Goal: Task Accomplishment & Management: Use online tool/utility

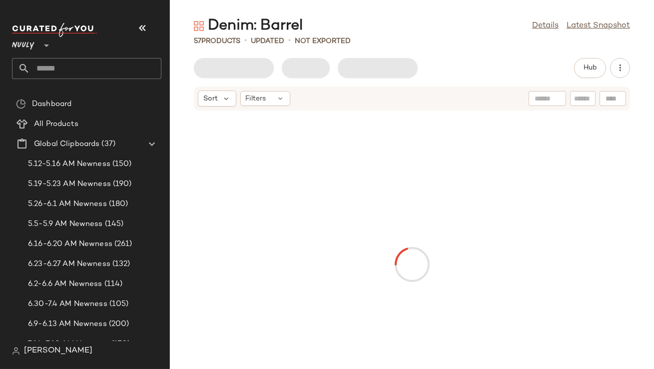
click at [157, 32] on div "Nuuly **" at bounding box center [86, 39] width 149 height 25
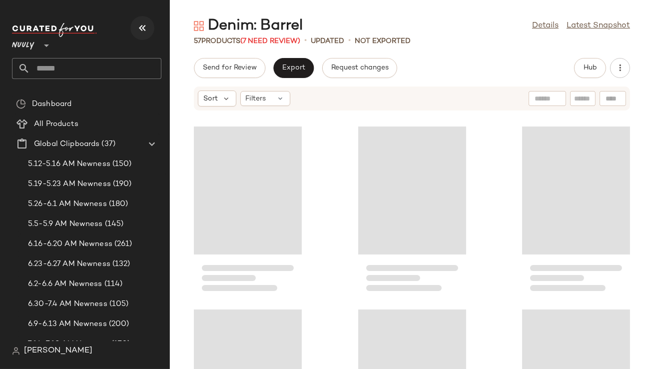
click at [141, 32] on icon "button" at bounding box center [142, 28] width 12 height 12
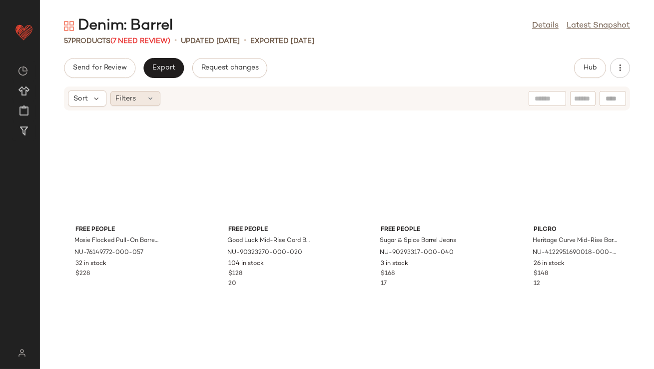
click at [132, 92] on div "Filters" at bounding box center [135, 98] width 50 height 15
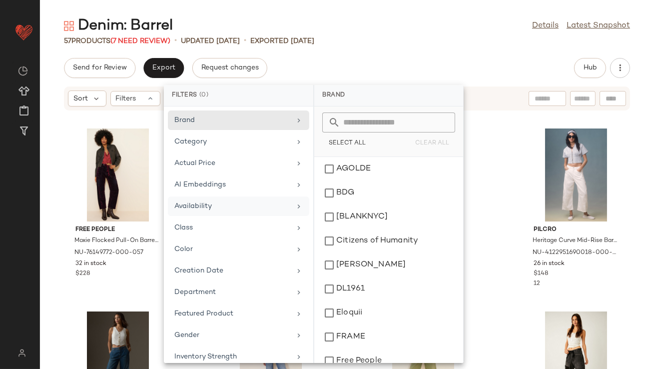
click at [195, 204] on div "Availability" at bounding box center [232, 206] width 116 height 10
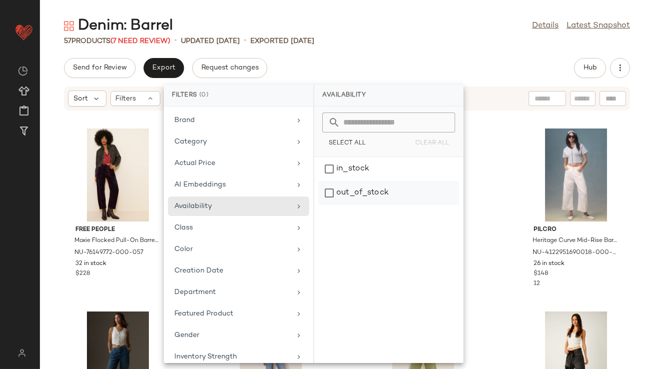
click at [375, 194] on div "out_of_stock" at bounding box center [388, 193] width 141 height 24
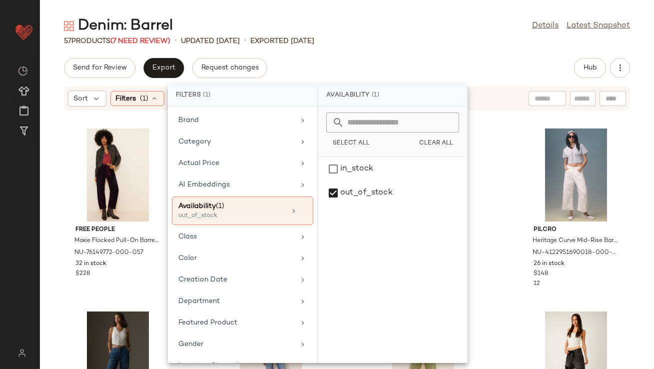
click at [403, 32] on div "Denim: Barrel Details Latest Snapshot" at bounding box center [347, 26] width 614 height 20
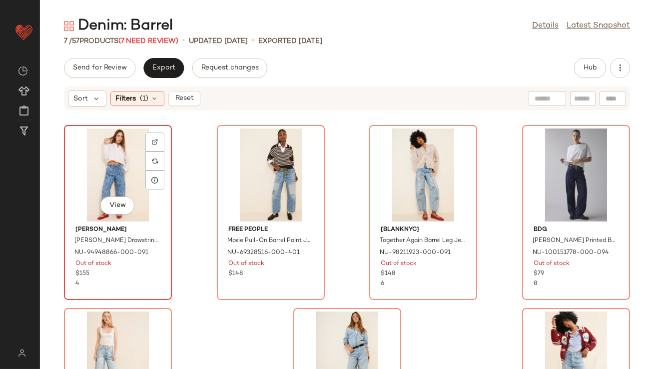
click at [107, 162] on div "View" at bounding box center [117, 174] width 101 height 93
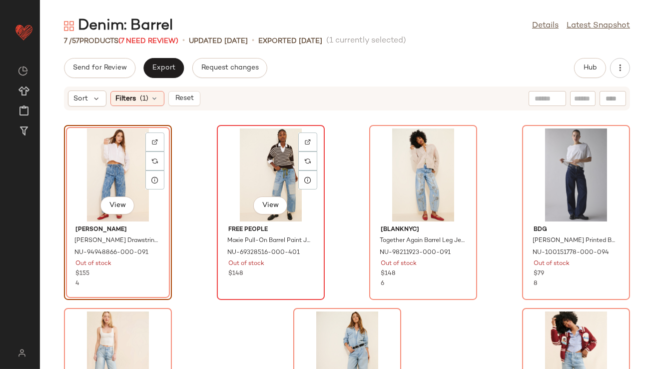
scroll to position [113, 0]
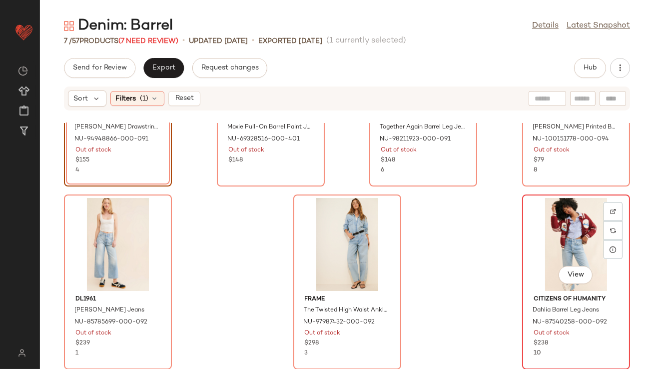
click at [566, 237] on div "View" at bounding box center [576, 244] width 101 height 93
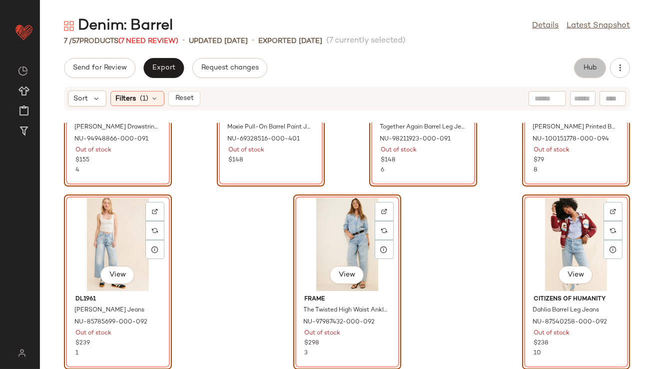
click at [598, 63] on button "Hub" at bounding box center [590, 68] width 32 height 20
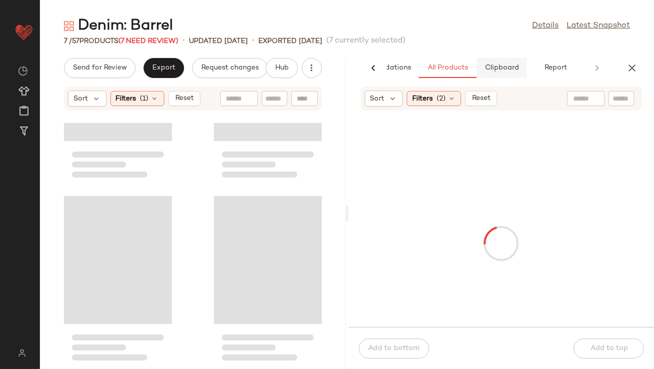
scroll to position [487, 0]
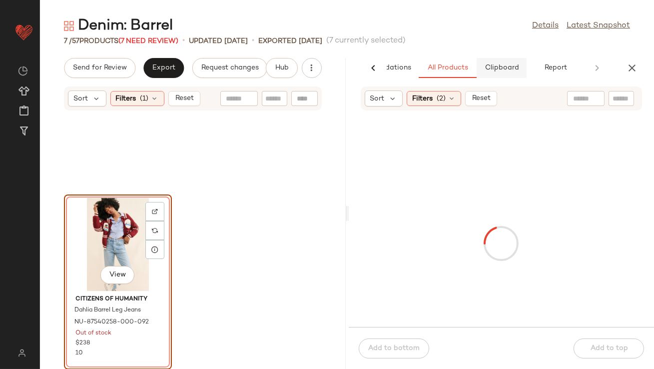
click at [509, 72] on button "Clipboard" at bounding box center [502, 68] width 50 height 20
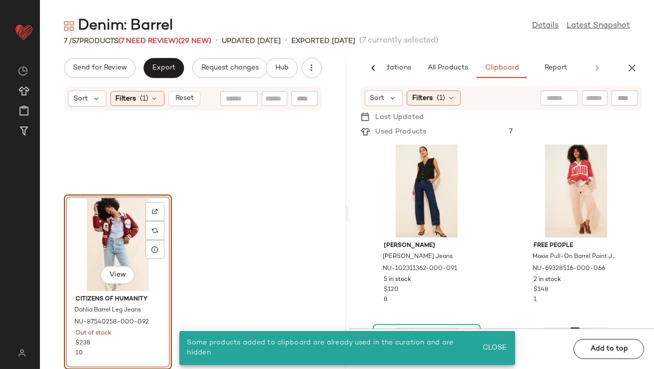
click at [120, 238] on div "View" at bounding box center [117, 244] width 101 height 93
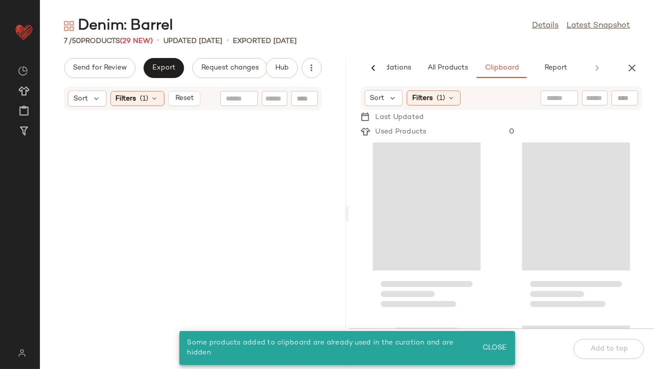
scroll to position [0, 0]
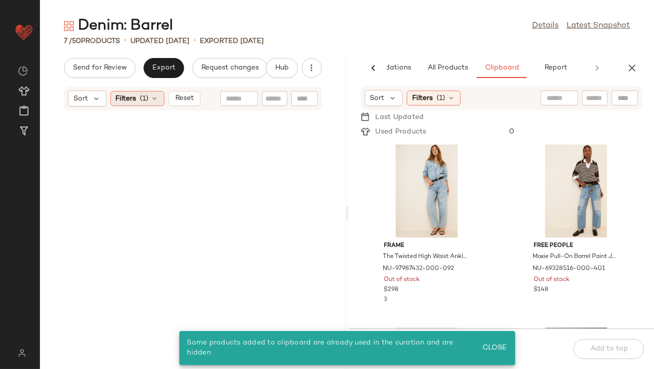
click at [152, 99] on icon at bounding box center [155, 98] width 8 height 8
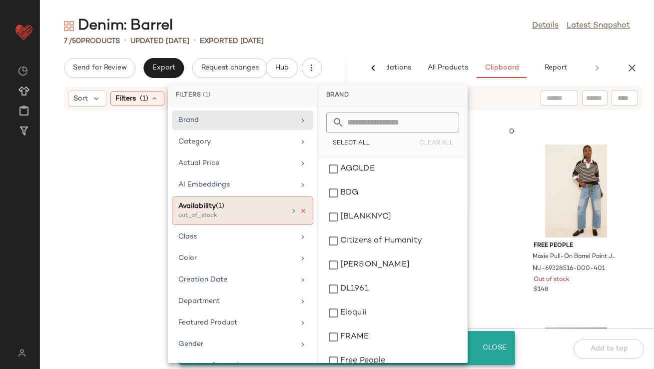
click at [300, 207] on icon at bounding box center [303, 210] width 7 height 7
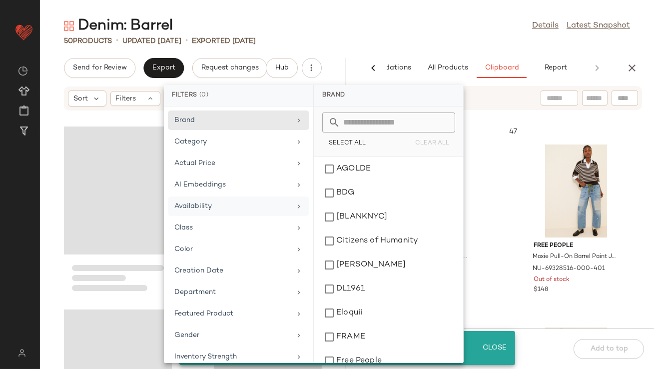
click at [435, 6] on main "Denim: Barrel Details Latest Snapshot 50 Products • updated Aug 11th • Exported…" at bounding box center [327, 184] width 654 height 369
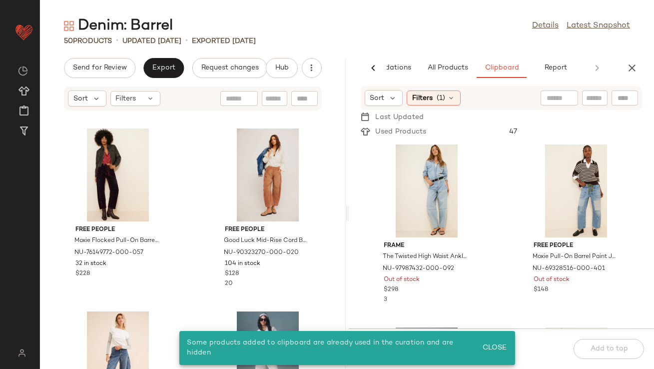
click at [382, 106] on div "Sort Filters (1)" at bounding box center [502, 98] width 282 height 24
click at [382, 103] on div "Sort" at bounding box center [384, 98] width 38 height 16
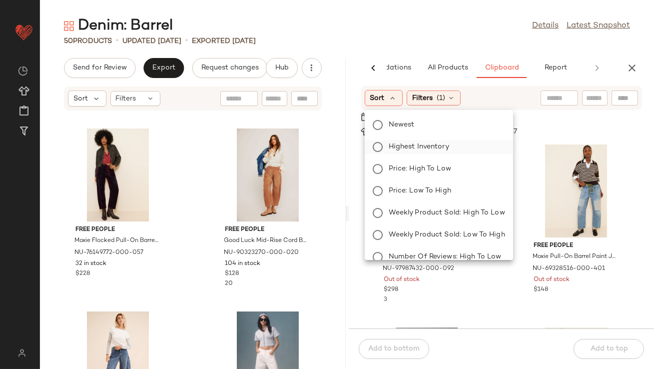
click at [403, 146] on span "Highest Inventory" at bounding box center [419, 146] width 60 height 10
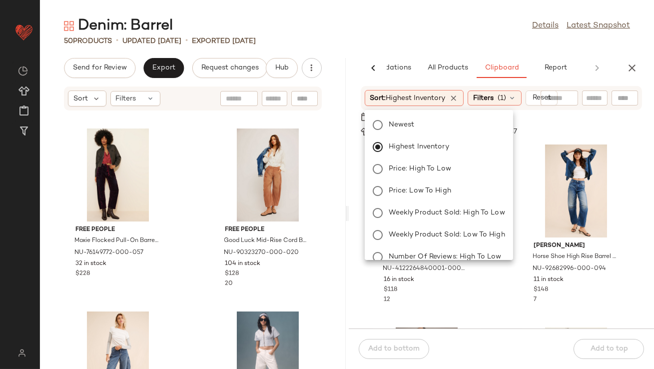
click at [378, 46] on div "Denim: Barrel Details Latest Snapshot 50 Products • updated Aug 11th • Exported…" at bounding box center [347, 192] width 614 height 353
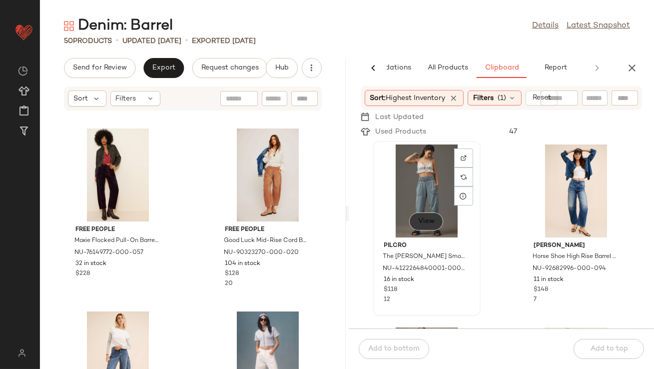
click at [415, 221] on button "View" at bounding box center [426, 221] width 34 height 18
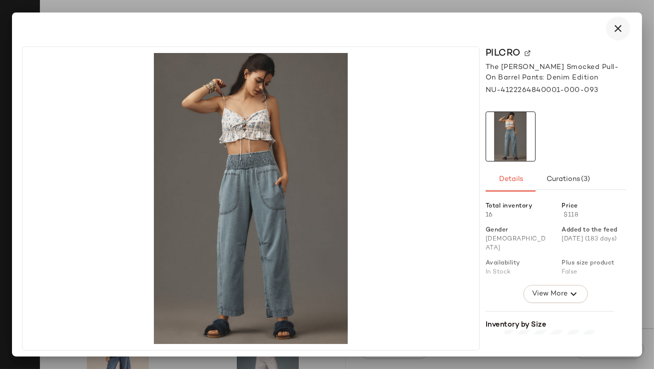
click at [612, 26] on icon "button" at bounding box center [618, 28] width 12 height 12
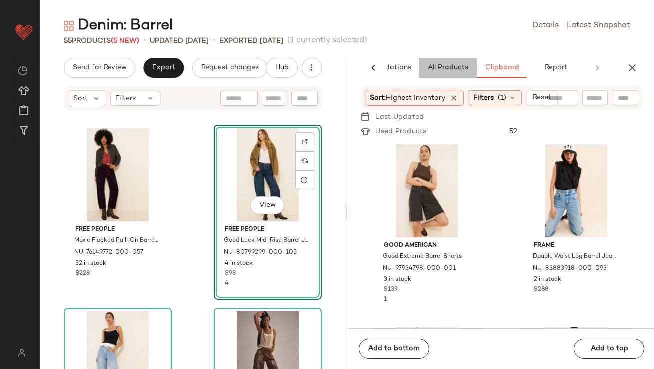
click at [433, 66] on span "All Products" at bounding box center [447, 68] width 41 height 8
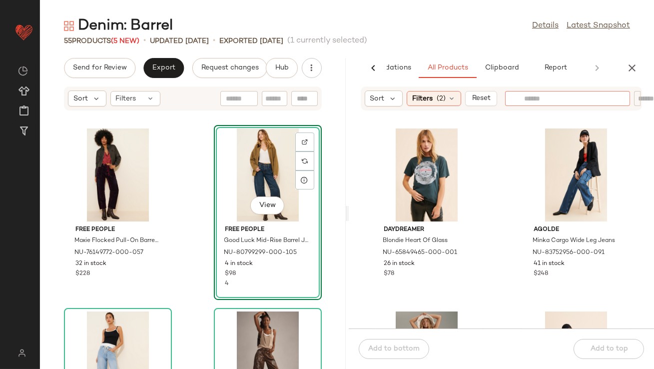
click at [587, 95] on input "text" at bounding box center [567, 98] width 87 height 10
type input "******"
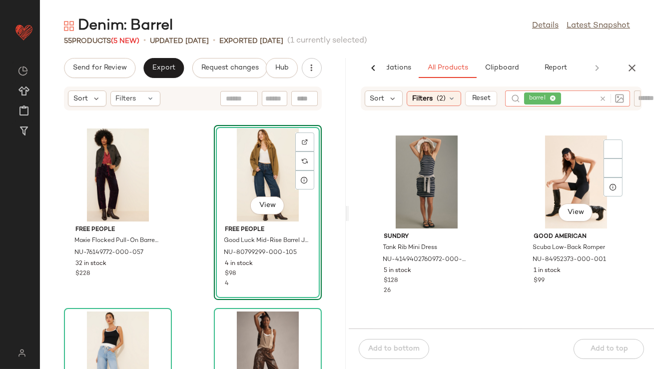
scroll to position [209, 0]
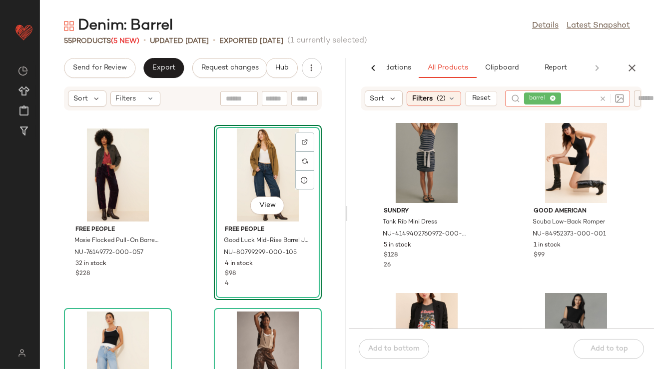
click at [627, 63] on icon "button" at bounding box center [632, 68] width 12 height 12
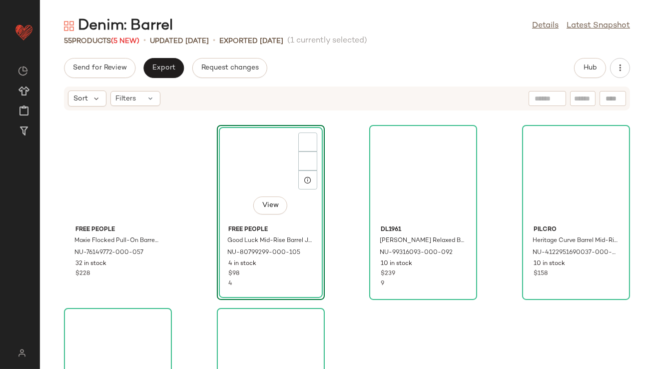
click at [101, 89] on div "Sort Filters" at bounding box center [347, 98] width 566 height 24
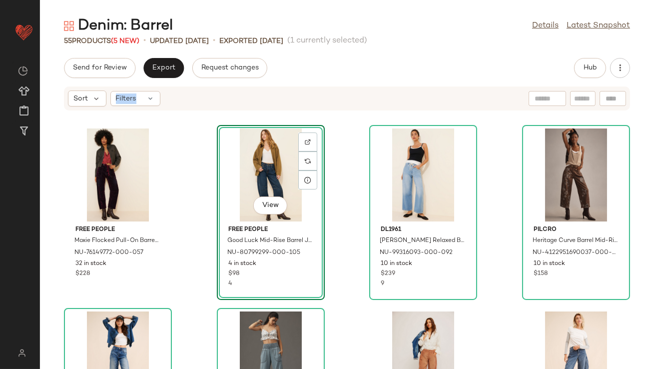
click at [101, 89] on div "Sort Filters" at bounding box center [347, 98] width 566 height 24
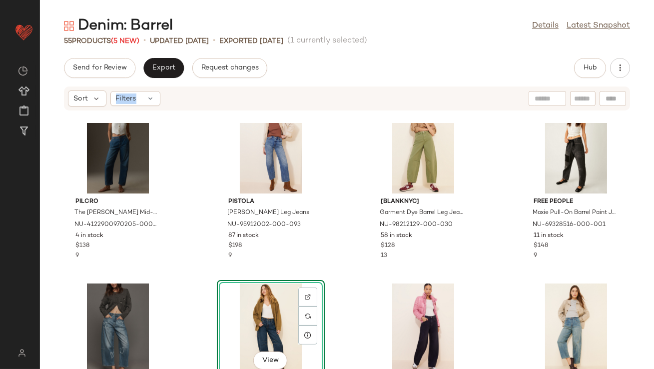
scroll to position [0, 0]
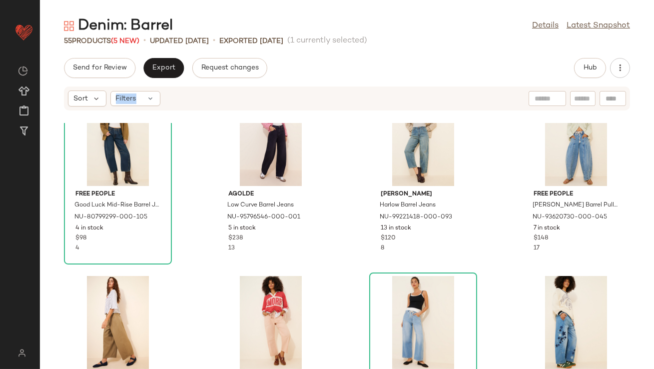
scroll to position [650, 0]
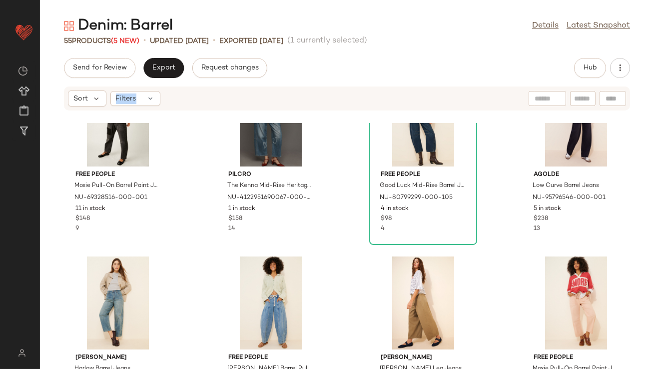
scroll to position [469, 0]
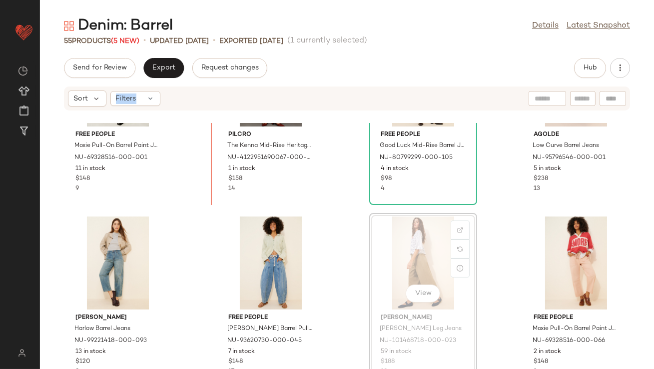
scroll to position [461, 0]
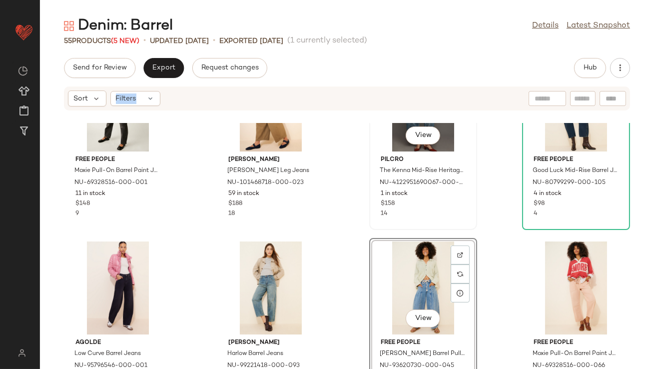
scroll to position [433, 0]
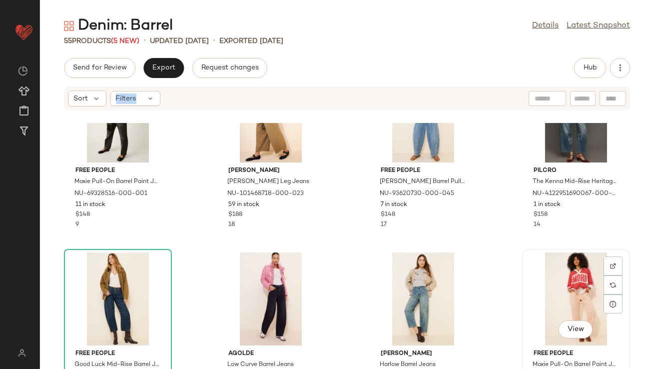
click at [581, 277] on div "View" at bounding box center [576, 298] width 101 height 93
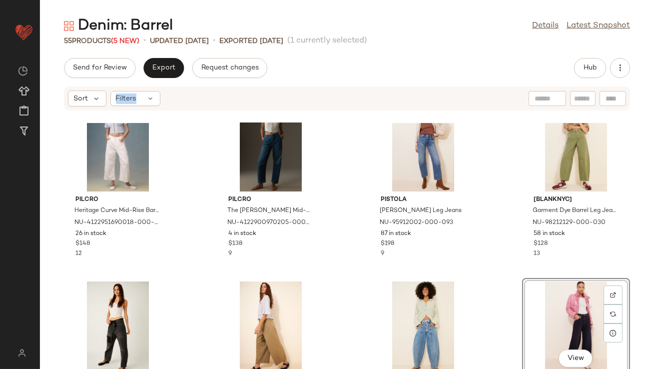
scroll to position [252, 0]
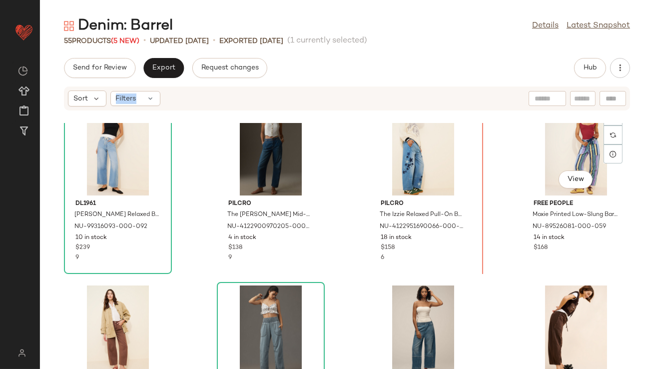
scroll to position [802, 0]
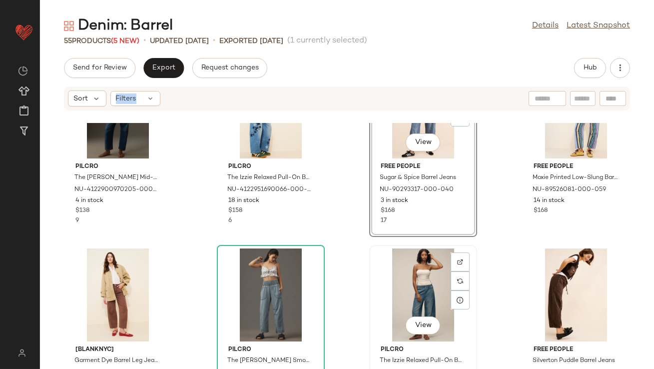
scroll to position [886, 0]
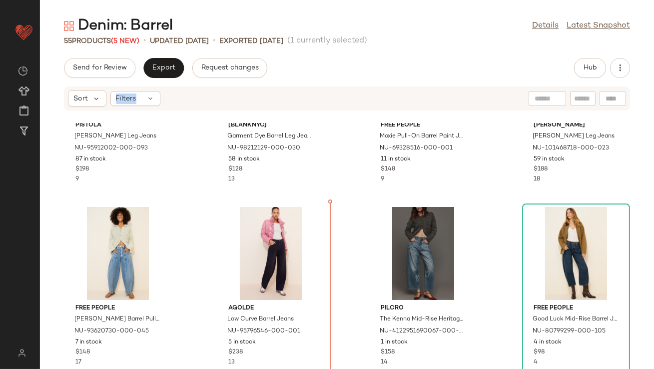
scroll to position [292, 0]
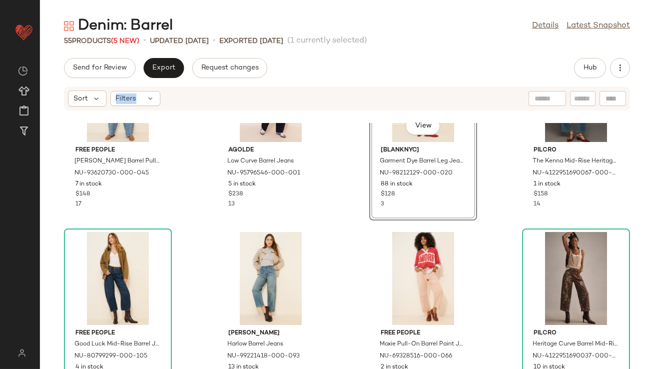
scroll to position [467, 0]
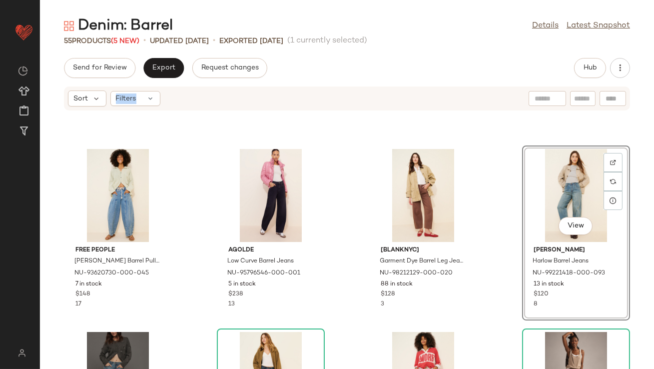
scroll to position [352, 0]
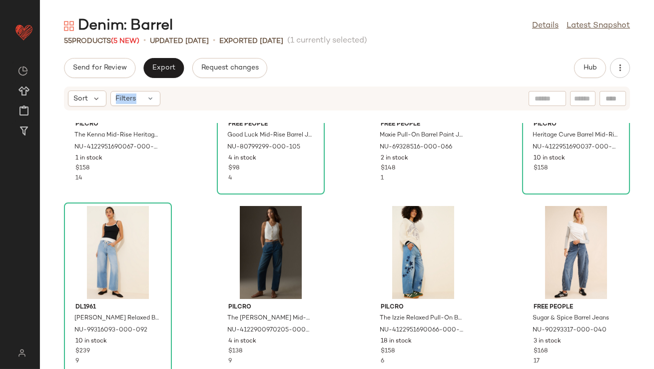
scroll to position [716, 0]
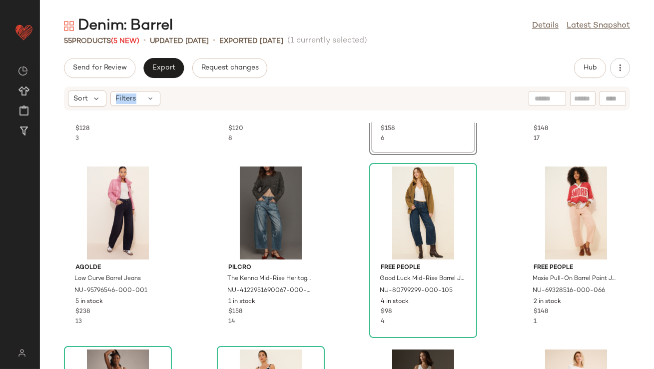
scroll to position [703, 0]
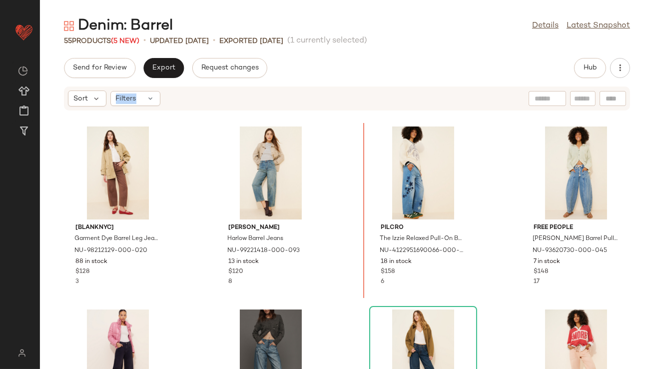
scroll to position [376, 0]
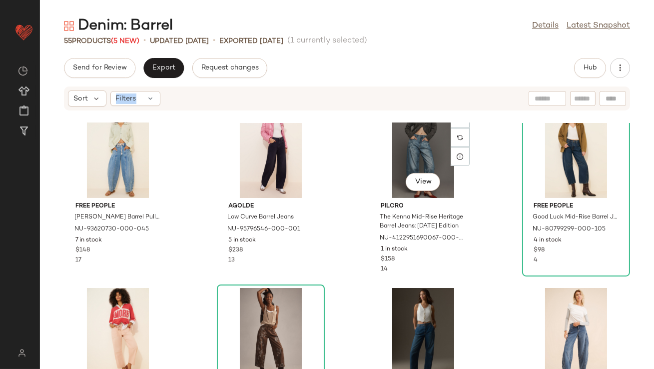
scroll to position [589, 0]
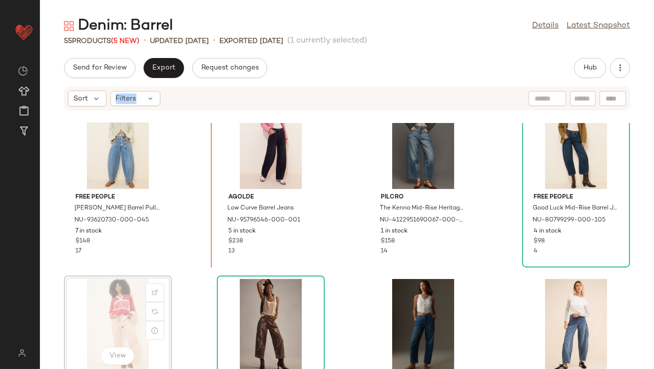
scroll to position [589, 0]
drag, startPoint x: 100, startPoint y: 325, endPoint x: 344, endPoint y: 207, distance: 270.8
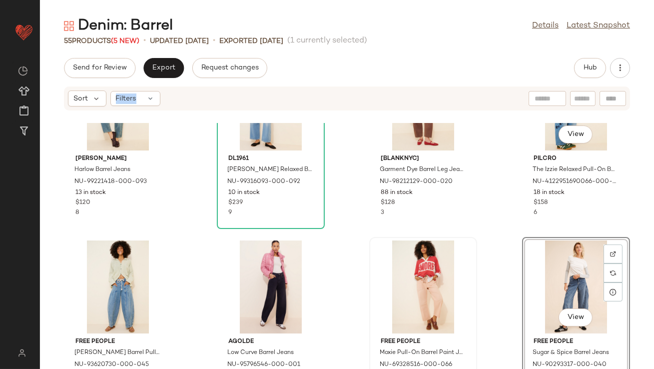
scroll to position [471, 0]
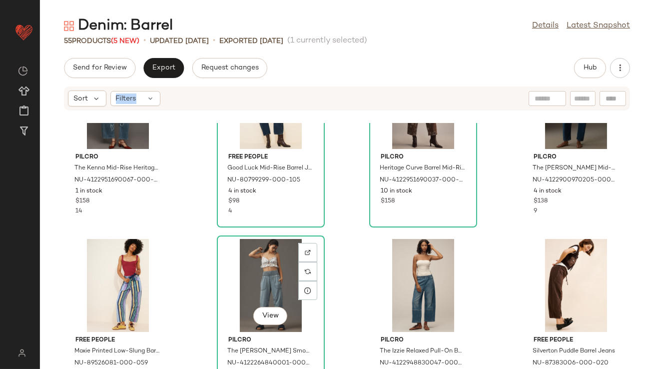
scroll to position [812, 0]
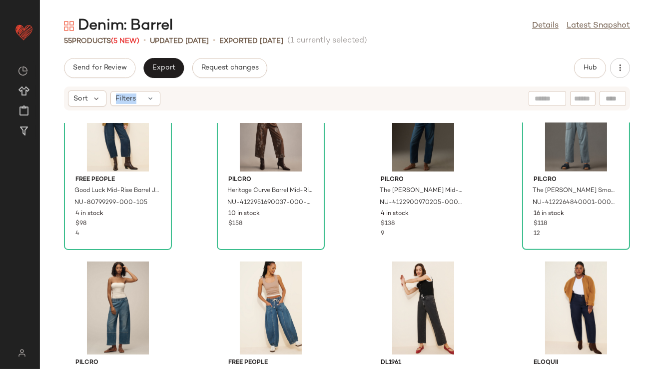
scroll to position [998, 0]
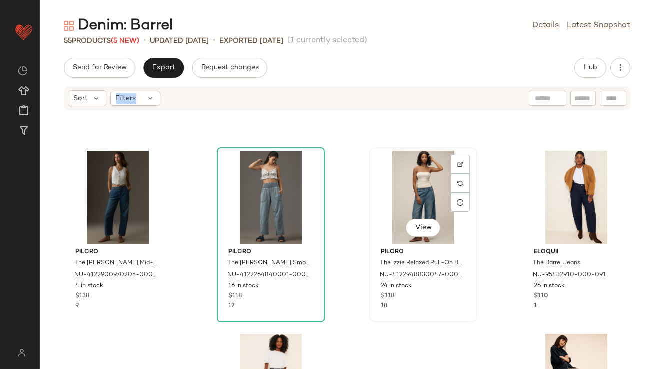
scroll to position [1138, 0]
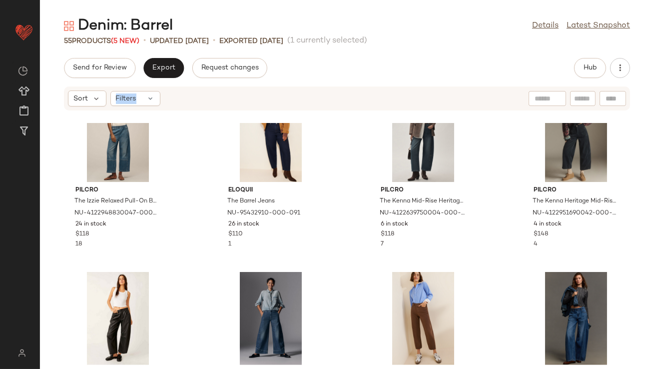
scroll to position [1328, 0]
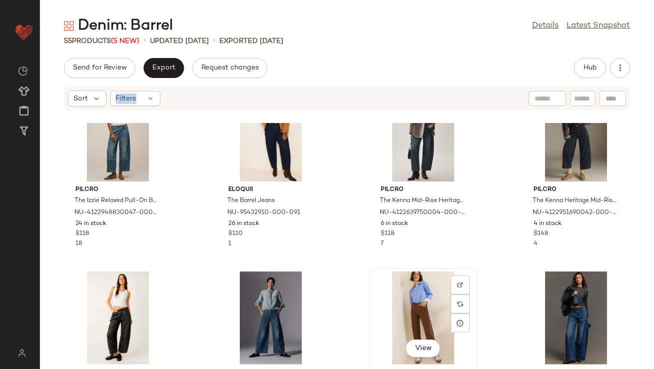
click at [400, 295] on div "View" at bounding box center [423, 317] width 101 height 93
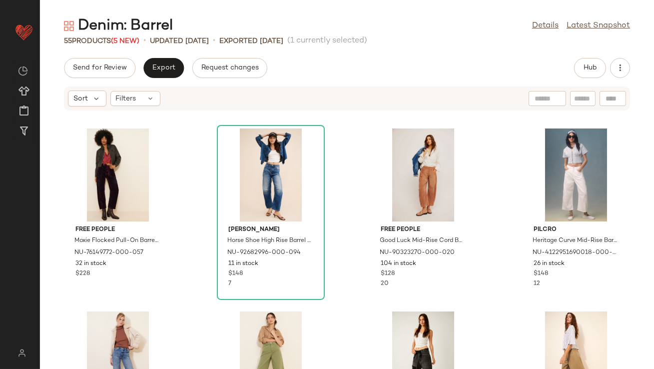
click at [157, 57] on div "Denim: Barrel Details Latest Snapshot 55 Products (5 New) • updated Aug 11th • …" at bounding box center [347, 192] width 614 height 353
click at [158, 60] on button "Export" at bounding box center [163, 68] width 40 height 20
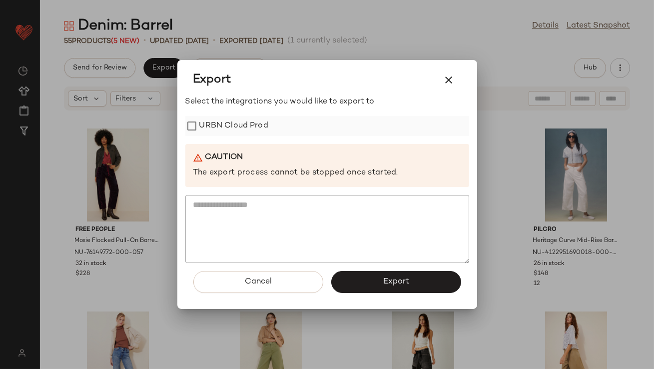
click at [255, 131] on label "URBN Cloud Prod" at bounding box center [233, 126] width 69 height 20
click at [375, 282] on button "Export" at bounding box center [396, 282] width 130 height 22
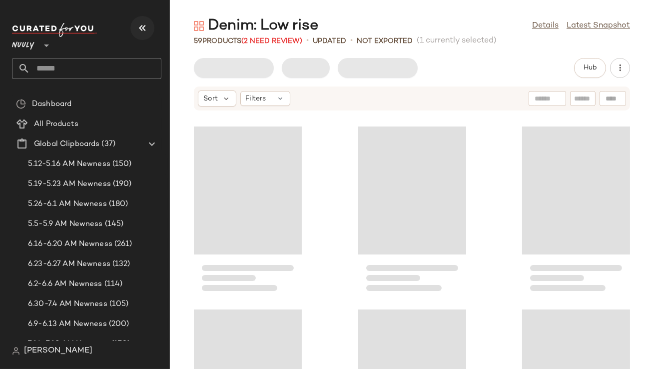
click at [144, 23] on icon "button" at bounding box center [142, 28] width 12 height 12
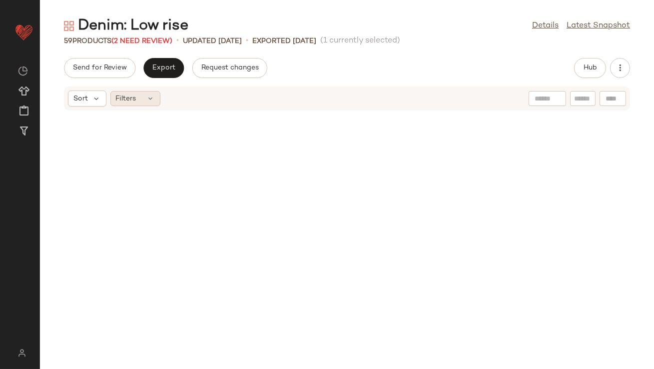
scroll to position [1463, 0]
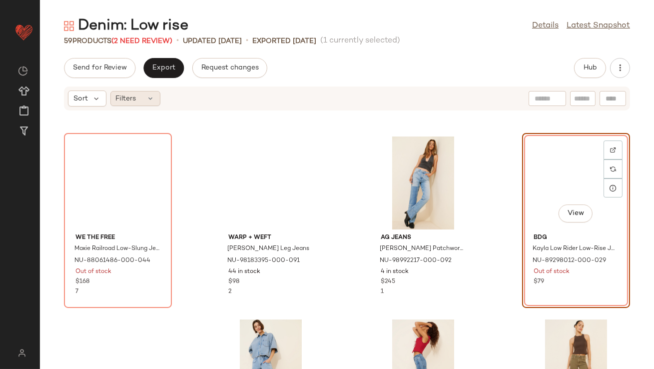
click at [128, 96] on span "Filters" at bounding box center [126, 98] width 20 height 10
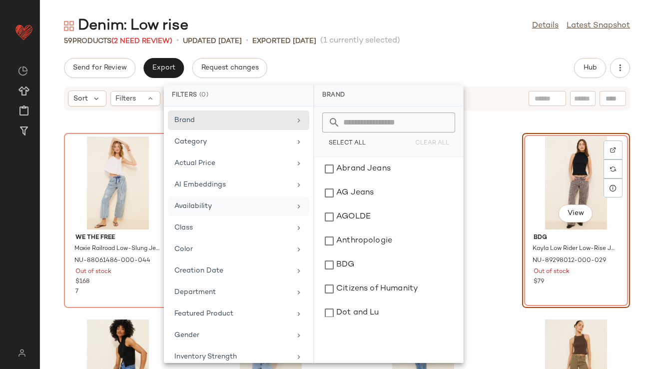
click at [187, 203] on div "Availability" at bounding box center [232, 206] width 116 height 10
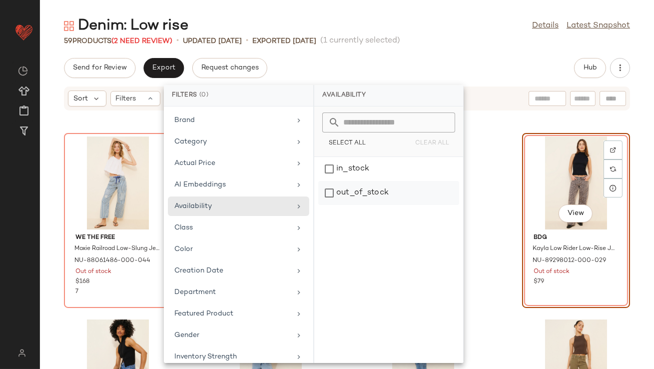
click at [338, 194] on div "out_of_stock" at bounding box center [388, 193] width 141 height 24
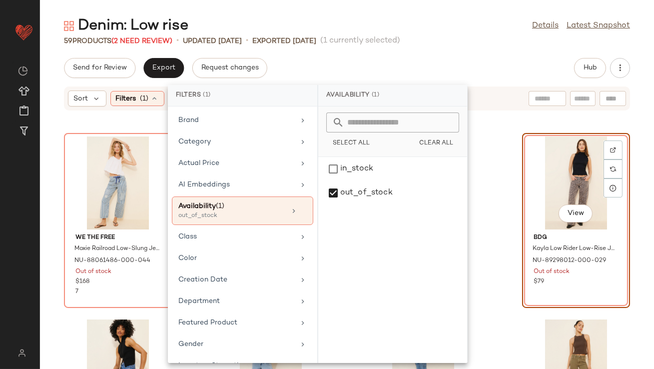
click at [418, 52] on div "Denim: Low rise Details Latest Snapshot 59 Products (2 Need Review) • updated A…" at bounding box center [347, 192] width 614 height 353
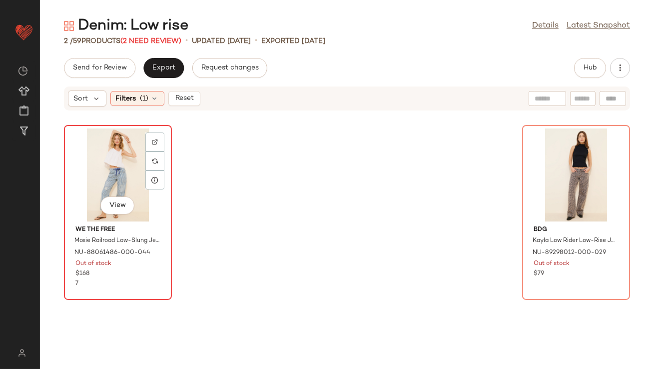
click at [110, 156] on div "View" at bounding box center [117, 174] width 101 height 93
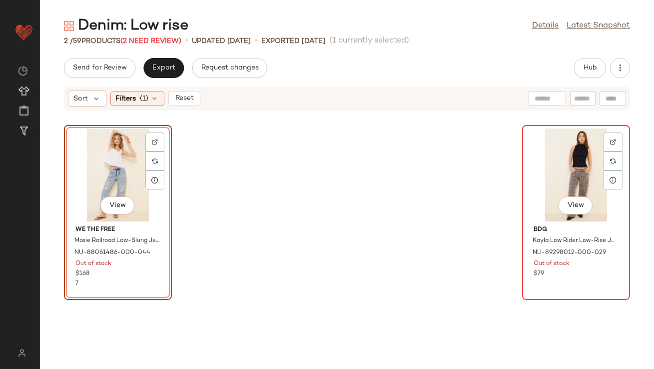
click at [526, 182] on div "View" at bounding box center [576, 174] width 101 height 93
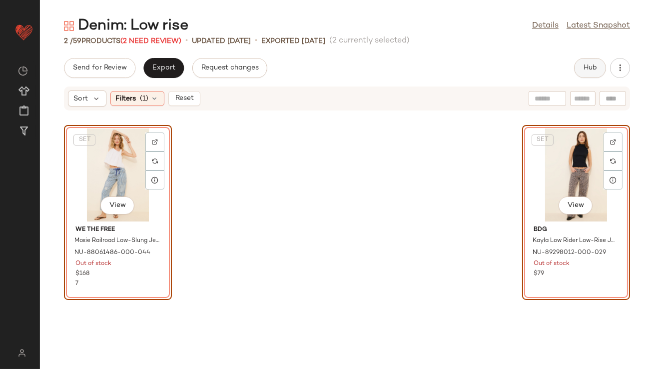
click at [591, 74] on button "Hub" at bounding box center [590, 68] width 32 height 20
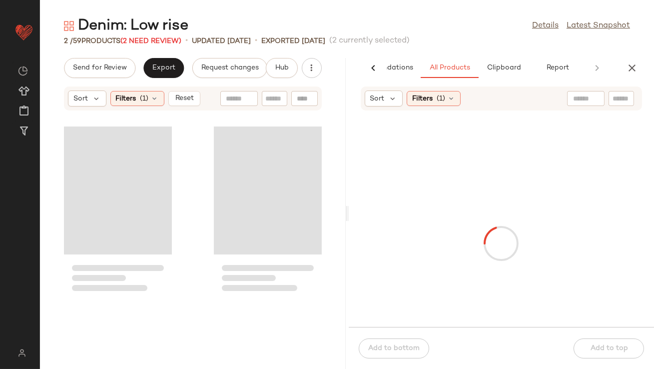
scroll to position [0, 56]
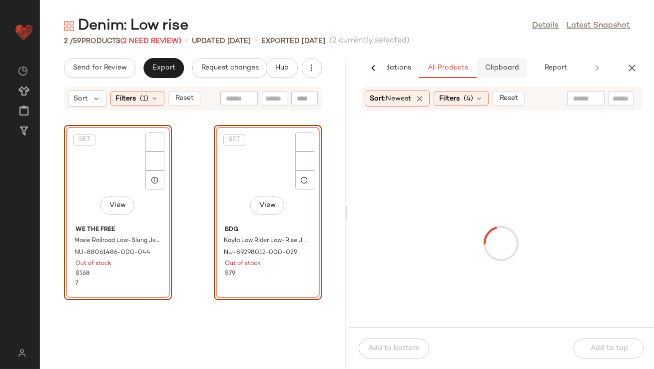
click at [493, 67] on span "Clipboard" at bounding box center [501, 68] width 34 height 8
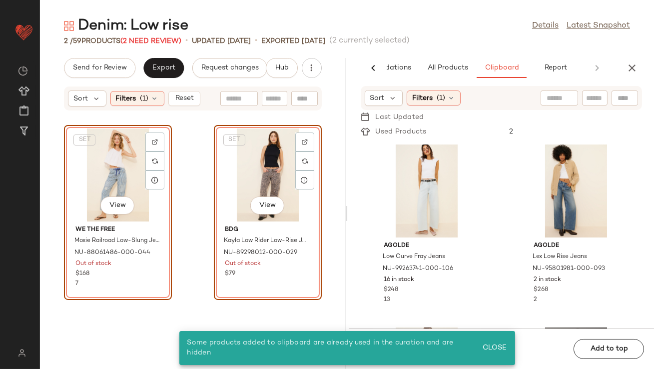
click at [132, 180] on div "SET View" at bounding box center [117, 174] width 101 height 93
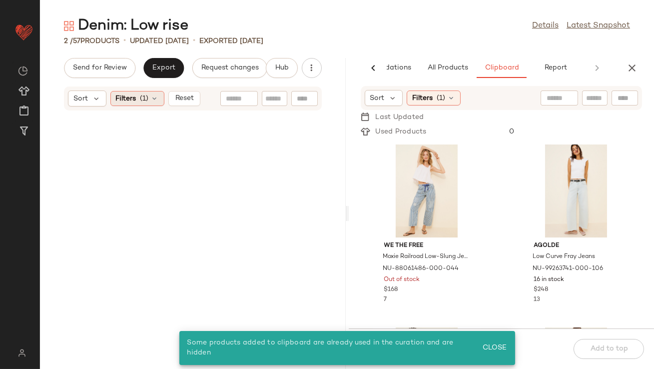
click at [152, 100] on icon at bounding box center [155, 98] width 8 height 8
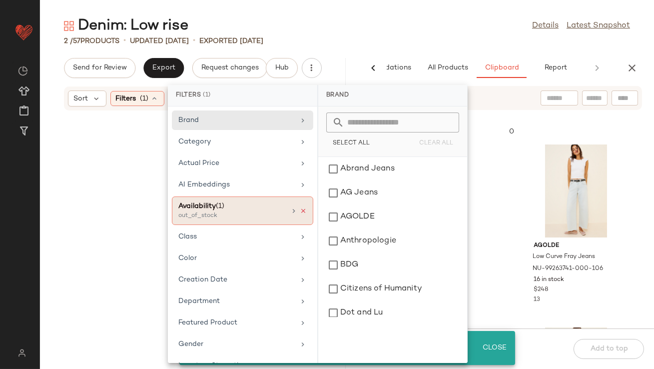
click at [300, 207] on icon at bounding box center [303, 210] width 7 height 7
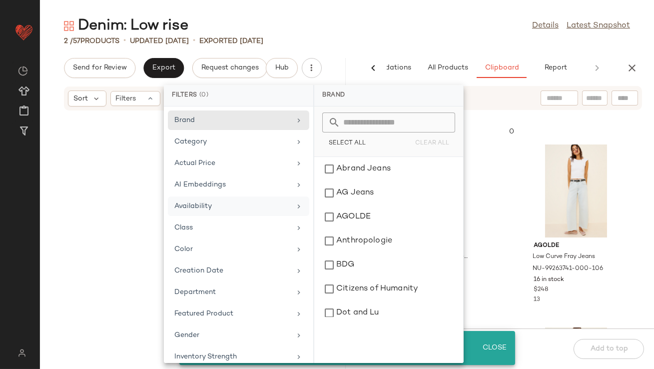
click at [406, 40] on div "2 / 57 Products • updated Aug 11th • Exported Aug 8th" at bounding box center [347, 41] width 614 height 10
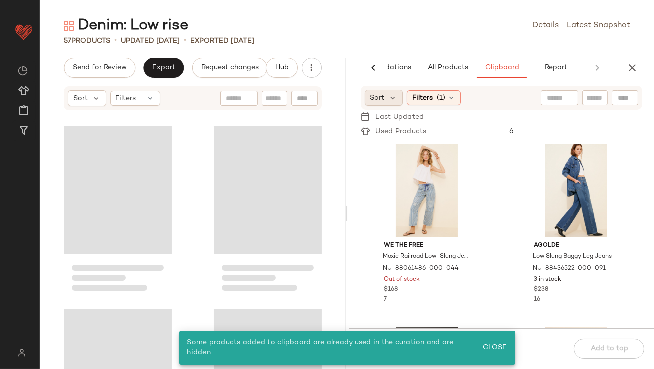
click at [396, 92] on div "Sort" at bounding box center [384, 98] width 38 height 16
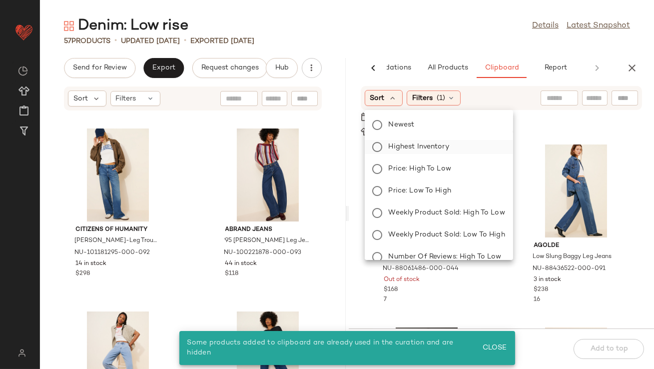
click at [393, 149] on span "Highest Inventory" at bounding box center [419, 146] width 60 height 10
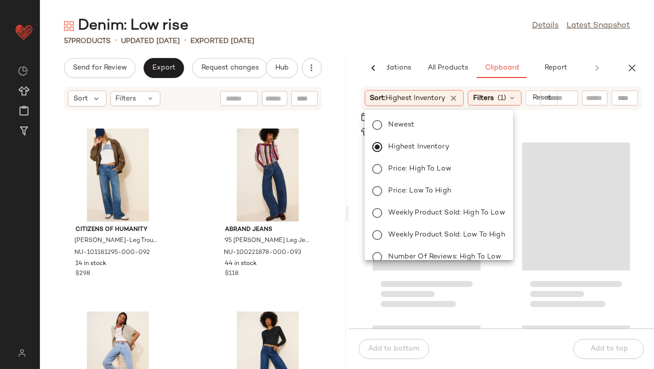
click at [441, 29] on div "Denim: Low rise Details Latest Snapshot" at bounding box center [347, 26] width 614 height 20
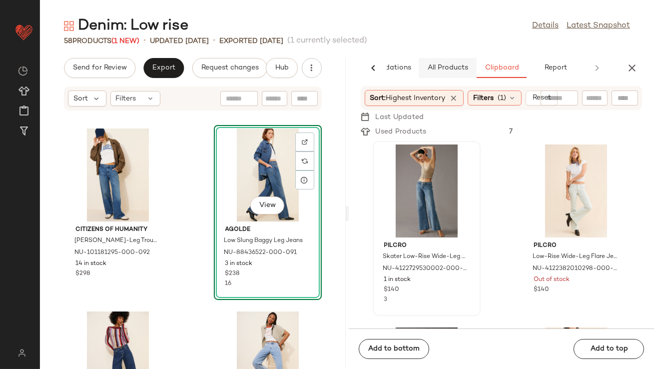
click at [452, 72] on button "All Products" at bounding box center [448, 68] width 58 height 20
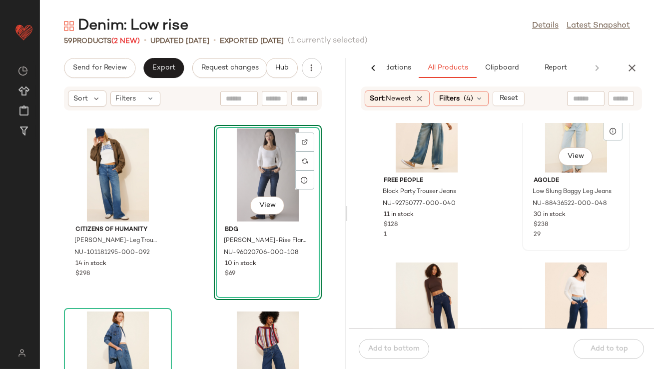
scroll to position [422, 0]
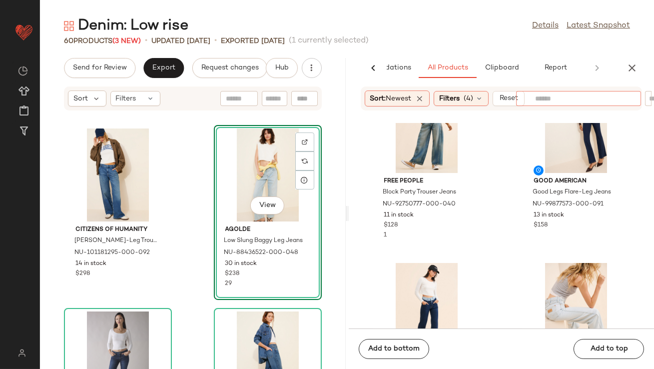
click at [586, 102] on input "text" at bounding box center [578, 98] width 87 height 10
type input "***"
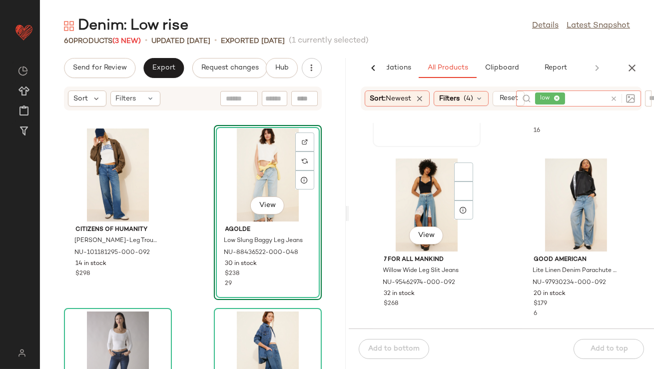
scroll to position [170, 0]
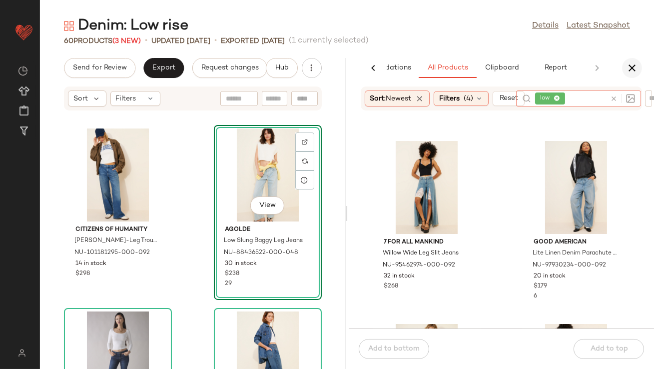
click at [626, 67] on icon "button" at bounding box center [632, 68] width 12 height 12
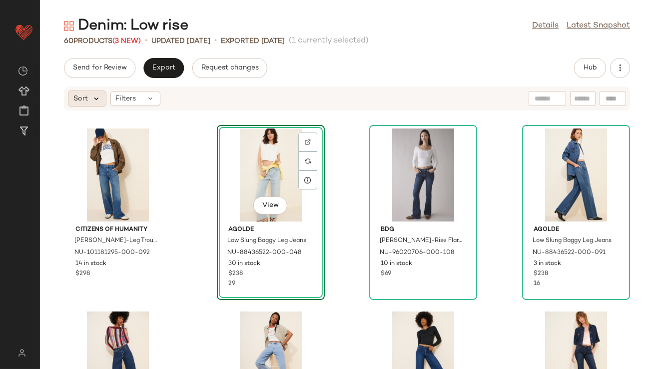
click at [99, 101] on icon at bounding box center [96, 98] width 9 height 9
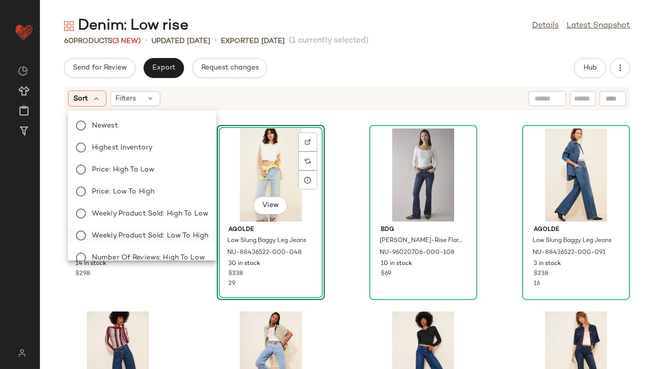
click at [164, 232] on span "Weekly Product Sold: Low to High" at bounding box center [150, 235] width 116 height 10
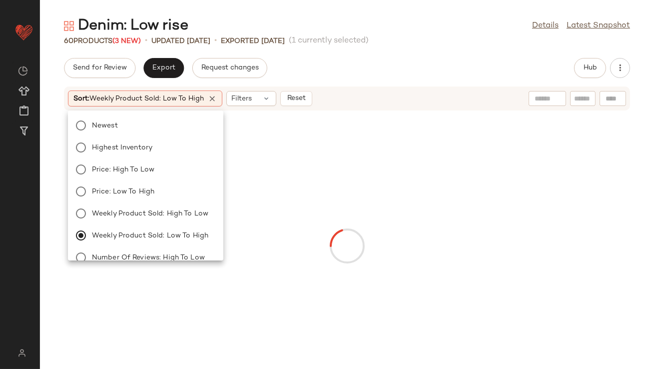
click at [370, 62] on div "Send for Review Export Request changes Hub" at bounding box center [347, 68] width 614 height 20
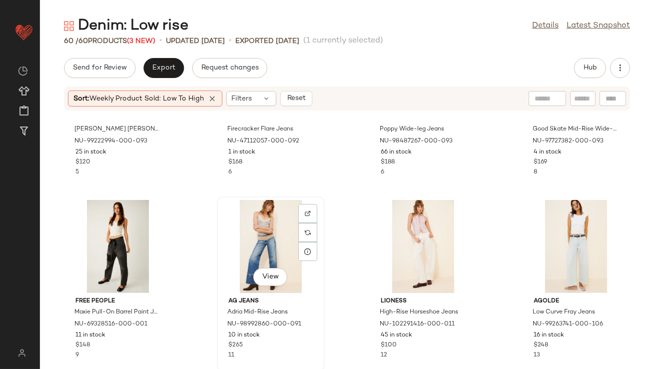
scroll to position [1216, 0]
click at [115, 233] on div "View" at bounding box center [117, 246] width 101 height 93
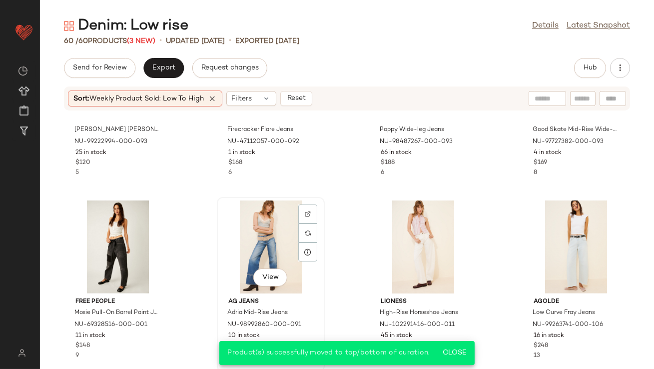
click at [264, 240] on div "View" at bounding box center [270, 246] width 101 height 93
click at [421, 243] on div "View" at bounding box center [423, 246] width 101 height 93
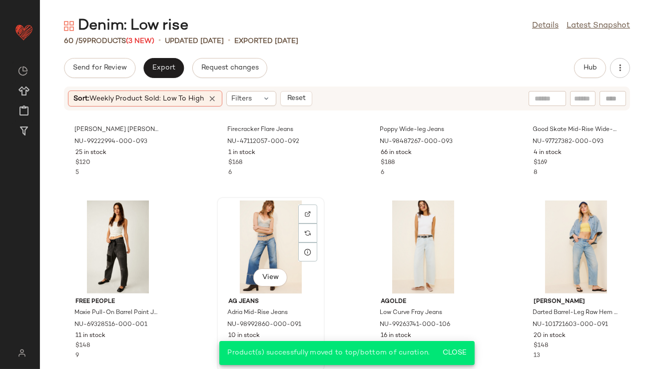
click at [265, 231] on div "View" at bounding box center [270, 246] width 101 height 93
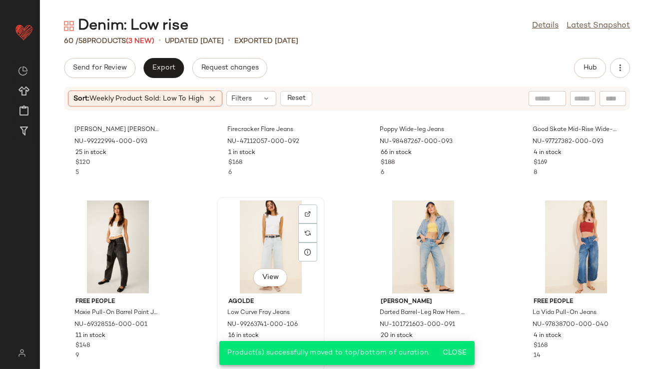
click at [260, 249] on div "View" at bounding box center [270, 246] width 101 height 93
click at [405, 231] on div "View" at bounding box center [423, 246] width 101 height 93
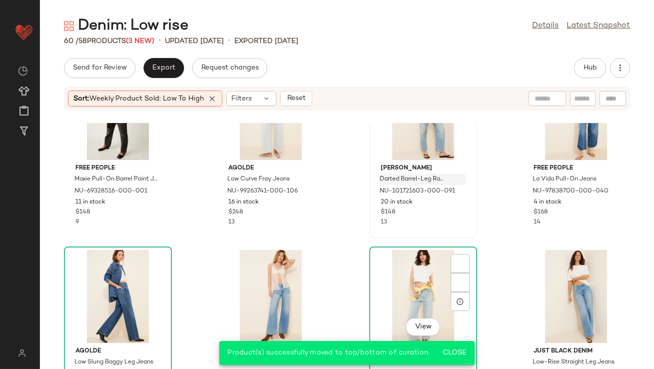
scroll to position [1475, 0]
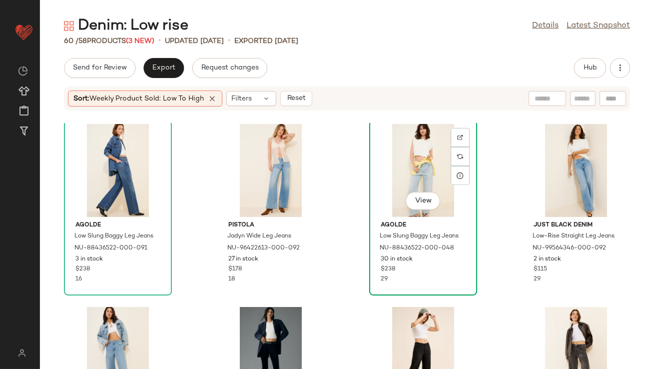
click at [418, 166] on div "View" at bounding box center [423, 170] width 101 height 93
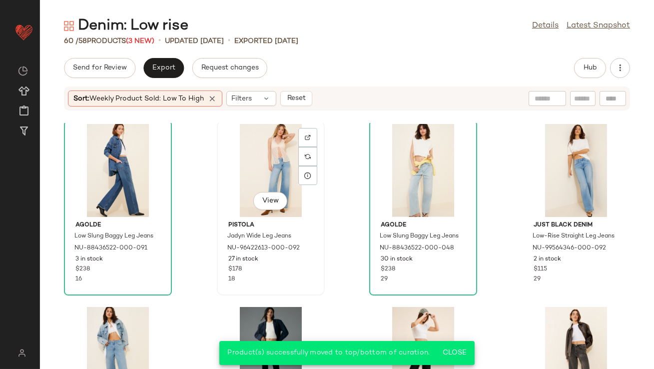
click at [266, 170] on div "View" at bounding box center [270, 170] width 101 height 93
click at [545, 179] on div "View" at bounding box center [576, 170] width 101 height 93
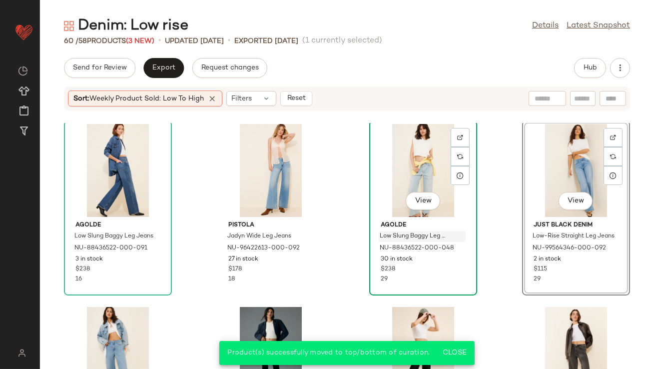
scroll to position [1644, 0]
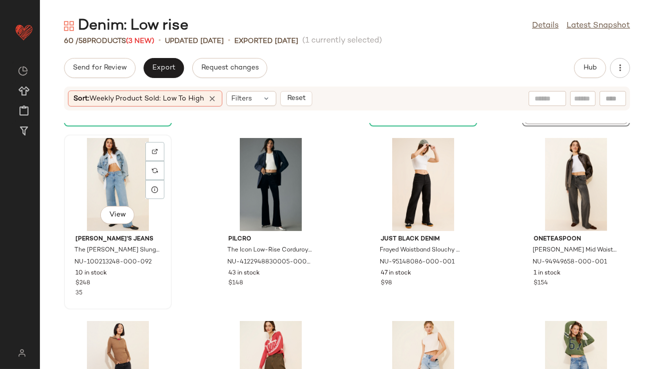
click at [114, 187] on div "View" at bounding box center [117, 184] width 101 height 93
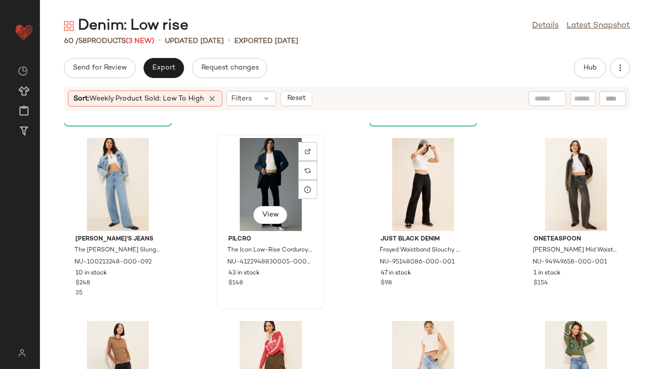
click at [248, 166] on div "View" at bounding box center [270, 184] width 101 height 93
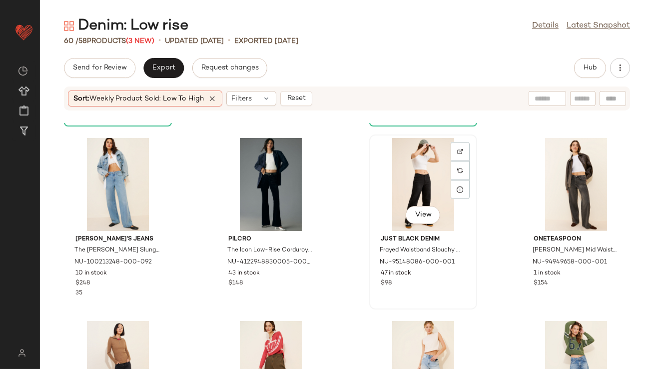
click at [422, 173] on div "View" at bounding box center [423, 184] width 101 height 93
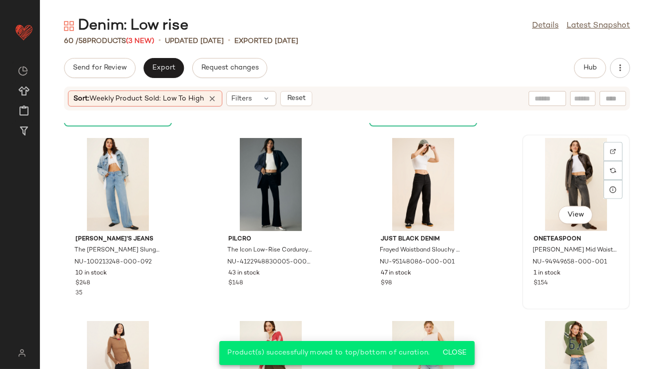
click at [548, 177] on div "View" at bounding box center [576, 184] width 101 height 93
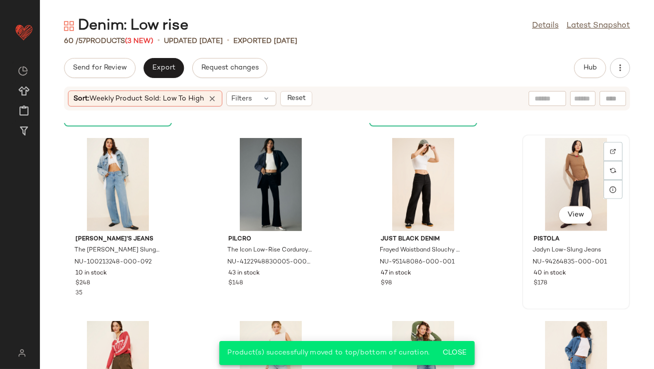
click at [538, 182] on div "View" at bounding box center [576, 184] width 101 height 93
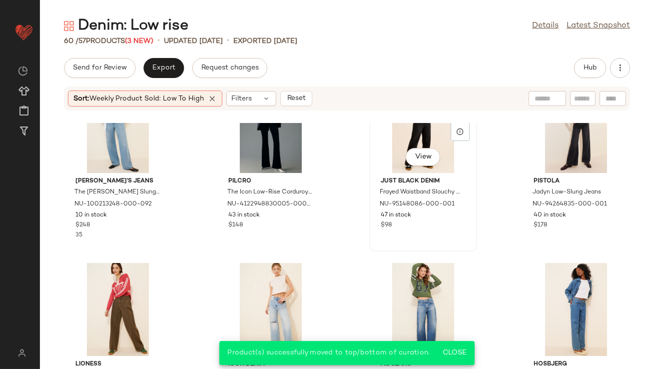
scroll to position [1804, 0]
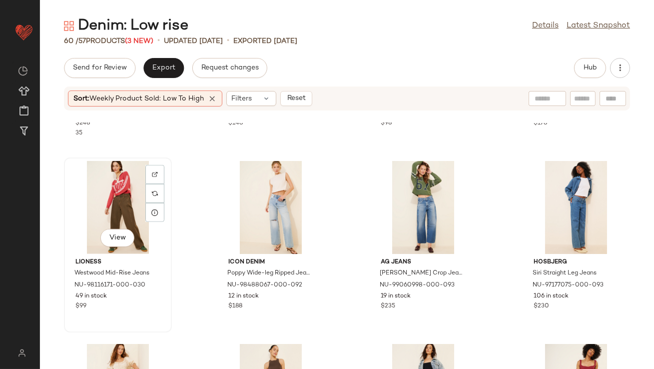
click at [119, 210] on div "View" at bounding box center [117, 207] width 101 height 93
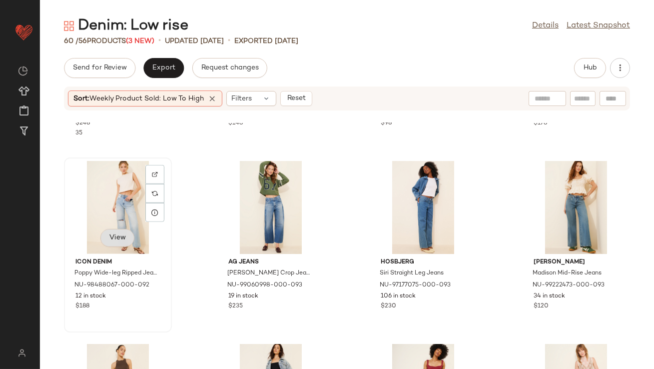
click at [120, 238] on span "View" at bounding box center [117, 238] width 17 height 8
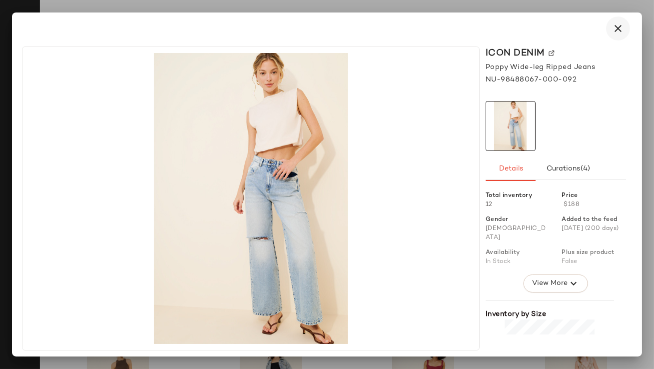
click at [614, 28] on icon "button" at bounding box center [618, 28] width 12 height 12
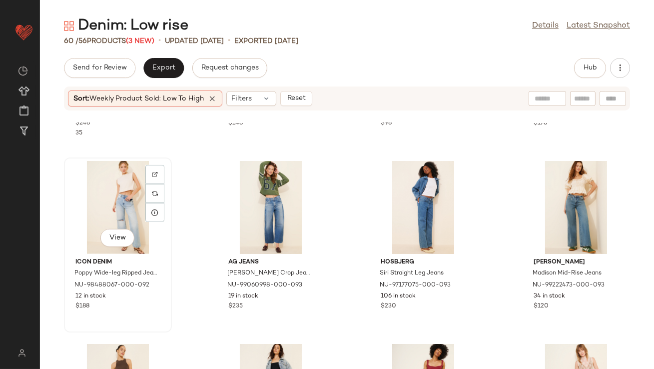
click at [117, 195] on div "View" at bounding box center [117, 207] width 101 height 93
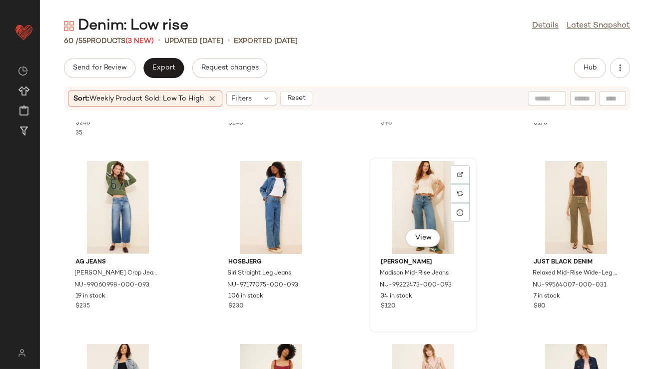
click at [415, 190] on div "View" at bounding box center [423, 207] width 101 height 93
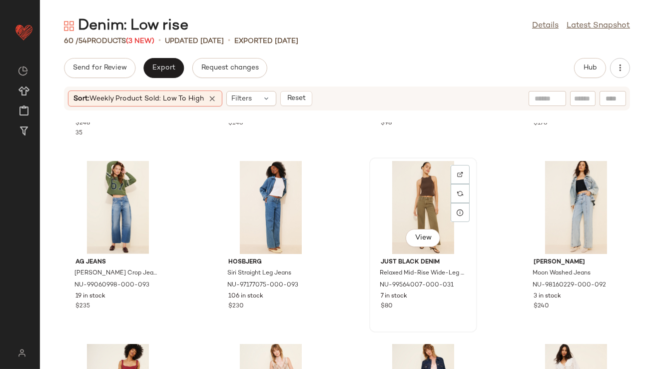
click at [417, 194] on div "View" at bounding box center [423, 207] width 101 height 93
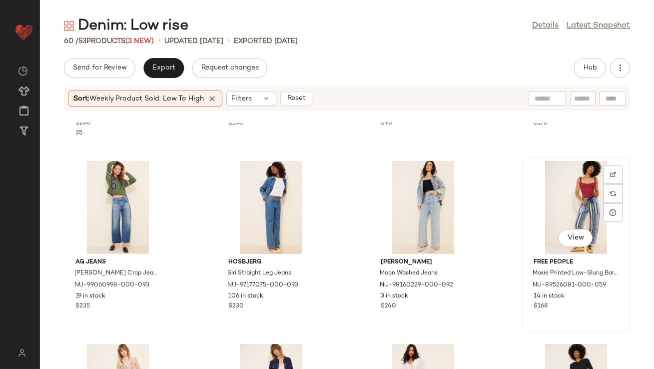
click at [558, 208] on div "View" at bounding box center [576, 207] width 101 height 93
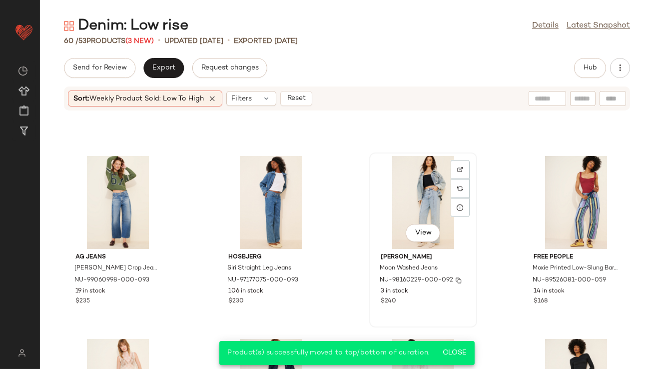
scroll to position [1809, 0]
click at [241, 213] on div "View" at bounding box center [270, 201] width 101 height 93
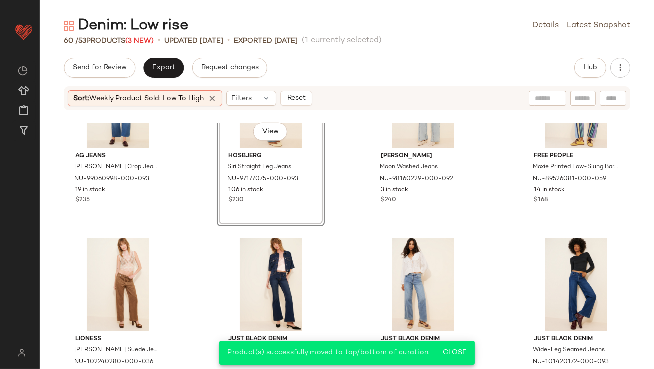
scroll to position [1972, 0]
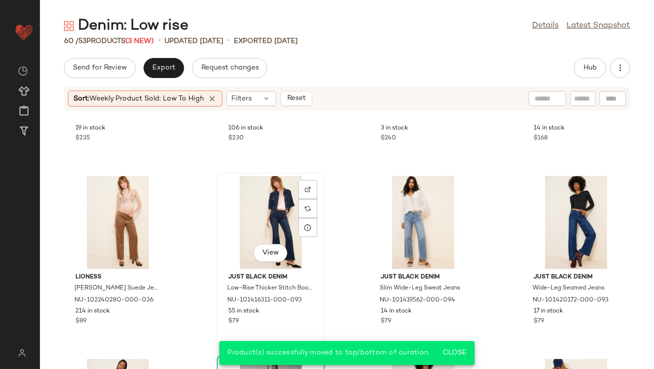
click at [265, 219] on div "View" at bounding box center [270, 222] width 101 height 93
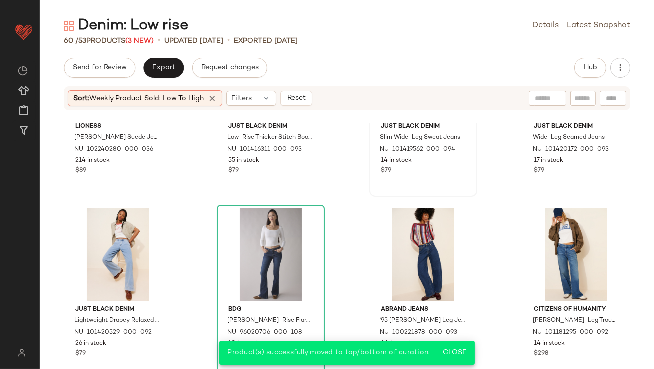
scroll to position [2163, 0]
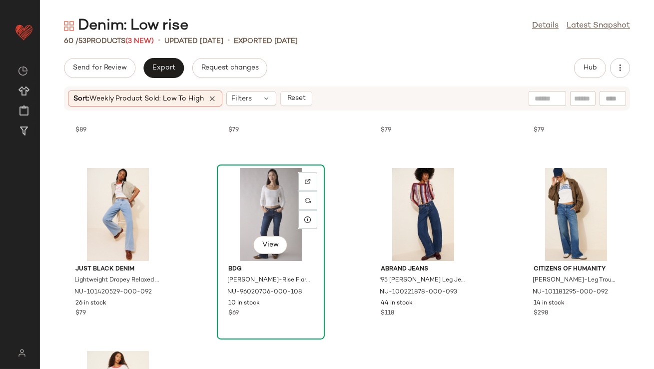
click at [268, 223] on div "View" at bounding box center [270, 214] width 101 height 93
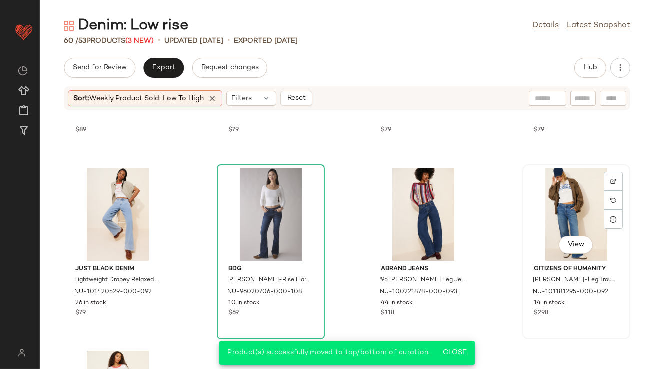
click at [542, 217] on div "View" at bounding box center [576, 214] width 101 height 93
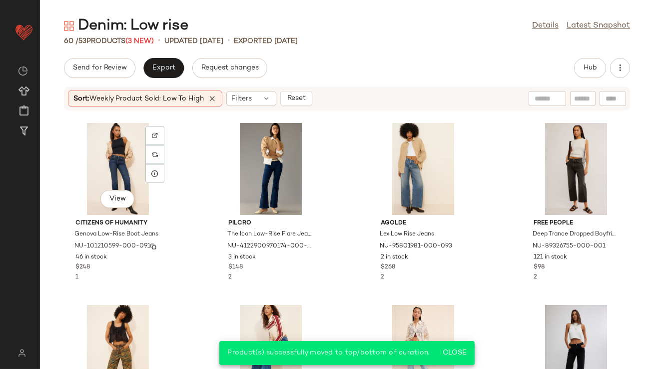
scroll to position [380, 0]
click at [99, 176] on div "View" at bounding box center [117, 168] width 101 height 93
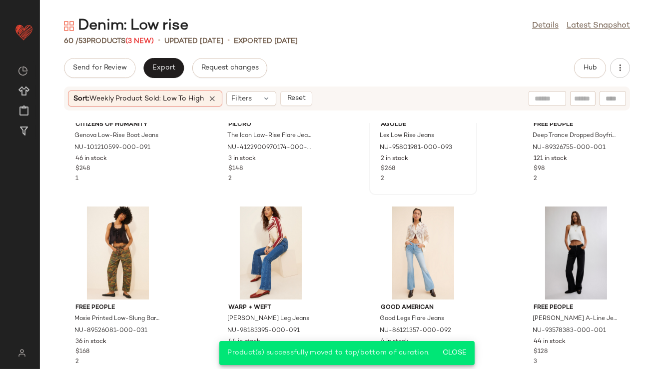
scroll to position [522, 0]
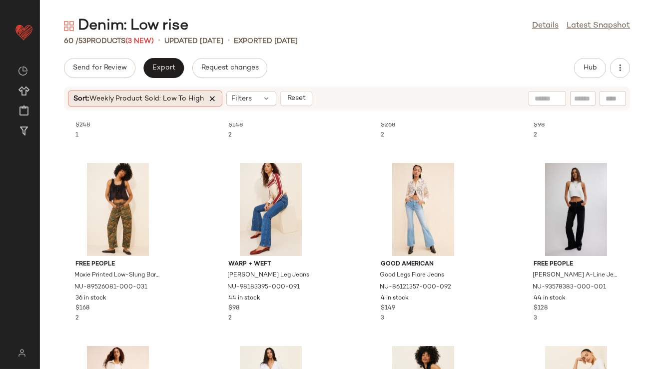
click at [216, 101] on icon at bounding box center [212, 98] width 9 height 9
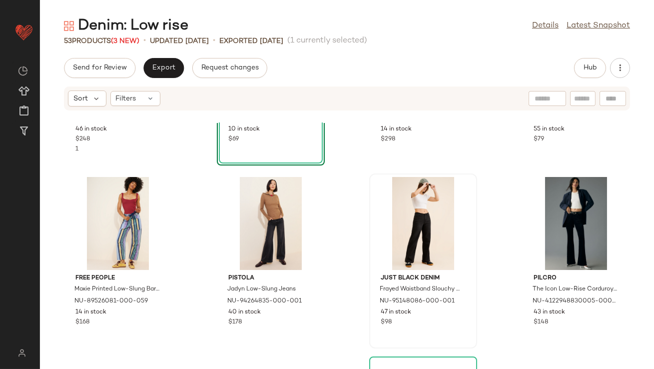
scroll to position [145, 0]
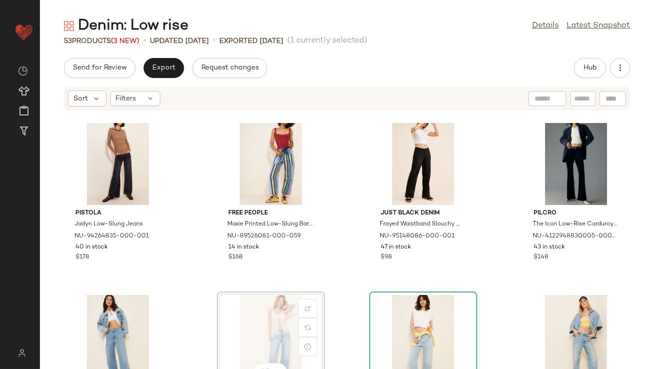
scroll to position [207, 0]
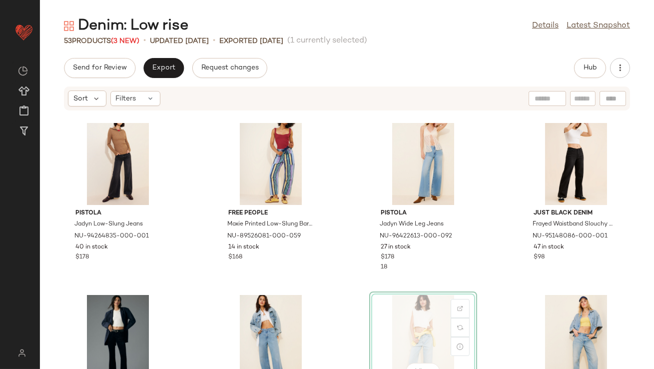
scroll to position [208, 0]
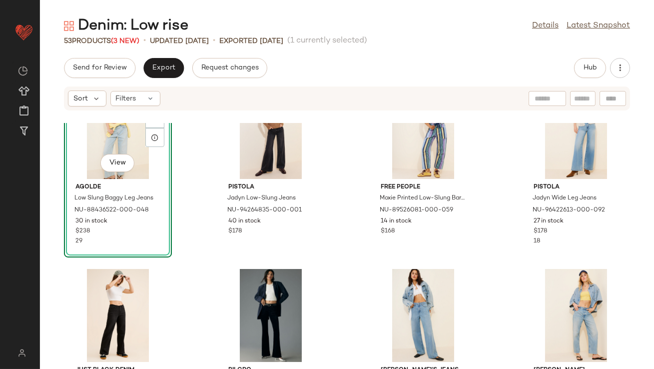
scroll to position [302, 0]
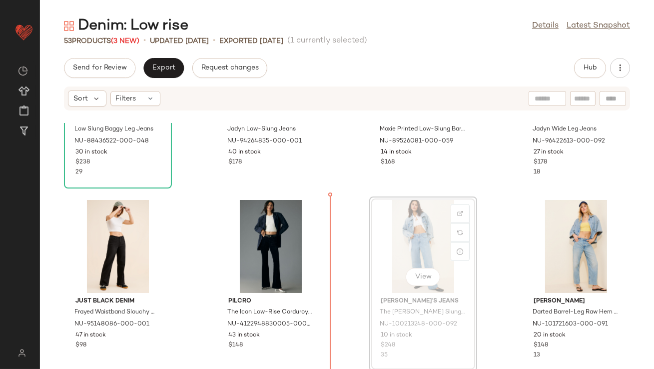
drag, startPoint x: 407, startPoint y: 242, endPoint x: 401, endPoint y: 242, distance: 6.0
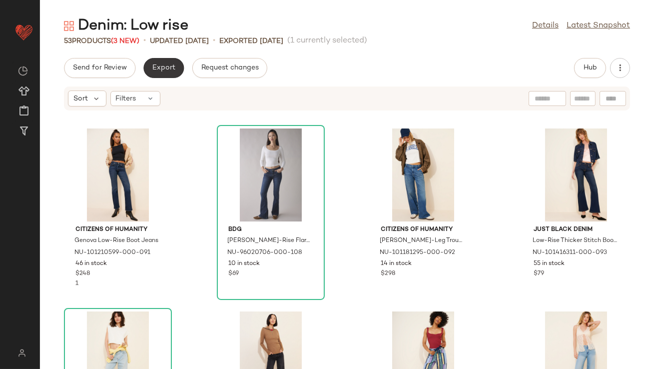
click at [169, 68] on span "Export" at bounding box center [163, 68] width 23 height 8
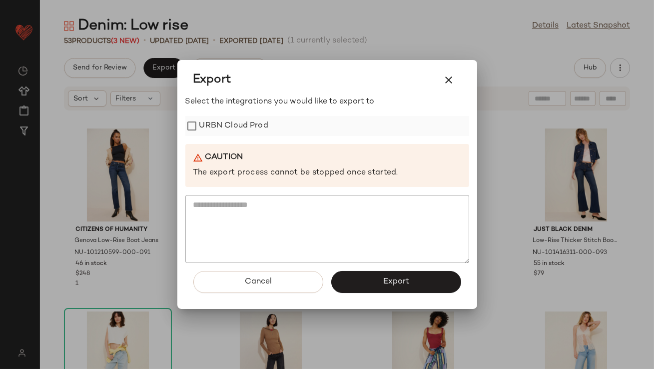
click at [203, 119] on label "URBN Cloud Prod" at bounding box center [233, 126] width 69 height 20
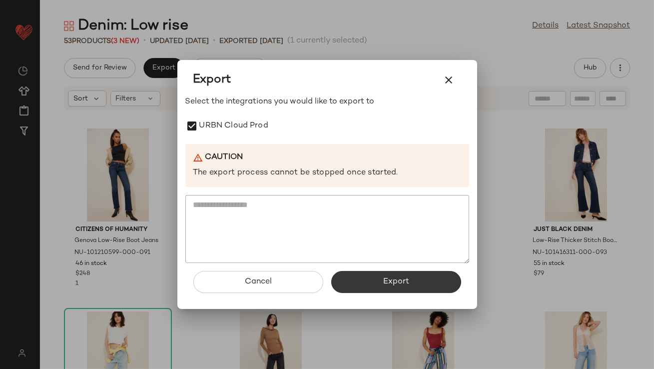
click at [375, 276] on button "Export" at bounding box center [396, 282] width 130 height 22
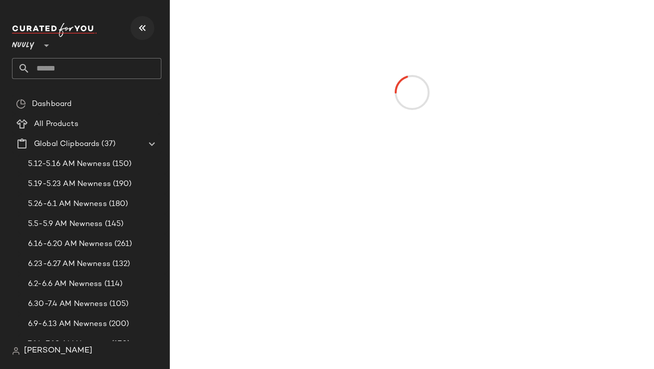
click at [143, 32] on icon "button" at bounding box center [142, 28] width 12 height 12
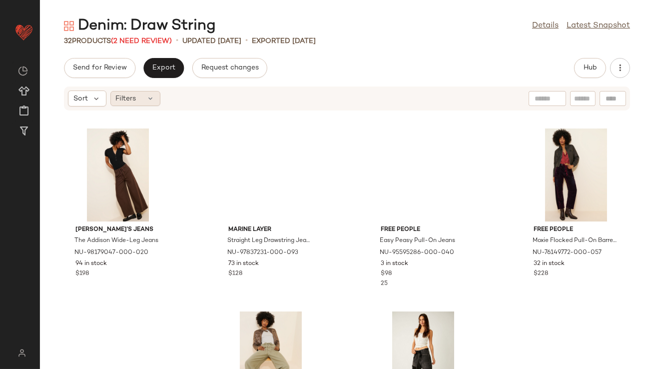
click at [135, 99] on span "Filters" at bounding box center [126, 98] width 20 height 10
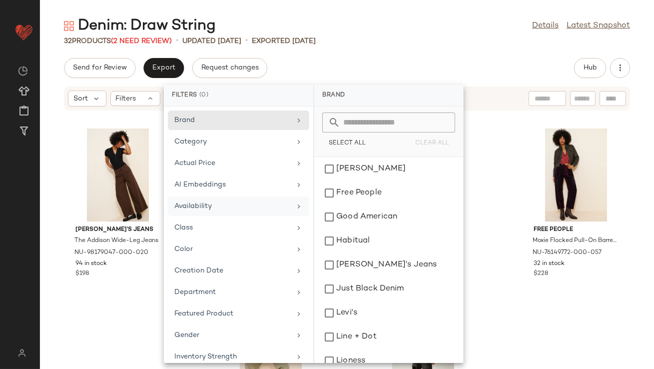
click at [206, 201] on div "Availability" at bounding box center [232, 206] width 116 height 10
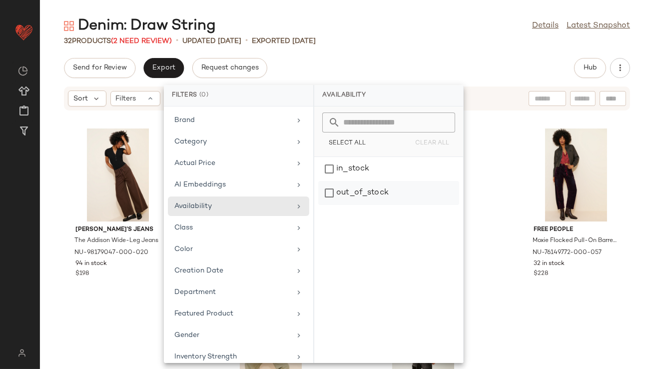
click at [341, 191] on div "out_of_stock" at bounding box center [388, 193] width 141 height 24
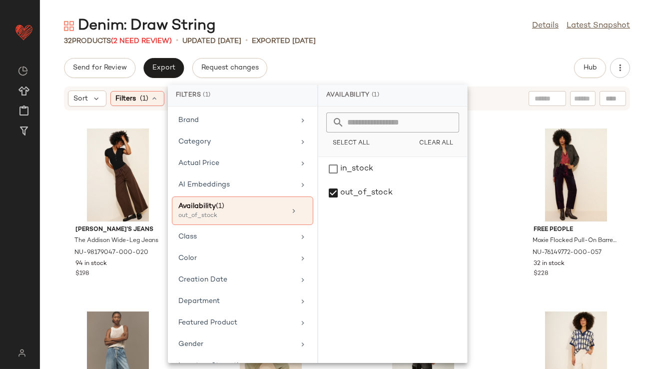
click at [360, 45] on div "32 Products (2 Need Review) • updated Aug 8th • Exported Aug 8th" at bounding box center [347, 41] width 614 height 10
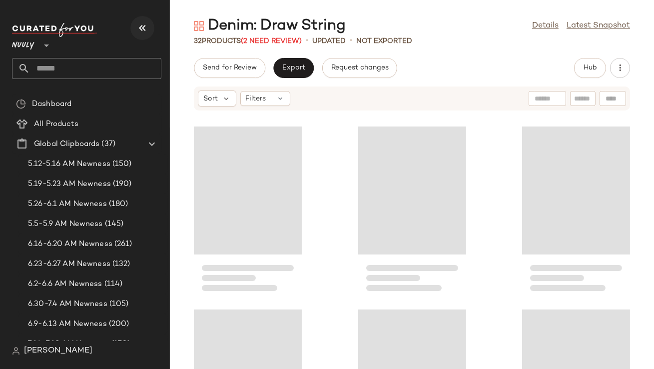
click at [148, 31] on icon "button" at bounding box center [142, 28] width 12 height 12
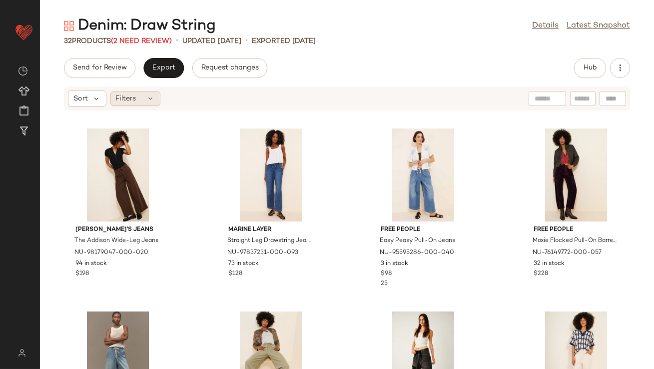
click at [137, 97] on div "Filters" at bounding box center [135, 98] width 50 height 15
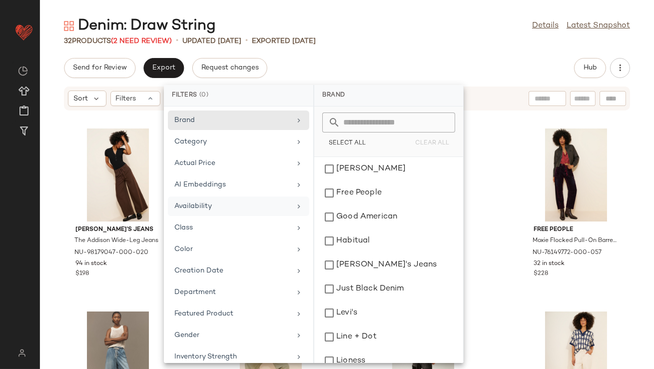
click at [189, 205] on div "Availability" at bounding box center [232, 206] width 116 height 10
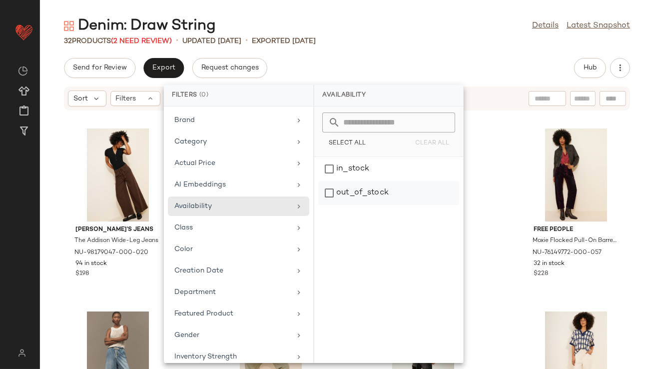
click at [375, 190] on div "out_of_stock" at bounding box center [388, 193] width 141 height 24
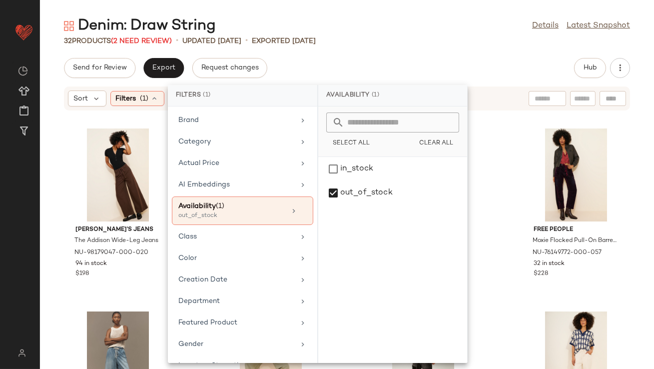
click at [427, 68] on div "Send for Review Export Request changes Hub" at bounding box center [347, 68] width 614 height 20
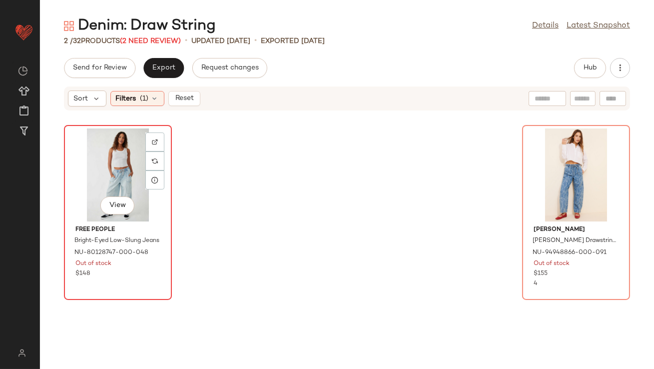
click at [127, 160] on div "View" at bounding box center [117, 174] width 101 height 93
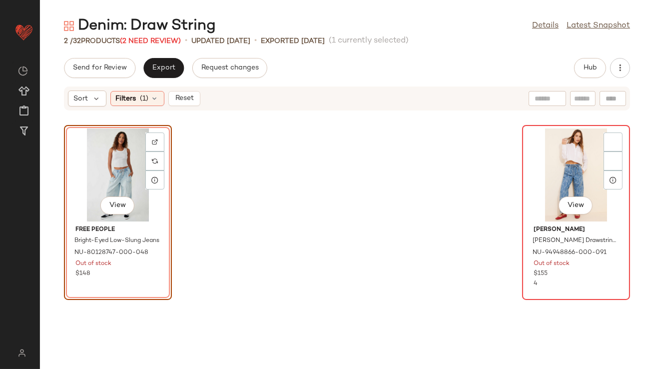
click at [550, 152] on div "View" at bounding box center [576, 174] width 101 height 93
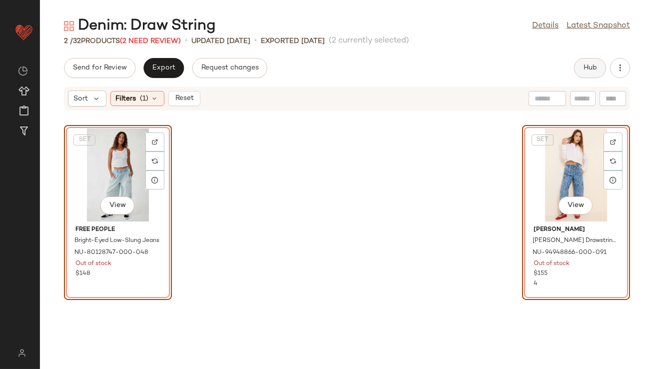
click at [582, 70] on button "Hub" at bounding box center [590, 68] width 32 height 20
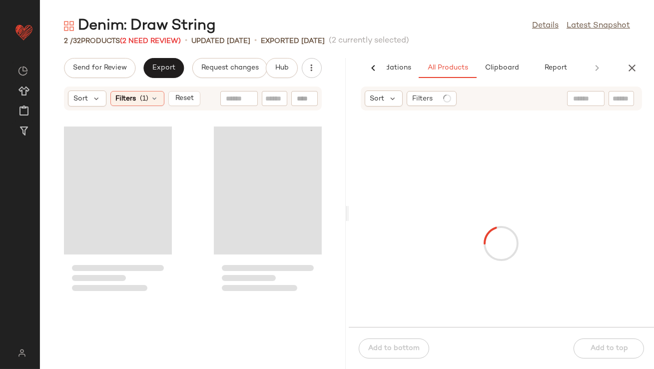
scroll to position [0, 56]
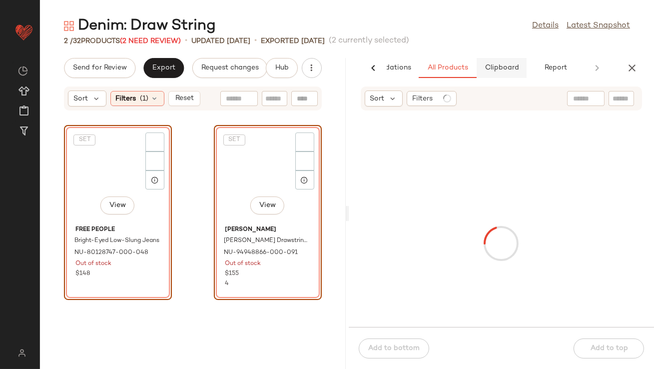
click at [508, 65] on span "Clipboard" at bounding box center [501, 68] width 34 height 8
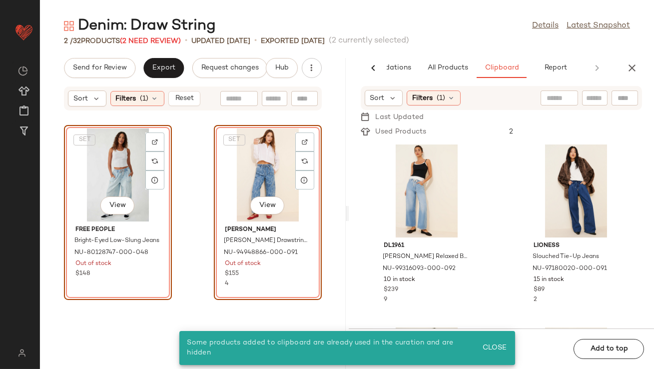
click at [248, 164] on div "SET View" at bounding box center [267, 174] width 101 height 93
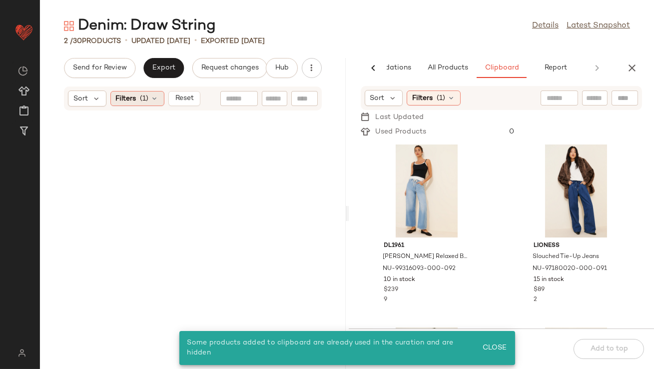
click at [152, 97] on icon at bounding box center [155, 98] width 8 height 8
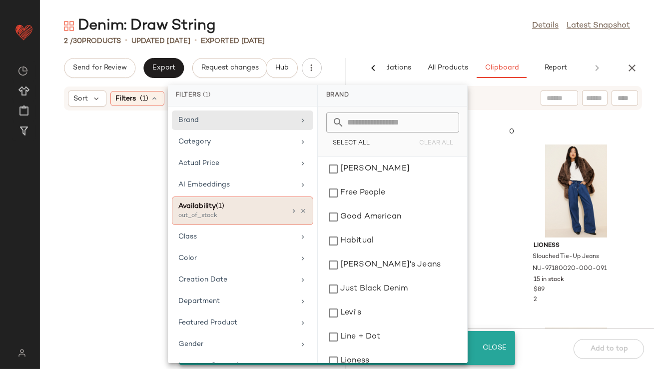
click at [300, 210] on icon at bounding box center [303, 210] width 7 height 7
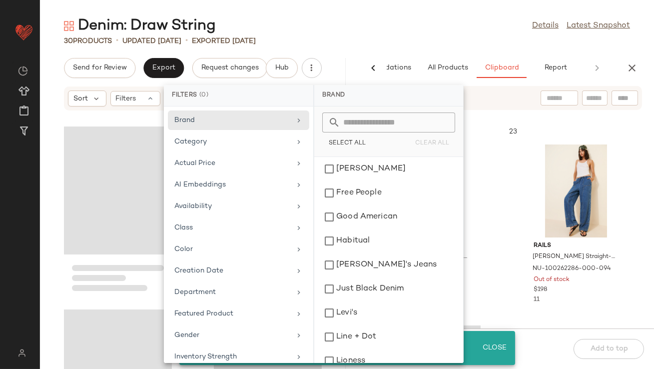
click at [394, 39] on div "30 Products • updated Aug 11th • Exported Aug 8th" at bounding box center [347, 41] width 614 height 10
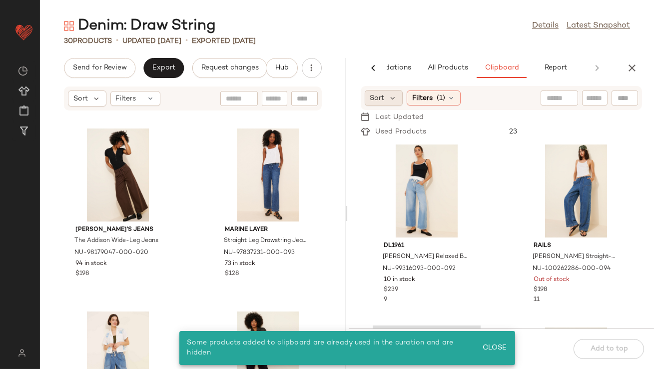
click at [386, 97] on div "Sort" at bounding box center [384, 98] width 38 height 16
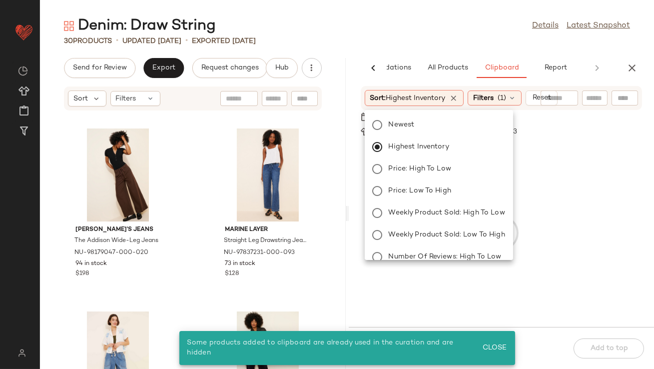
click at [393, 45] on div "30 Products • updated Aug 11th • Exported Aug 8th" at bounding box center [347, 41] width 614 height 10
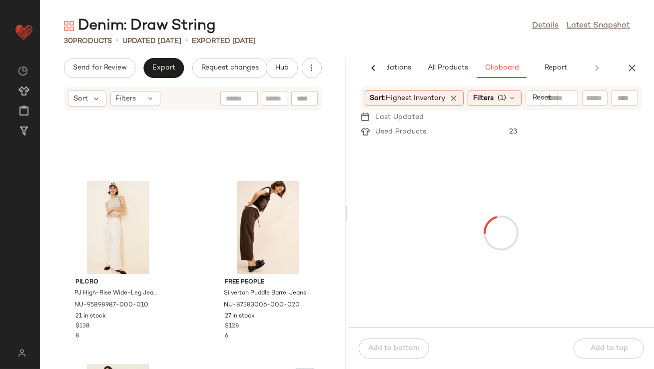
scroll to position [1097, 0]
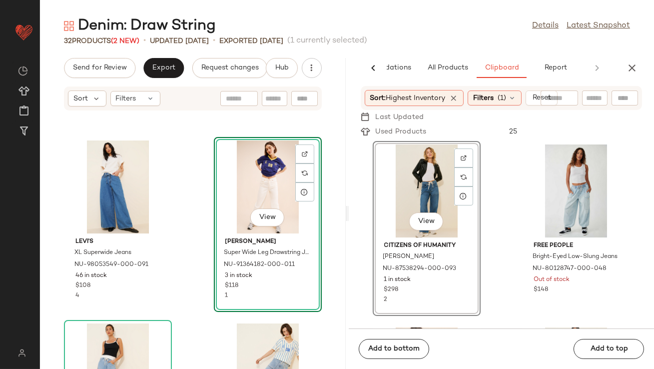
scroll to position [1093, 0]
click at [459, 67] on span "All Products" at bounding box center [447, 68] width 41 height 8
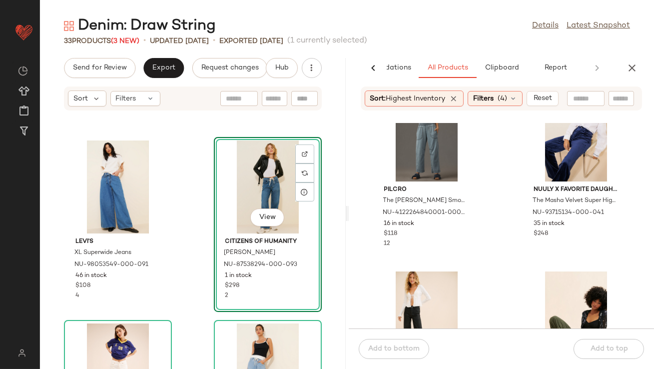
scroll to position [938, 0]
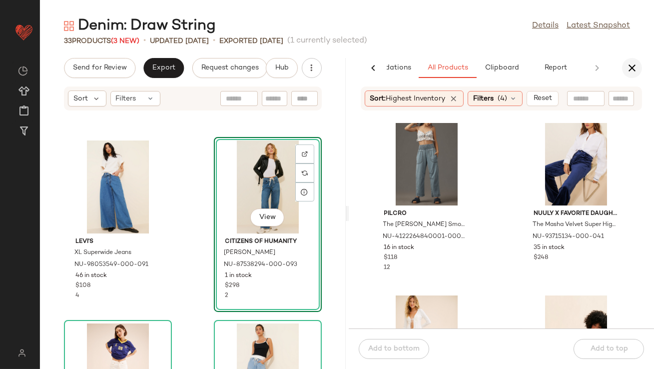
click at [633, 72] on icon "button" at bounding box center [632, 68] width 12 height 12
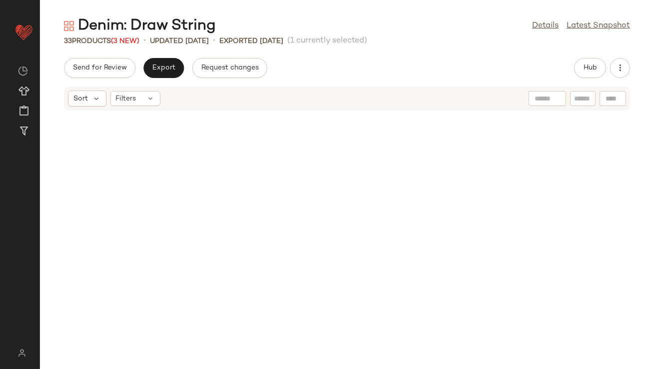
scroll to position [0, 0]
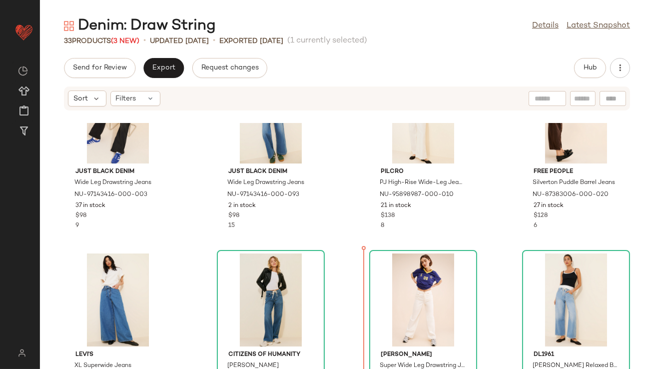
scroll to position [438, 0]
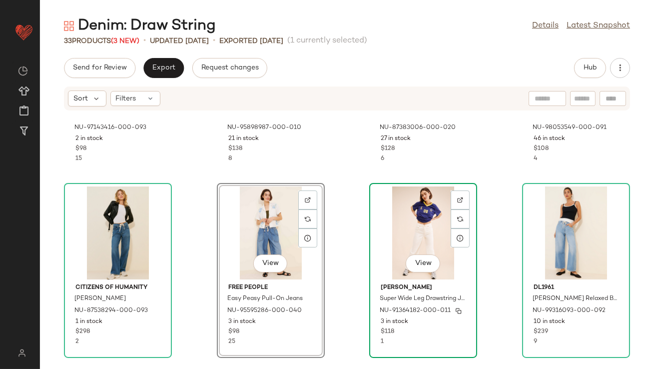
scroll to position [500, 0]
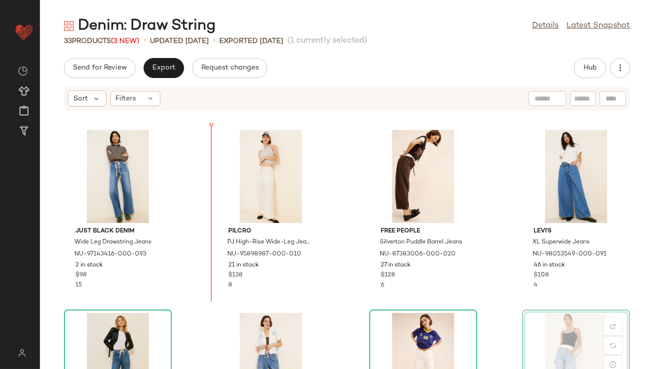
scroll to position [350, 0]
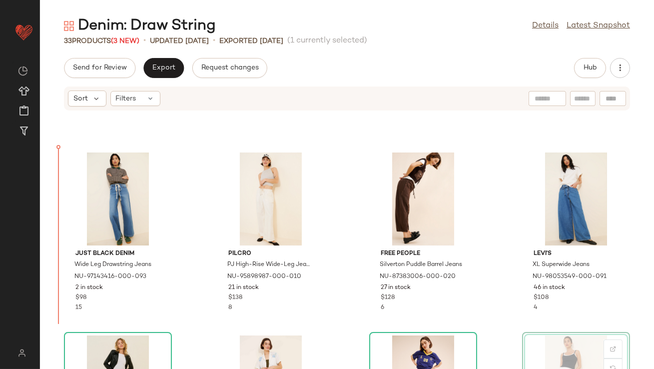
drag, startPoint x: 550, startPoint y: 223, endPoint x: 544, endPoint y: 223, distance: 6.0
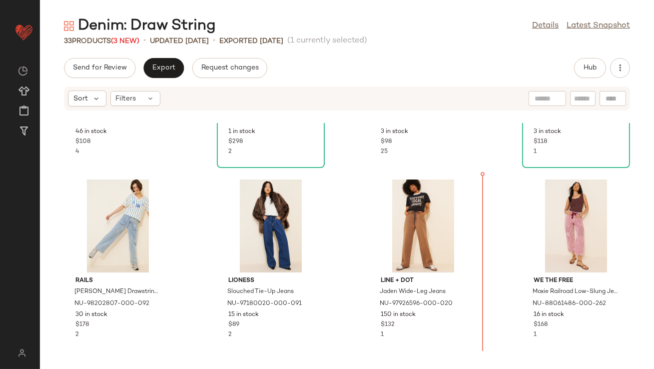
scroll to position [717, 0]
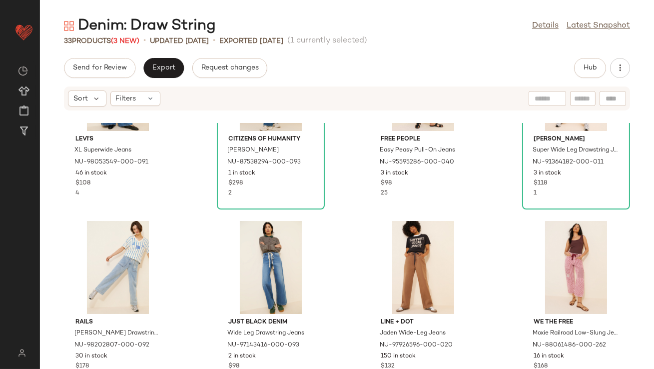
scroll to position [667, 0]
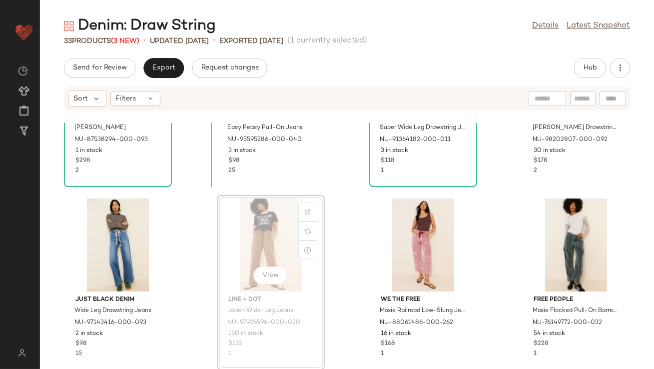
scroll to position [641, 0]
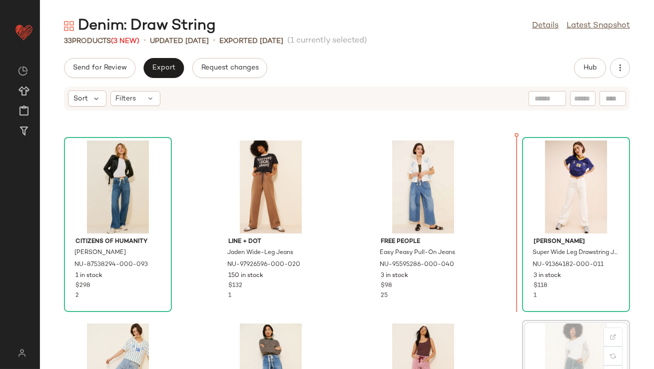
scroll to position [546, 0]
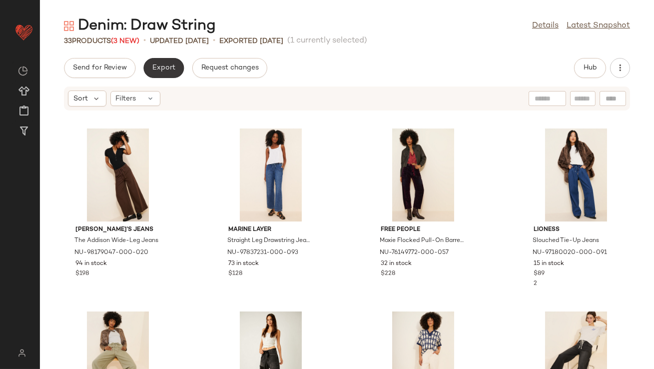
click at [159, 69] on span "Export" at bounding box center [163, 68] width 23 height 8
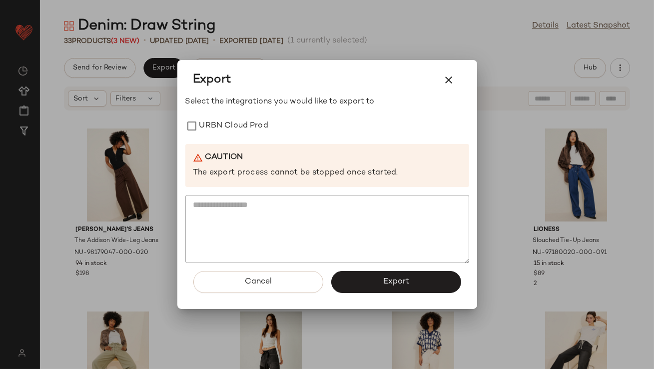
click at [228, 115] on div "Select the integrations you would like to export to URBN Cloud Prod Caution The…" at bounding box center [327, 179] width 284 height 167
click at [228, 123] on label "URBN Cloud Prod" at bounding box center [233, 126] width 69 height 20
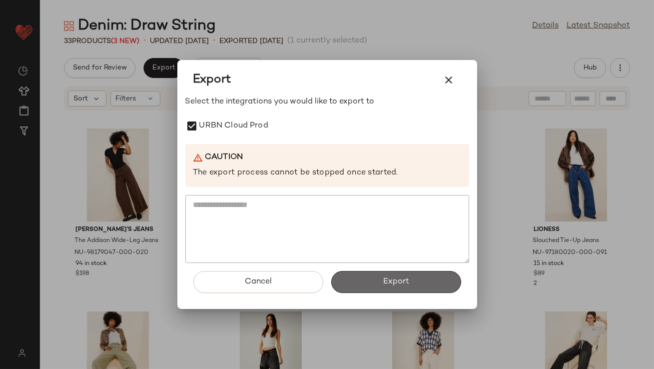
click at [347, 278] on button "Export" at bounding box center [396, 282] width 130 height 22
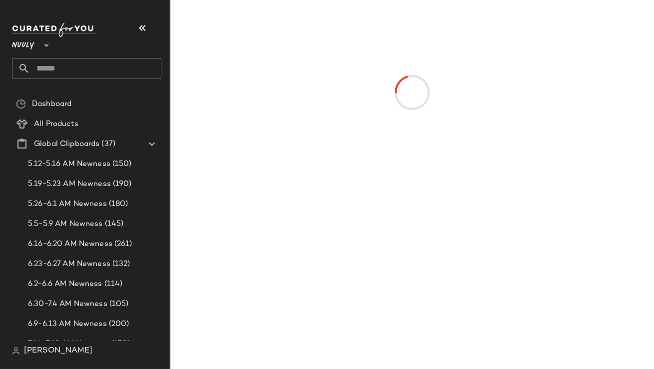
click at [142, 22] on icon "button" at bounding box center [142, 28] width 12 height 12
click at [143, 23] on icon "button" at bounding box center [142, 28] width 12 height 12
click at [144, 33] on icon "button" at bounding box center [142, 28] width 12 height 12
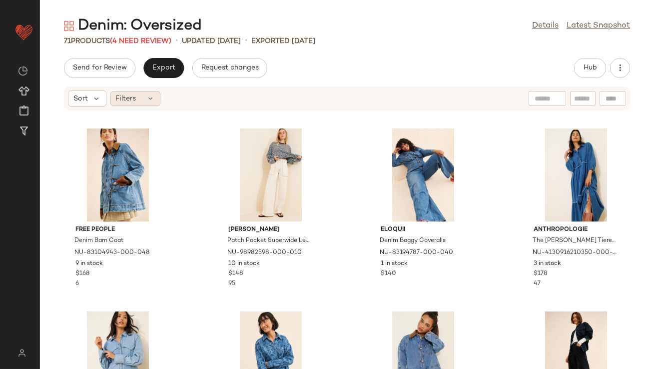
click at [147, 95] on icon at bounding box center [151, 98] width 8 height 8
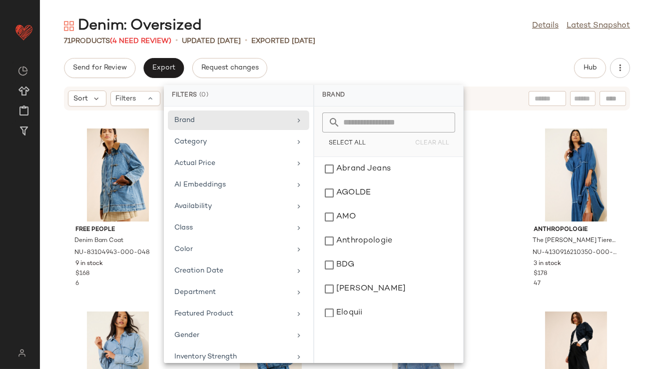
click at [176, 194] on div "Brand Category Actual Price AI Embeddings Availability Class Color Creation Dat…" at bounding box center [238, 234] width 149 height 256
click at [177, 201] on div "Availability" at bounding box center [232, 206] width 116 height 10
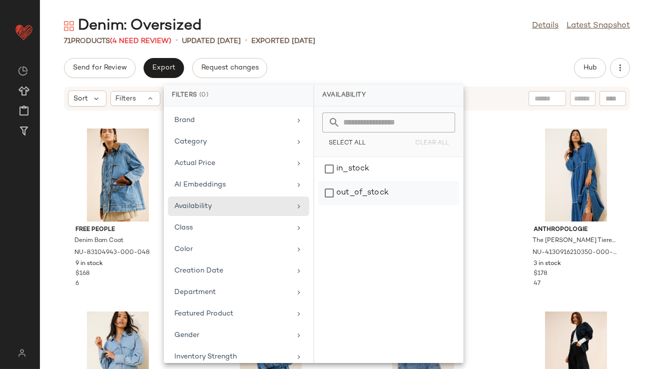
click at [380, 195] on div "out_of_stock" at bounding box center [388, 193] width 141 height 24
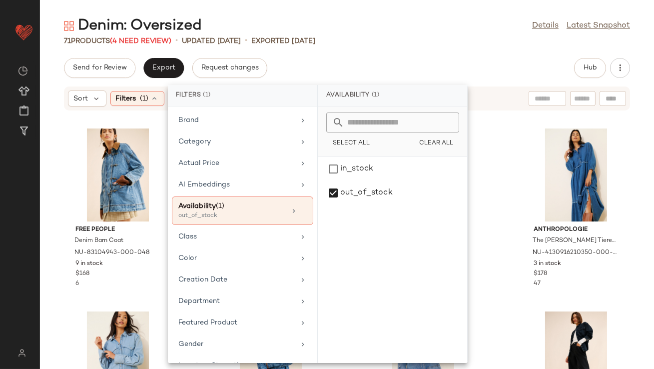
click at [426, 60] on div "Send for Review Export Request changes Hub" at bounding box center [347, 68] width 614 height 20
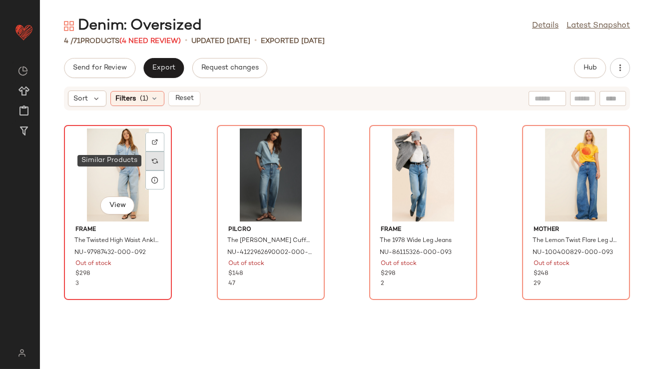
click at [157, 159] on img at bounding box center [155, 161] width 6 height 6
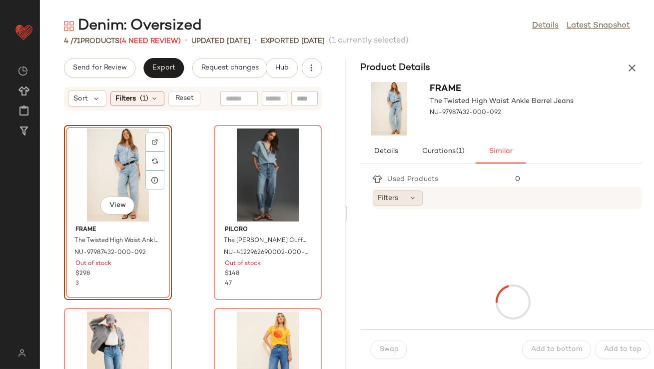
click at [410, 195] on icon at bounding box center [413, 198] width 8 height 8
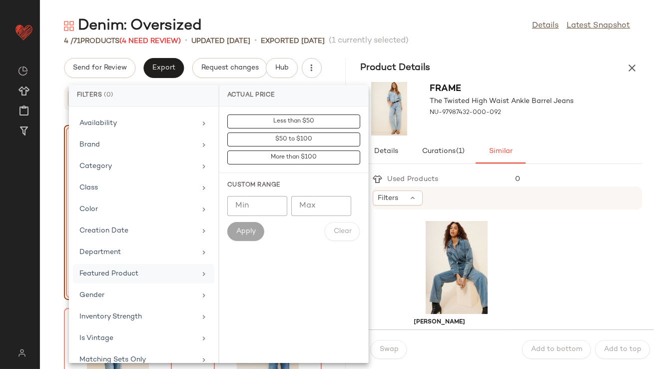
scroll to position [222, 0]
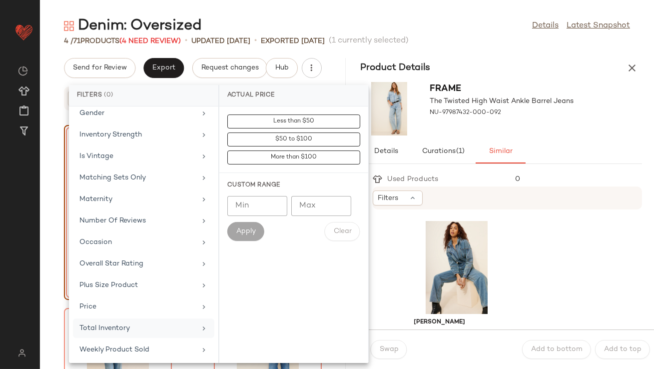
click at [96, 326] on div "Total Inventory" at bounding box center [137, 328] width 116 height 10
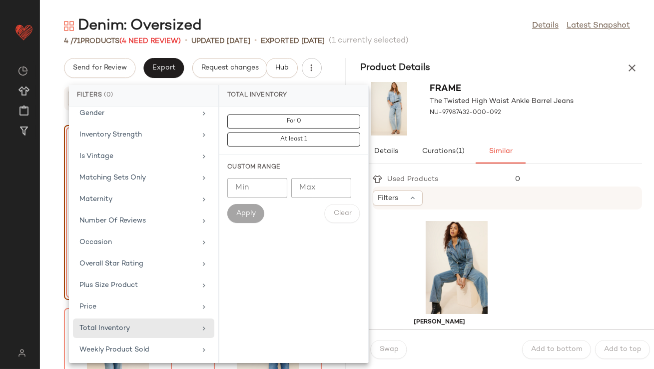
click at [257, 192] on input "Min" at bounding box center [257, 188] width 60 height 20
type input "**"
click at [250, 216] on span "Apply" at bounding box center [246, 213] width 20 height 8
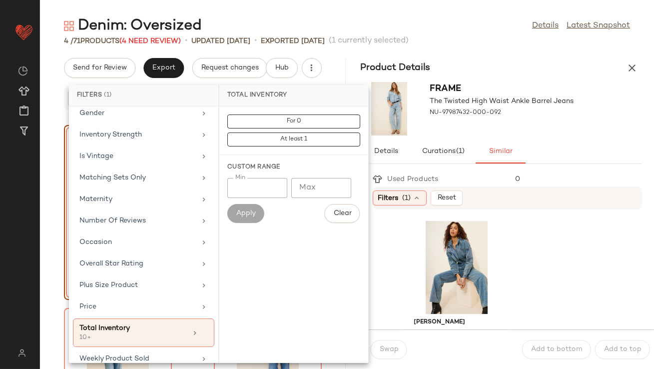
click at [594, 146] on div "Details Curations (1) Similar" at bounding box center [502, 151] width 282 height 24
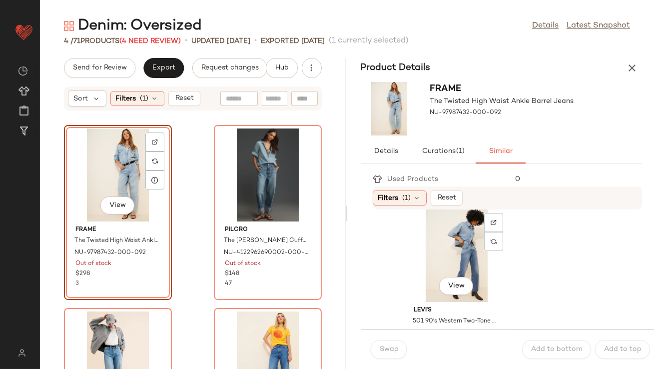
scroll to position [392, 0]
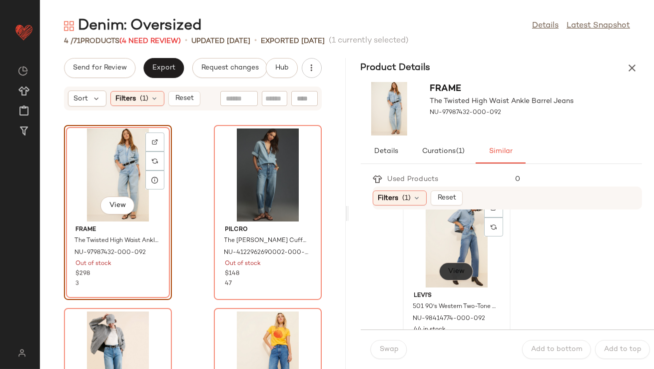
click at [446, 273] on button "View" at bounding box center [456, 271] width 34 height 18
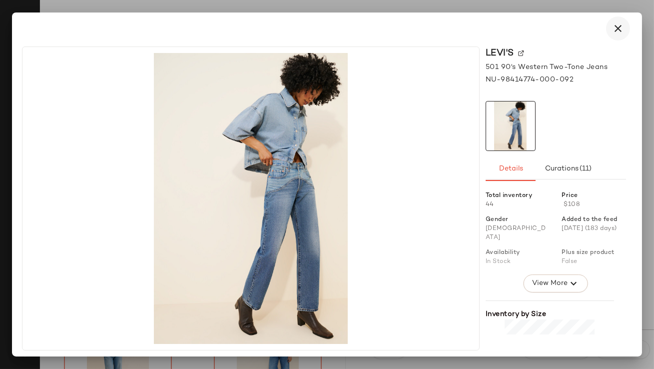
click at [619, 29] on icon "button" at bounding box center [618, 28] width 12 height 12
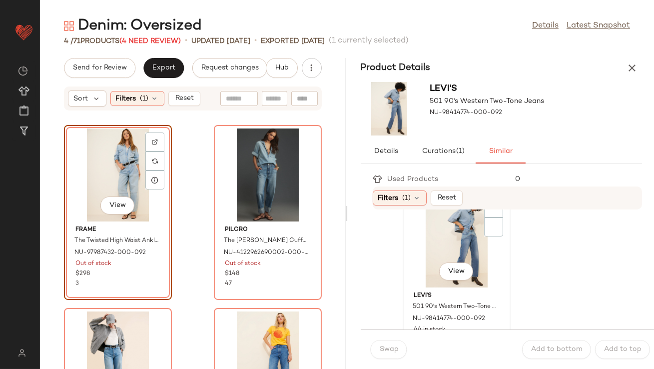
click at [448, 240] on div "View" at bounding box center [456, 240] width 101 height 93
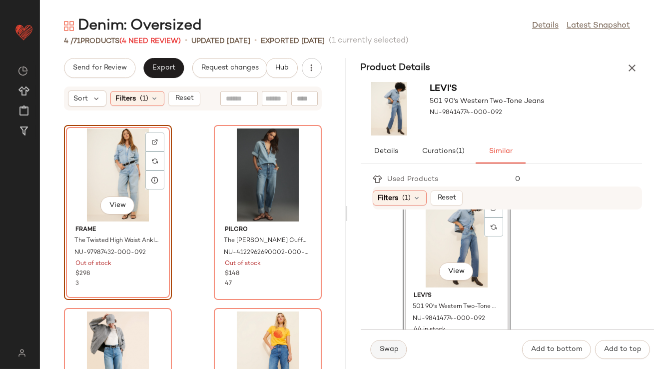
click at [396, 342] on button "Swap" at bounding box center [389, 349] width 36 height 19
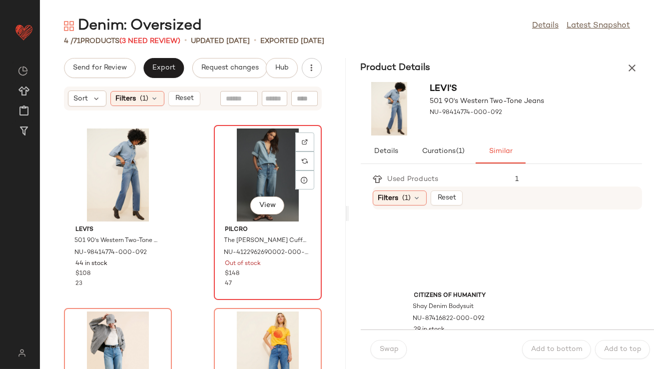
click at [274, 155] on div "View" at bounding box center [267, 174] width 101 height 93
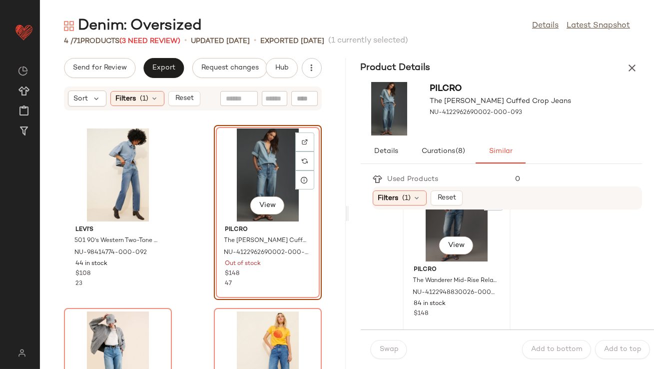
scroll to position [76, 0]
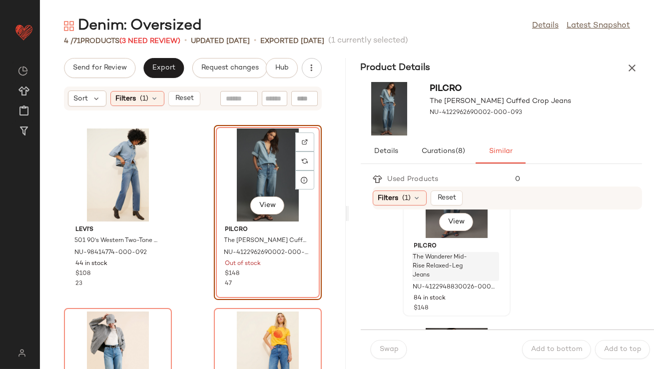
click at [491, 253] on div "The Wanderer Mid-Rise Relaxed-Leg Jeans" at bounding box center [455, 266] width 87 height 29
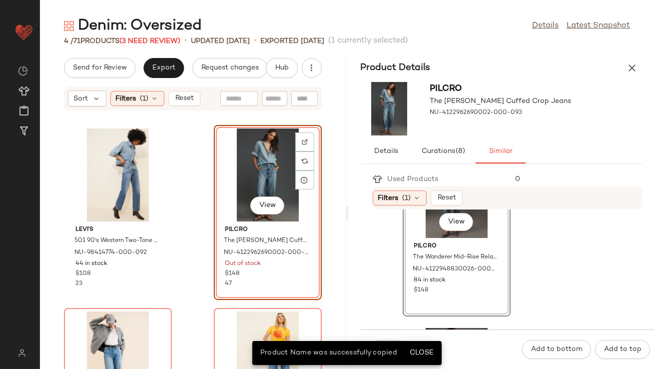
click at [481, 216] on div "View" at bounding box center [456, 191] width 101 height 93
click at [426, 357] on button "Close" at bounding box center [421, 353] width 32 height 18
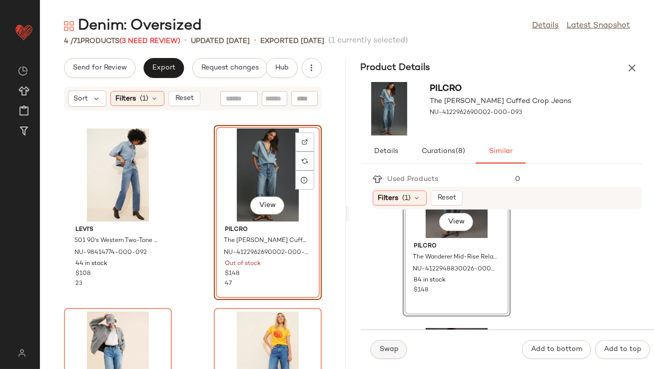
click at [385, 349] on span "Swap" at bounding box center [388, 349] width 19 height 8
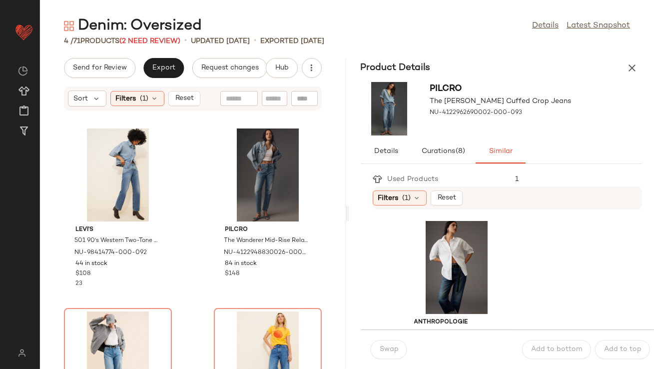
scroll to position [113, 0]
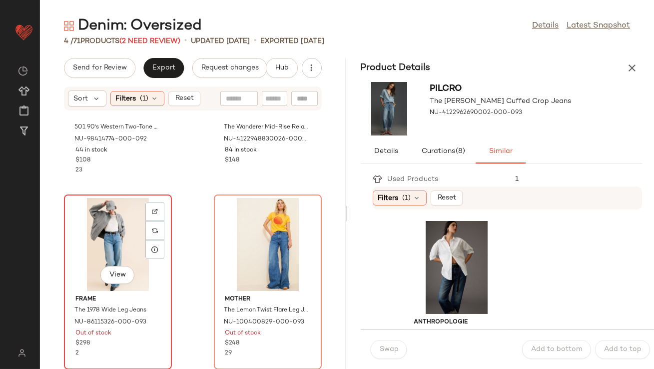
click at [119, 215] on div "View" at bounding box center [117, 244] width 101 height 93
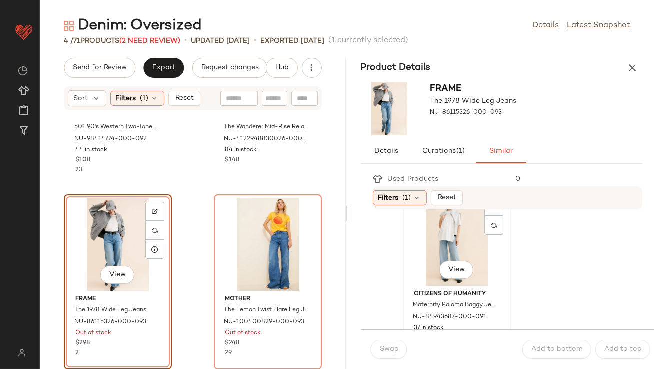
scroll to position [33, 0]
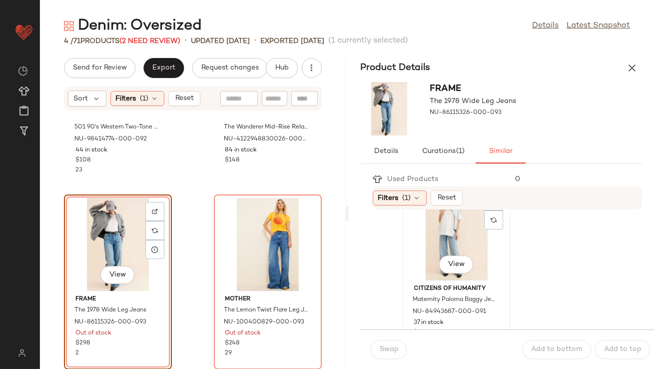
click at [429, 255] on div "View" at bounding box center [456, 233] width 101 height 93
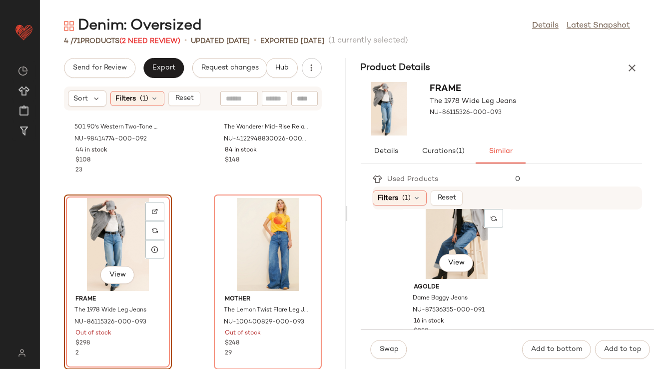
scroll to position [220, 0]
click at [424, 262] on div "View" at bounding box center [456, 230] width 101 height 93
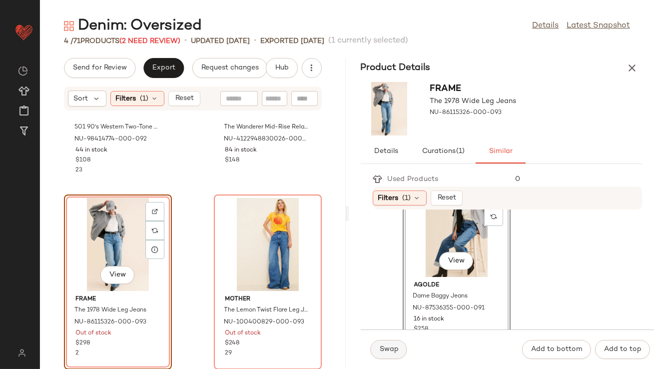
click at [388, 342] on button "Swap" at bounding box center [389, 349] width 36 height 19
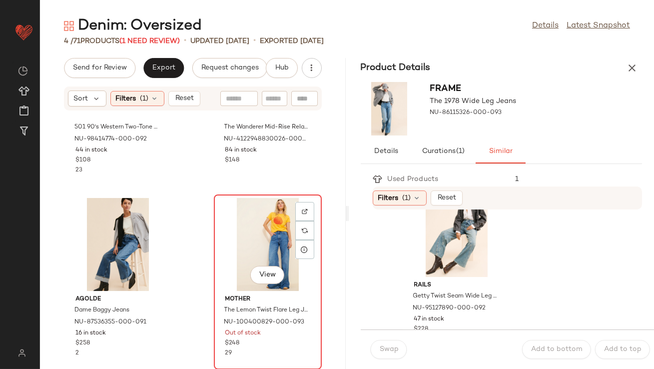
click at [281, 261] on div "View" at bounding box center [267, 244] width 101 height 93
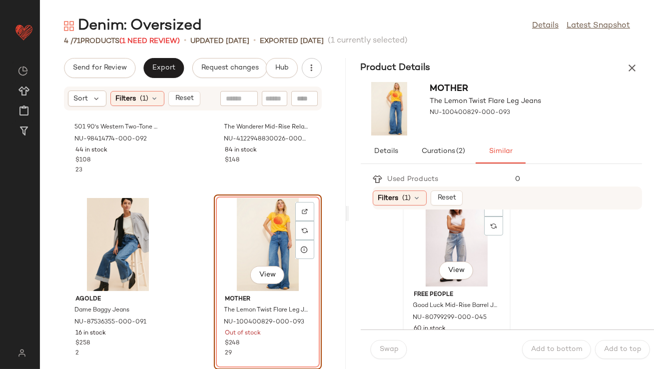
scroll to position [29, 0]
click at [431, 249] on div "View" at bounding box center [456, 237] width 101 height 93
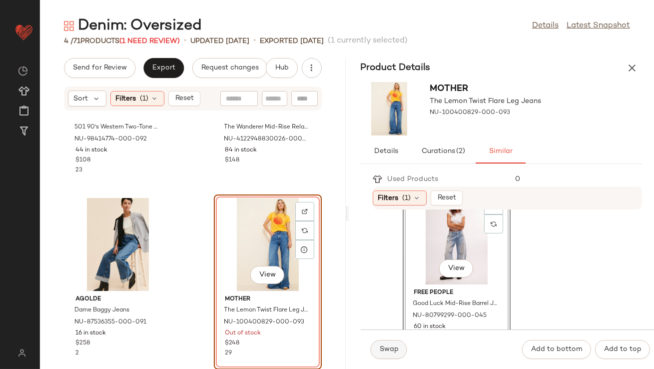
click at [396, 345] on span "Swap" at bounding box center [388, 349] width 19 height 8
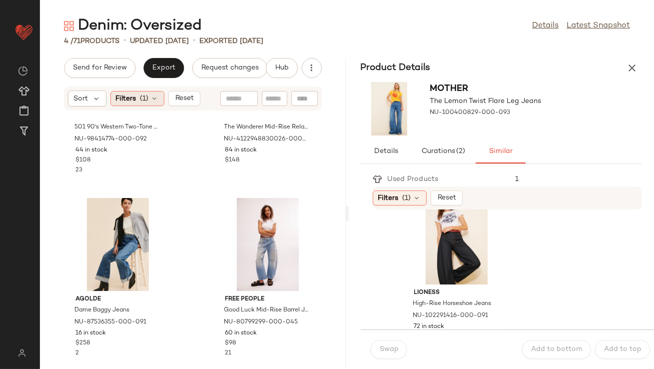
click at [157, 97] on icon at bounding box center [155, 98] width 8 height 8
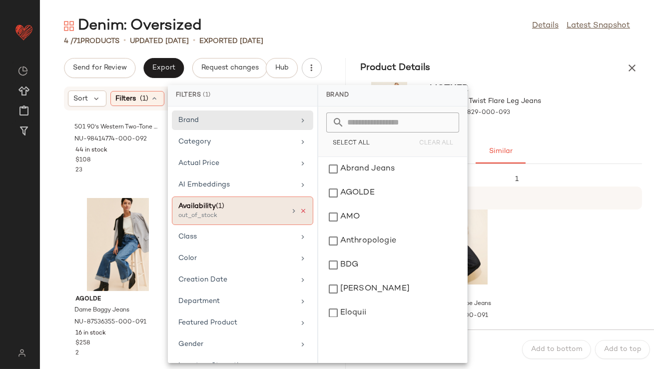
click at [301, 210] on icon at bounding box center [303, 210] width 7 height 7
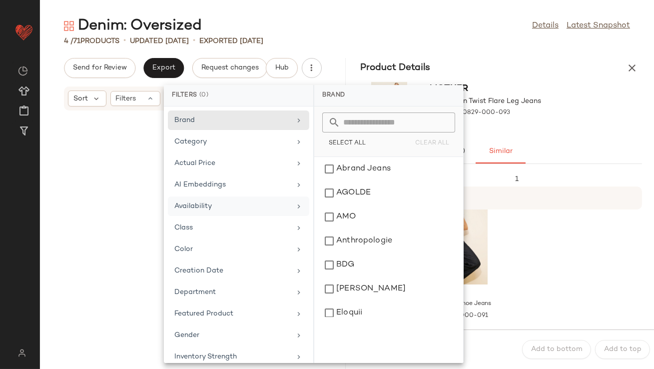
click at [516, 70] on div "Product Details" at bounding box center [502, 68] width 306 height 20
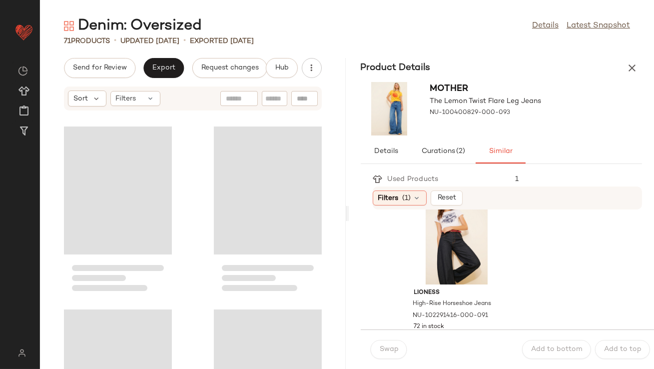
click at [647, 63] on div "Product Details" at bounding box center [502, 68] width 306 height 20
click at [638, 65] on button "button" at bounding box center [632, 68] width 20 height 20
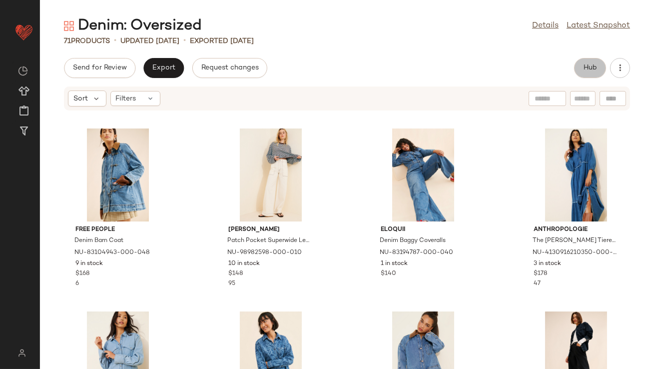
click at [584, 75] on button "Hub" at bounding box center [590, 68] width 32 height 20
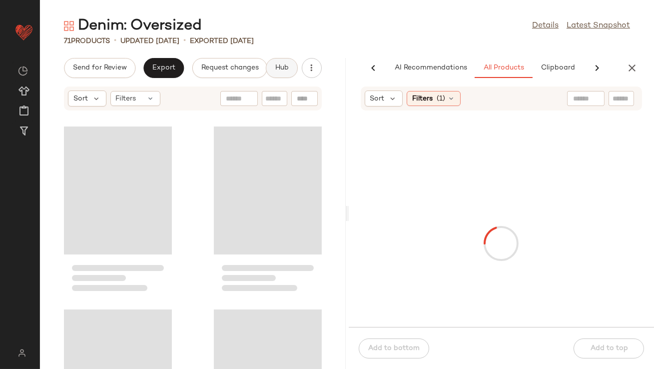
scroll to position [0, 56]
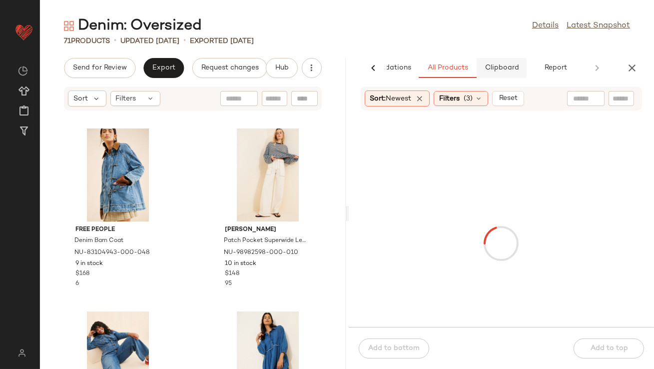
click at [522, 63] on button "Clipboard" at bounding box center [502, 68] width 50 height 20
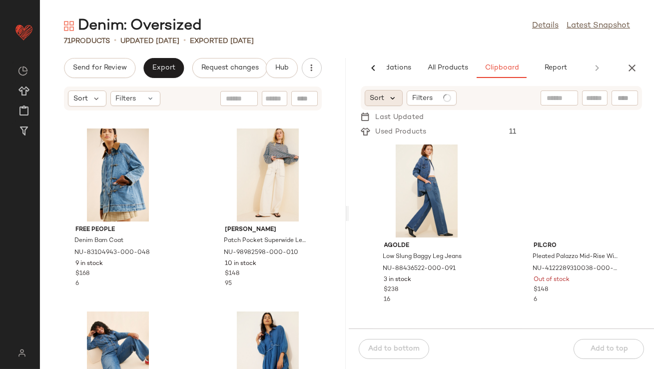
click at [393, 99] on icon at bounding box center [393, 97] width 9 height 9
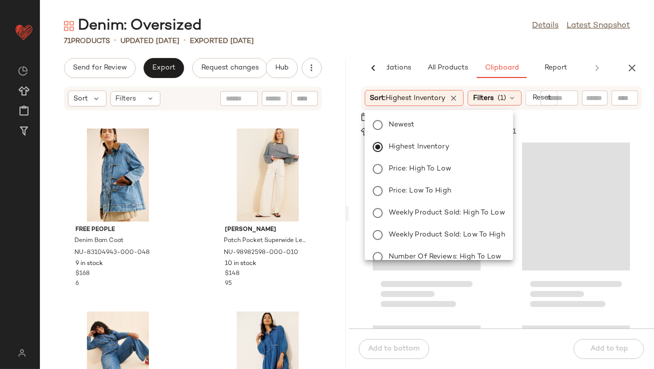
click at [416, 45] on div "71 Products • updated [DATE] • Exported [DATE]" at bounding box center [347, 41] width 614 height 10
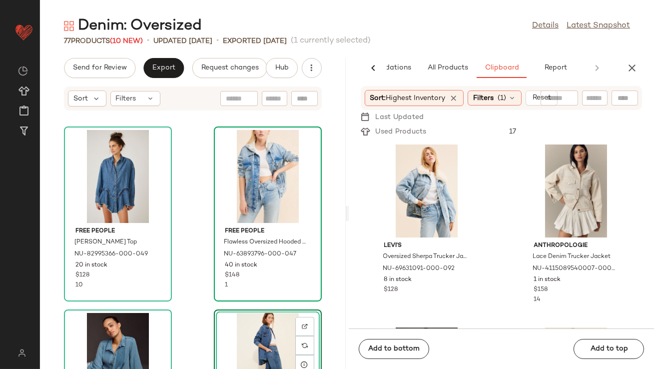
scroll to position [1254, 0]
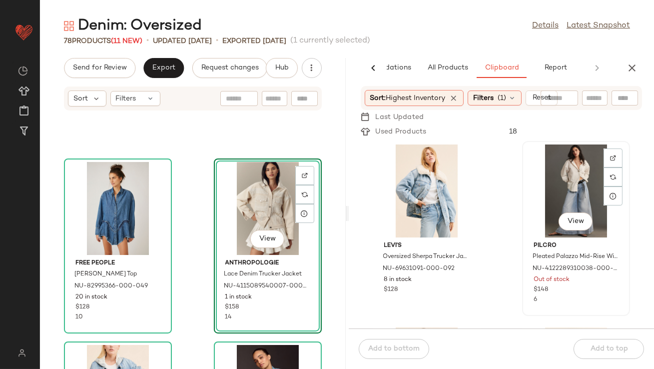
click at [583, 199] on div "View" at bounding box center [576, 190] width 101 height 93
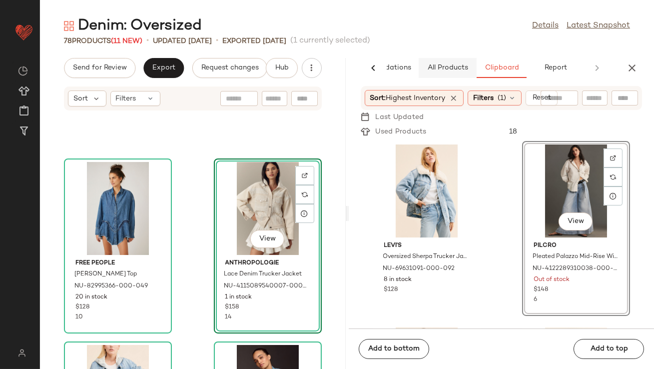
click at [447, 70] on span "All Products" at bounding box center [447, 68] width 41 height 8
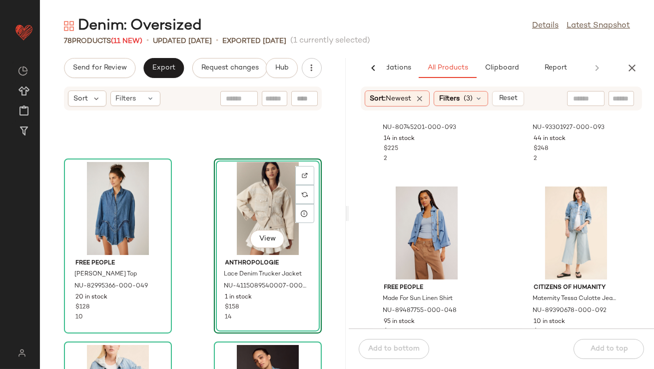
scroll to position [682, 0]
click at [559, 210] on div "View" at bounding box center [576, 232] width 101 height 93
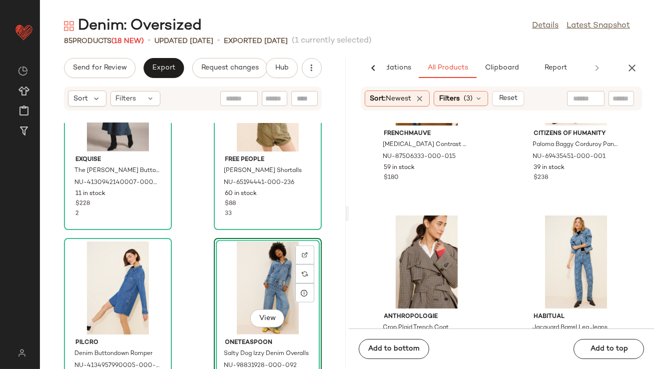
scroll to position [5985, 0]
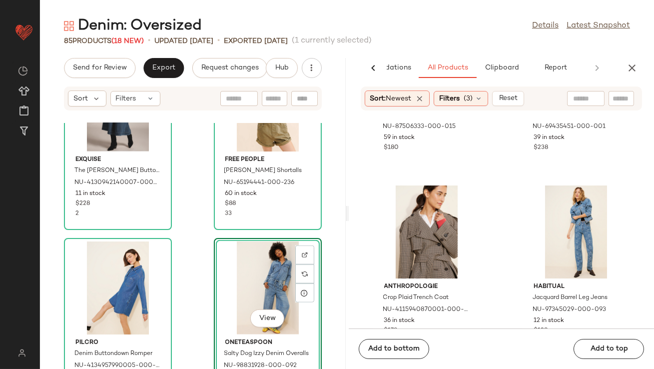
click at [627, 71] on icon "button" at bounding box center [632, 68] width 12 height 12
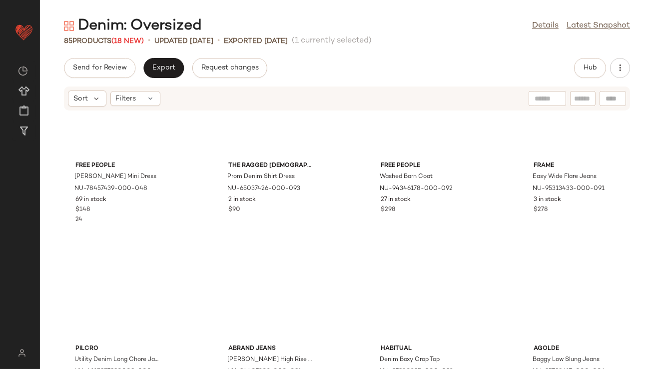
scroll to position [0, 0]
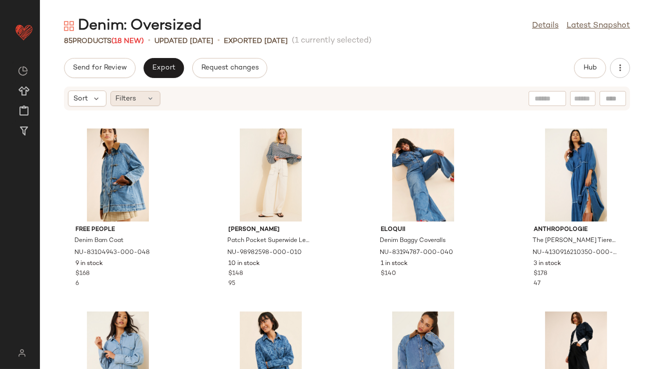
click at [149, 105] on div "Filters" at bounding box center [135, 98] width 50 height 15
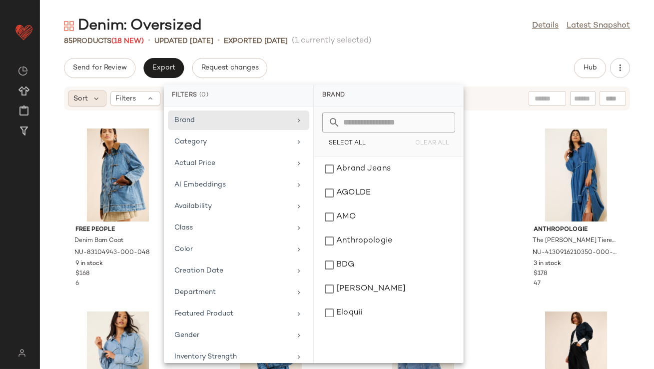
click at [86, 98] on span "Sort" at bounding box center [80, 98] width 14 height 10
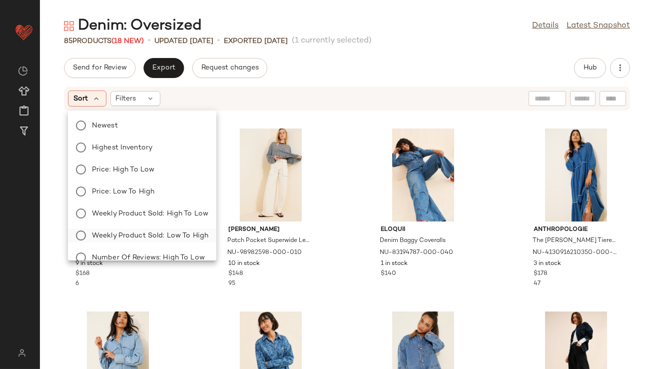
click at [170, 232] on span "Weekly Product Sold: Low to High" at bounding box center [150, 235] width 116 height 10
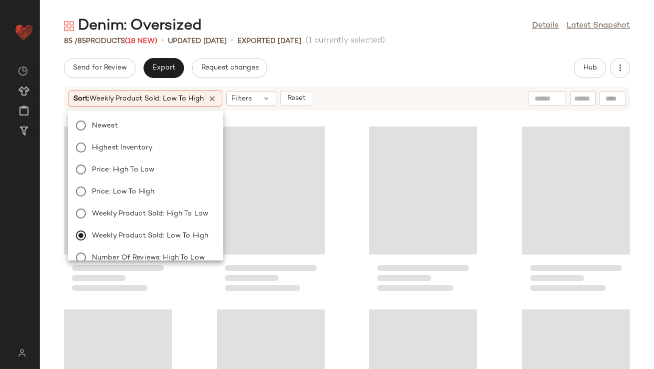
click at [400, 66] on div "Send for Review Export Request changes Hub" at bounding box center [347, 68] width 614 height 20
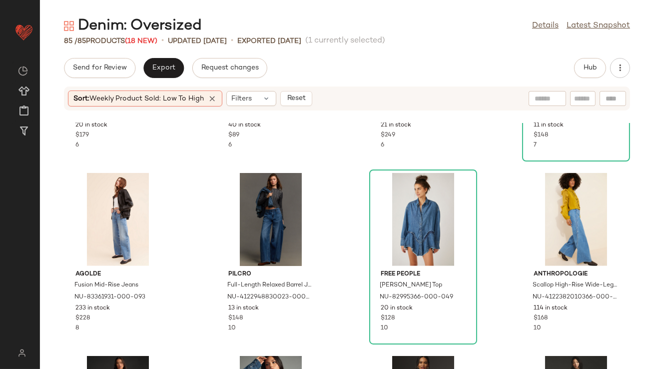
scroll to position [1785, 0]
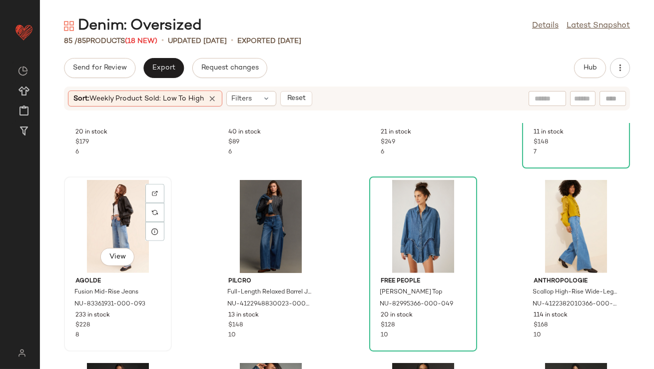
click at [121, 207] on div "View" at bounding box center [117, 226] width 101 height 93
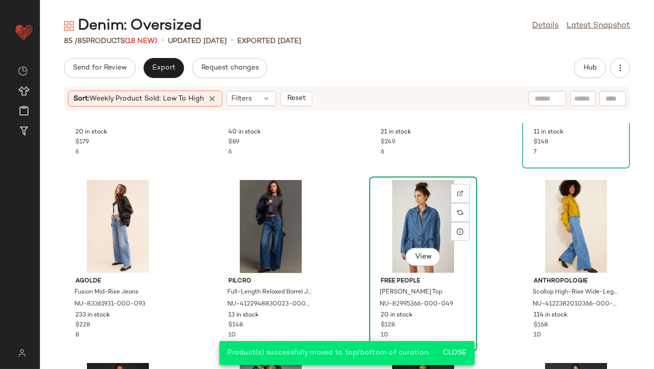
click at [408, 199] on div "View" at bounding box center [423, 226] width 101 height 93
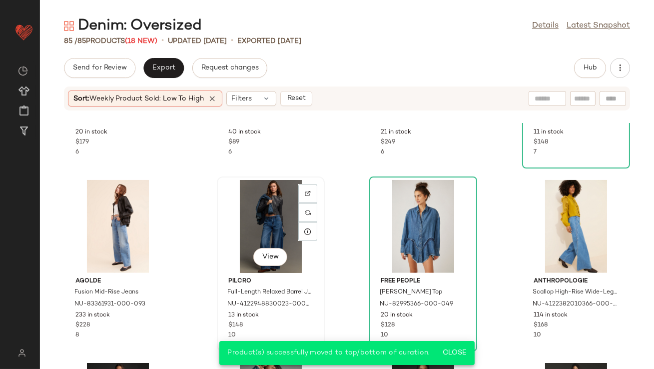
click at [265, 221] on div "View" at bounding box center [270, 226] width 101 height 93
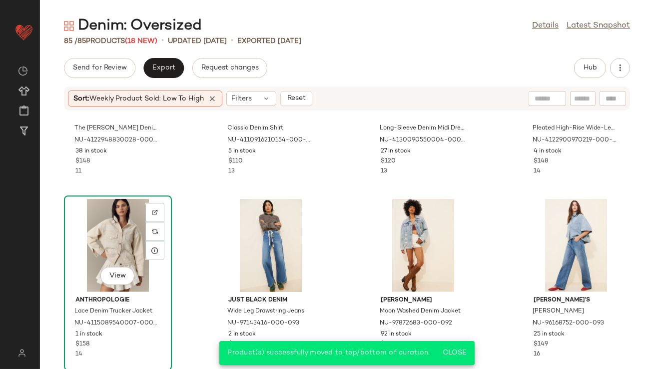
scroll to position [2137, 0]
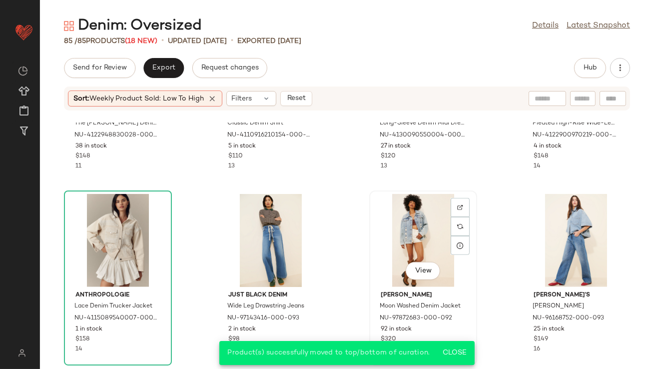
click at [409, 220] on div "View" at bounding box center [423, 240] width 101 height 93
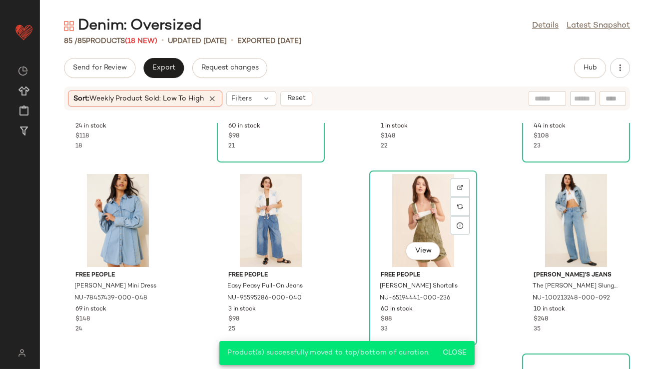
scroll to position [2748, 0]
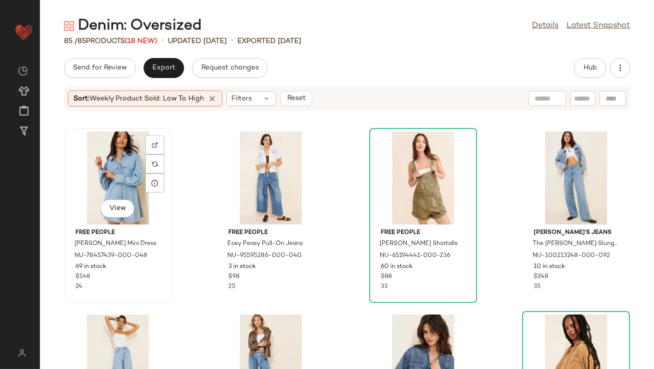
click at [117, 181] on div "View" at bounding box center [117, 177] width 101 height 93
click at [404, 155] on div "View" at bounding box center [423, 177] width 101 height 93
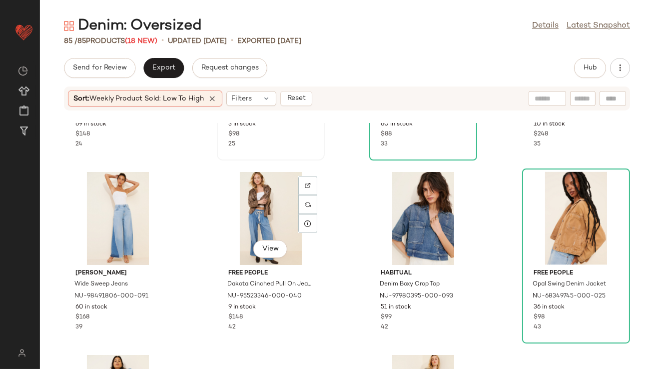
scroll to position [2925, 0]
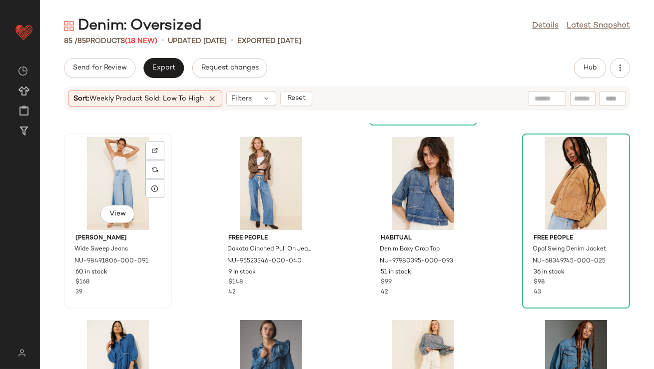
click at [101, 184] on div "View" at bounding box center [117, 183] width 101 height 93
click at [421, 174] on div "View" at bounding box center [423, 183] width 101 height 93
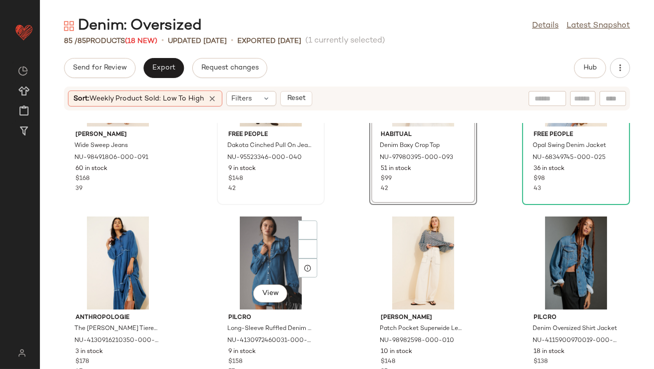
scroll to position [3050, 0]
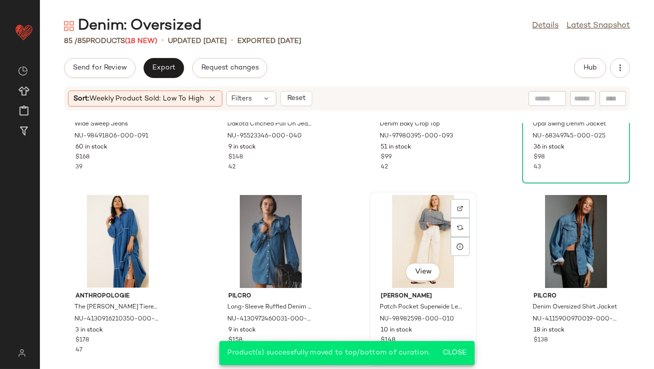
click at [431, 237] on div "View" at bounding box center [423, 241] width 101 height 93
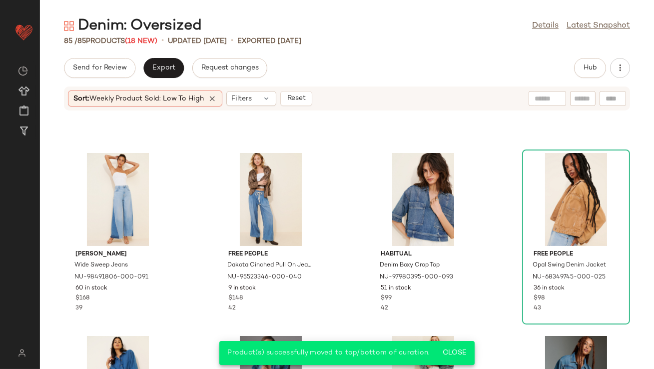
scroll to position [2998, 0]
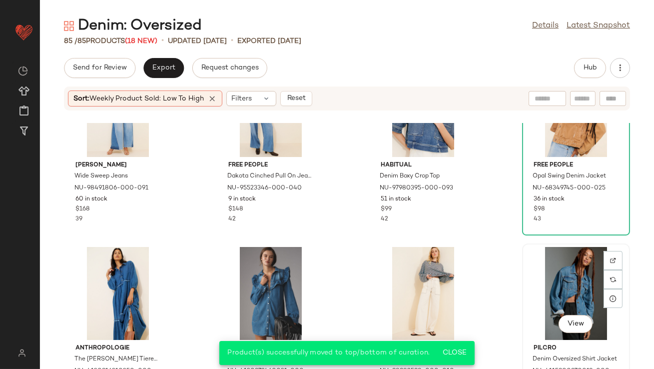
click at [579, 298] on div "View" at bounding box center [576, 293] width 101 height 93
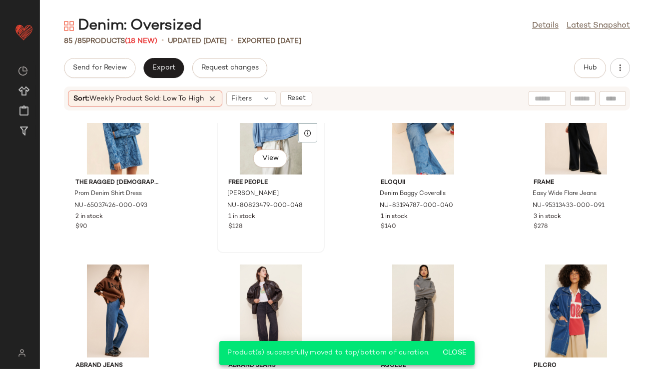
scroll to position [3431, 0]
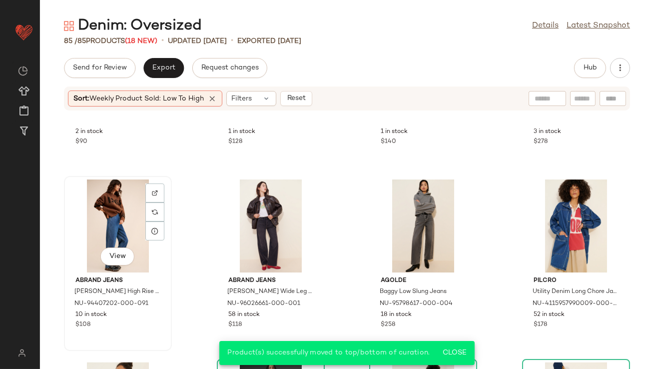
click at [103, 232] on div "View" at bounding box center [117, 225] width 101 height 93
click at [535, 226] on div "View" at bounding box center [576, 225] width 101 height 93
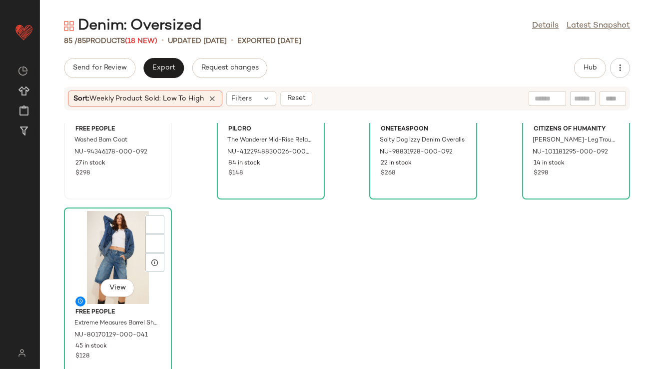
scroll to position [3778, 0]
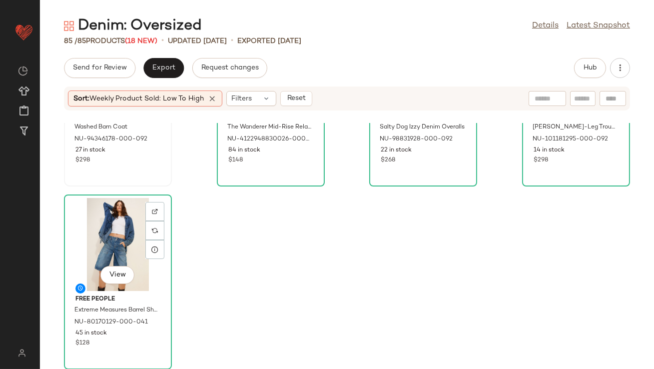
click at [115, 236] on div "View" at bounding box center [117, 244] width 101 height 93
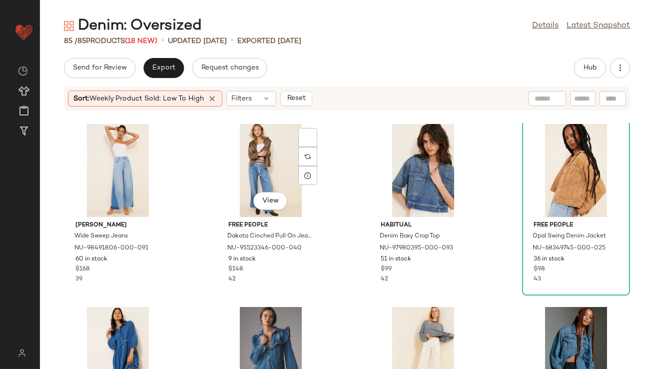
scroll to position [2867, 0]
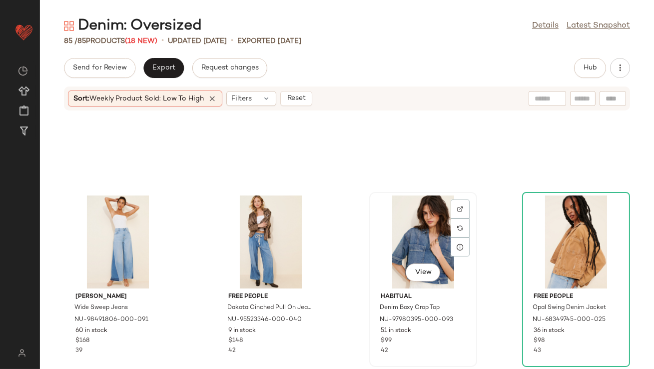
click at [407, 232] on div "View" at bounding box center [423, 241] width 101 height 93
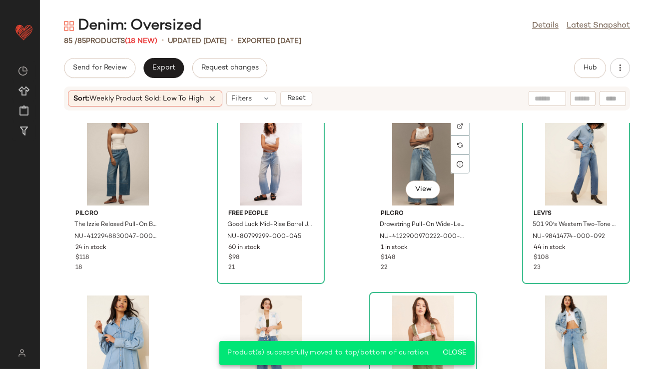
scroll to position [2595, 0]
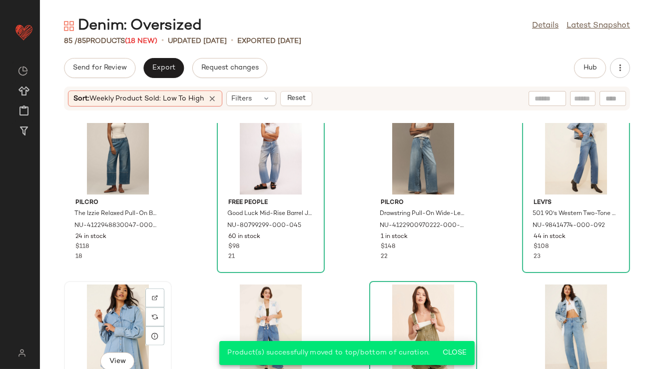
click at [103, 330] on div "View" at bounding box center [117, 330] width 101 height 93
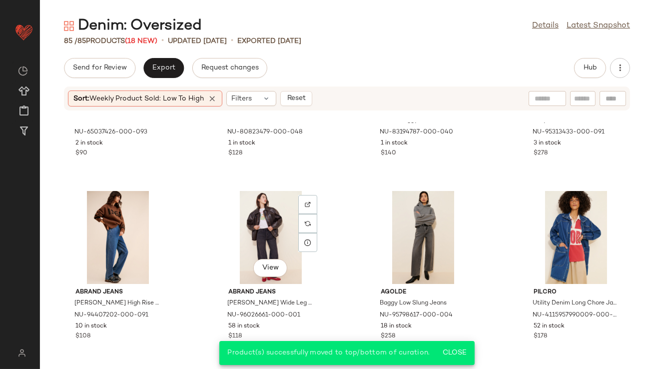
scroll to position [3562, 0]
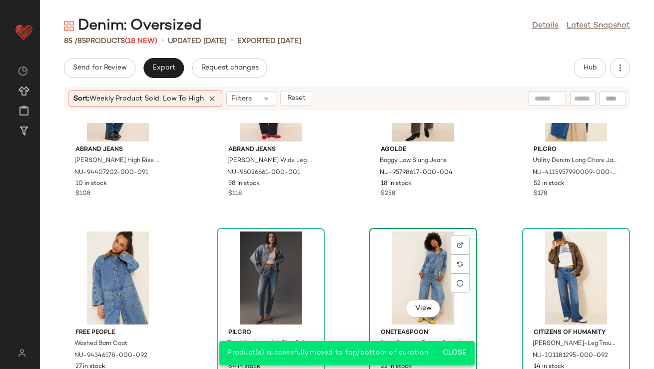
click at [415, 272] on div "View" at bounding box center [423, 277] width 101 height 93
click at [214, 97] on icon at bounding box center [212, 98] width 9 height 9
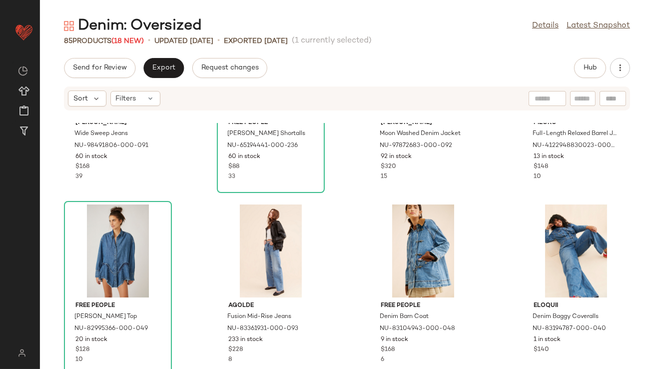
scroll to position [488, 0]
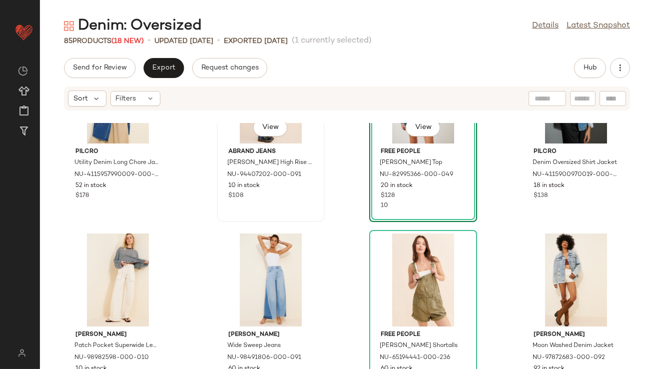
scroll to position [483, 0]
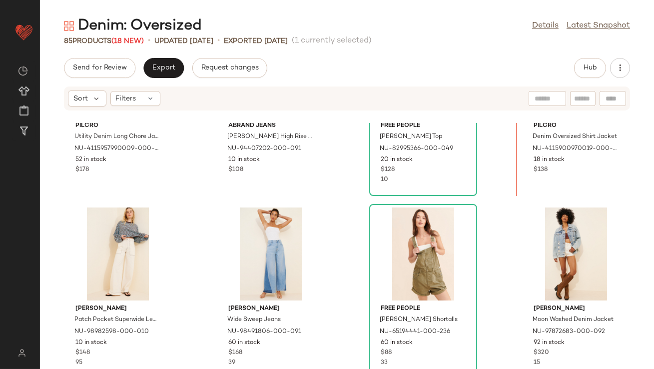
scroll to position [220, 0]
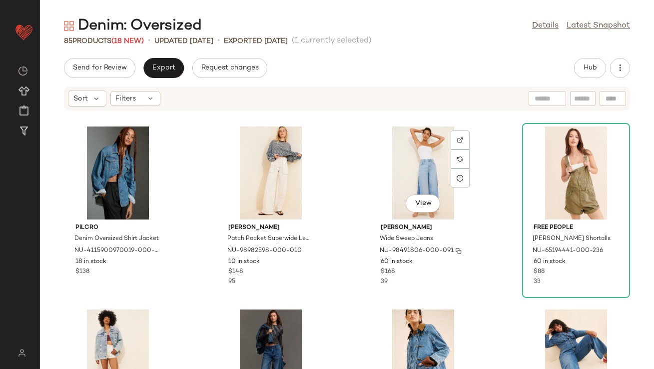
scroll to position [385, 0]
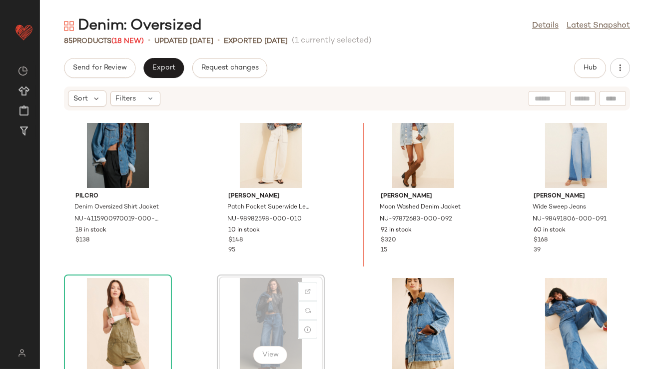
scroll to position [429, 0]
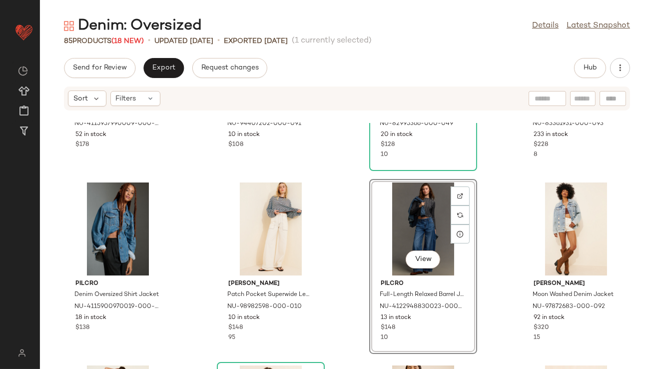
scroll to position [320, 0]
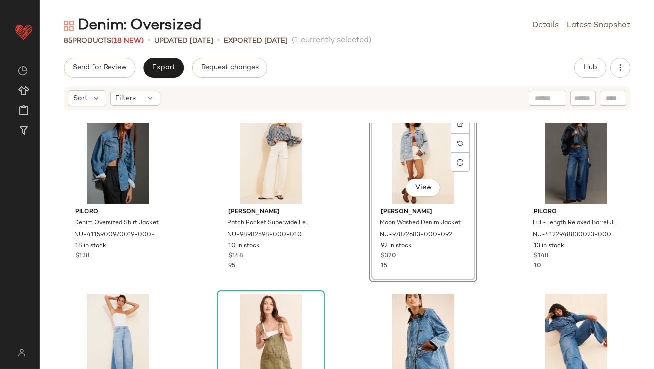
scroll to position [451, 0]
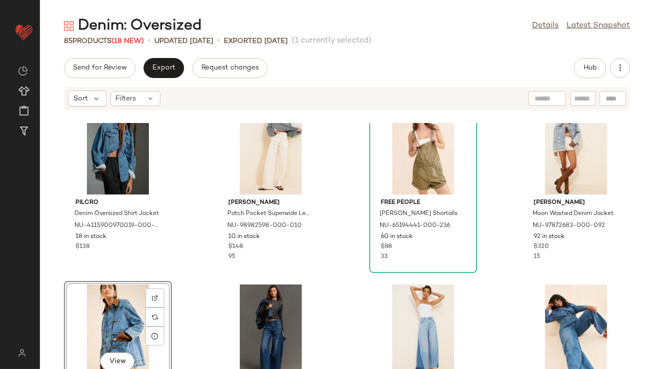
scroll to position [394, 0]
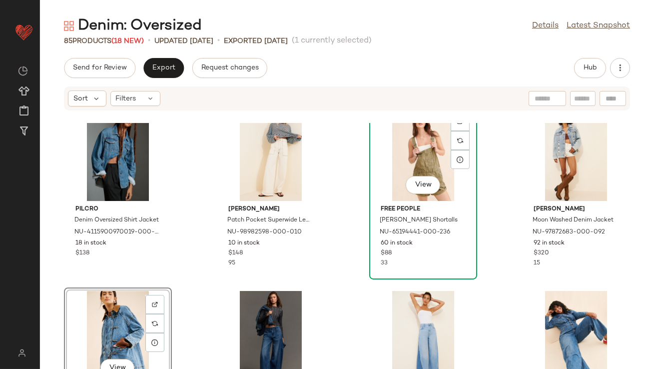
click at [408, 161] on div "View" at bounding box center [423, 154] width 101 height 93
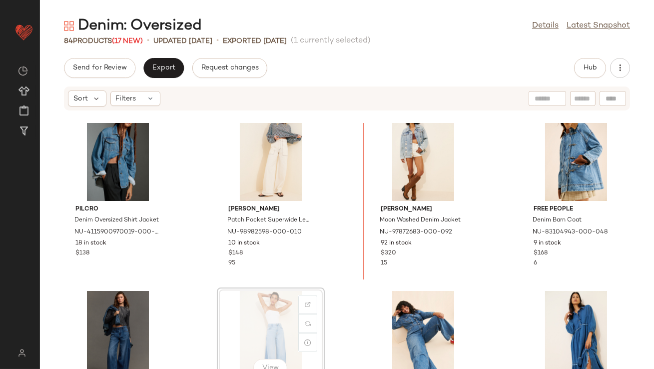
scroll to position [395, 0]
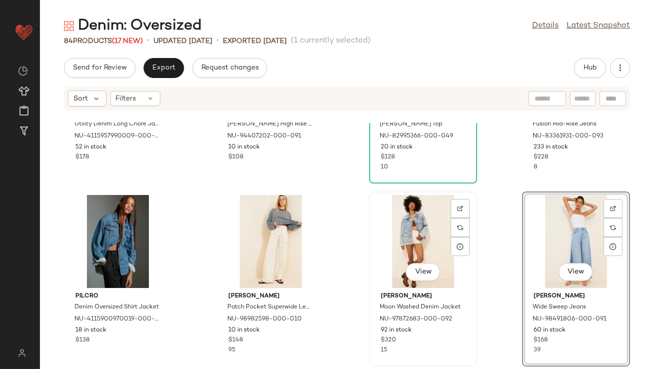
scroll to position [320, 0]
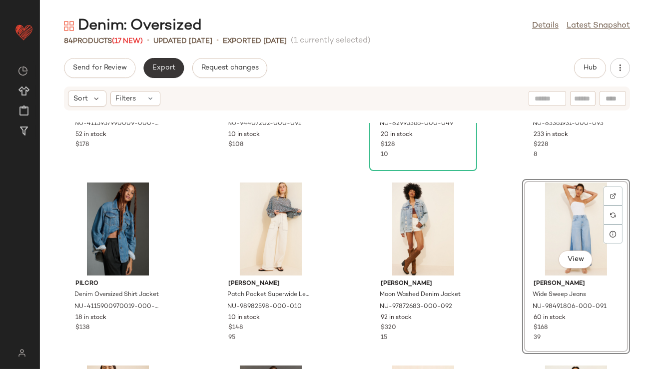
click at [151, 70] on button "Export" at bounding box center [163, 68] width 40 height 20
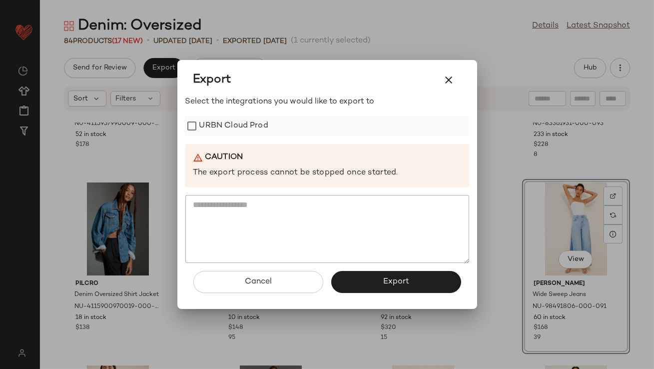
click at [217, 123] on label "URBN Cloud Prod" at bounding box center [233, 126] width 69 height 20
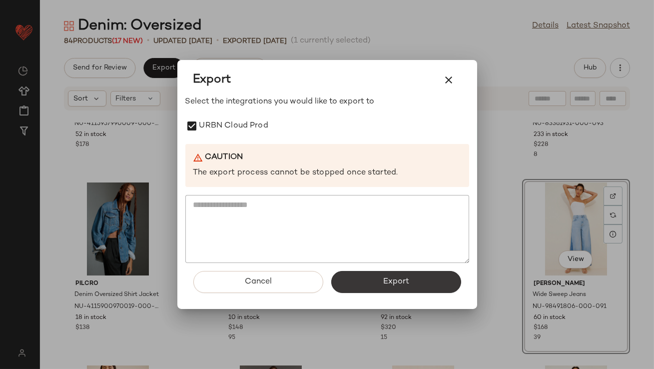
click at [393, 289] on button "Export" at bounding box center [396, 282] width 130 height 22
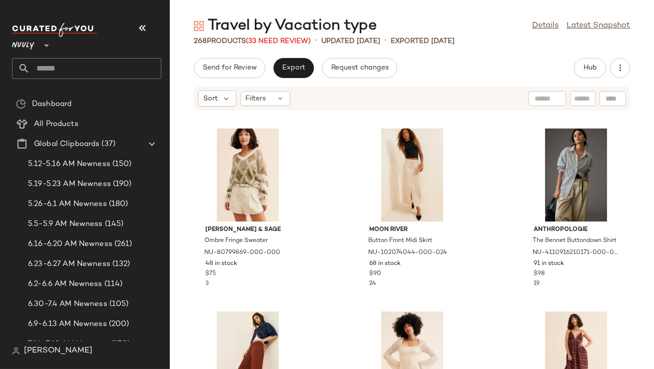
click at [144, 41] on div "Nuuly **" at bounding box center [86, 39] width 149 height 25
click at [147, 33] on icon "button" at bounding box center [142, 28] width 12 height 12
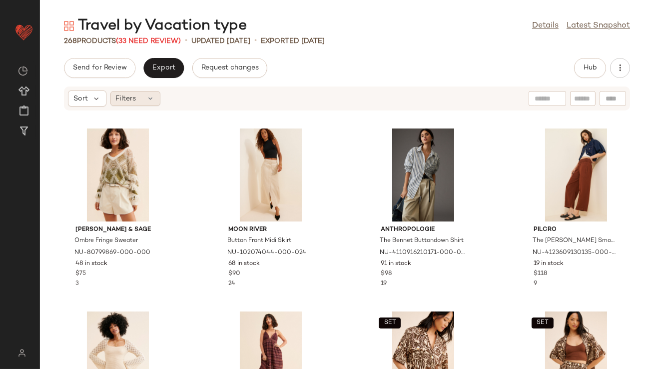
click at [143, 94] on div "Filters" at bounding box center [135, 98] width 50 height 15
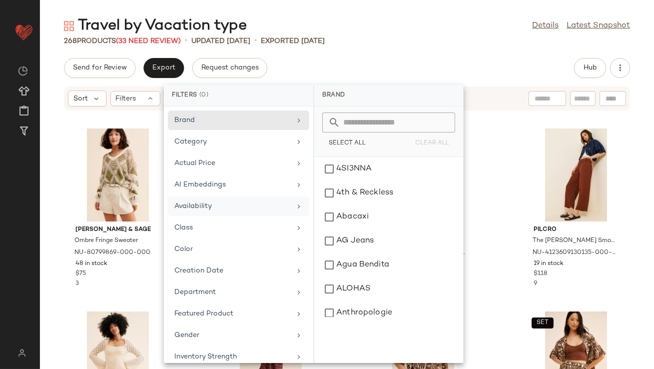
click at [230, 204] on div "Availability" at bounding box center [232, 206] width 116 height 10
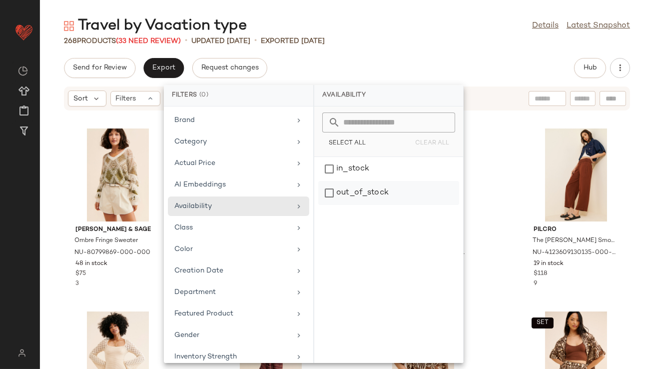
click at [347, 199] on div "out_of_stock" at bounding box center [388, 193] width 141 height 24
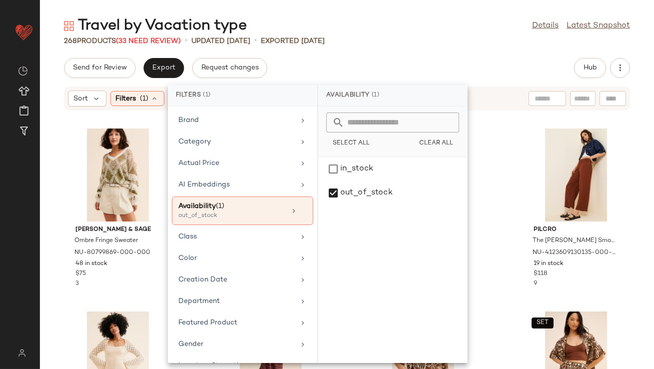
click at [447, 90] on div "Availability (1)" at bounding box center [392, 95] width 149 height 21
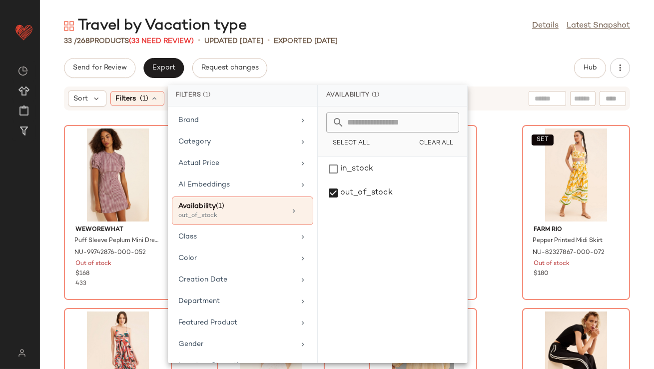
click at [529, 48] on div "Travel by Vacation type Details Latest Snapshot 33 / 268 Products (33 Need Revi…" at bounding box center [347, 192] width 614 height 353
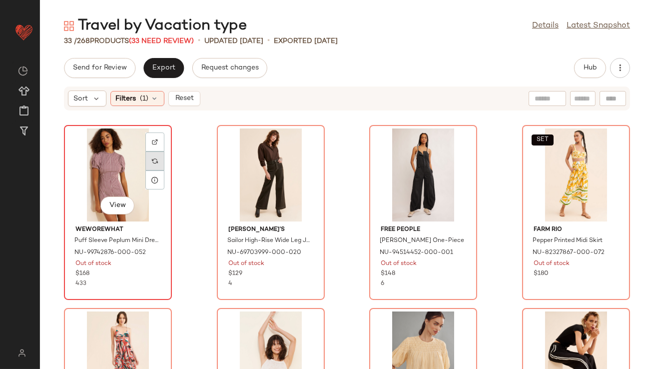
click at [160, 155] on div at bounding box center [154, 160] width 19 height 19
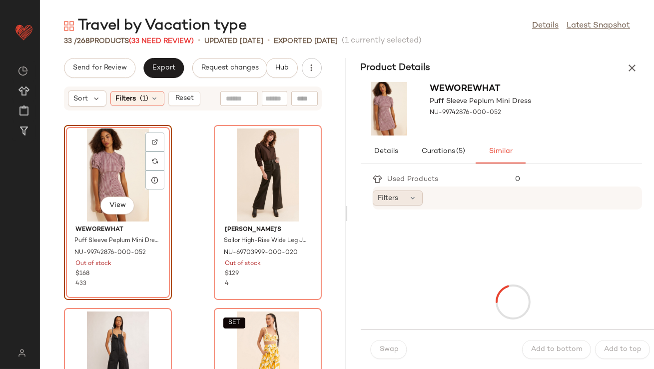
click at [409, 198] on icon at bounding box center [413, 198] width 8 height 8
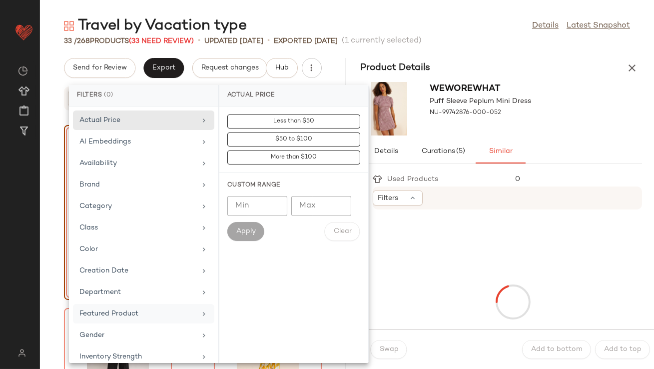
scroll to position [222, 0]
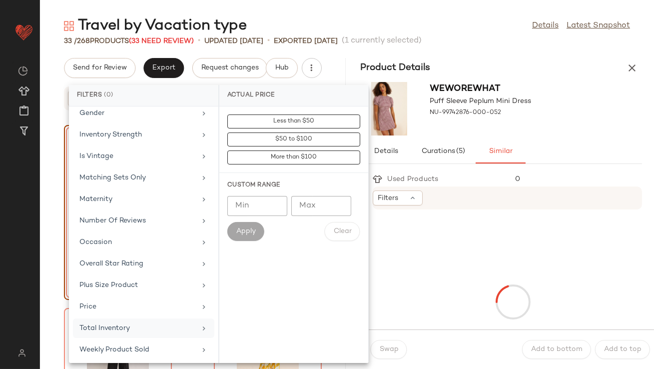
click at [111, 324] on div "Total Inventory" at bounding box center [137, 328] width 116 height 10
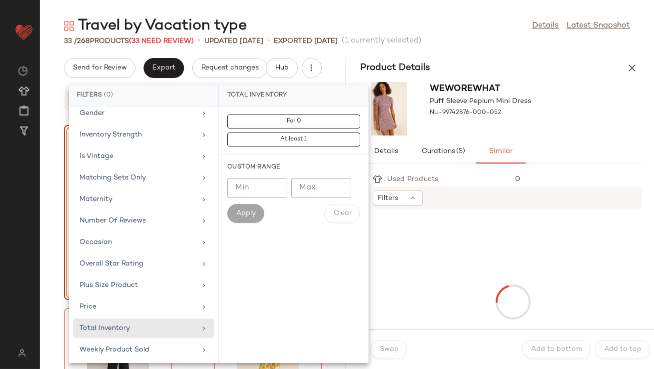
click at [249, 192] on input "Min" at bounding box center [257, 188] width 60 height 20
type input "**"
click at [250, 204] on button "Apply" at bounding box center [245, 213] width 37 height 19
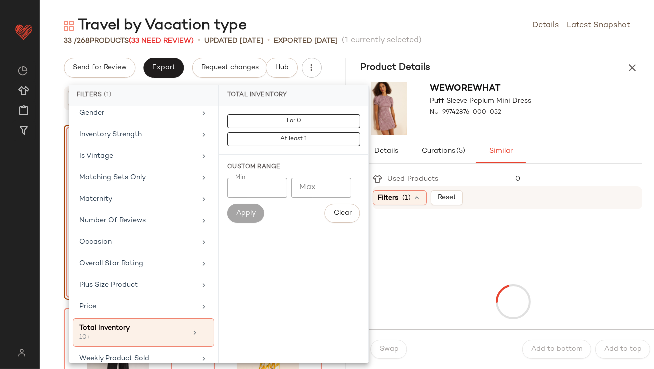
click at [547, 109] on div "WeWoreWhat Puff Sleeve Peplum Mini Dress NU-99742876-000-052" at bounding box center [502, 108] width 306 height 61
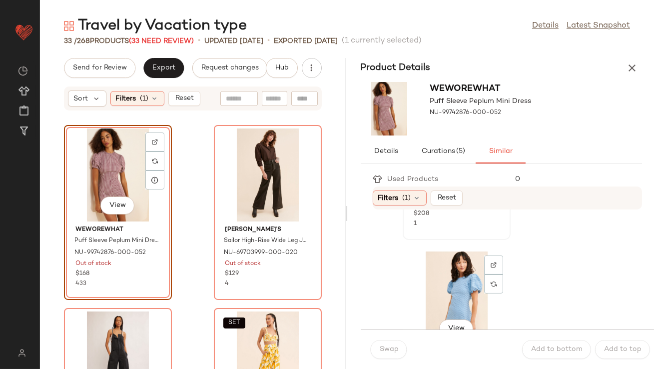
scroll to position [400, 0]
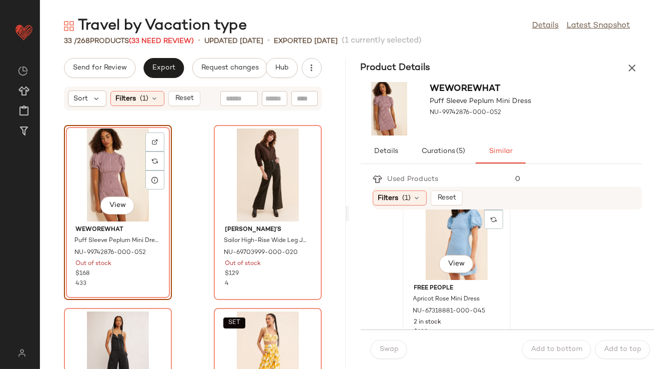
click at [435, 233] on div "View" at bounding box center [456, 233] width 101 height 93
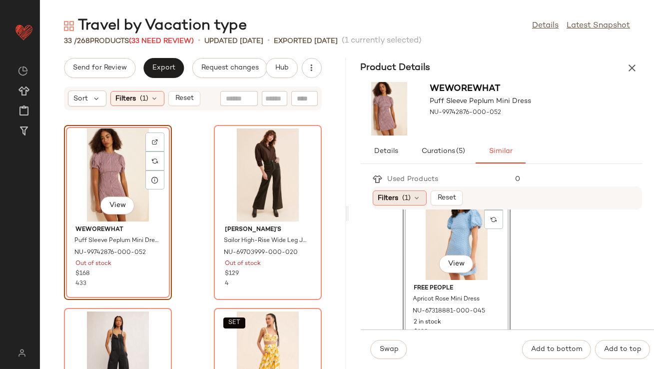
click at [412, 200] on div "Filters (1)" at bounding box center [400, 197] width 54 height 15
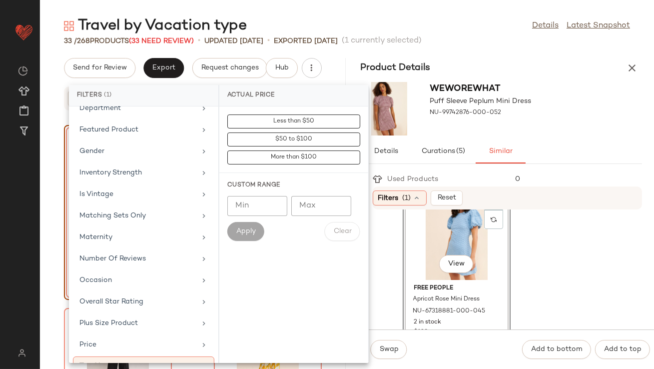
scroll to position [231, 0]
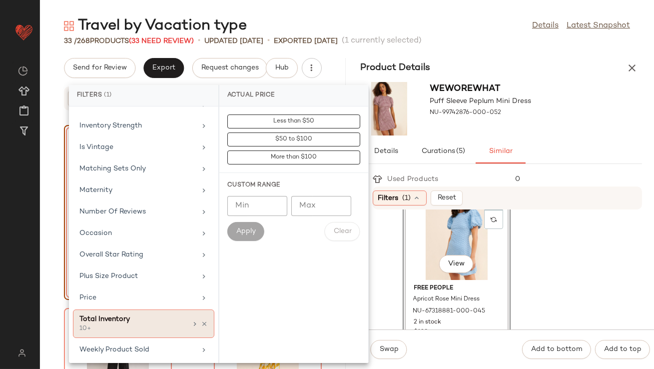
click at [115, 318] on div "Total Inventory" at bounding box center [132, 319] width 107 height 10
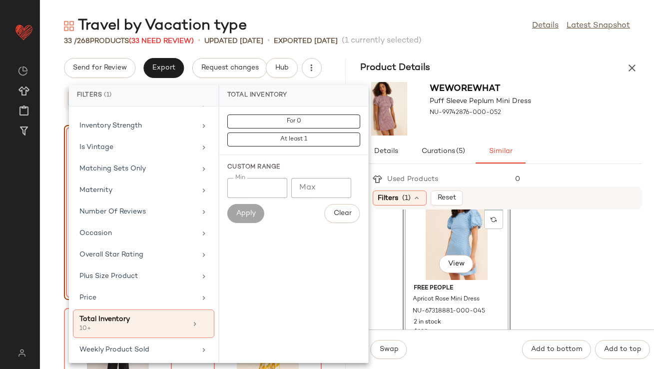
click at [260, 190] on input "**" at bounding box center [257, 188] width 60 height 20
click at [241, 216] on div "Apply" at bounding box center [245, 213] width 37 height 19
click at [244, 186] on input "**" at bounding box center [257, 188] width 60 height 20
type input "*"
click at [239, 212] on div "Apply" at bounding box center [245, 213] width 37 height 19
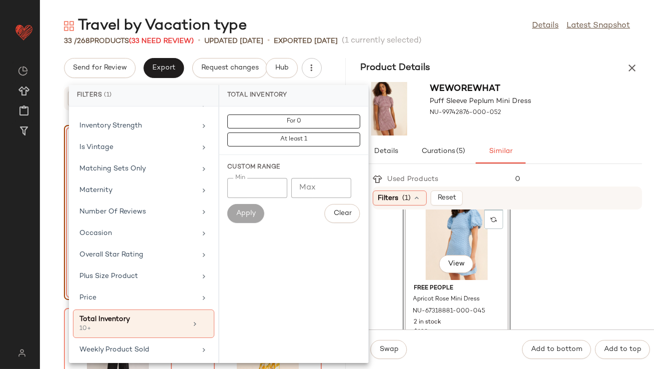
click at [276, 187] on input "**" at bounding box center [257, 188] width 60 height 20
click at [278, 191] on input "**" at bounding box center [257, 188] width 60 height 20
type input "*"
click at [275, 192] on input "*" at bounding box center [257, 188] width 60 height 20
click at [259, 207] on button "Apply" at bounding box center [245, 213] width 37 height 19
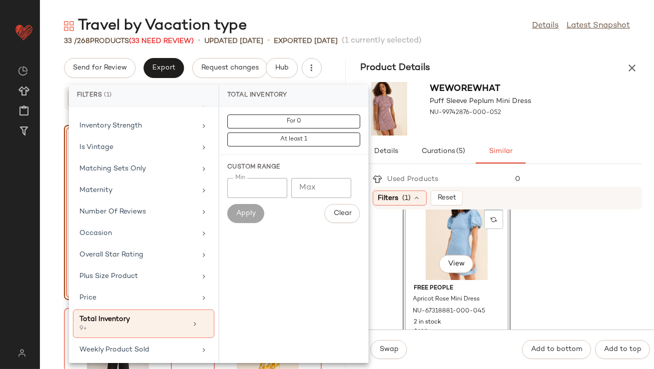
click at [581, 120] on div "WeWoreWhat Puff Sleeve Peplum Mini Dress NU-99742876-000-052" at bounding box center [502, 108] width 306 height 61
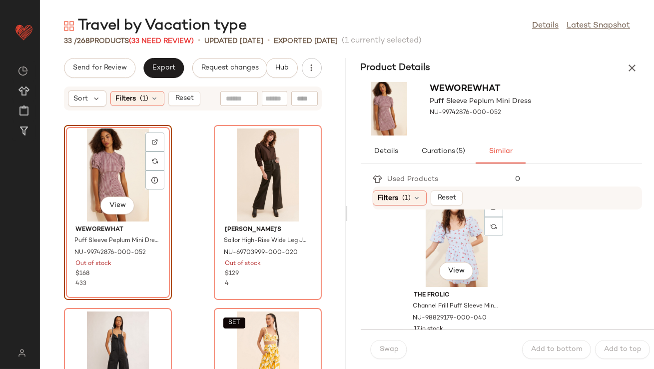
scroll to position [210, 0]
click at [417, 252] on div "View" at bounding box center [456, 239] width 101 height 93
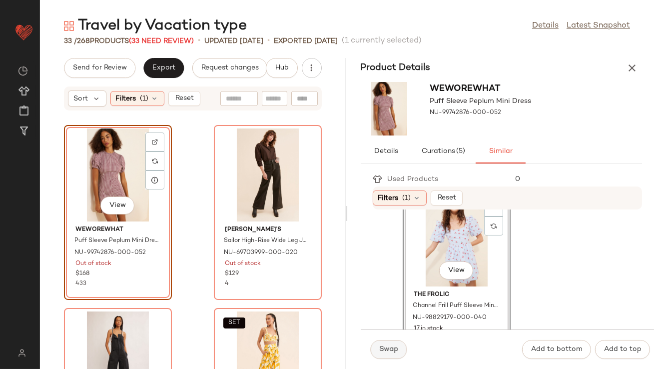
click at [381, 343] on button "Swap" at bounding box center [389, 349] width 36 height 19
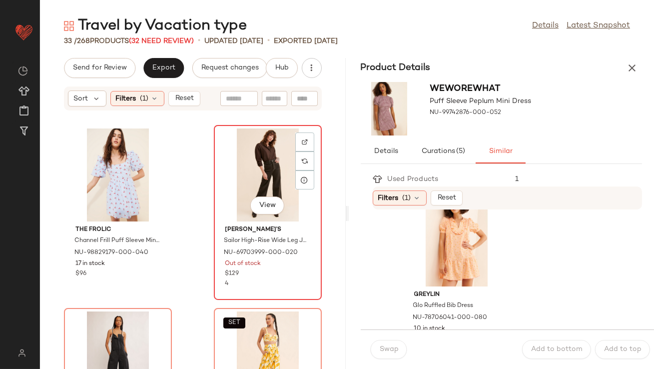
click at [259, 181] on div "View" at bounding box center [267, 174] width 101 height 93
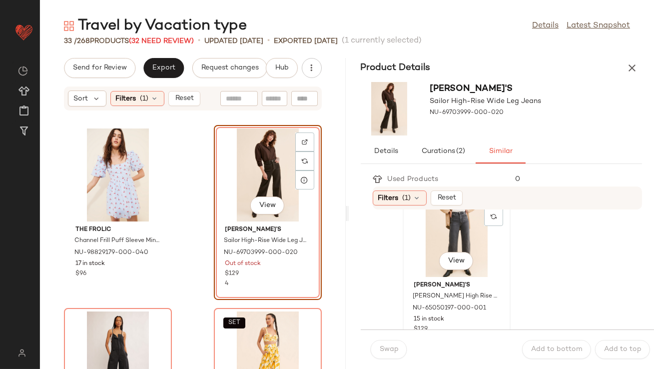
click at [427, 237] on div "View" at bounding box center [456, 230] width 101 height 93
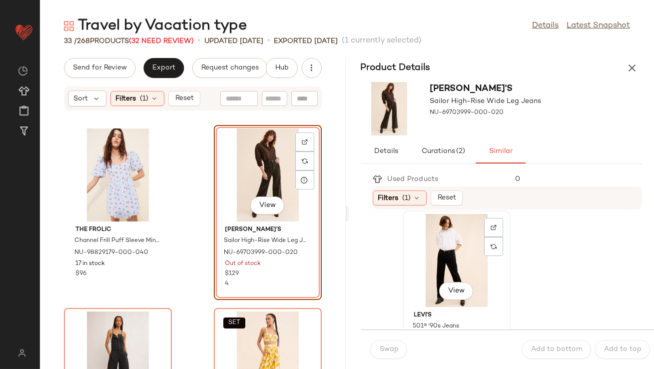
click at [421, 277] on div "View" at bounding box center [456, 260] width 101 height 93
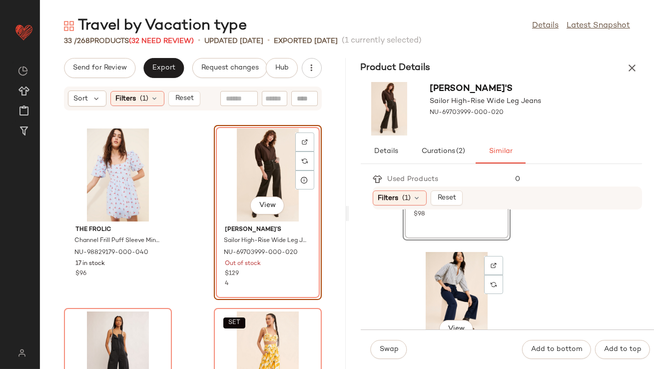
scroll to position [376, 0]
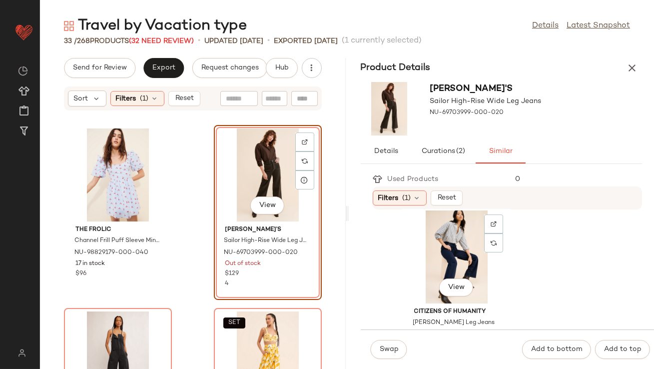
click at [421, 277] on div "View" at bounding box center [456, 256] width 101 height 93
click at [387, 346] on span "Swap" at bounding box center [388, 349] width 19 height 8
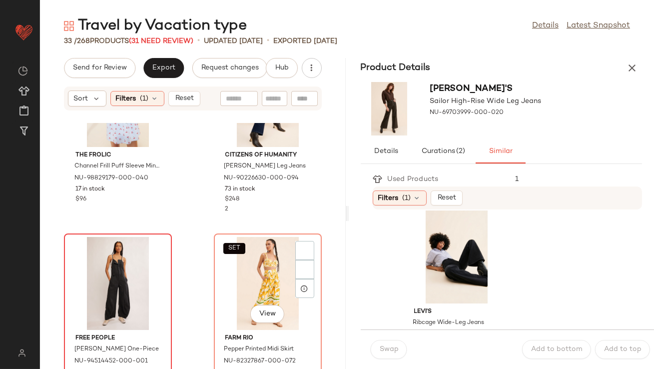
scroll to position [95, 0]
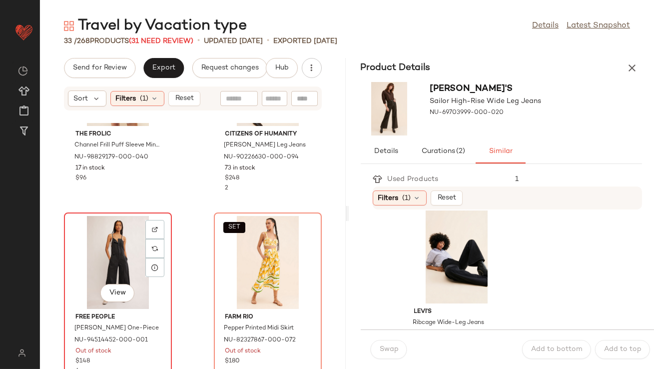
click at [136, 235] on div "View" at bounding box center [117, 262] width 101 height 93
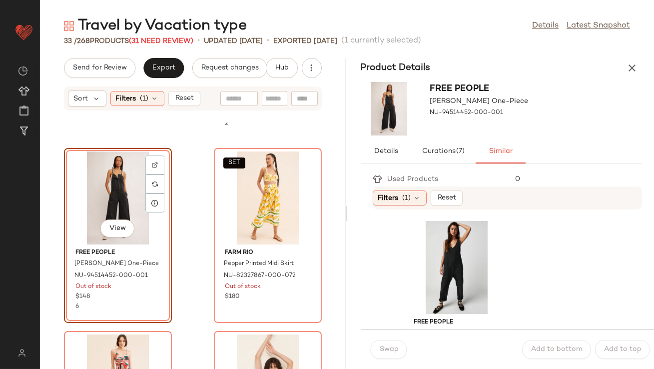
scroll to position [27, 0]
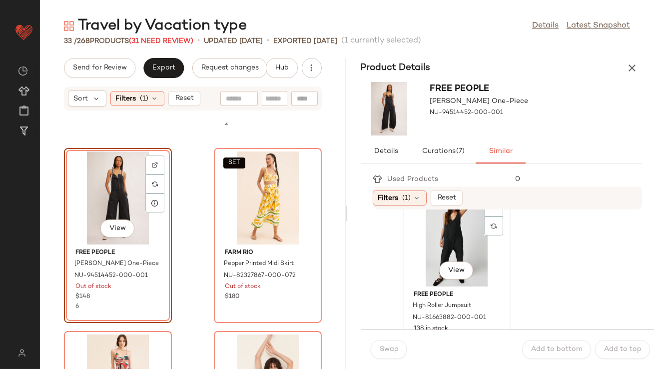
drag, startPoint x: 430, startPoint y: 242, endPoint x: 421, endPoint y: 263, distance: 22.2
click at [430, 242] on div "View" at bounding box center [456, 239] width 101 height 93
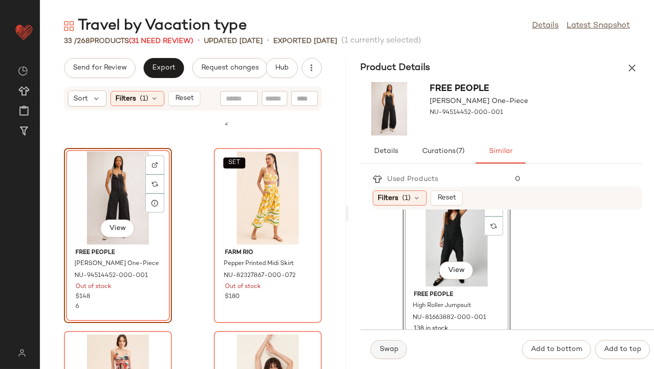
click at [393, 345] on span "Swap" at bounding box center [388, 349] width 19 height 8
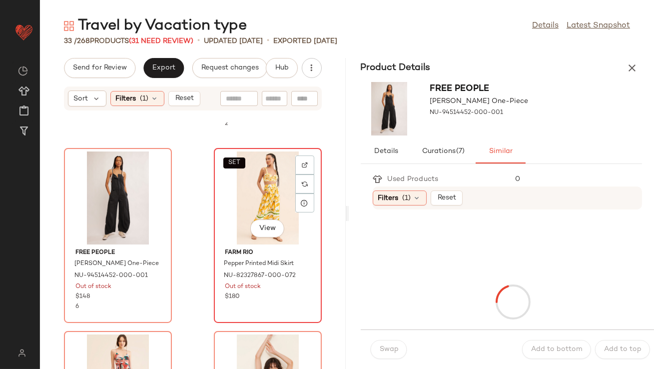
click at [275, 208] on div "SET View" at bounding box center [267, 197] width 101 height 93
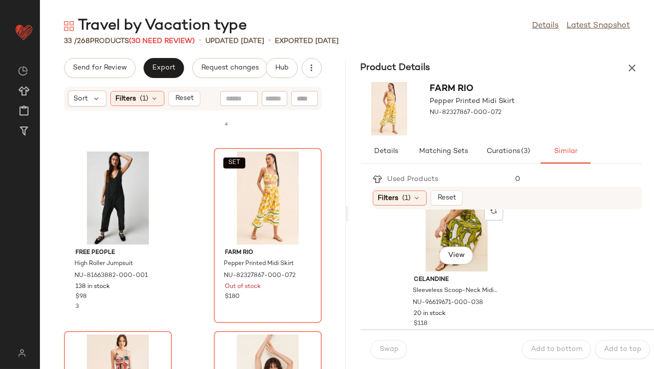
scroll to position [226, 0]
click at [474, 248] on div "View" at bounding box center [456, 224] width 101 height 93
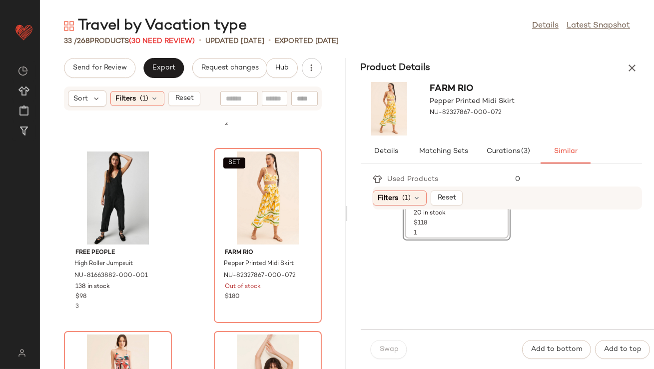
scroll to position [361, 0]
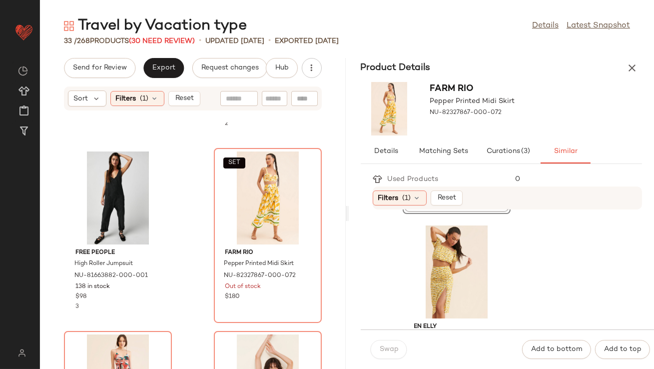
click at [396, 344] on div "Swap" at bounding box center [389, 349] width 36 height 19
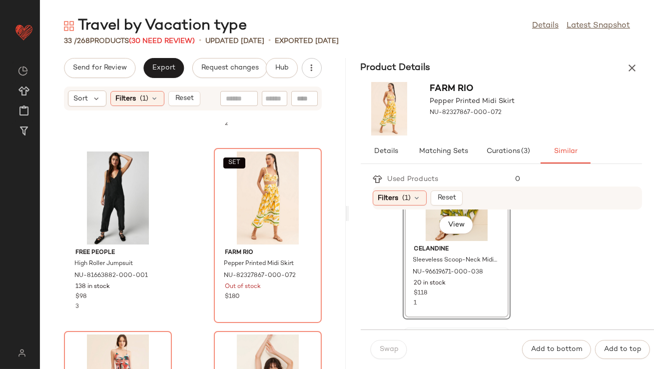
scroll to position [212, 0]
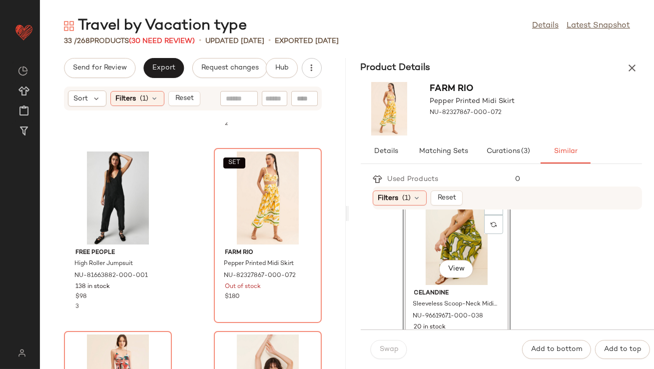
click at [421, 255] on div "View" at bounding box center [456, 238] width 101 height 93
click at [396, 353] on div "Swap" at bounding box center [389, 349] width 36 height 19
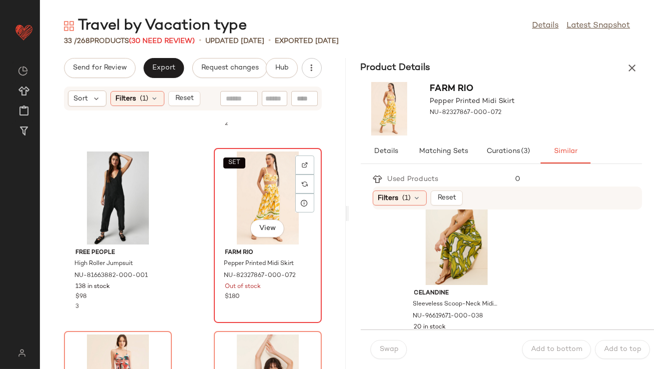
click at [278, 242] on div "SET View" at bounding box center [267, 197] width 101 height 93
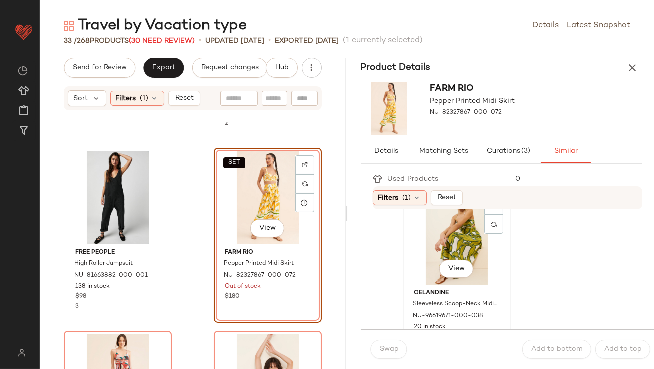
click at [405, 255] on div "View Celandine Sleeveless Scoop-Neck Midi Dress NU-96619671-000-038 20 in stock…" at bounding box center [457, 275] width 106 height 173
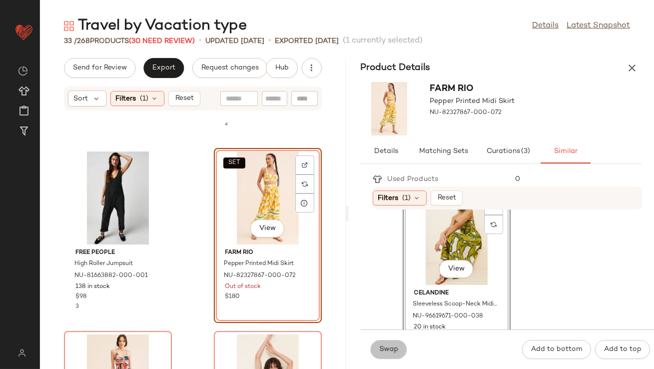
click at [381, 349] on span "Swap" at bounding box center [388, 349] width 19 height 8
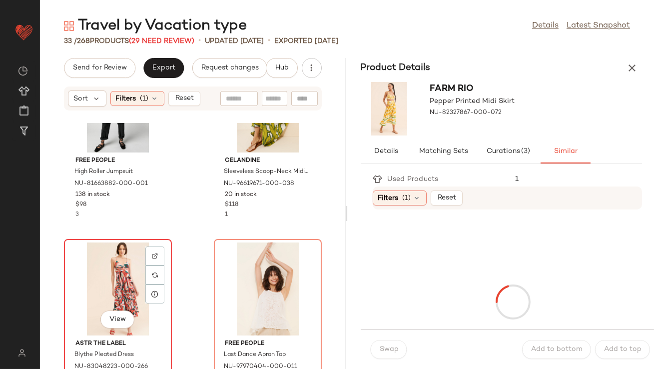
click at [114, 266] on div "View" at bounding box center [117, 288] width 101 height 93
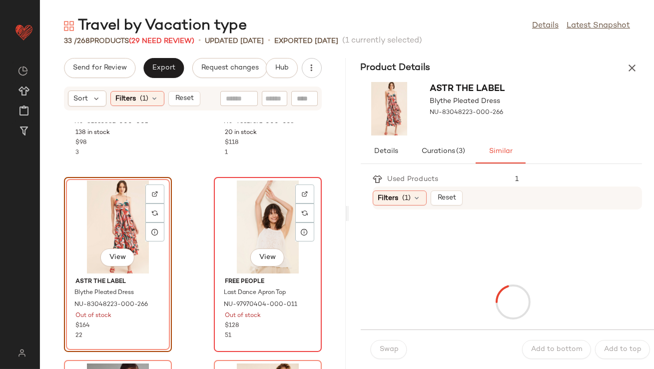
scroll to position [332, 0]
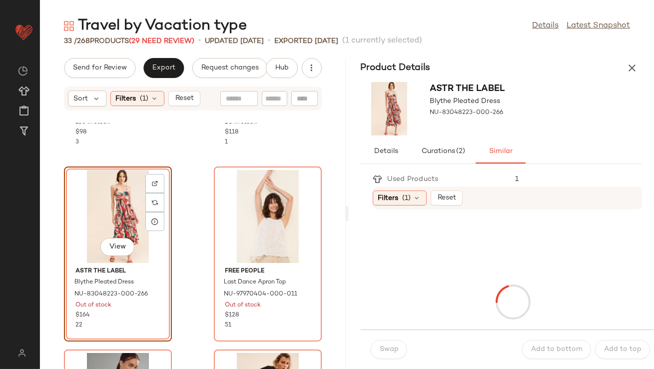
click at [120, 209] on div "View" at bounding box center [117, 216] width 101 height 93
click at [439, 19] on div "Travel by Vacation type Details Latest Snapshot" at bounding box center [347, 26] width 614 height 20
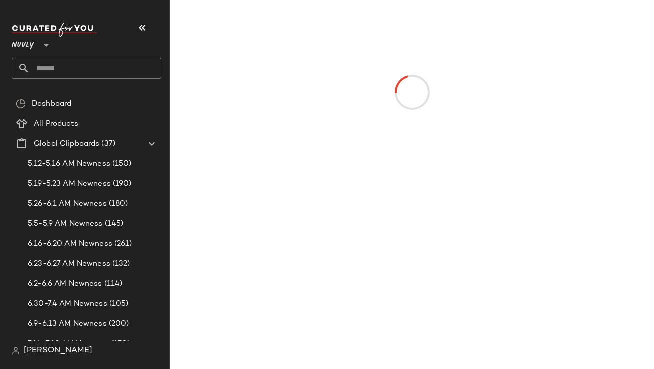
click at [151, 35] on button "button" at bounding box center [142, 28] width 24 height 24
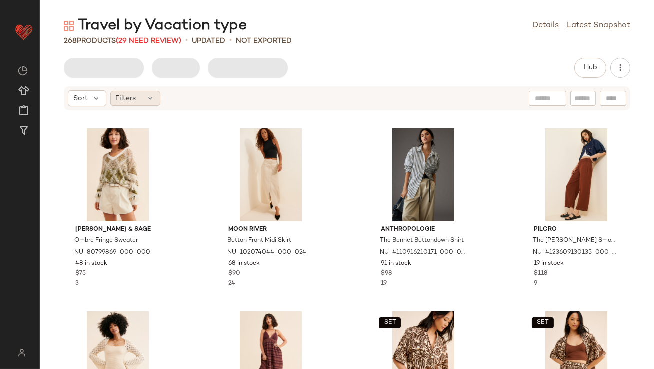
click at [146, 102] on div "Filters" at bounding box center [135, 98] width 50 height 15
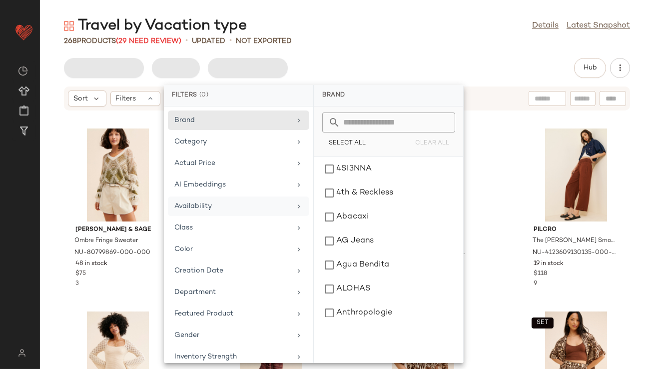
click at [207, 208] on div "Availability" at bounding box center [232, 206] width 116 height 10
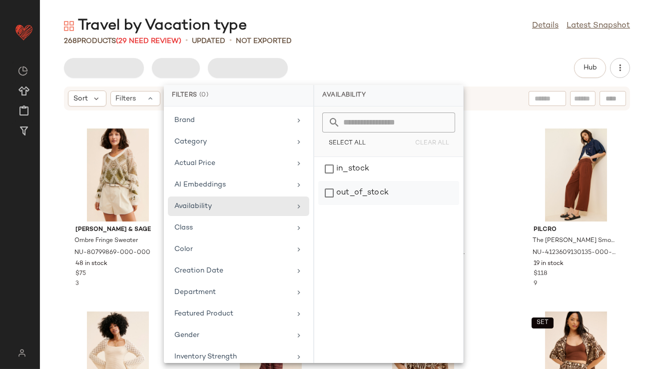
click at [352, 193] on div "out_of_stock" at bounding box center [388, 193] width 141 height 24
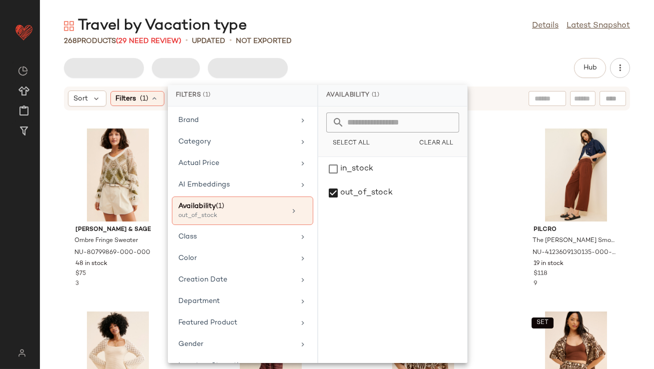
click at [377, 58] on div "Hub" at bounding box center [347, 68] width 614 height 20
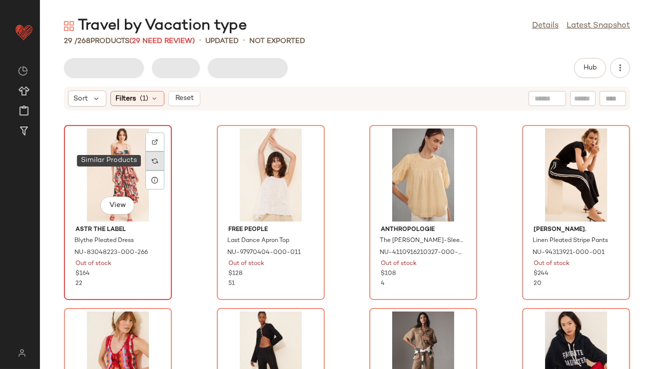
click at [160, 166] on div at bounding box center [154, 160] width 19 height 19
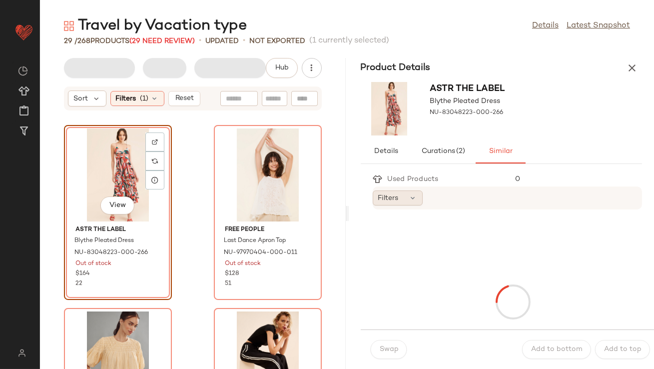
click at [416, 205] on div "Filters" at bounding box center [398, 197] width 50 height 15
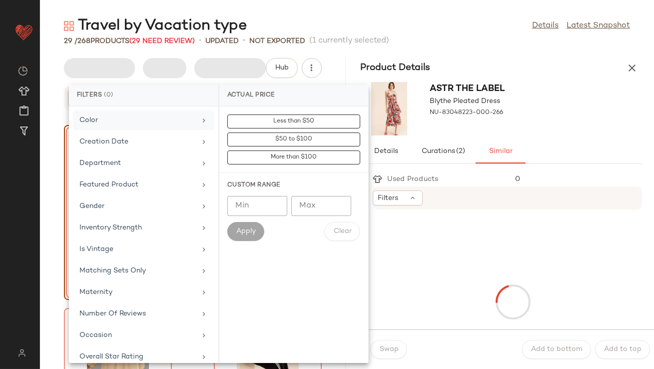
scroll to position [222, 0]
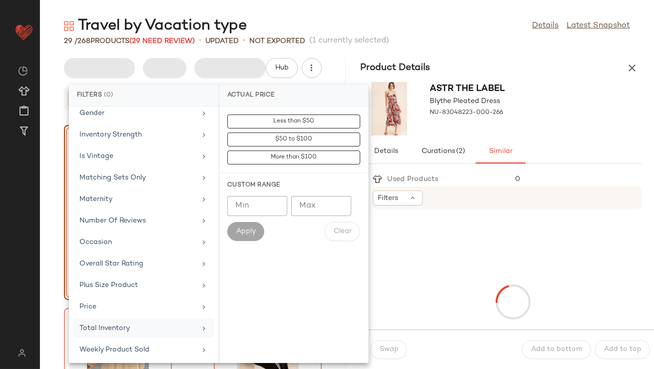
click at [98, 340] on div "Total Inventory" at bounding box center [143, 349] width 141 height 19
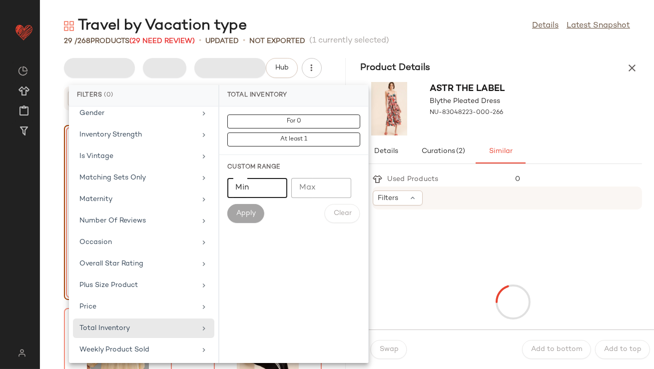
click at [244, 191] on input "Min" at bounding box center [257, 188] width 60 height 20
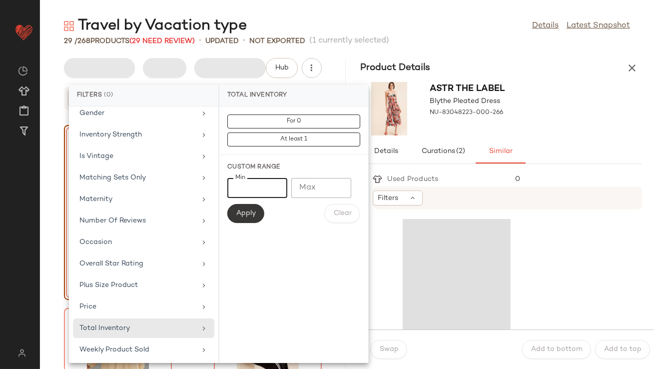
type input "**"
click at [249, 215] on span "Apply" at bounding box center [246, 213] width 20 height 8
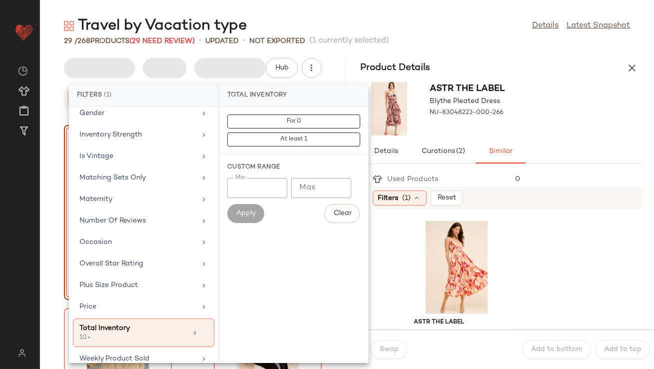
click at [531, 93] on div "ASTR The Label Blythe Pleated Dress NU-83048223-000-266" at bounding box center [502, 108] width 306 height 61
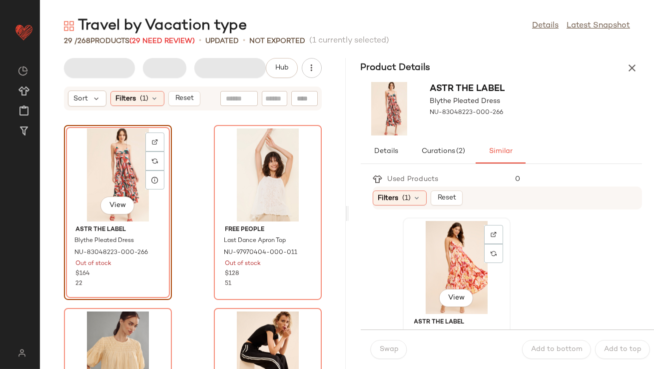
click at [463, 265] on div "View" at bounding box center [456, 267] width 101 height 93
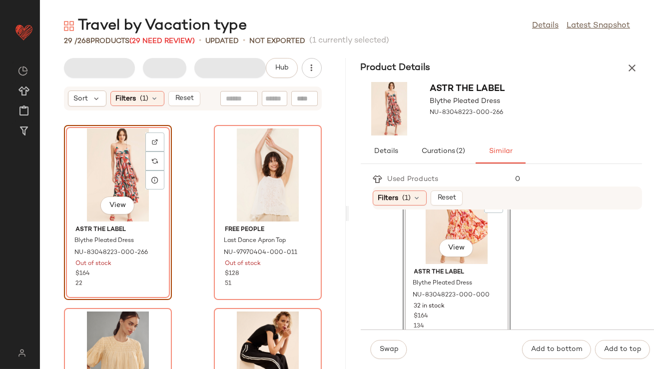
scroll to position [55, 0]
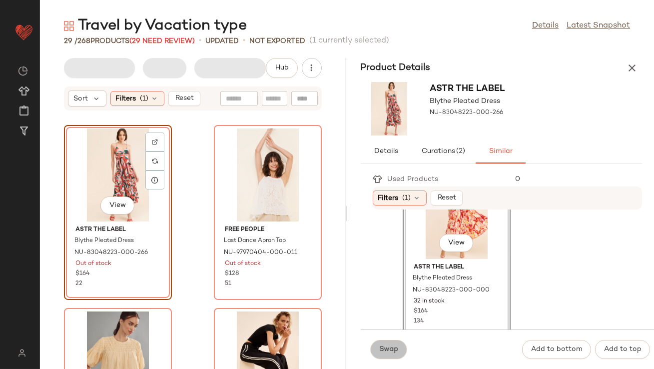
click at [399, 343] on button "Swap" at bounding box center [389, 349] width 36 height 19
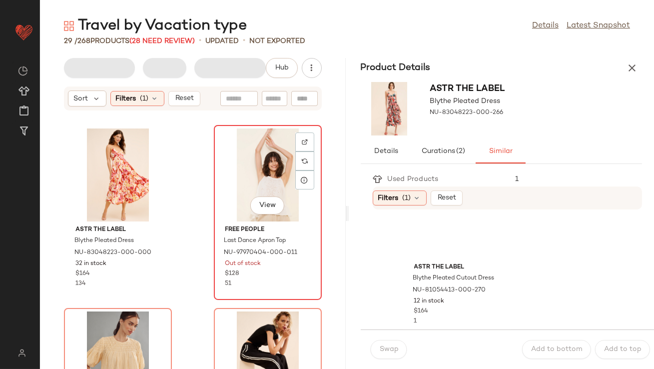
click at [278, 182] on div "View" at bounding box center [267, 174] width 101 height 93
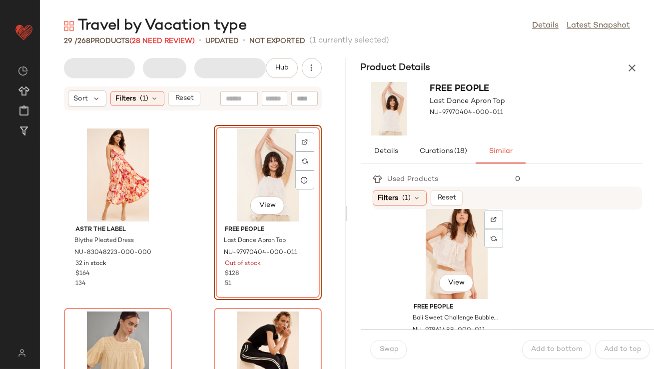
scroll to position [199, 0]
click at [422, 259] on div "View" at bounding box center [456, 251] width 101 height 93
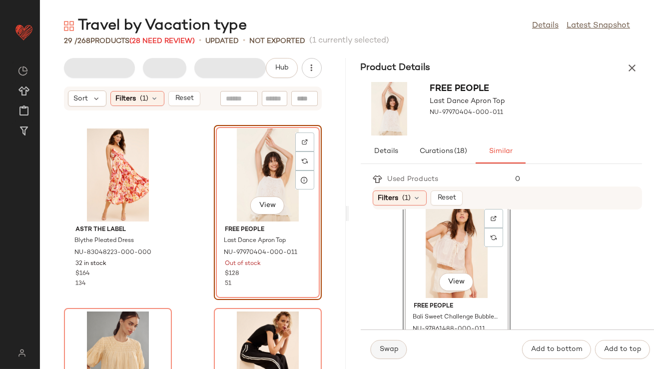
click at [383, 349] on span "Swap" at bounding box center [388, 349] width 19 height 8
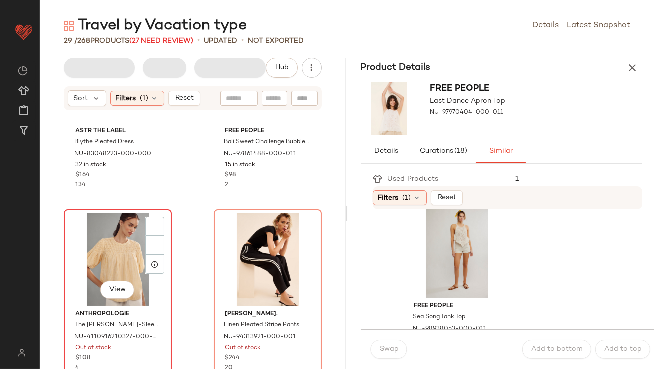
click at [106, 251] on div "View" at bounding box center [117, 259] width 101 height 93
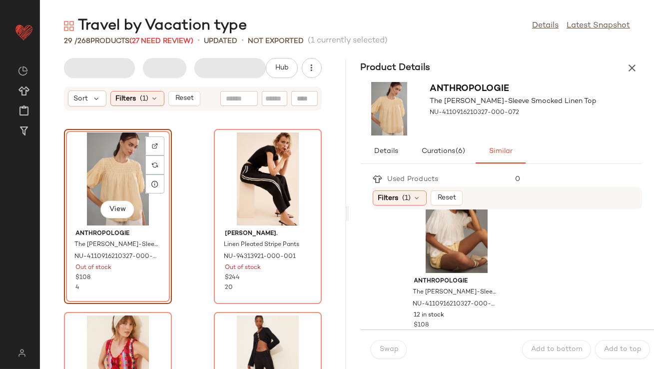
scroll to position [41, 0]
click at [431, 238] on div "View" at bounding box center [456, 225] width 101 height 93
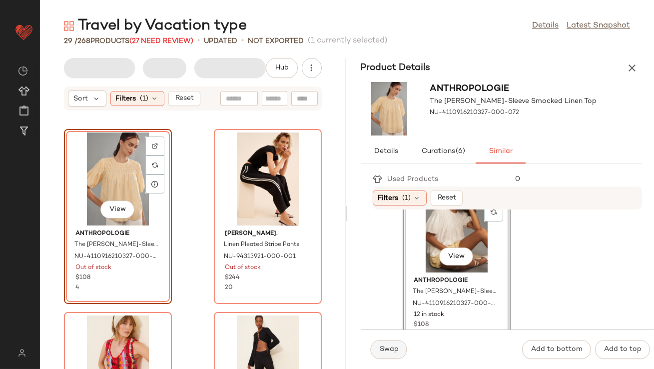
click at [382, 354] on button "Swap" at bounding box center [389, 349] width 36 height 19
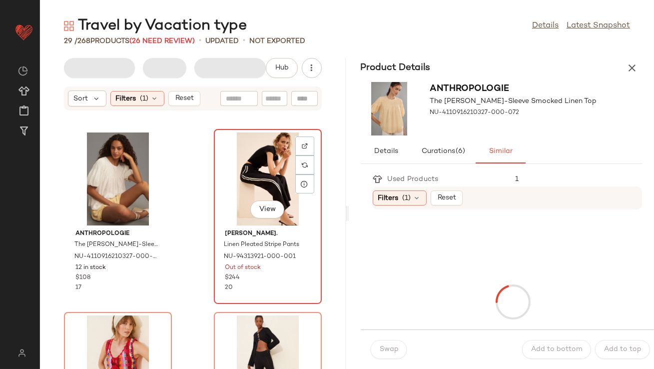
click at [269, 182] on div "View" at bounding box center [267, 178] width 101 height 93
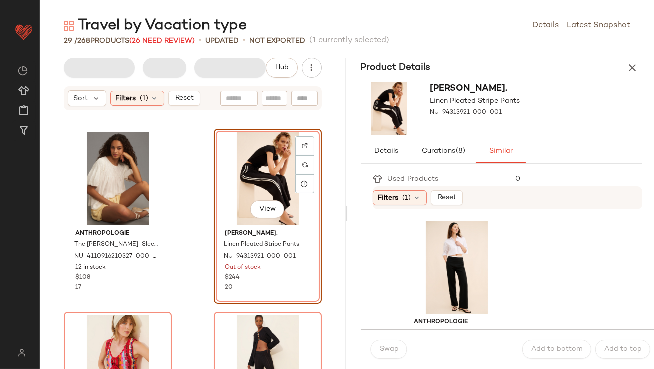
scroll to position [51, 0]
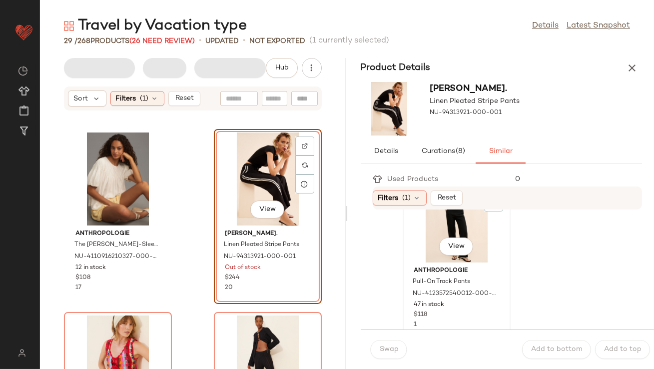
click at [423, 239] on div "View" at bounding box center [456, 215] width 101 height 93
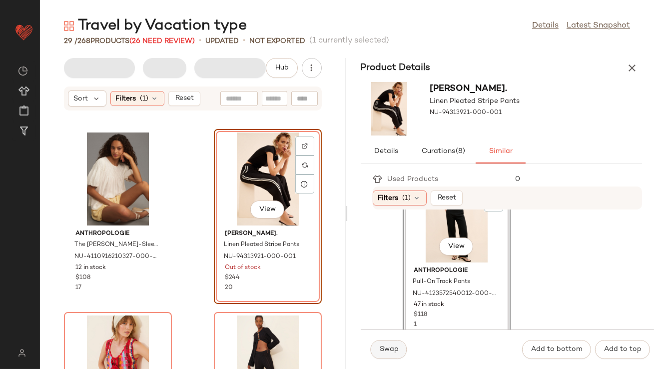
click at [378, 346] on button "Swap" at bounding box center [389, 349] width 36 height 19
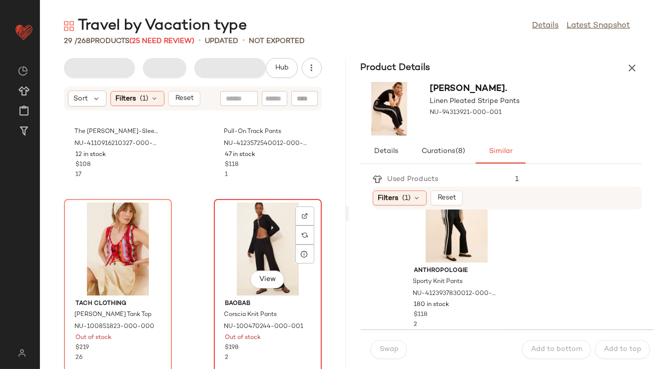
scroll to position [351, 0]
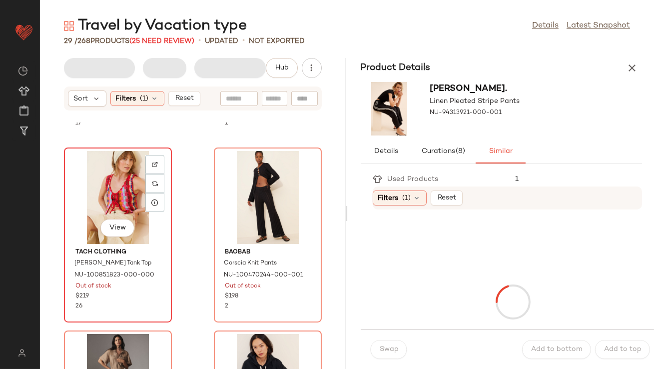
click at [106, 189] on div "View" at bounding box center [117, 197] width 101 height 93
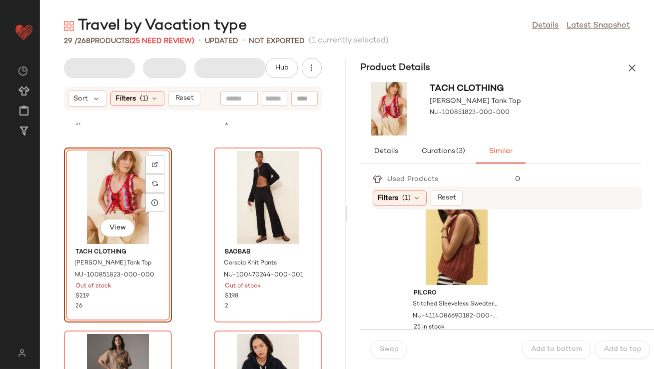
scroll to position [35, 0]
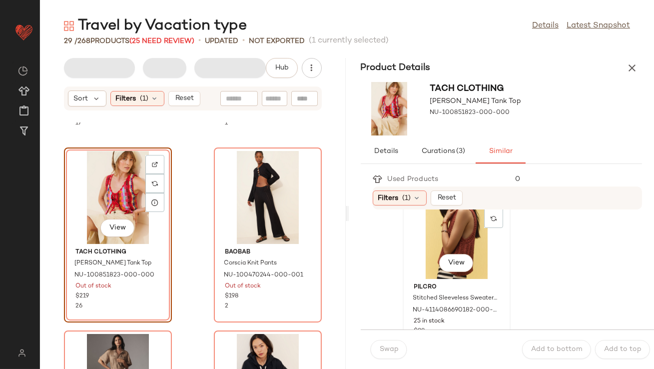
drag, startPoint x: 440, startPoint y: 232, endPoint x: 417, endPoint y: 275, distance: 49.0
click at [440, 232] on div "View" at bounding box center [456, 232] width 101 height 93
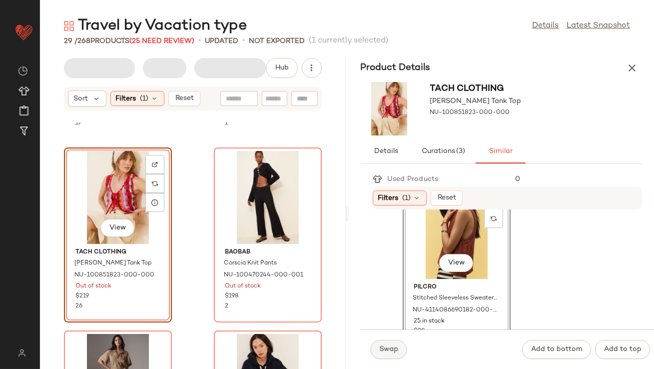
click at [388, 352] on span "Swap" at bounding box center [388, 349] width 19 height 8
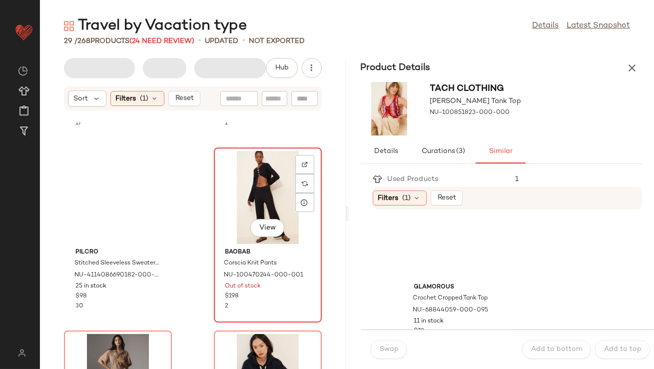
click at [263, 194] on div "View" at bounding box center [267, 197] width 101 height 93
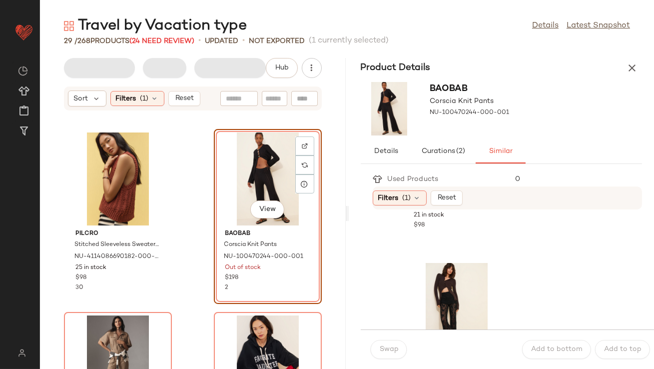
scroll to position [212, 0]
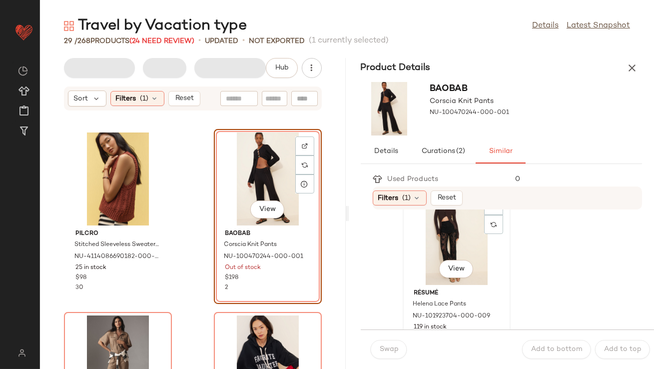
click at [427, 259] on div "View" at bounding box center [456, 238] width 101 height 93
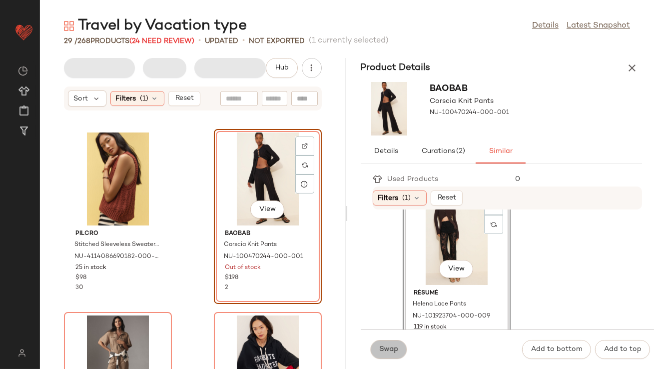
click at [381, 353] on span "Swap" at bounding box center [388, 349] width 19 height 8
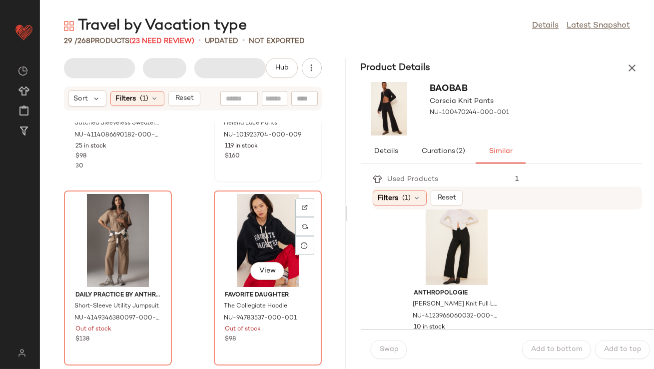
scroll to position [521, 0]
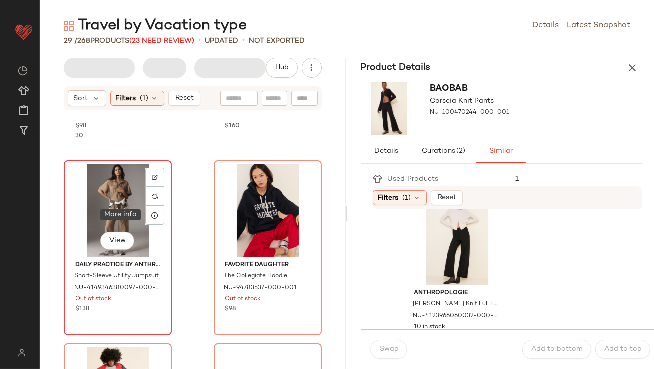
click at [120, 196] on div "View" at bounding box center [117, 210] width 101 height 93
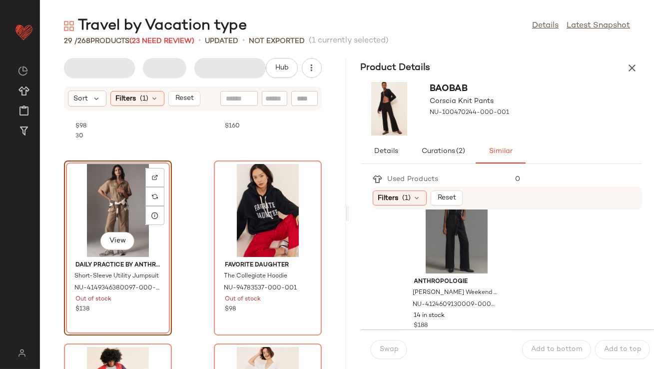
scroll to position [45, 0]
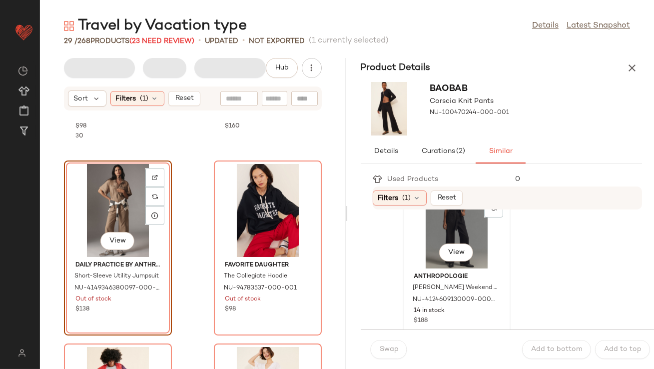
click at [418, 249] on div "View" at bounding box center [456, 221] width 101 height 93
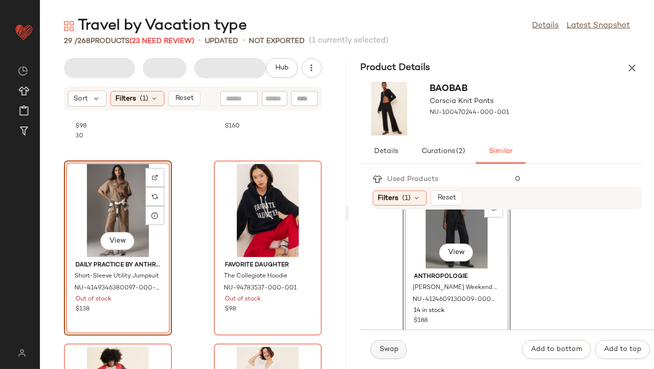
click at [385, 347] on span "Swap" at bounding box center [388, 349] width 19 height 8
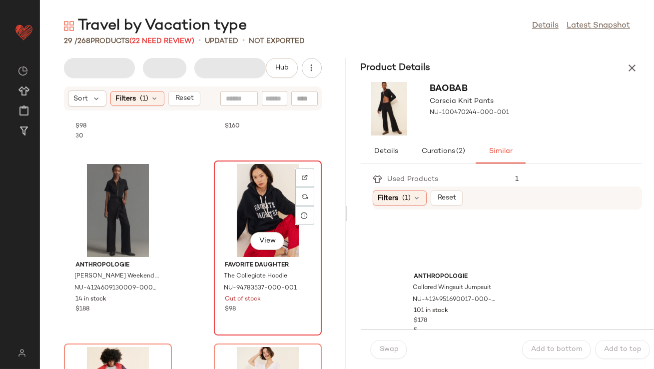
click at [268, 213] on div "View" at bounding box center [267, 210] width 101 height 93
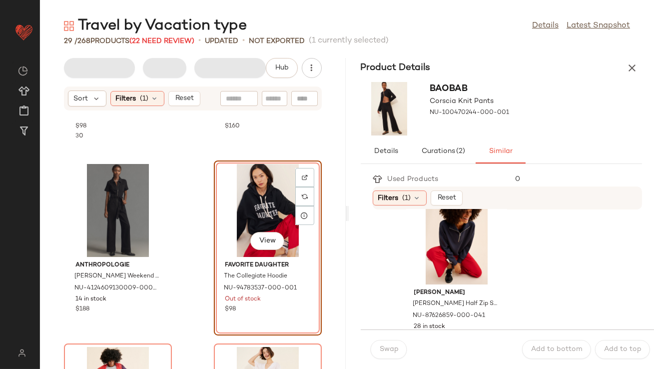
scroll to position [222, 0]
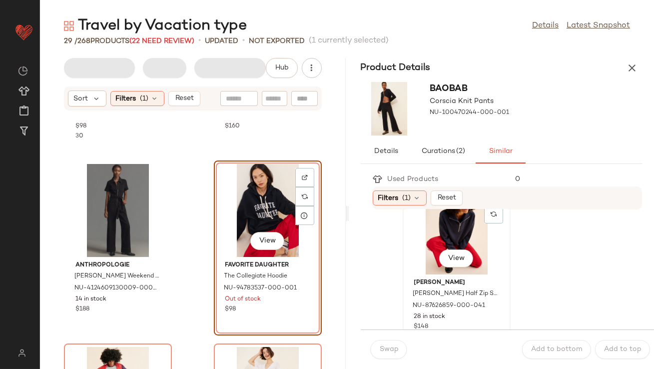
click at [433, 235] on div "View" at bounding box center [456, 227] width 101 height 93
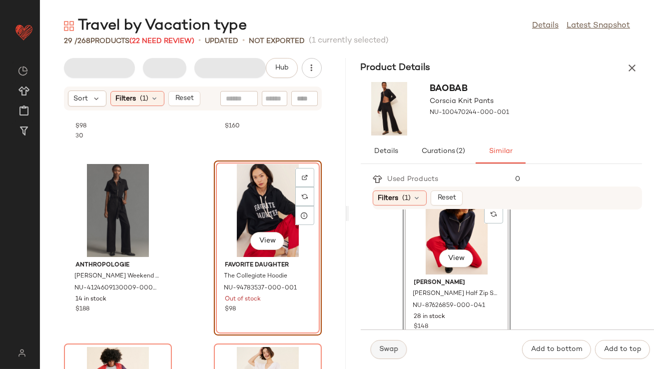
click at [389, 353] on span "Swap" at bounding box center [388, 349] width 19 height 8
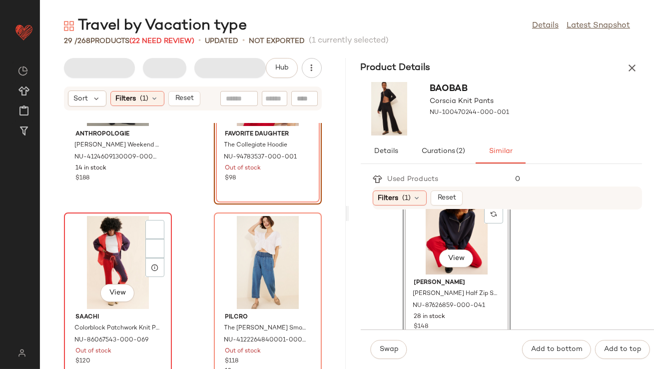
click at [110, 240] on div "View" at bounding box center [117, 262] width 101 height 93
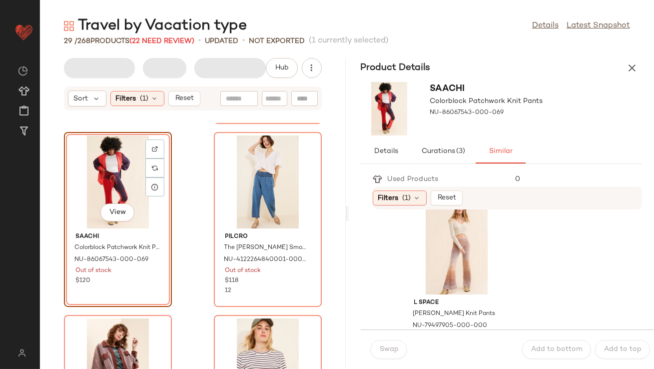
scroll to position [225, 0]
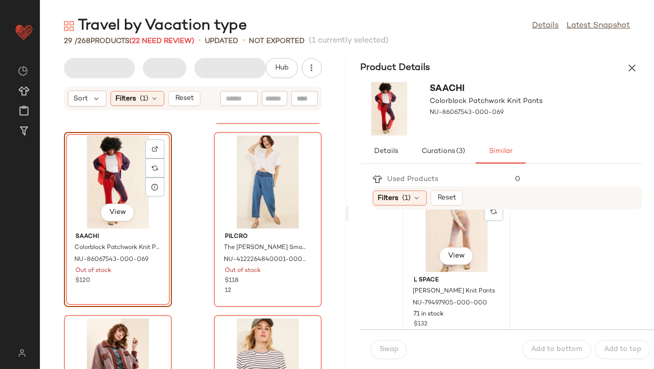
click at [447, 214] on div "View" at bounding box center [456, 225] width 101 height 93
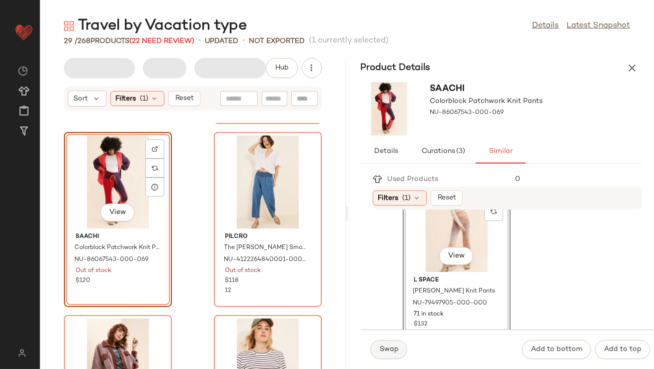
click at [396, 350] on span "Swap" at bounding box center [388, 349] width 19 height 8
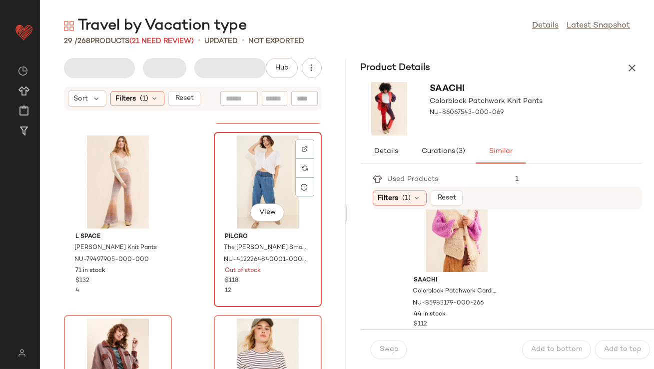
click at [261, 151] on div "View" at bounding box center [267, 181] width 101 height 93
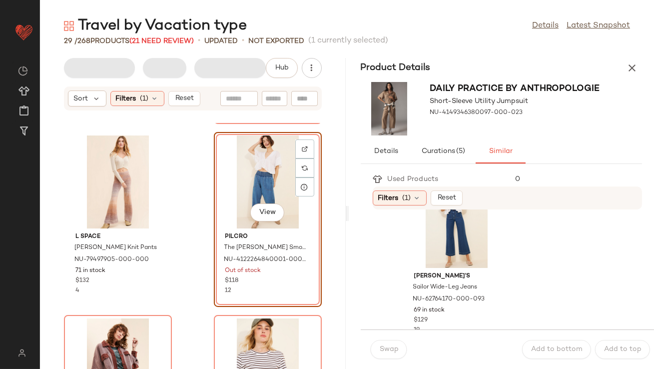
scroll to position [31, 0]
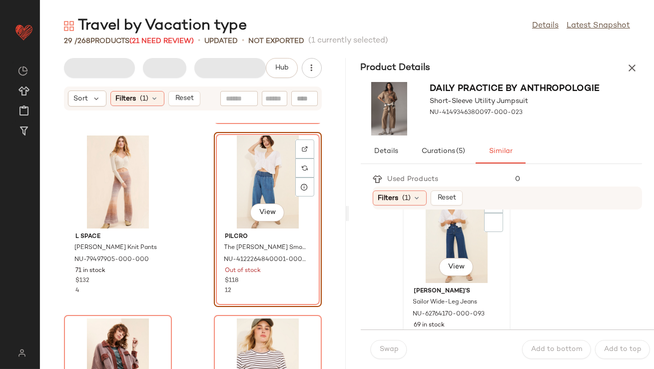
click at [430, 265] on div "View" at bounding box center [456, 236] width 101 height 93
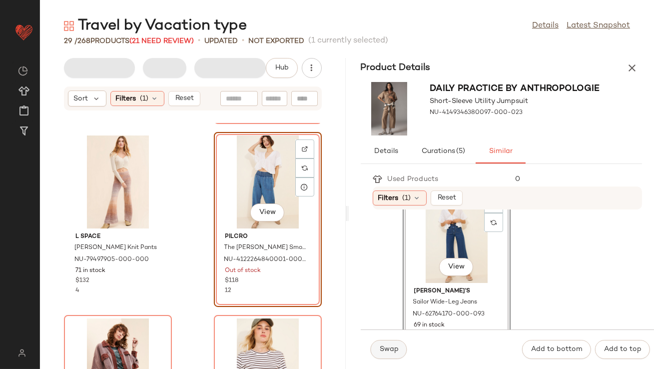
click at [388, 351] on span "Swap" at bounding box center [388, 349] width 19 height 8
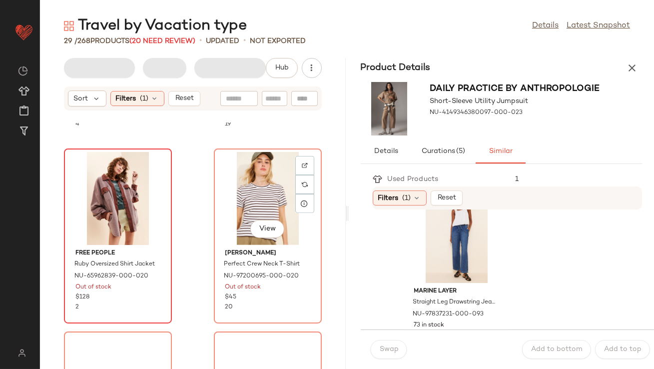
scroll to position [913, 0]
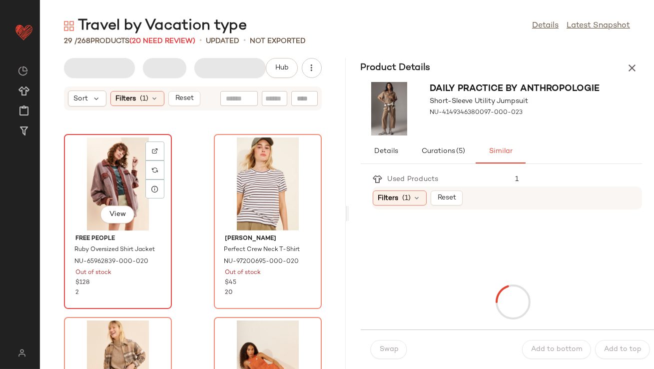
click at [86, 169] on div "View" at bounding box center [117, 183] width 101 height 93
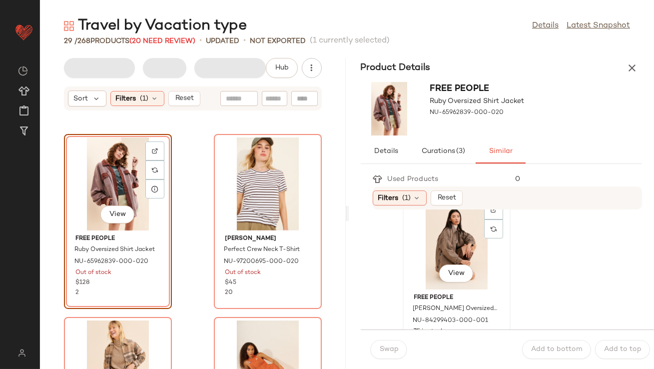
scroll to position [25, 0]
click at [430, 256] on div "View" at bounding box center [456, 242] width 101 height 93
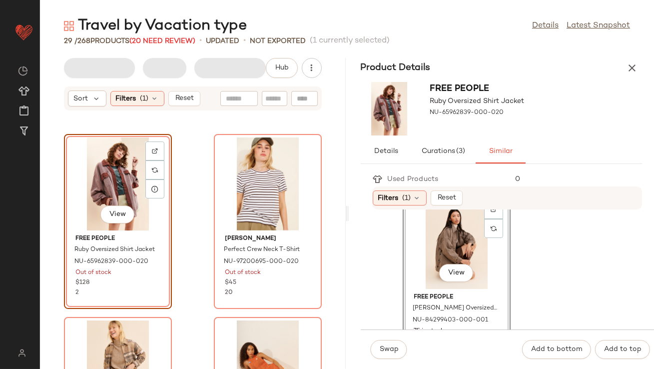
click at [383, 338] on div "Swap Add to bottom Add to top" at bounding box center [508, 348] width 294 height 39
click at [383, 339] on div "Swap Add to bottom Add to top" at bounding box center [508, 348] width 294 height 39
click at [383, 345] on span "Swap" at bounding box center [388, 349] width 19 height 8
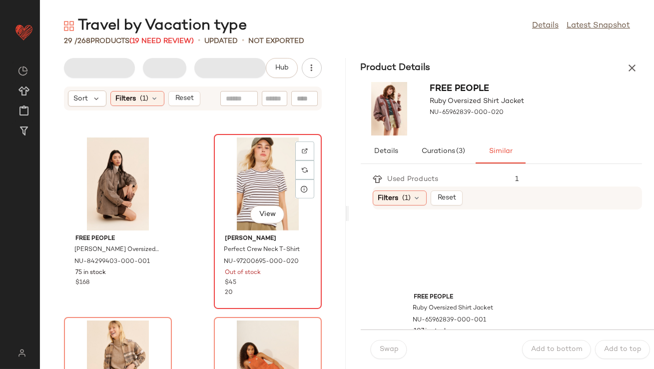
click at [276, 167] on div "View" at bounding box center [267, 183] width 101 height 93
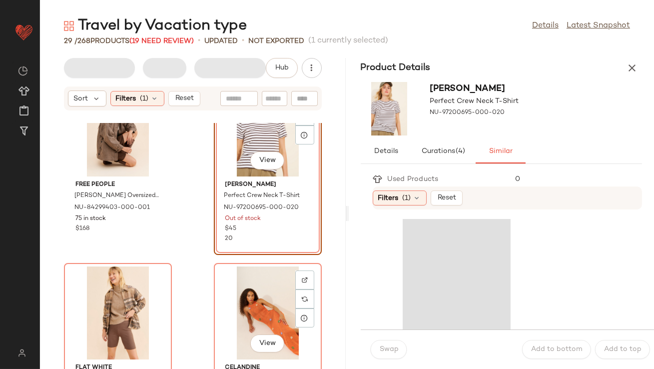
scroll to position [969, 0]
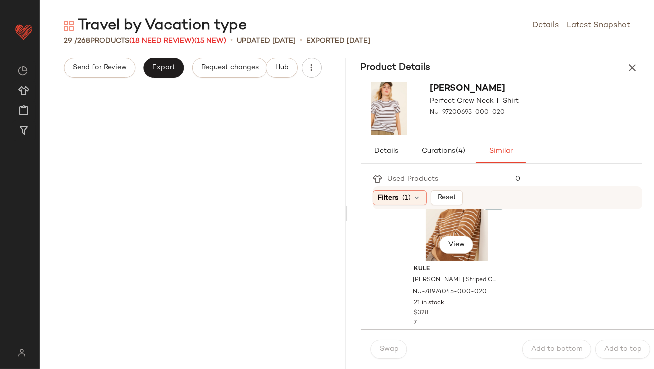
scroll to position [602, 0]
click at [437, 214] on div "View" at bounding box center [456, 213] width 101 height 93
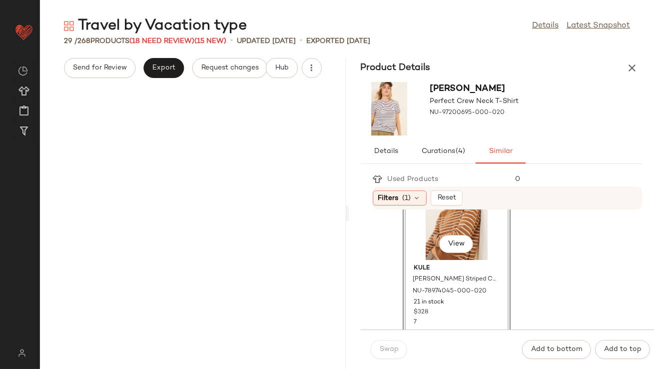
click at [386, 351] on div "Swap" at bounding box center [389, 349] width 36 height 19
click at [275, 239] on div "Send for Review Export Request changes Hub" at bounding box center [193, 213] width 306 height 311
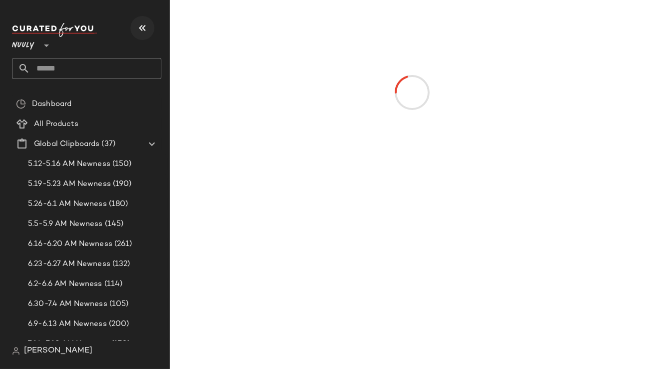
click at [143, 26] on icon "button" at bounding box center [142, 28] width 12 height 12
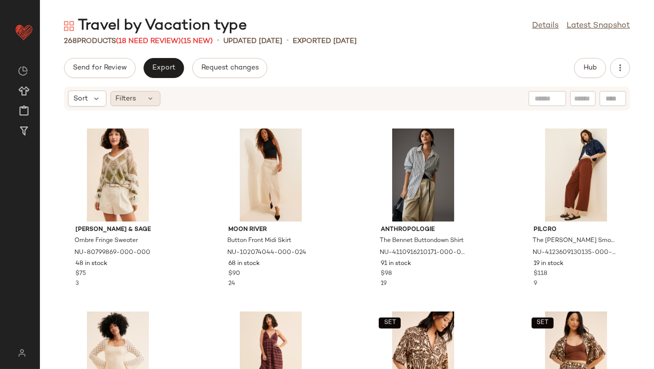
click at [149, 100] on icon at bounding box center [151, 98] width 8 height 8
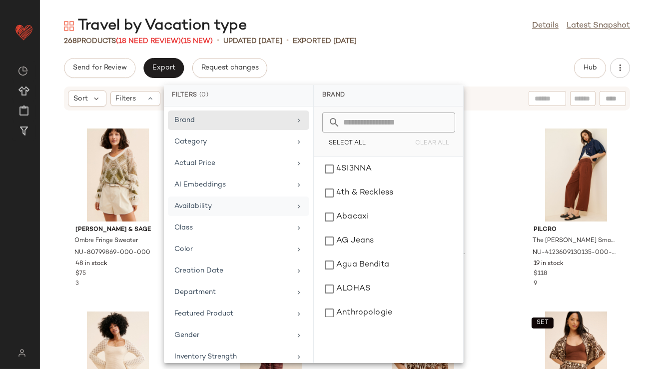
click at [203, 203] on div "Availability" at bounding box center [232, 206] width 116 height 10
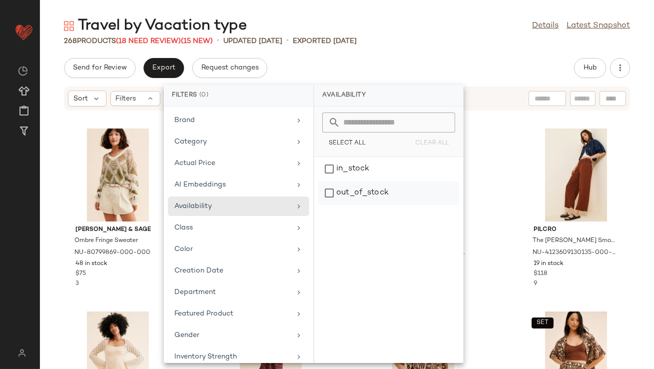
click at [382, 193] on div "out_of_stock" at bounding box center [388, 193] width 141 height 24
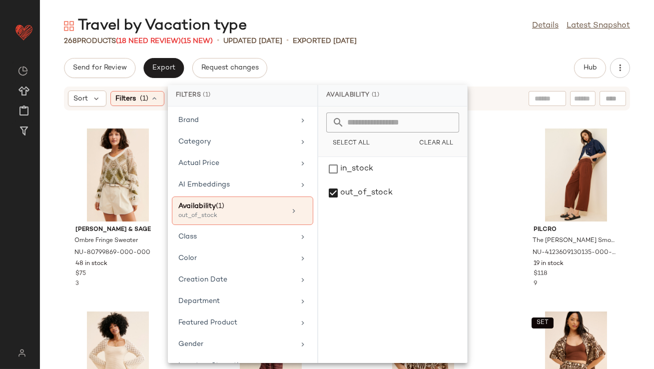
click at [389, 54] on div "Travel by Vacation type Details Latest Snapshot 268 Products (18 Need Review) (…" at bounding box center [347, 192] width 614 height 353
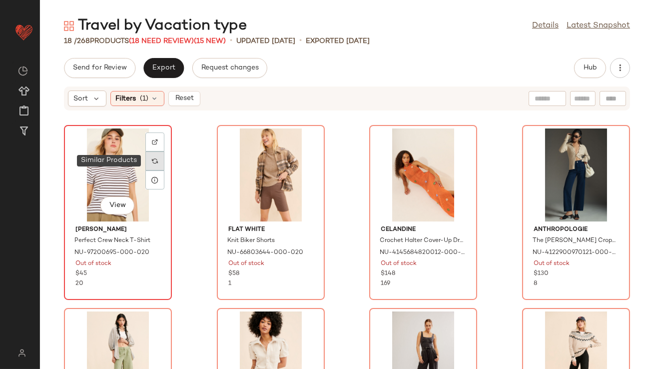
click at [156, 156] on div at bounding box center [154, 160] width 19 height 19
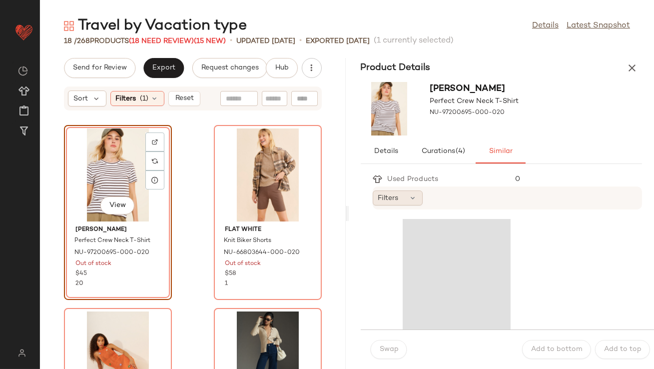
click at [397, 193] on span "Filters" at bounding box center [388, 198] width 20 height 10
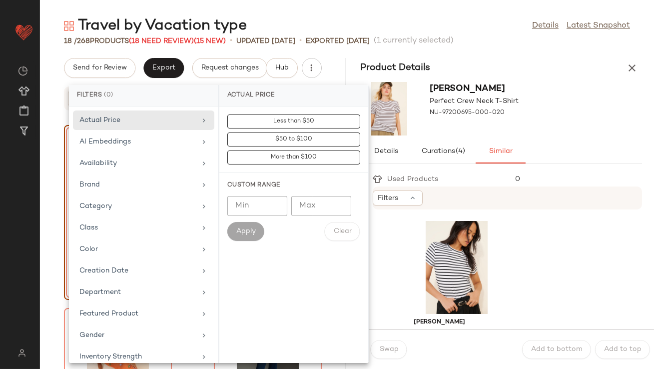
scroll to position [222, 0]
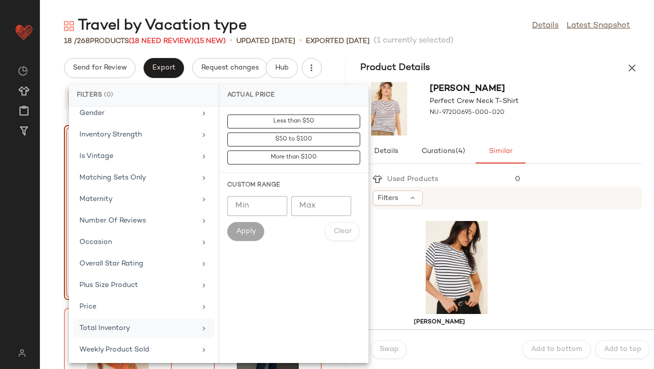
click at [98, 340] on div "Total Inventory" at bounding box center [143, 349] width 141 height 19
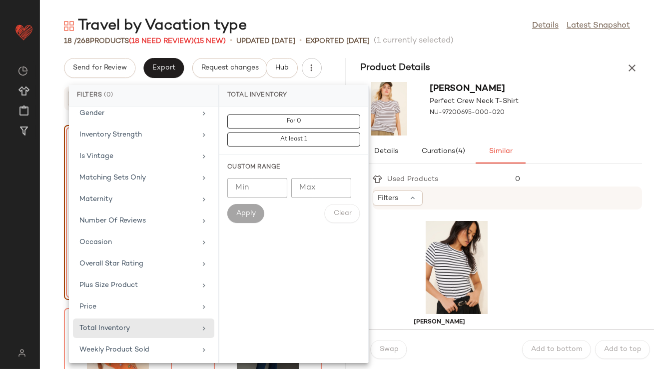
click at [242, 195] on input "Min" at bounding box center [257, 188] width 60 height 20
type input "**"
click at [244, 219] on button "Apply" at bounding box center [245, 213] width 37 height 19
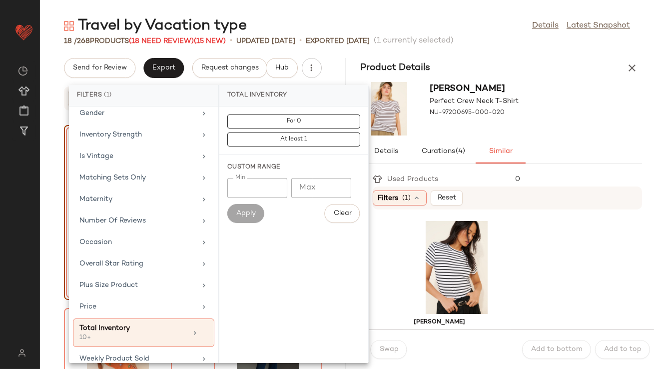
click at [580, 127] on div "[PERSON_NAME] Perfect Crew Neck T-Shirt NU-97200695-000-020" at bounding box center [502, 108] width 306 height 61
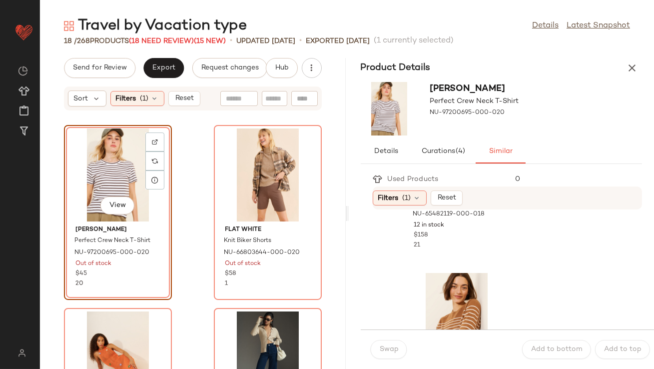
scroll to position [605, 0]
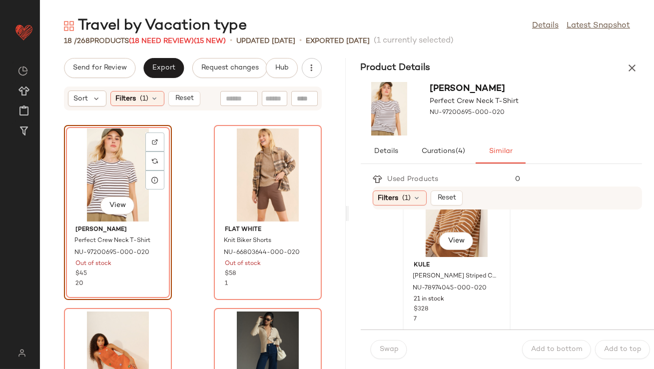
click at [463, 216] on div "View" at bounding box center [456, 210] width 101 height 93
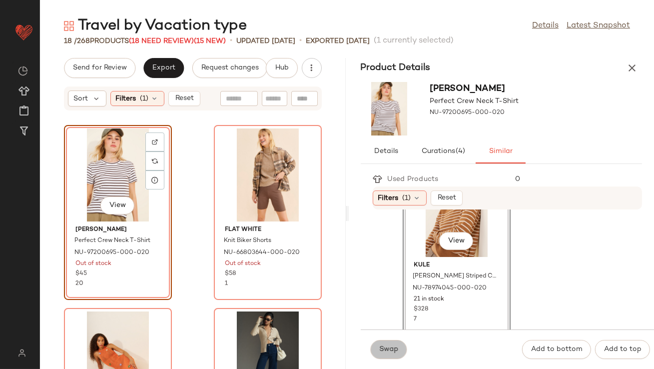
click at [380, 344] on button "Swap" at bounding box center [389, 349] width 36 height 19
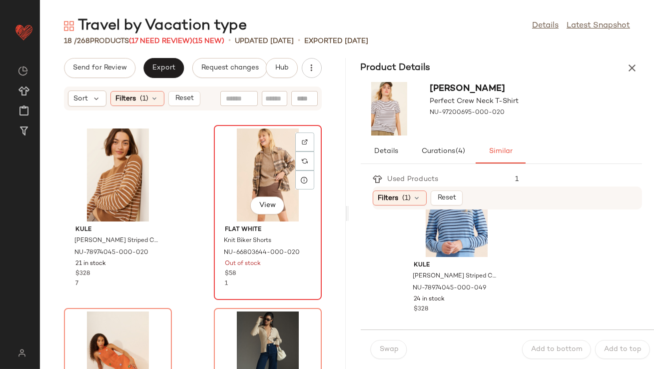
click at [274, 177] on div "View" at bounding box center [267, 174] width 101 height 93
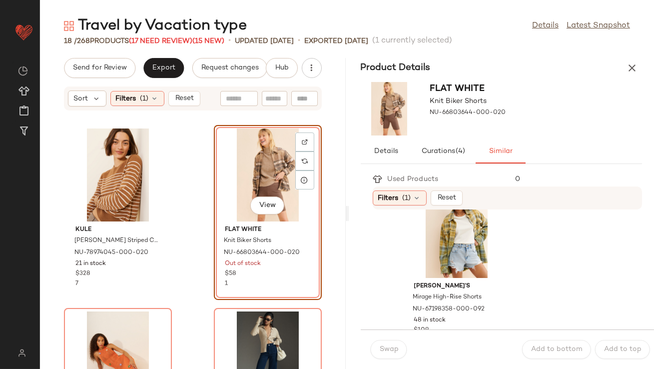
scroll to position [2227, 0]
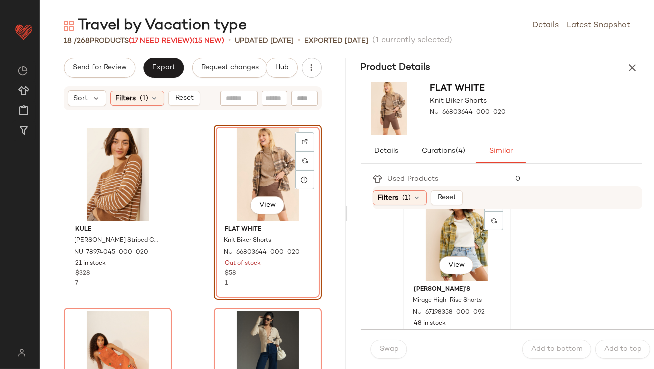
click at [461, 233] on div "View" at bounding box center [456, 234] width 101 height 93
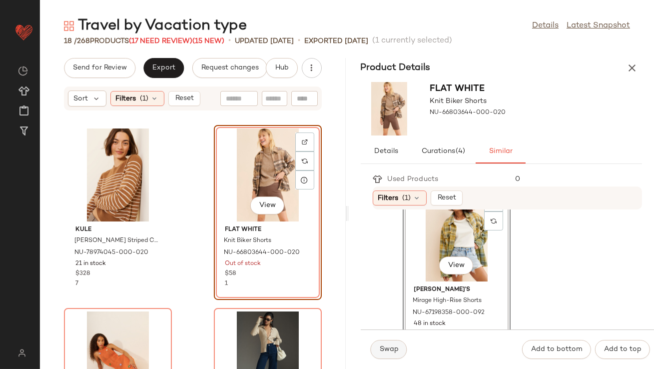
click at [390, 355] on button "Swap" at bounding box center [389, 349] width 36 height 19
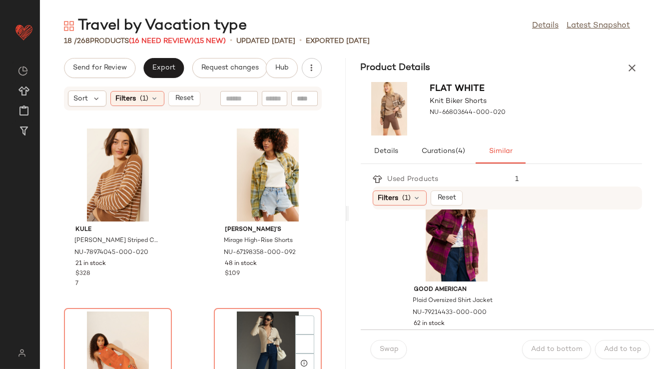
scroll to position [82, 0]
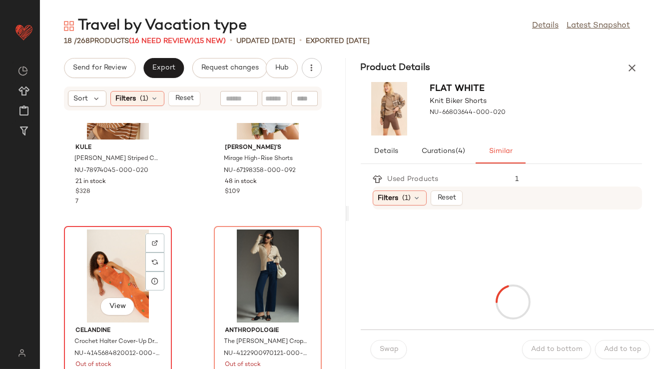
click at [105, 246] on div "View" at bounding box center [117, 275] width 101 height 93
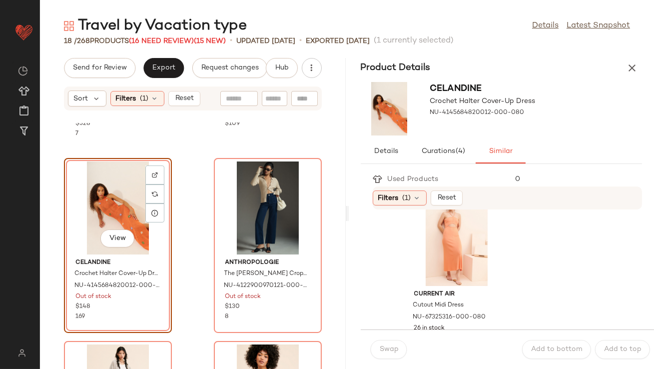
scroll to position [35, 0]
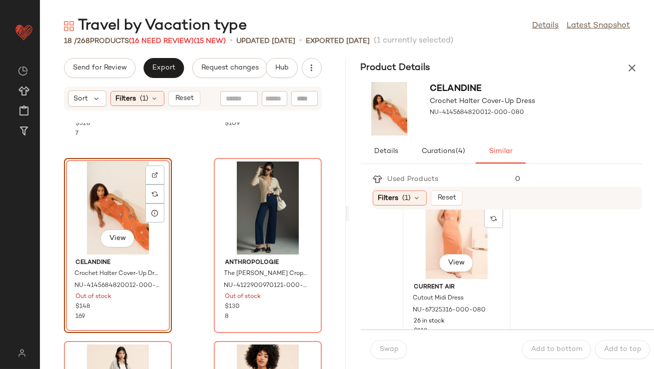
click at [448, 236] on div "View" at bounding box center [456, 232] width 101 height 93
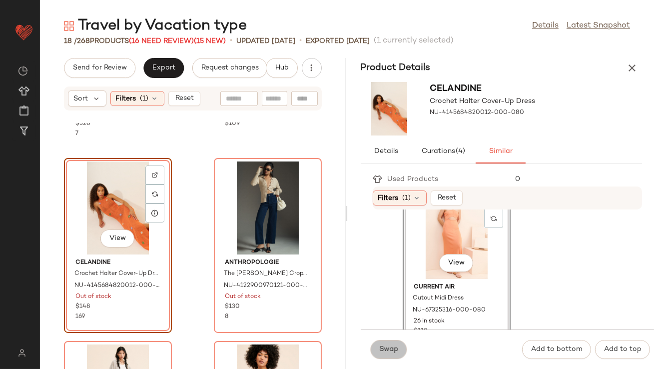
click at [398, 342] on button "Swap" at bounding box center [389, 349] width 36 height 19
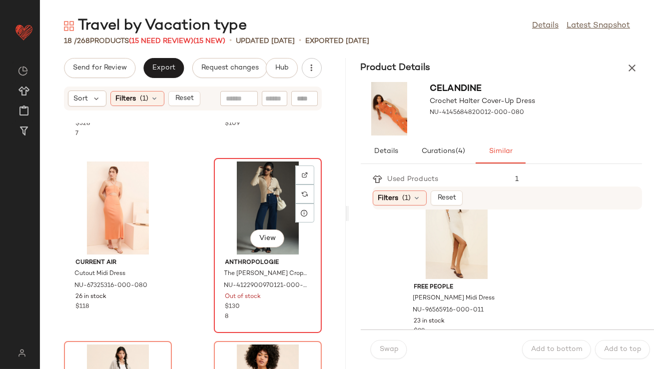
click at [263, 189] on div "View" at bounding box center [267, 207] width 101 height 93
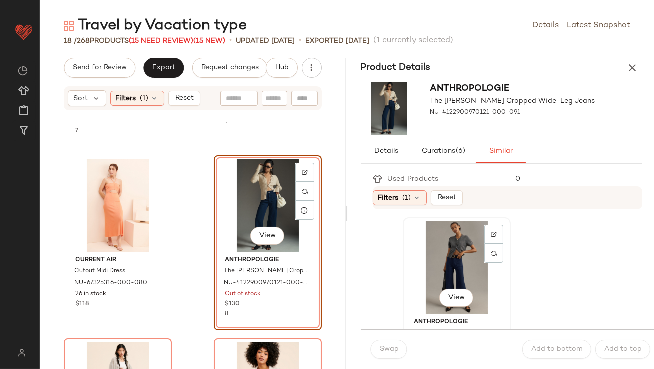
scroll to position [31, 0]
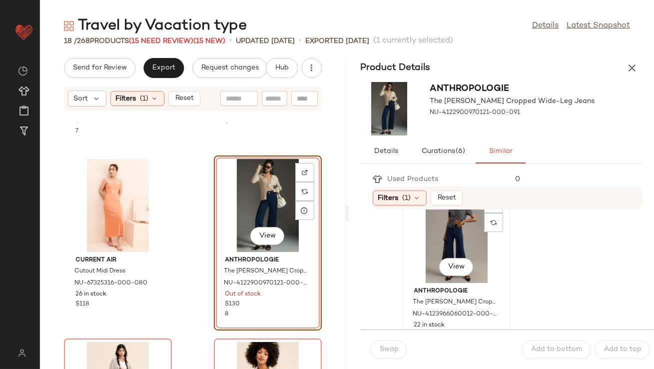
click at [442, 238] on div "View" at bounding box center [456, 236] width 101 height 93
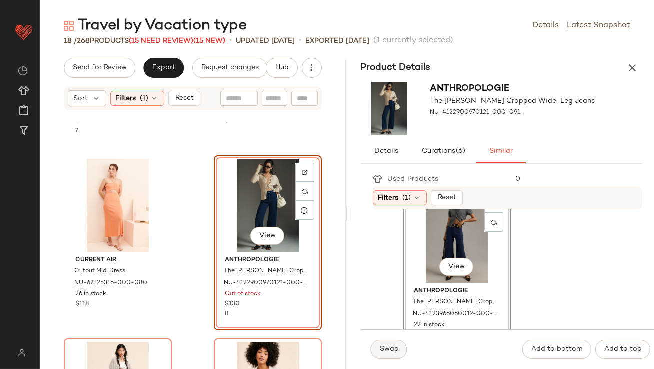
click at [391, 345] on button "Swap" at bounding box center [389, 349] width 36 height 19
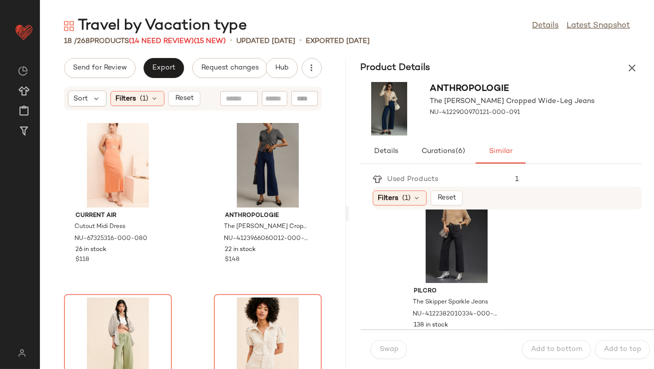
scroll to position [316, 0]
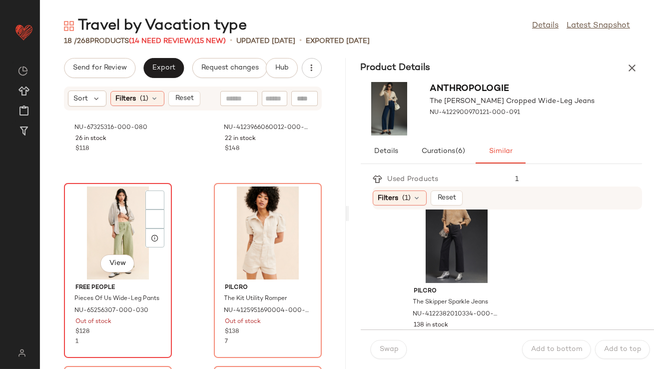
click at [112, 230] on div "View" at bounding box center [117, 232] width 101 height 93
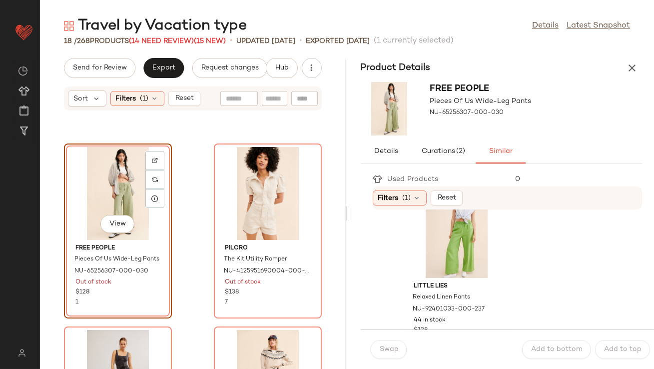
scroll to position [37, 0]
click at [458, 229] on div "View" at bounding box center [456, 230] width 101 height 93
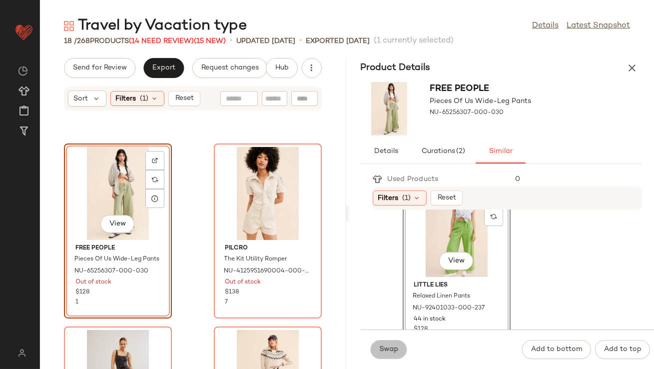
click at [398, 348] on button "Swap" at bounding box center [389, 349] width 36 height 19
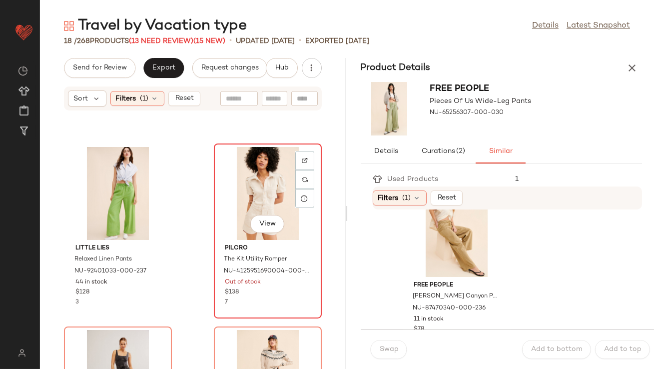
click at [273, 175] on div "View" at bounding box center [267, 193] width 101 height 93
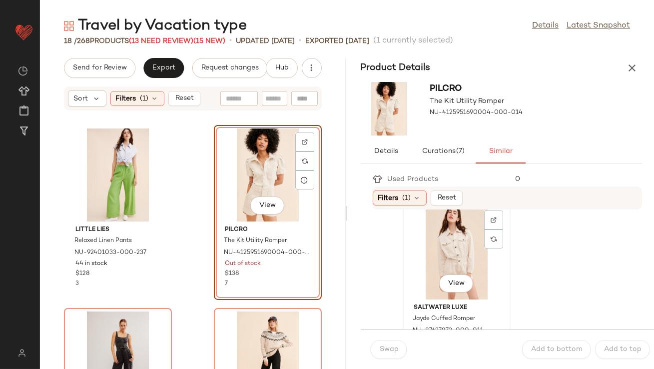
scroll to position [17, 0]
click at [438, 254] on div "View" at bounding box center [456, 249] width 101 height 93
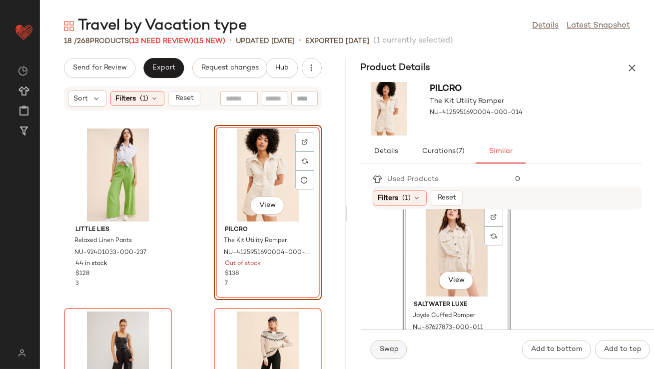
click at [390, 344] on button "Swap" at bounding box center [389, 349] width 36 height 19
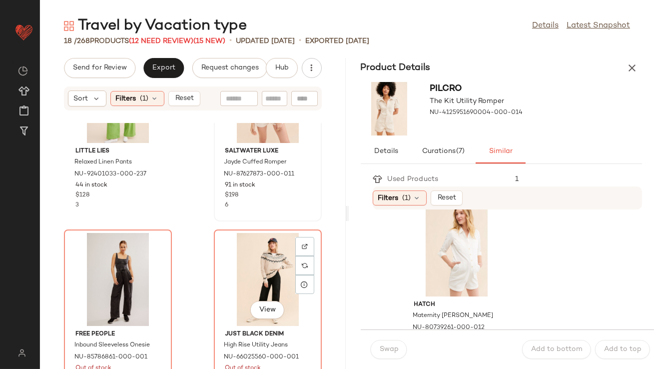
scroll to position [479, 0]
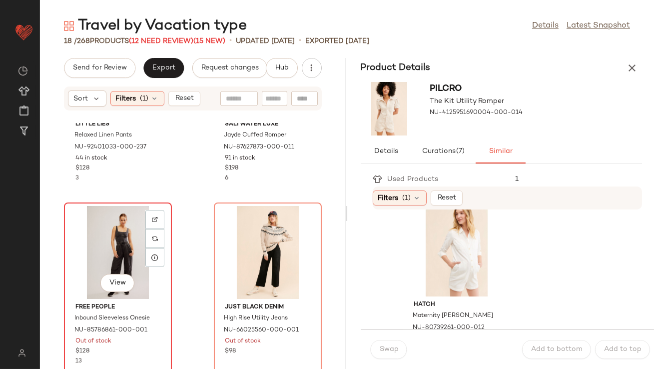
click at [113, 240] on div "View" at bounding box center [117, 252] width 101 height 93
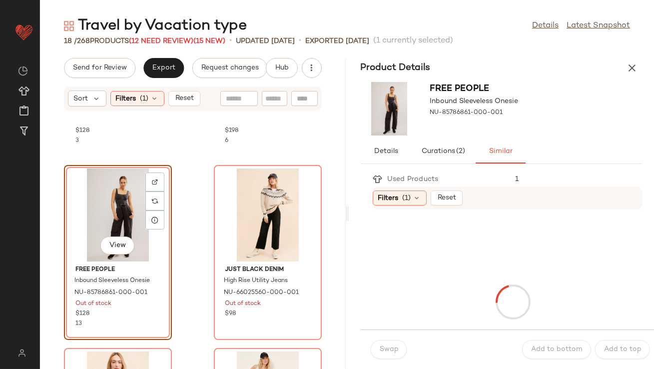
scroll to position [517, 0]
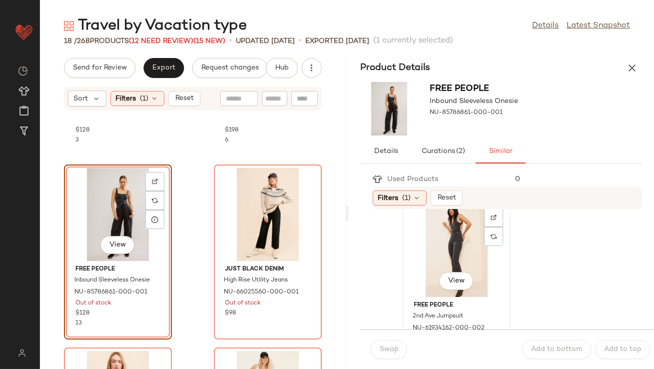
click at [452, 257] on div "View" at bounding box center [456, 250] width 101 height 93
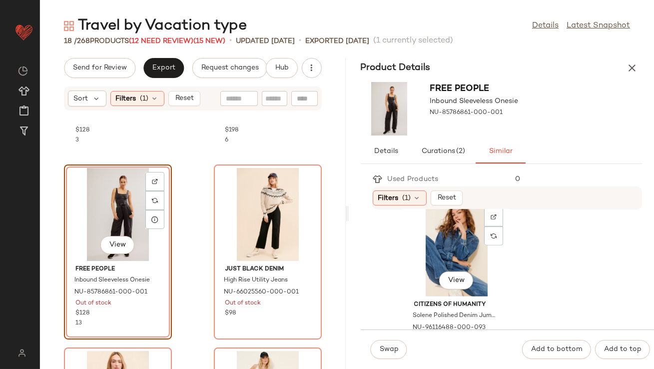
scroll to position [1159, 0]
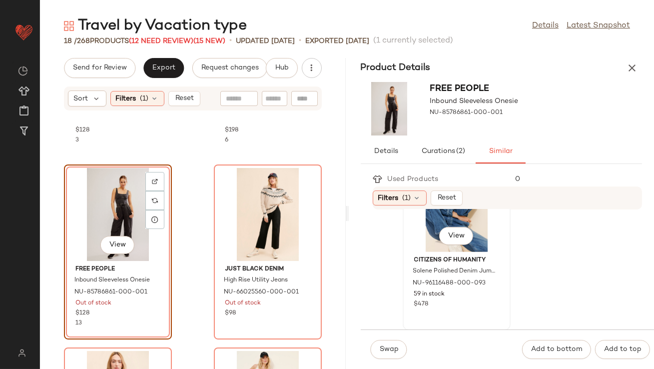
click at [430, 228] on div "View" at bounding box center [456, 205] width 101 height 93
click at [386, 349] on span "Swap" at bounding box center [388, 349] width 19 height 8
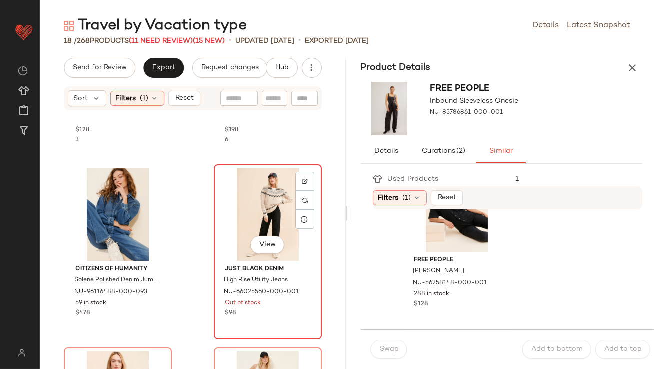
click at [263, 214] on div "View" at bounding box center [267, 214] width 101 height 93
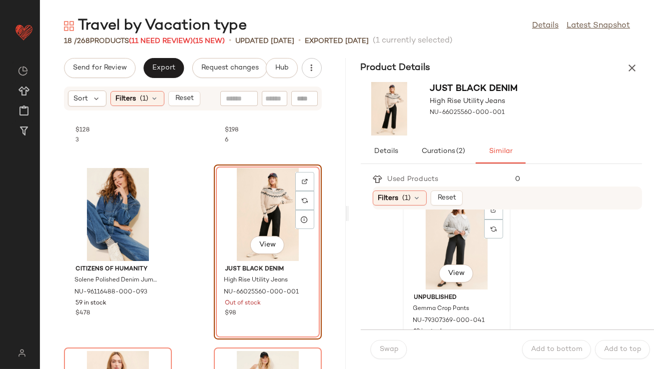
scroll to position [26, 0]
click at [435, 248] on div "View" at bounding box center [456, 240] width 101 height 93
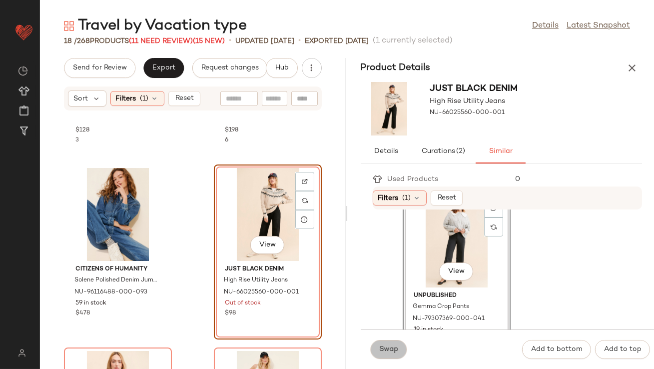
click at [392, 355] on button "Swap" at bounding box center [389, 349] width 36 height 19
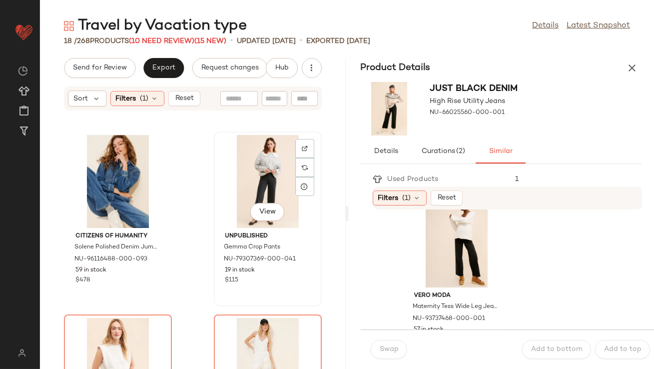
scroll to position [645, 0]
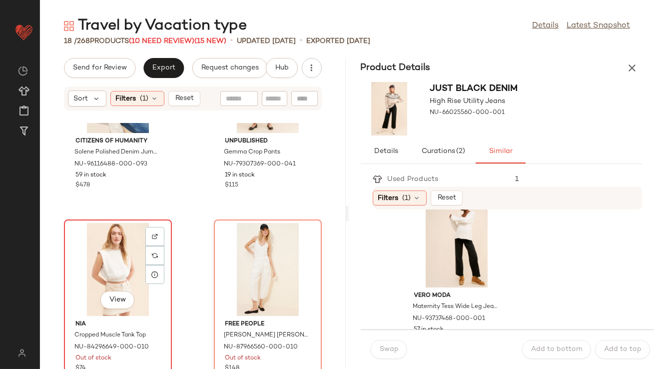
click at [120, 248] on div "View" at bounding box center [117, 269] width 101 height 93
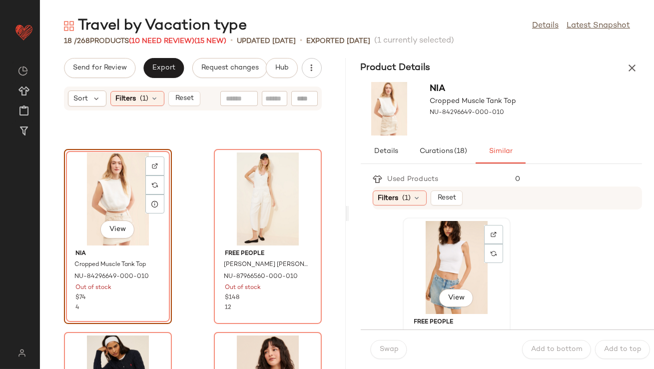
scroll to position [20, 0]
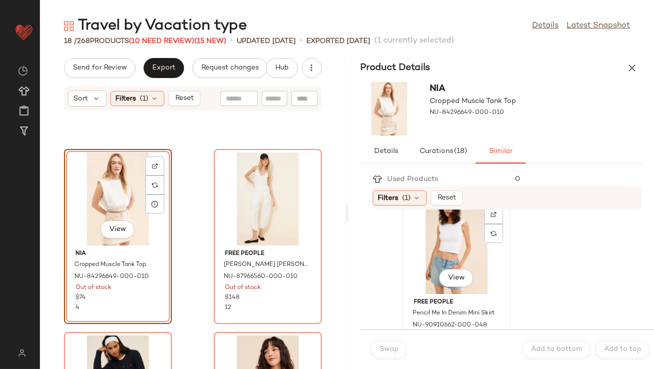
click at [426, 258] on div "View" at bounding box center [456, 247] width 101 height 93
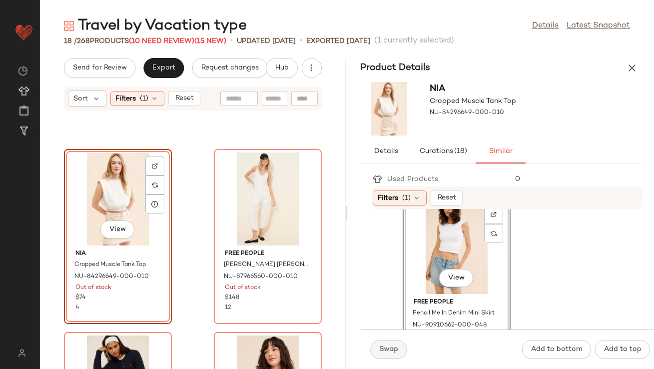
click at [394, 349] on span "Swap" at bounding box center [388, 349] width 19 height 8
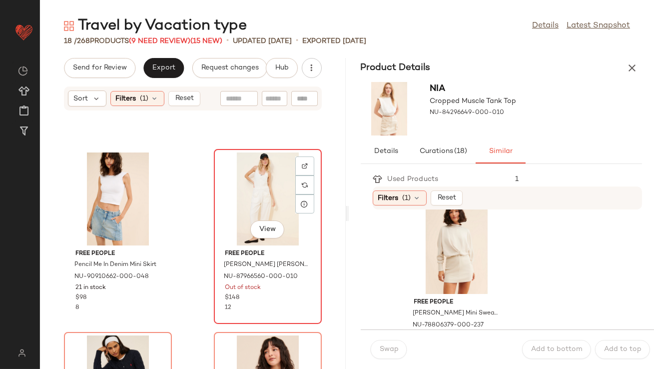
click at [257, 192] on div "View" at bounding box center [267, 198] width 101 height 93
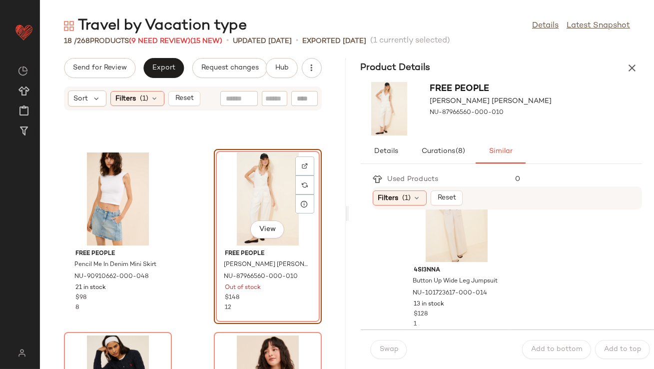
scroll to position [236, 0]
click at [444, 219] on div "View" at bounding box center [456, 214] width 101 height 93
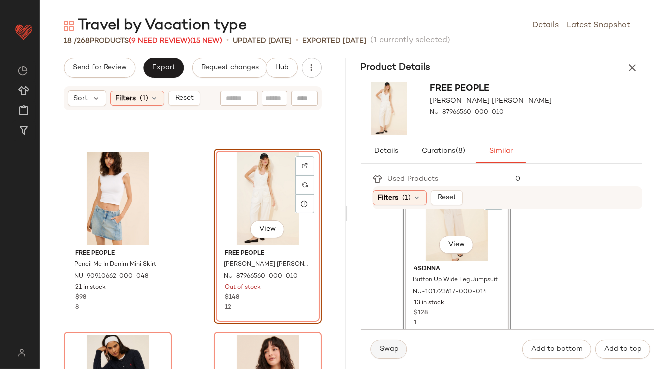
click at [383, 356] on button "Swap" at bounding box center [389, 349] width 36 height 19
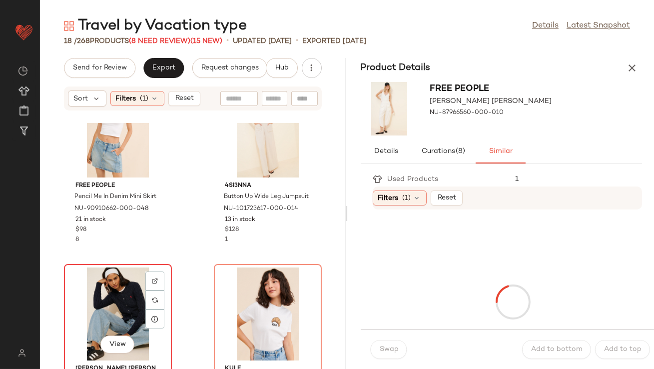
click at [117, 295] on div "View" at bounding box center [117, 313] width 101 height 93
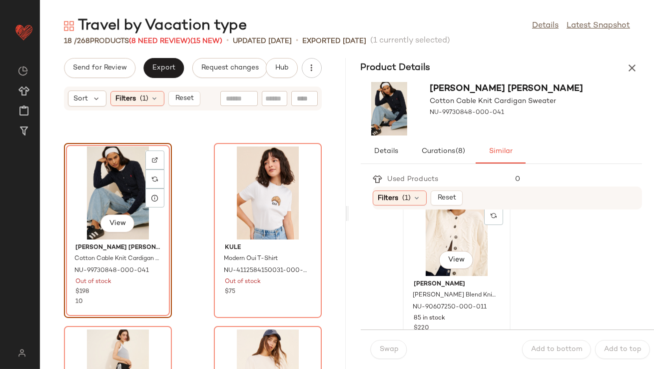
scroll to position [37, 0]
click at [428, 234] on div "View" at bounding box center [456, 229] width 101 height 93
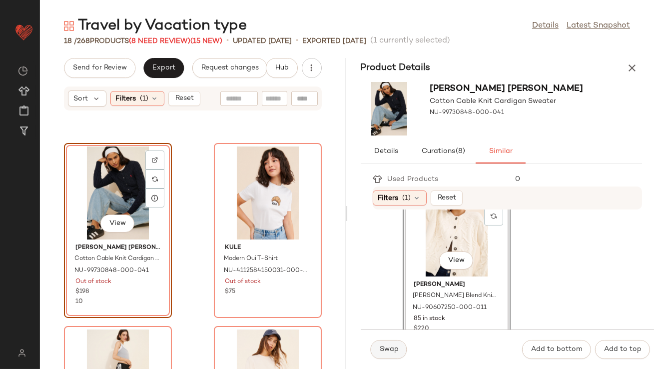
click at [391, 351] on span "Swap" at bounding box center [388, 349] width 19 height 8
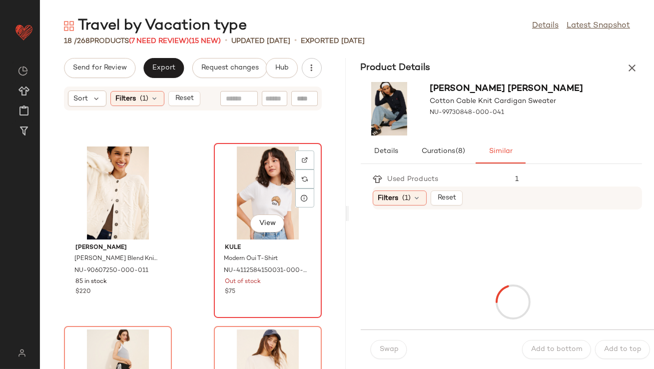
click at [250, 197] on div "View" at bounding box center [267, 192] width 101 height 93
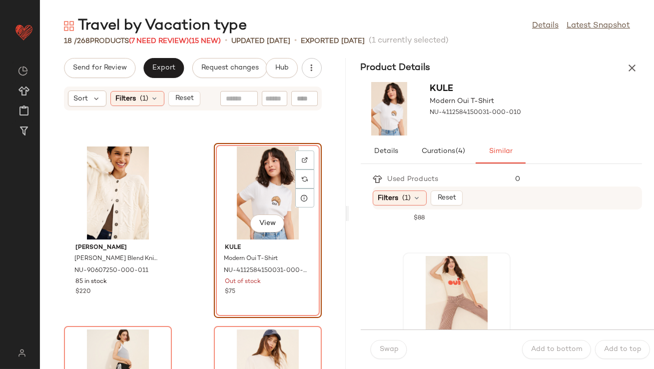
scroll to position [179, 0]
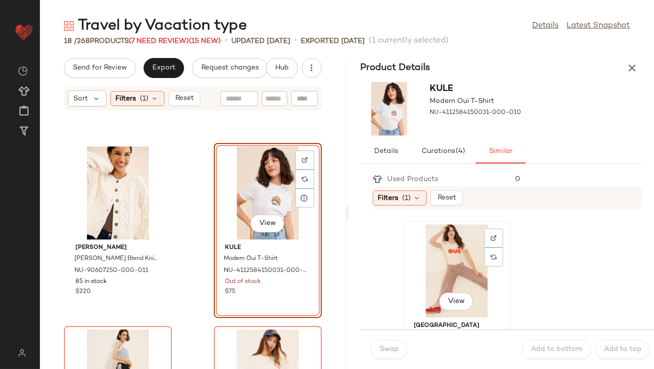
click at [431, 268] on div "View" at bounding box center [456, 270] width 101 height 93
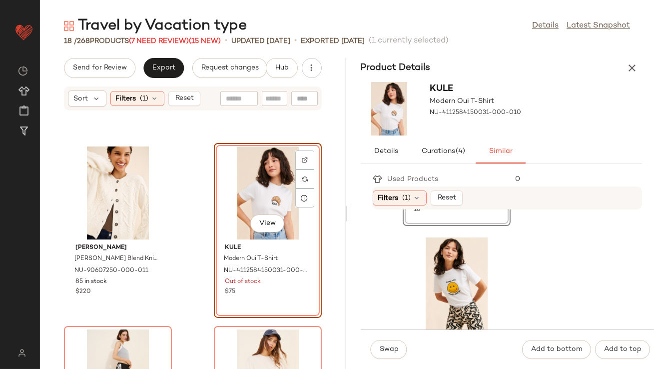
scroll to position [389, 0]
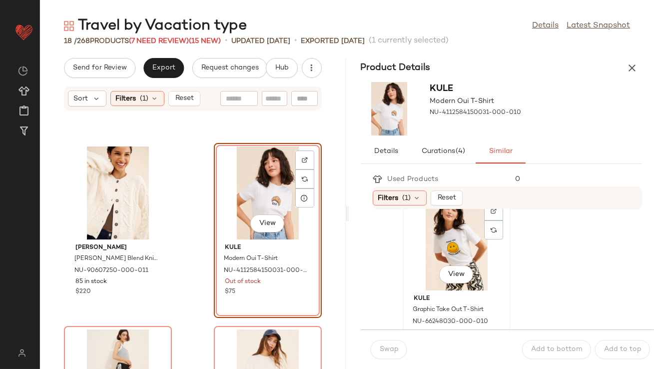
click at [446, 243] on div "View" at bounding box center [456, 243] width 101 height 93
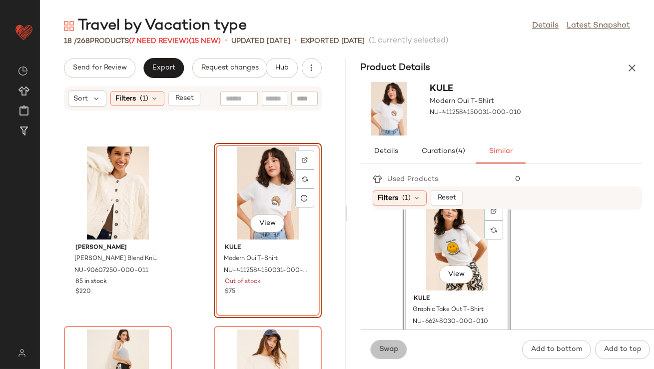
click at [395, 343] on button "Swap" at bounding box center [389, 349] width 36 height 19
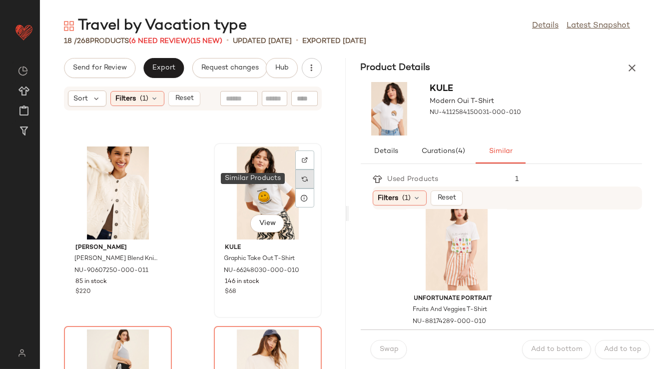
click at [295, 177] on div at bounding box center [304, 178] width 19 height 19
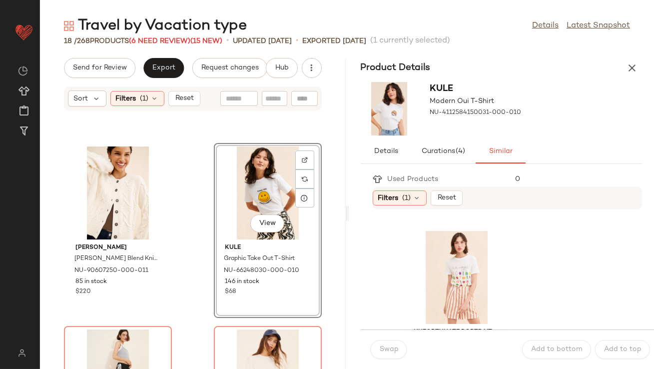
scroll to position [374, 0]
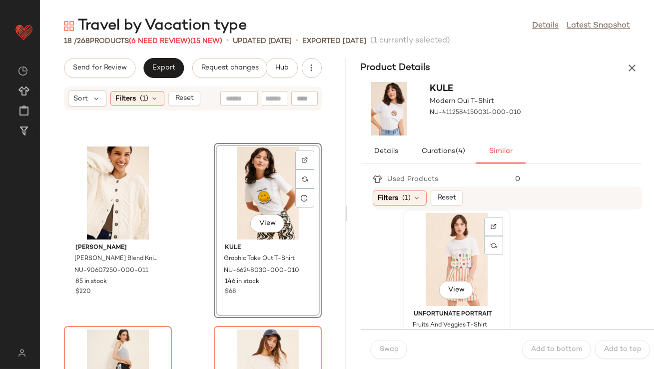
click at [434, 259] on div "View" at bounding box center [456, 259] width 101 height 93
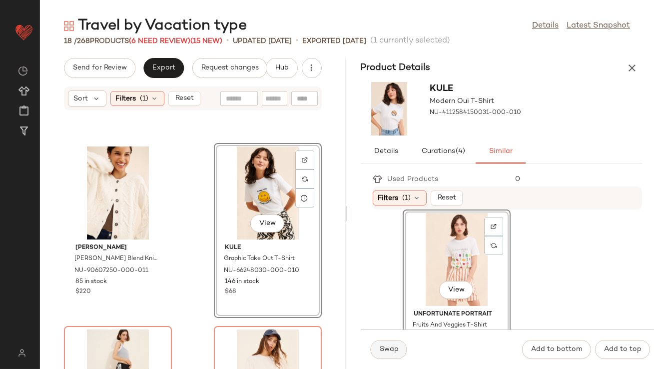
click at [393, 347] on span "Swap" at bounding box center [388, 349] width 19 height 8
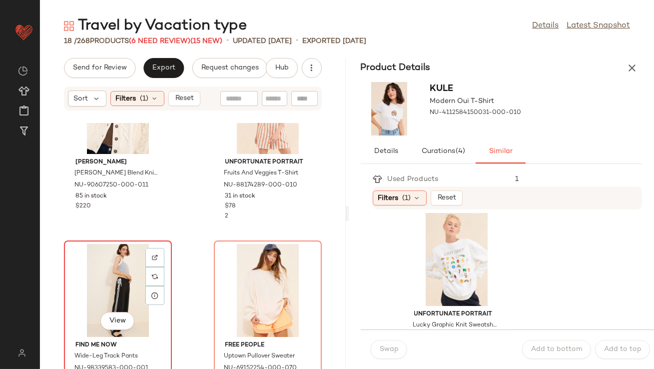
click at [109, 291] on div "View" at bounding box center [117, 290] width 101 height 93
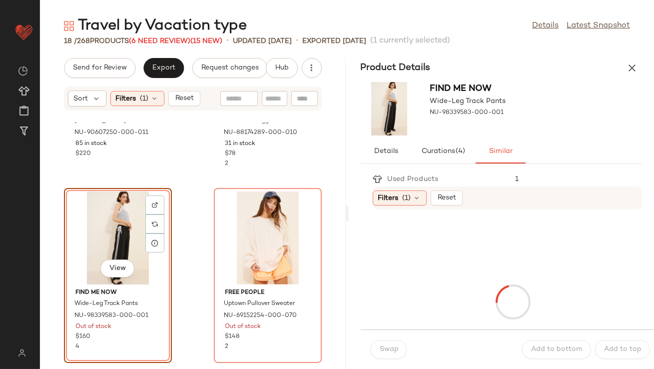
scroll to position [1057, 0]
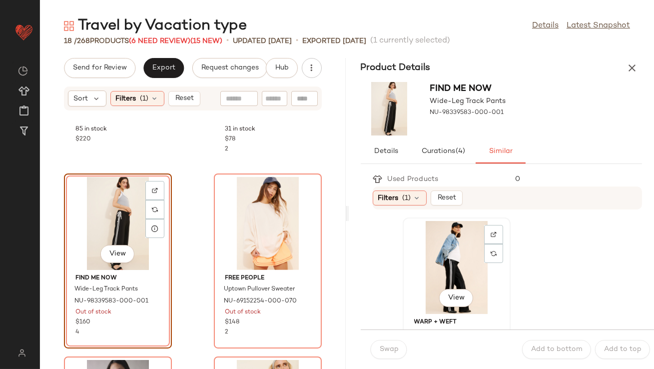
click at [415, 299] on div "View" at bounding box center [456, 267] width 101 height 93
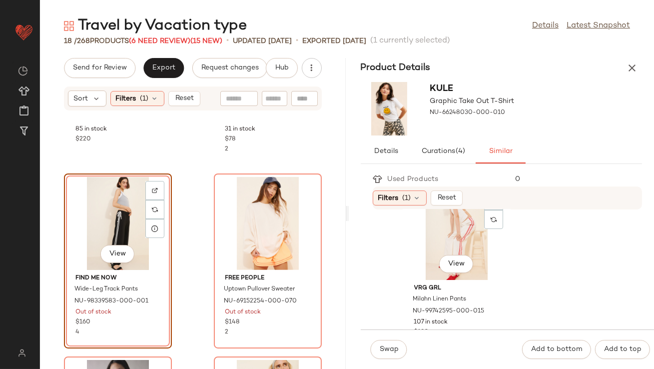
scroll to position [218, 0]
click at [433, 259] on div "View" at bounding box center [456, 231] width 101 height 93
click at [386, 346] on span "Swap" at bounding box center [388, 349] width 19 height 8
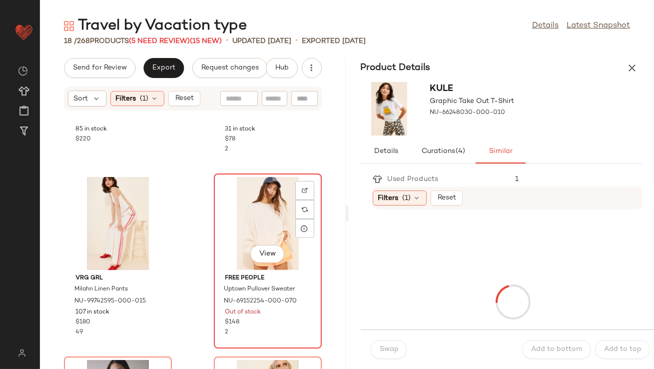
click at [252, 218] on div "View" at bounding box center [267, 223] width 101 height 93
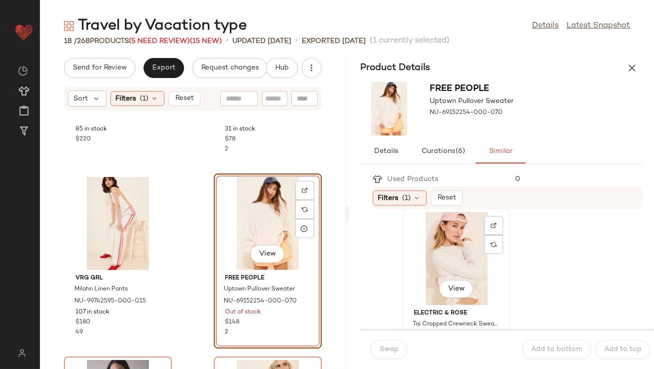
scroll to position [9, 0]
click at [425, 252] on div "View" at bounding box center [456, 258] width 101 height 93
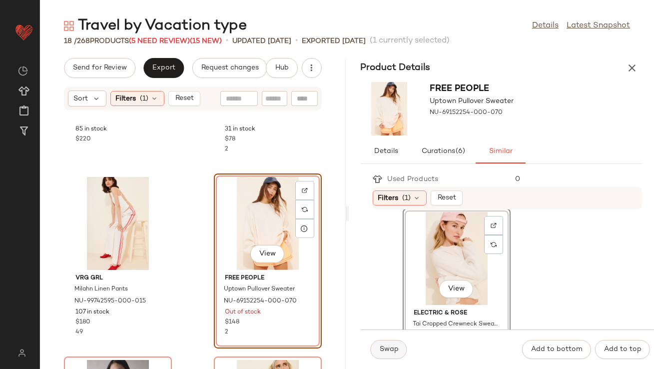
click at [393, 349] on span "Swap" at bounding box center [388, 349] width 19 height 8
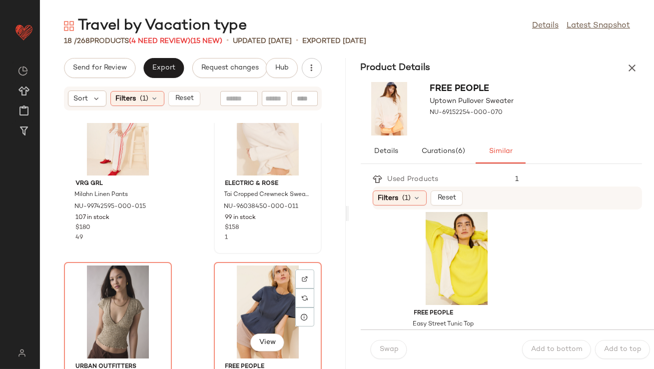
scroll to position [1207, 0]
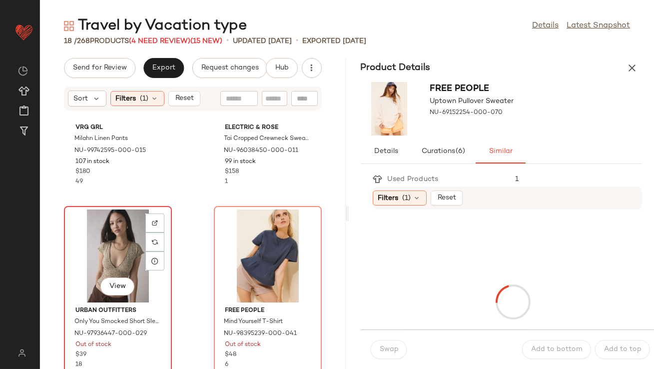
click at [122, 246] on div "View" at bounding box center [117, 255] width 101 height 93
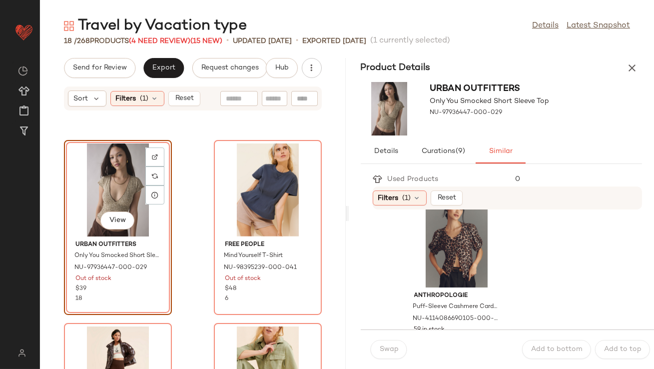
scroll to position [213, 0]
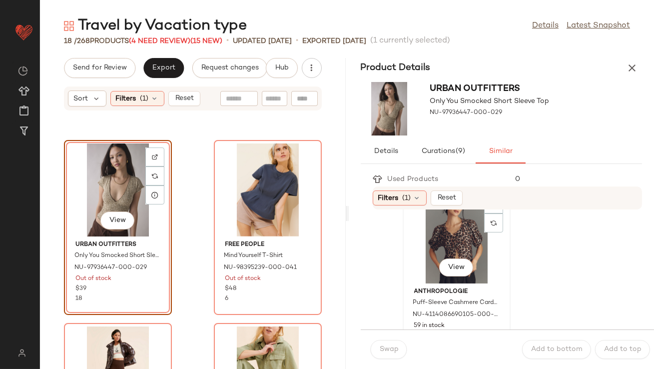
click at [438, 253] on div "View" at bounding box center [456, 236] width 101 height 93
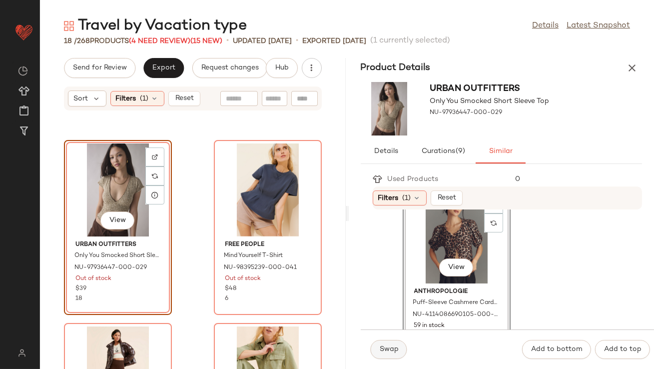
click at [389, 355] on button "Swap" at bounding box center [389, 349] width 36 height 19
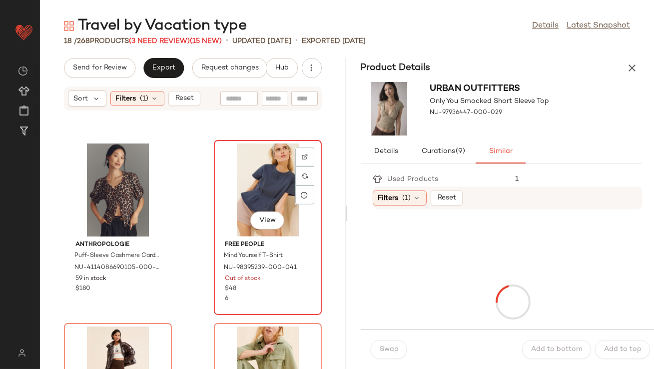
click at [280, 193] on div "View" at bounding box center [267, 189] width 101 height 93
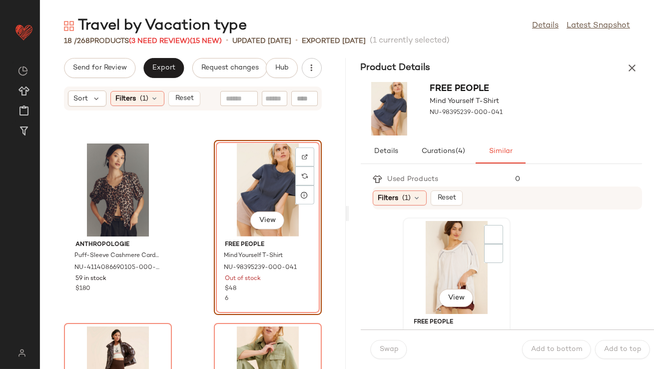
click at [437, 271] on div "View" at bounding box center [456, 267] width 101 height 93
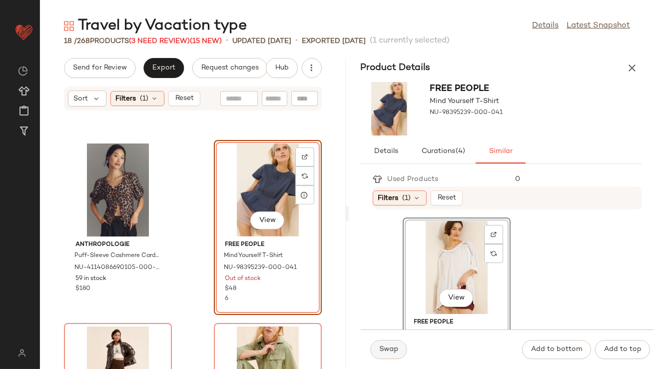
click at [377, 355] on button "Swap" at bounding box center [389, 349] width 36 height 19
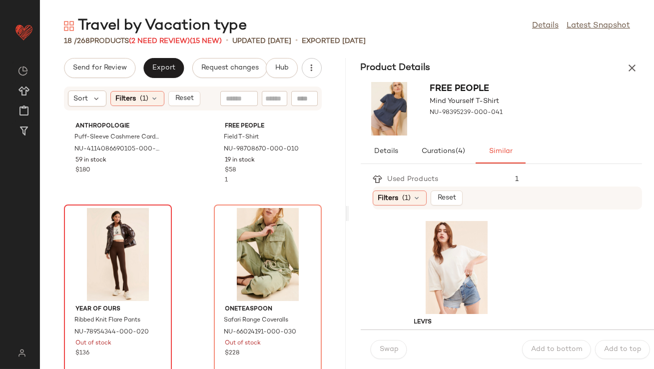
scroll to position [1400, 0]
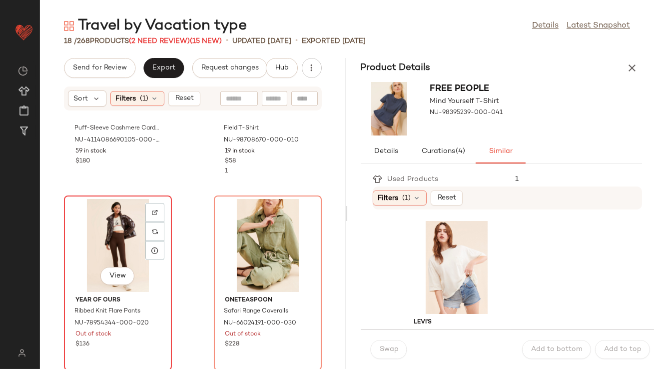
click at [91, 257] on div "View" at bounding box center [117, 245] width 101 height 93
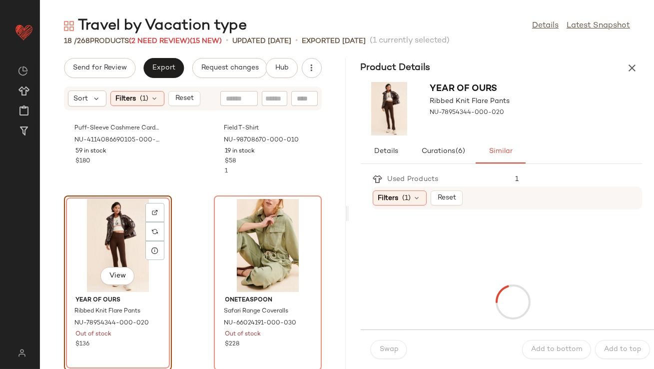
scroll to position [1401, 0]
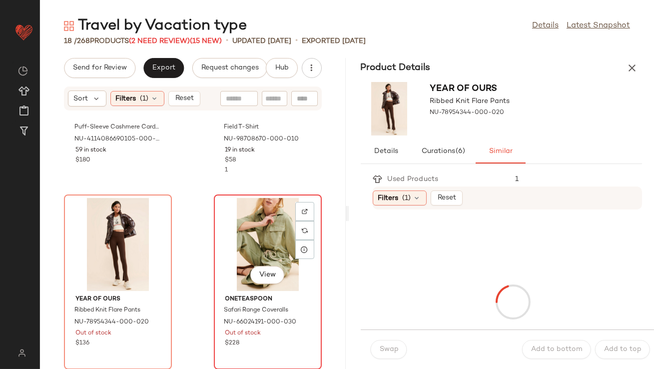
click at [254, 235] on div "View" at bounding box center [267, 244] width 101 height 93
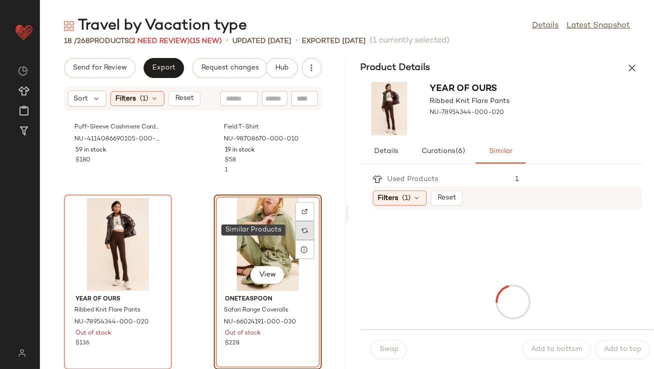
click at [303, 228] on div at bounding box center [304, 230] width 19 height 19
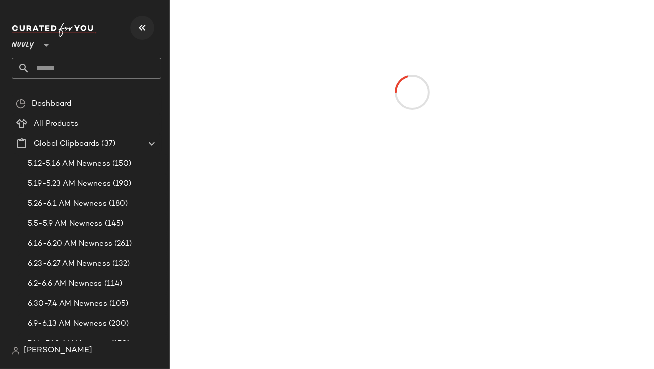
click at [140, 20] on button "button" at bounding box center [142, 28] width 24 height 24
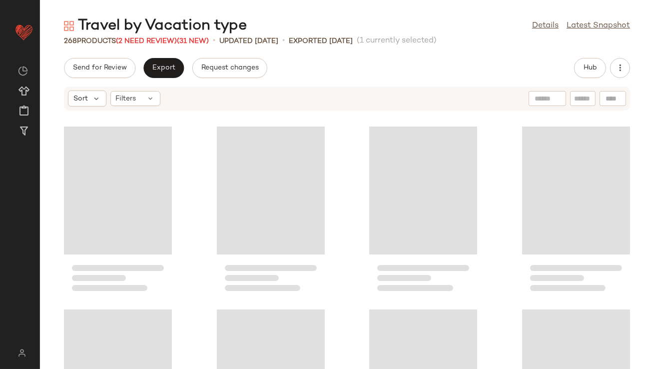
scroll to position [11885, 0]
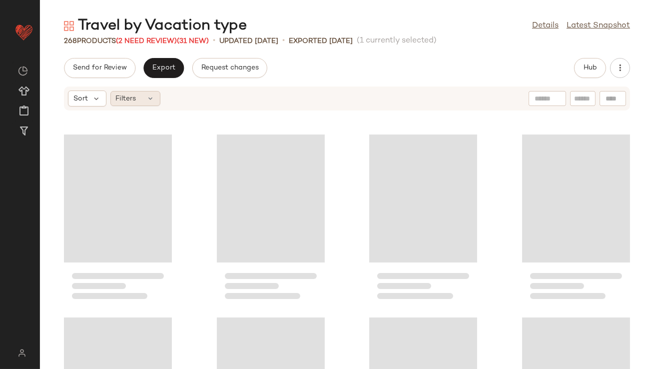
click at [127, 95] on span "Filters" at bounding box center [126, 98] width 20 height 10
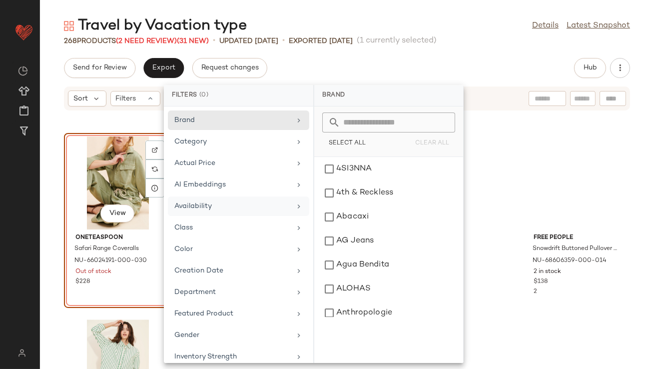
click at [196, 218] on div "Availability" at bounding box center [238, 227] width 141 height 19
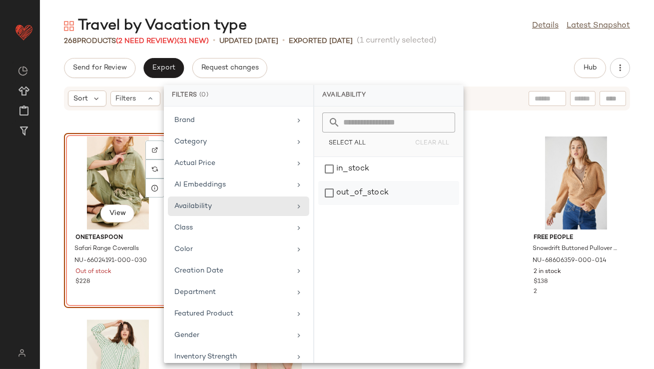
click at [345, 183] on div "out_of_stock" at bounding box center [388, 193] width 141 height 24
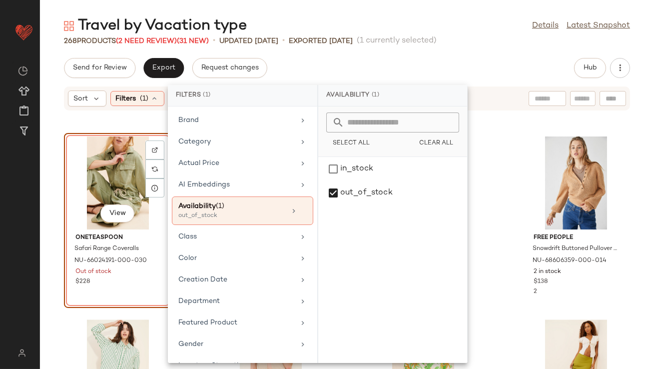
click at [348, 55] on div "Travel by Vacation type Details Latest Snapshot 268 Products (2 Need Review) (3…" at bounding box center [347, 192] width 614 height 353
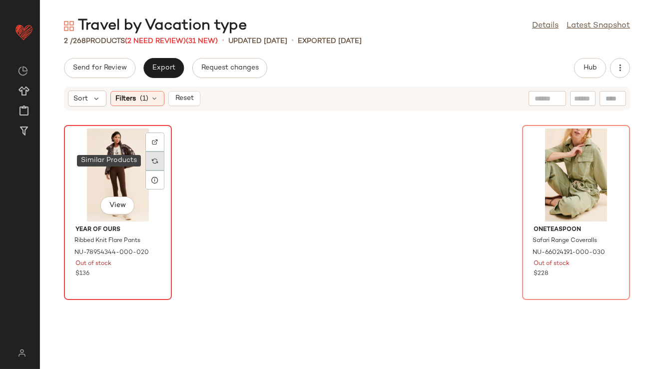
click at [158, 158] on div at bounding box center [154, 160] width 19 height 19
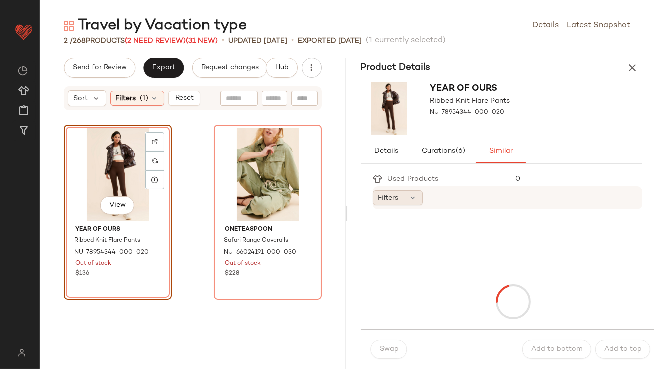
click at [390, 200] on span "Filters" at bounding box center [388, 198] width 20 height 10
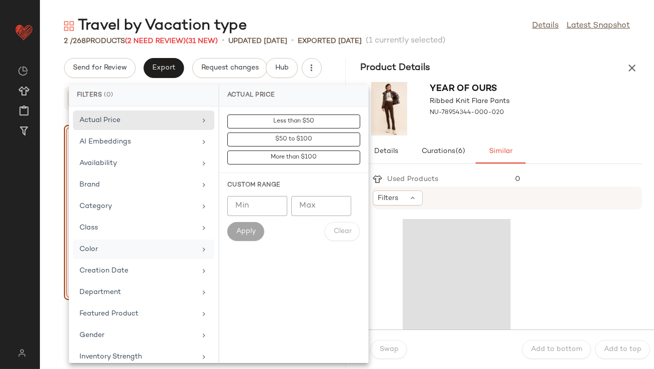
scroll to position [222, 0]
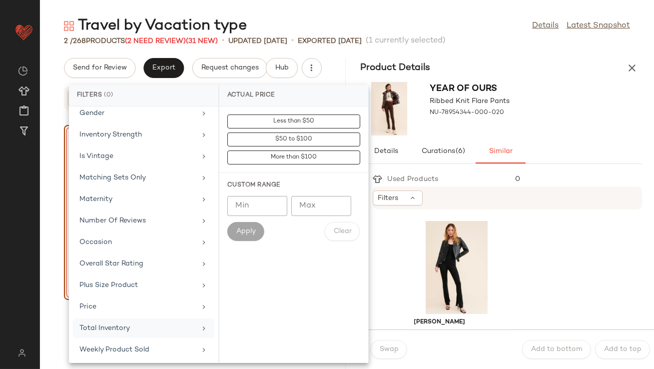
click at [109, 323] on div "Total Inventory" at bounding box center [137, 328] width 116 height 10
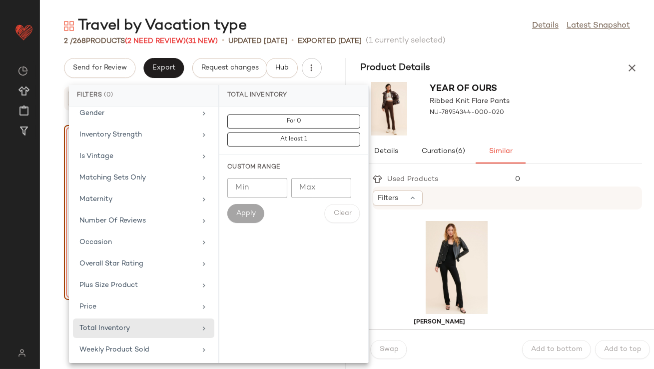
click at [251, 186] on input "Min" at bounding box center [257, 188] width 60 height 20
type input "**"
click at [246, 207] on button "Apply" at bounding box center [245, 213] width 37 height 19
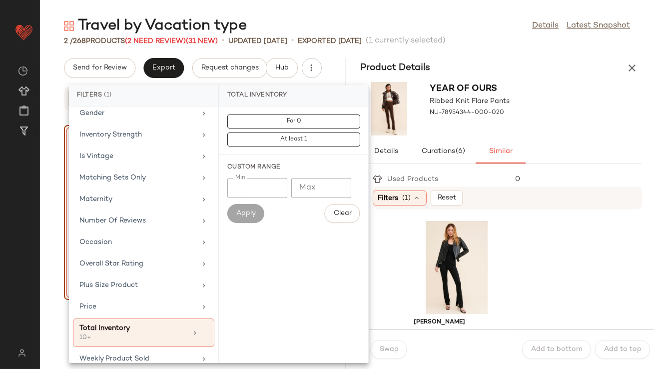
click at [584, 87] on div "Year Of Ours Ribbed Knit Flare Pants NU-78954344-000-020" at bounding box center [502, 108] width 306 height 61
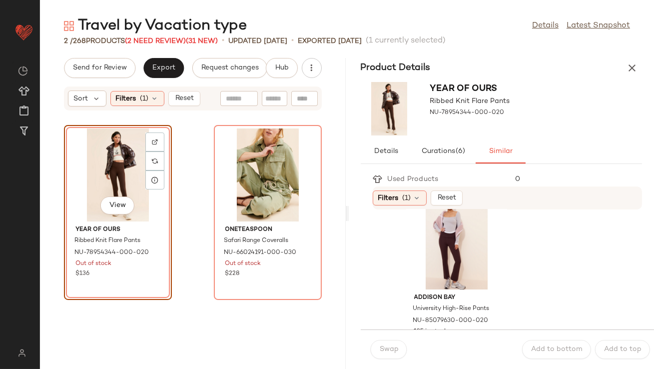
scroll to position [225, 0]
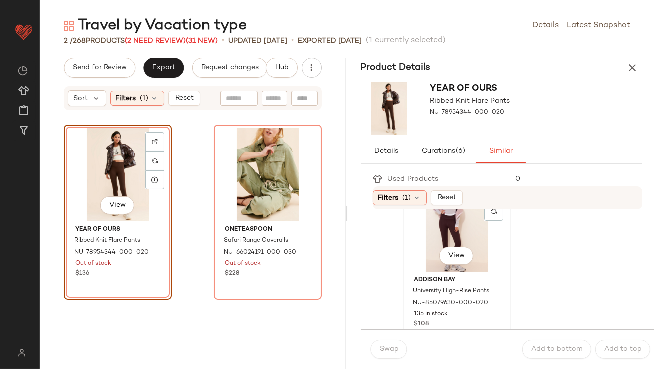
click at [456, 232] on div "View" at bounding box center [456, 225] width 101 height 93
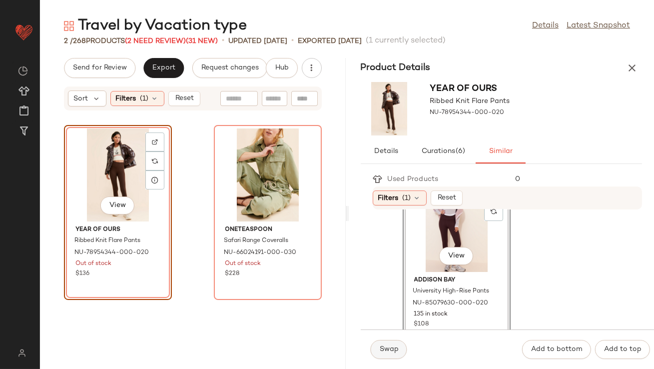
click at [387, 346] on span "Swap" at bounding box center [388, 349] width 19 height 8
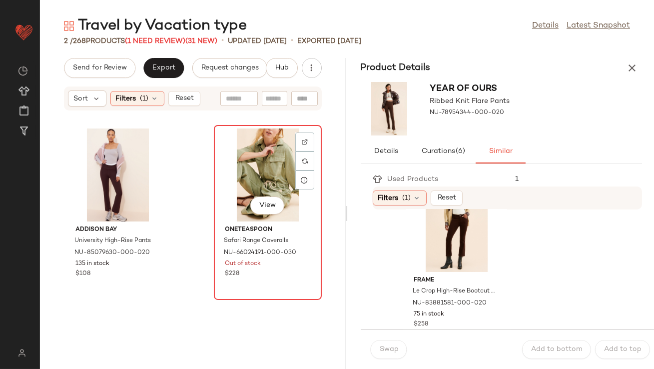
click at [258, 166] on div "View" at bounding box center [267, 174] width 101 height 93
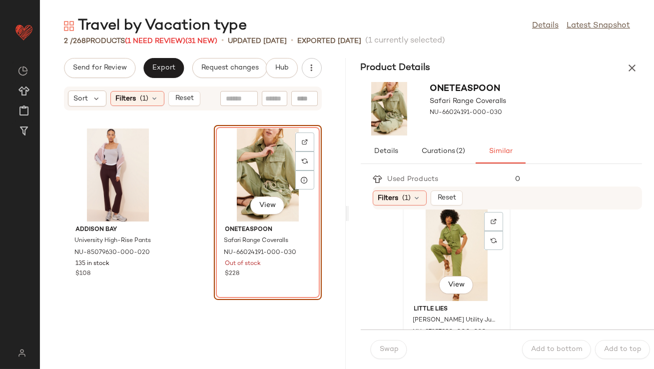
scroll to position [14, 0]
click at [438, 272] on div "View" at bounding box center [456, 253] width 101 height 93
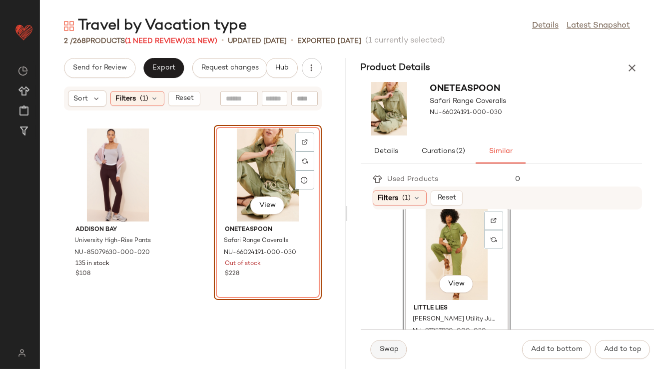
click at [392, 354] on button "Swap" at bounding box center [389, 349] width 36 height 19
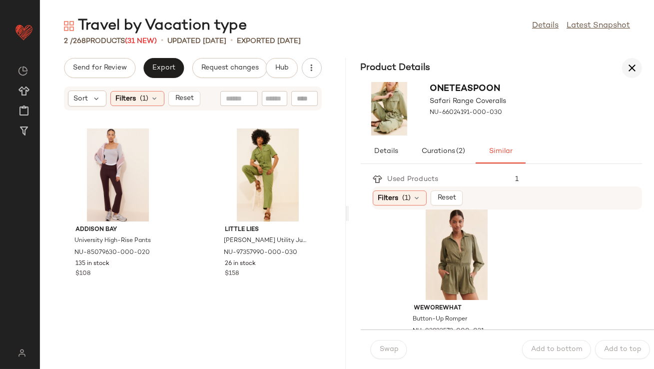
click at [635, 69] on icon "button" at bounding box center [632, 68] width 12 height 12
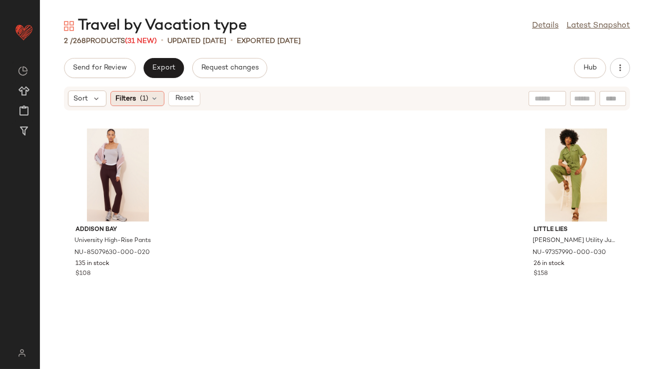
click at [158, 105] on div "Sort Filters (1) Reset" at bounding box center [134, 98] width 132 height 16
click at [157, 101] on icon at bounding box center [155, 98] width 8 height 8
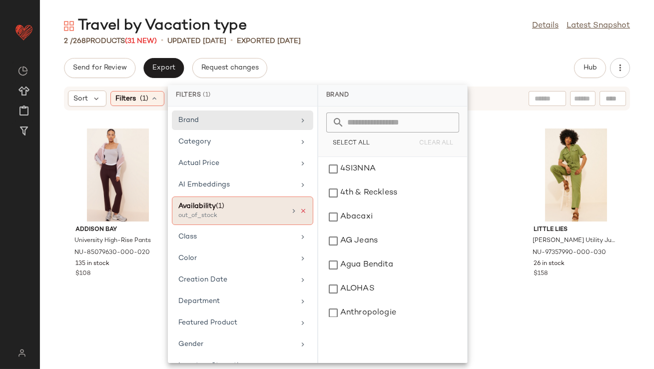
click at [300, 208] on icon at bounding box center [303, 210] width 7 height 7
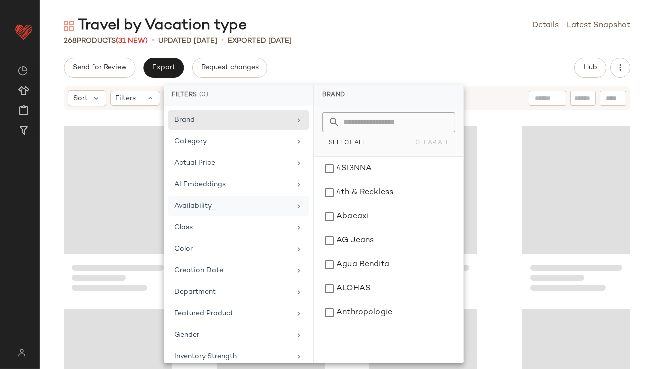
click at [339, 56] on div "Travel by Vacation type Details Latest Snapshot 268 Products (31 New) • updated…" at bounding box center [347, 192] width 614 height 353
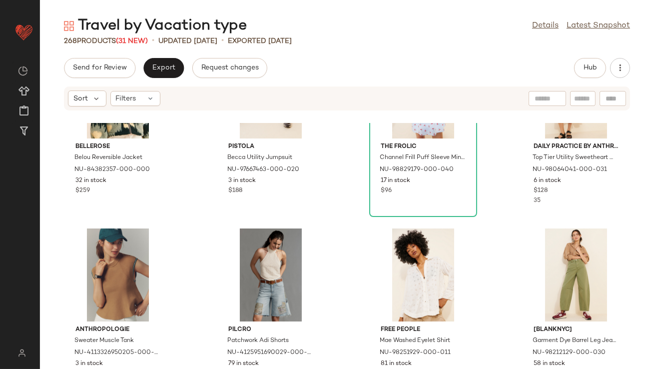
scroll to position [516, 0]
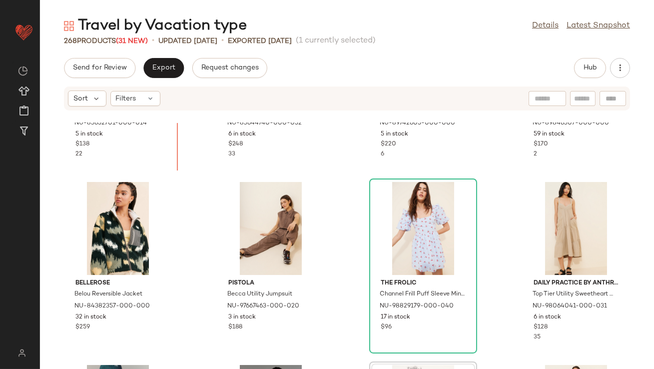
scroll to position [252, 0]
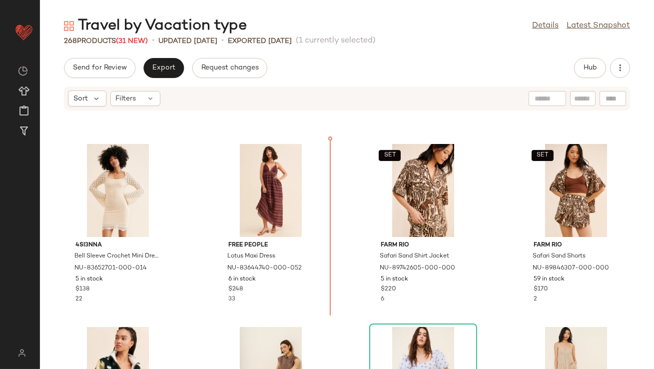
scroll to position [172, 0]
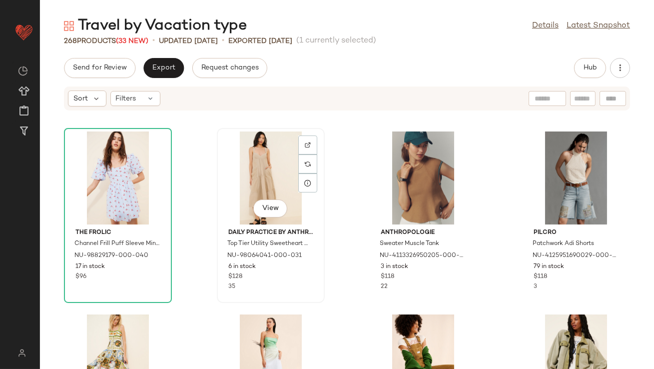
scroll to position [677, 0]
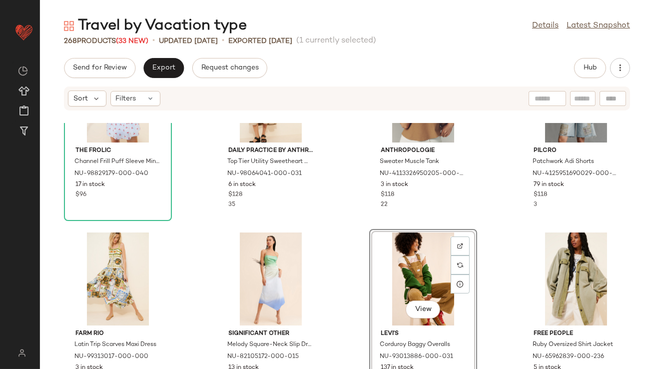
scroll to position [720, 0]
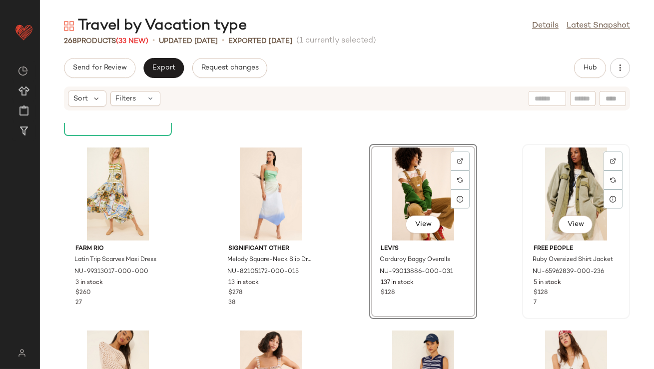
click at [547, 183] on div "View" at bounding box center [576, 193] width 101 height 93
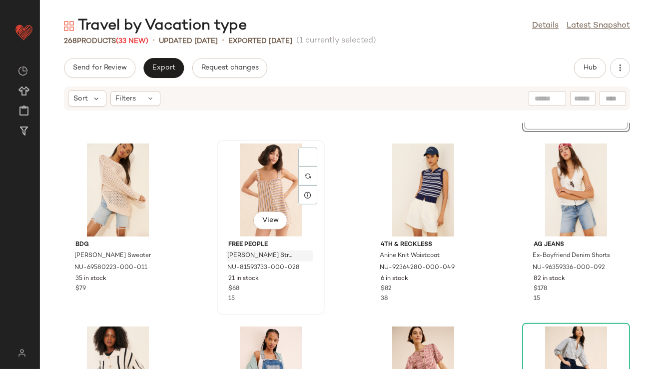
scroll to position [907, 0]
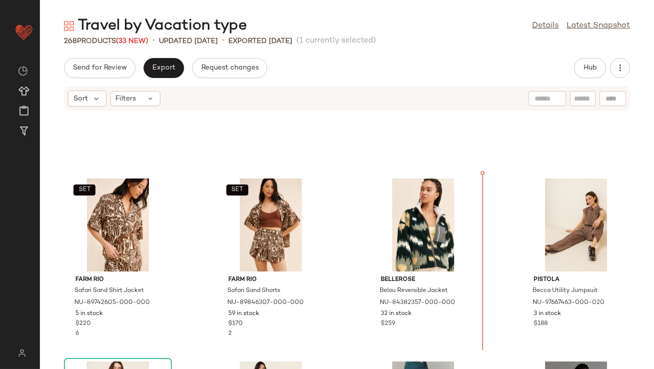
scroll to position [297, 0]
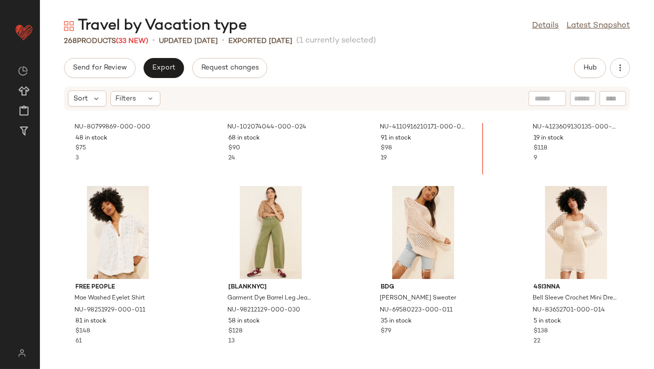
scroll to position [90, 0]
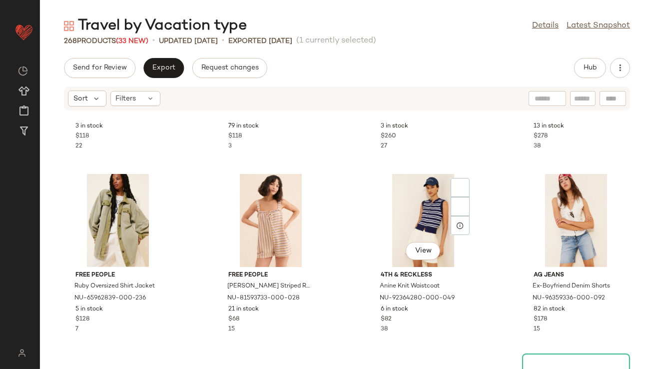
scroll to position [924, 0]
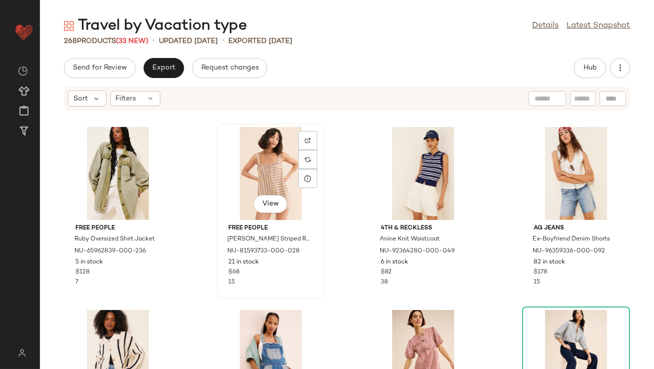
click at [249, 172] on div "View" at bounding box center [270, 173] width 101 height 93
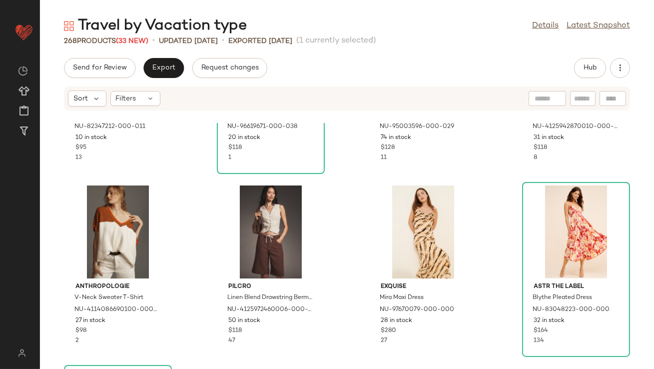
scroll to position [2156, 0]
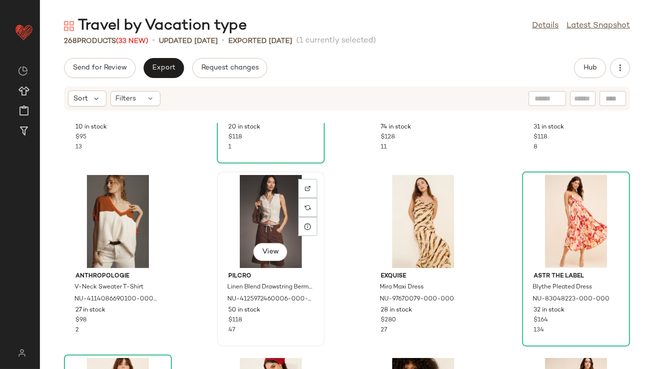
click at [264, 202] on div "View" at bounding box center [270, 221] width 101 height 93
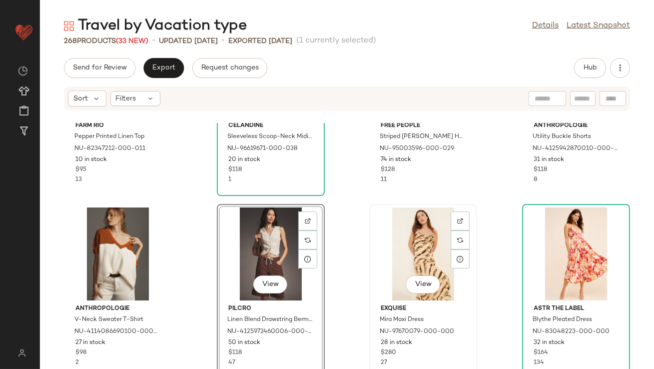
scroll to position [2150, 0]
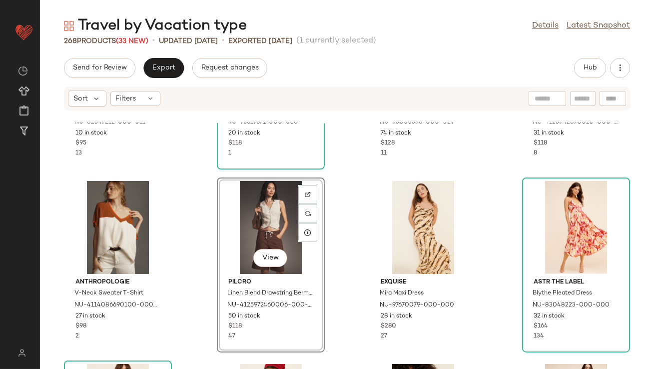
click at [240, 217] on div "View" at bounding box center [270, 227] width 101 height 93
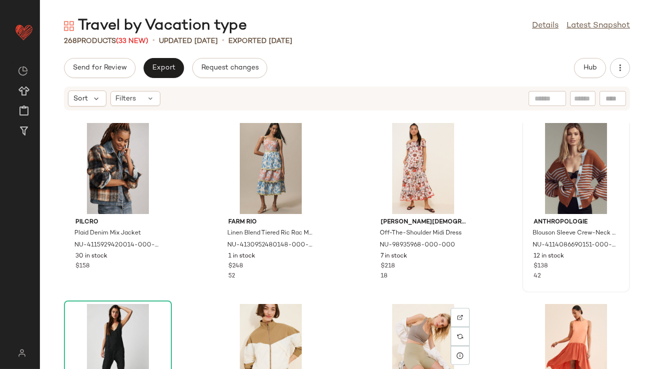
scroll to position [1629, 0]
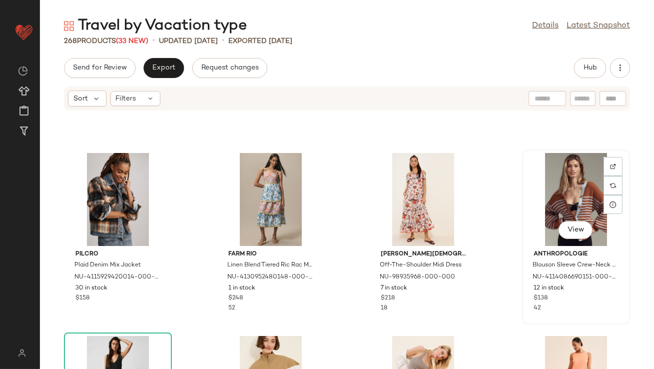
click at [561, 200] on div "View" at bounding box center [576, 199] width 101 height 93
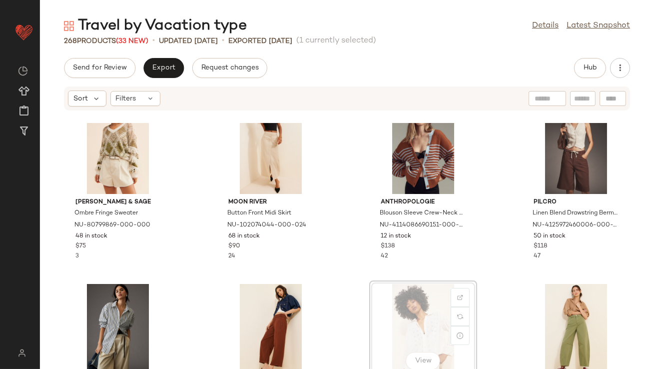
scroll to position [28, 0]
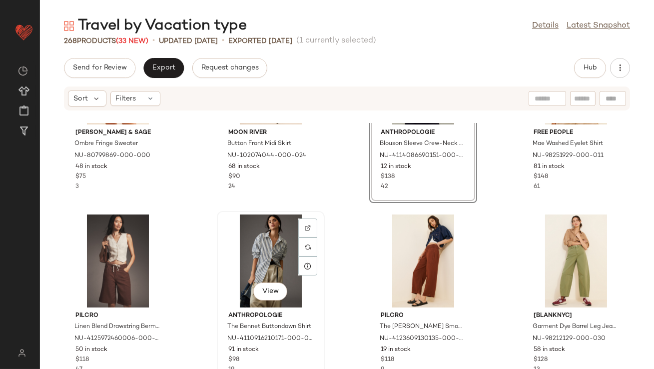
scroll to position [99, 0]
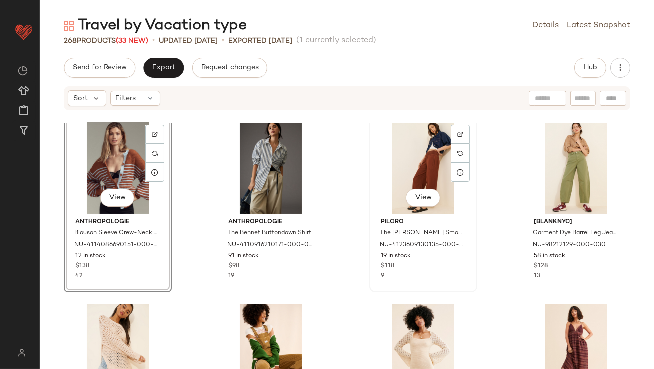
scroll to position [267, 0]
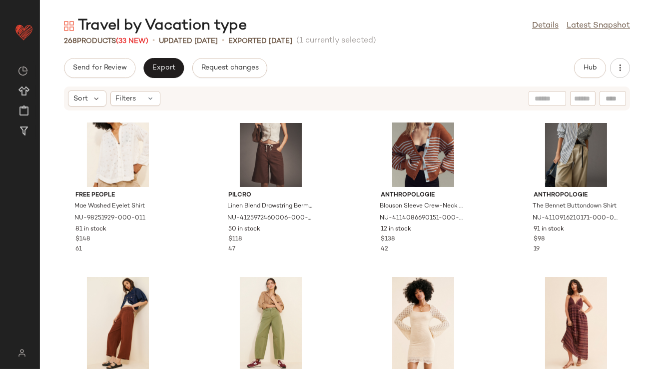
scroll to position [219, 0]
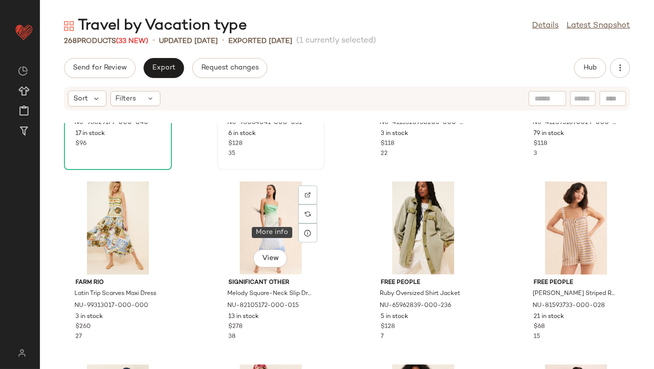
scroll to position [869, 0]
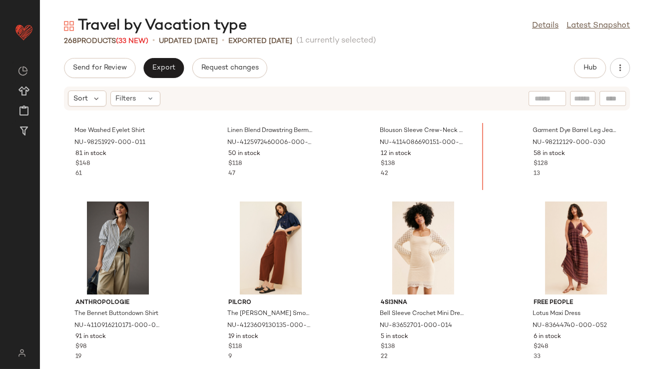
scroll to position [289, 0]
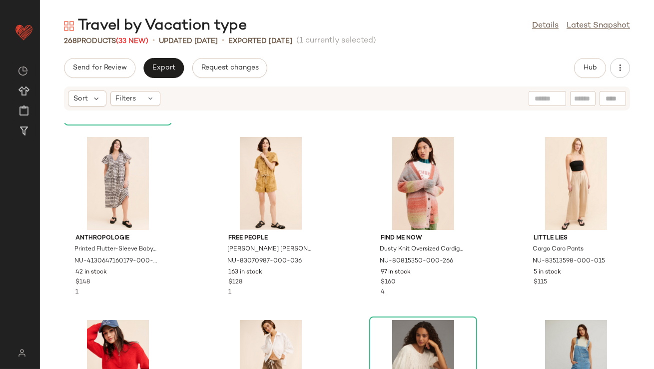
scroll to position [2569, 0]
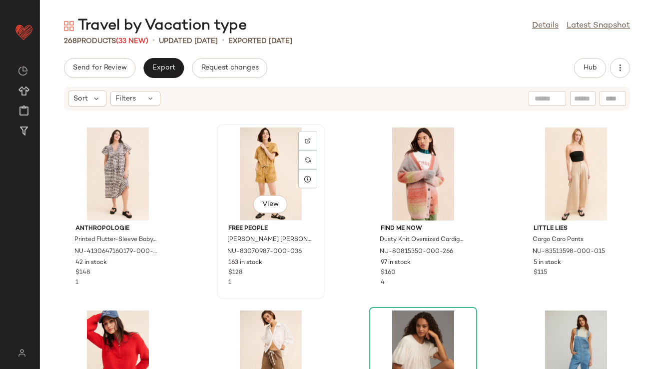
click at [264, 178] on div "View" at bounding box center [270, 173] width 101 height 93
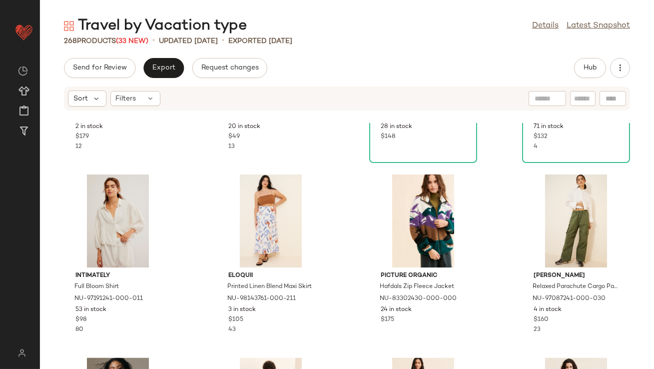
scroll to position [3787, 0]
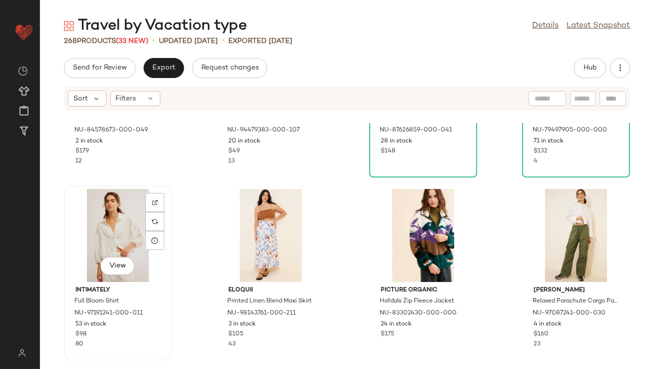
click at [108, 236] on div "View" at bounding box center [117, 235] width 101 height 93
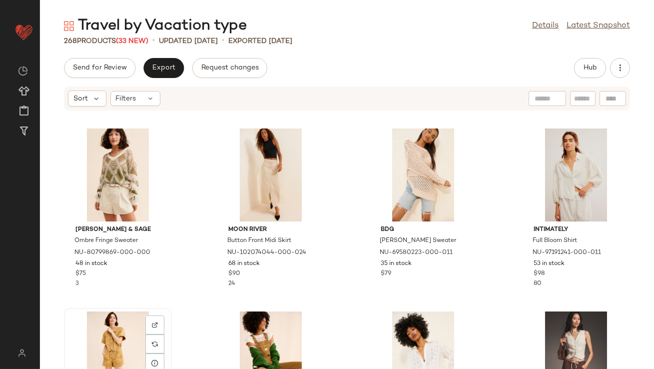
click at [92, 333] on div "View" at bounding box center [117, 357] width 101 height 93
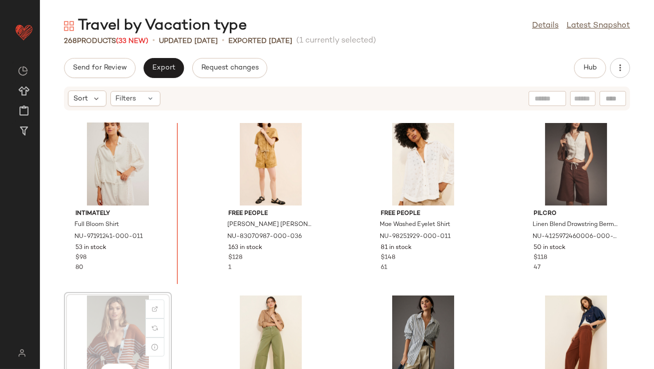
scroll to position [199, 0]
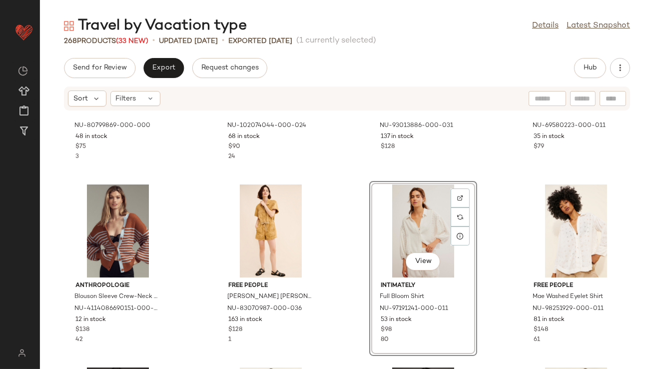
scroll to position [128, 0]
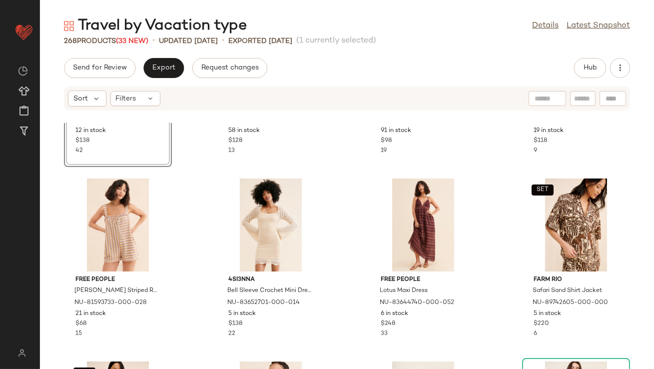
scroll to position [517, 0]
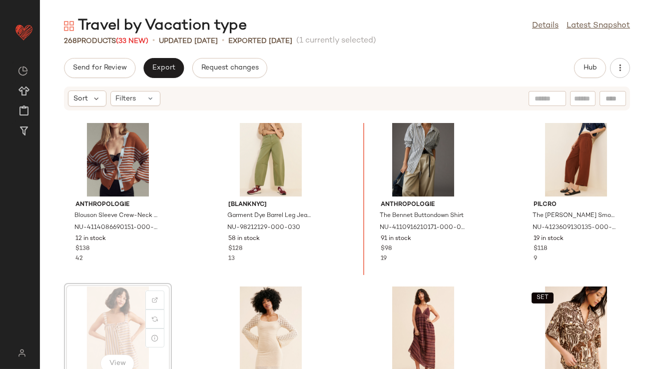
scroll to position [376, 0]
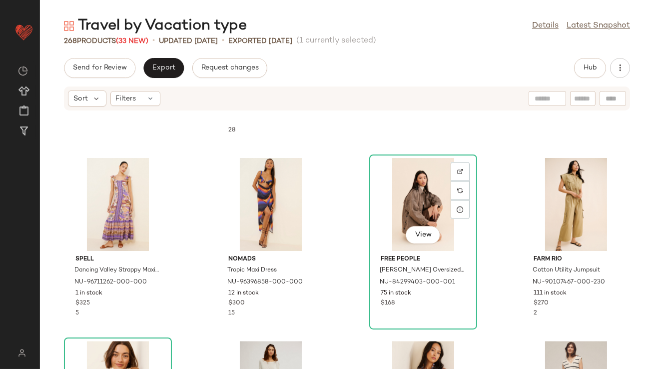
scroll to position [4412, 0]
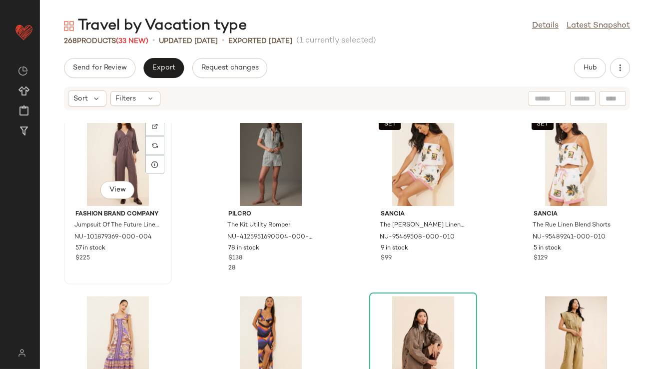
click at [111, 167] on div "View" at bounding box center [117, 159] width 101 height 93
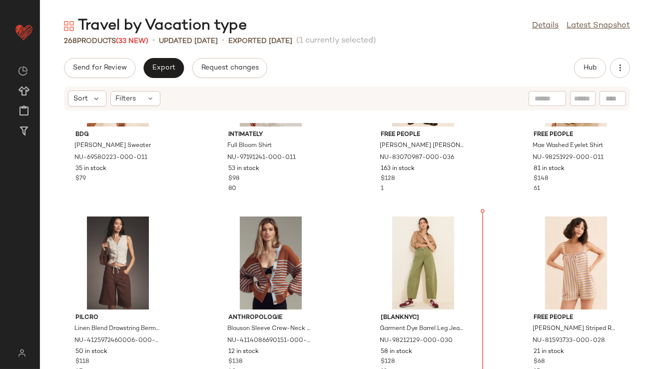
scroll to position [310, 0]
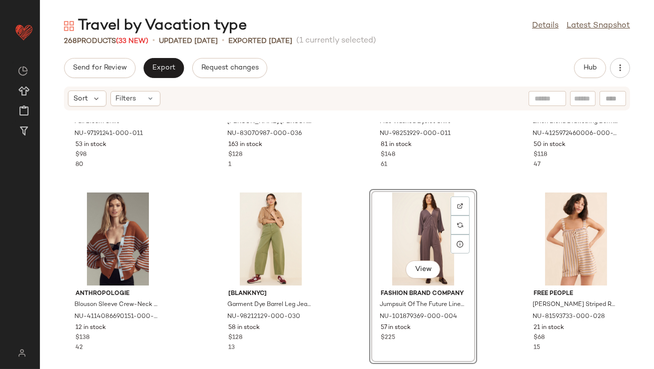
scroll to position [211, 0]
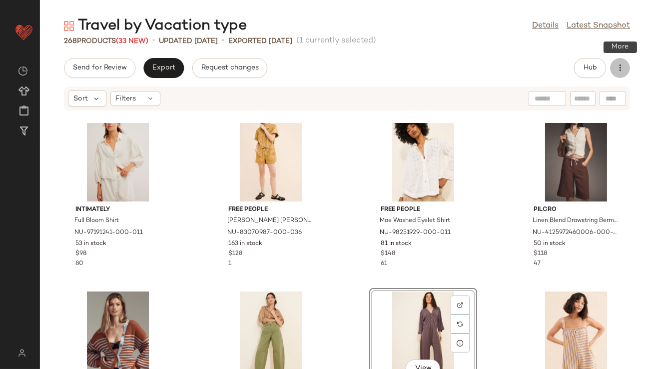
click at [622, 69] on icon "button" at bounding box center [620, 68] width 10 height 10
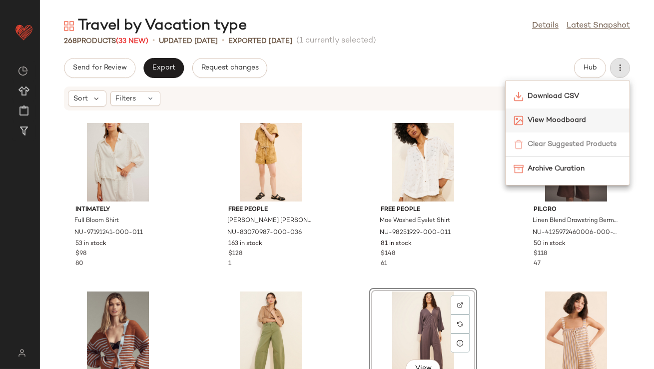
click at [549, 113] on div "View Moodboard" at bounding box center [568, 120] width 124 height 24
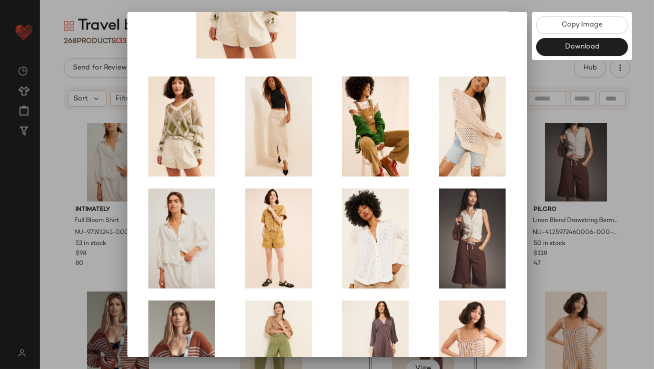
scroll to position [170, 0]
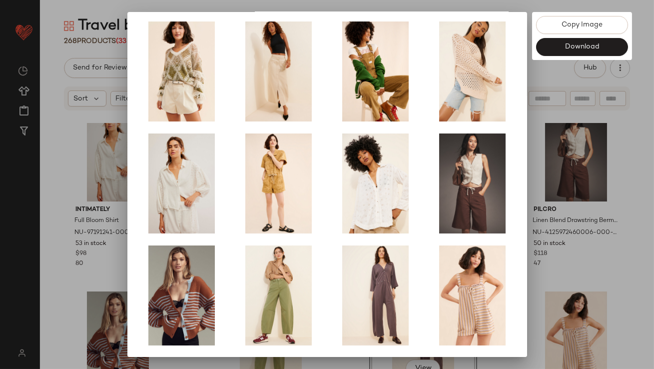
click at [507, 221] on img at bounding box center [472, 183] width 87 height 100
click at [576, 262] on div at bounding box center [327, 184] width 654 height 369
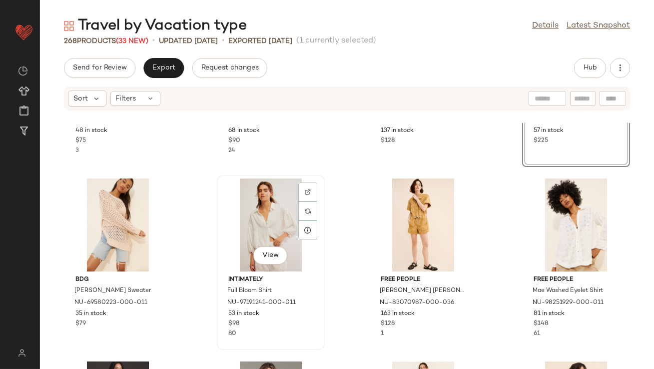
scroll to position [287, 0]
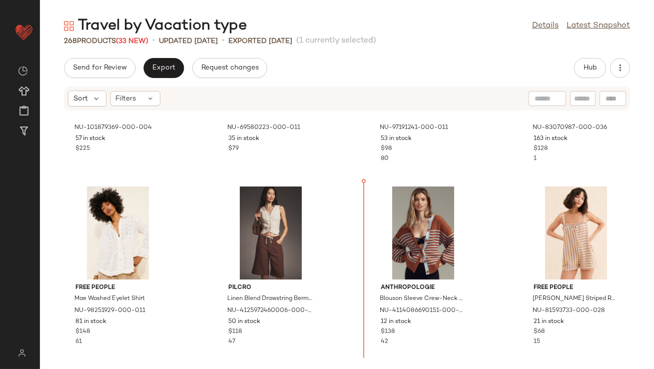
scroll to position [316, 0]
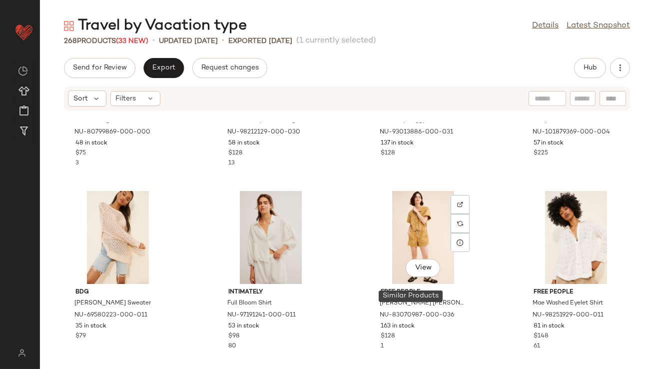
scroll to position [47, 0]
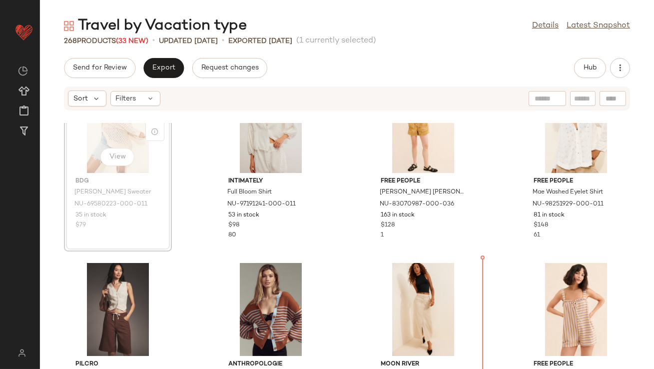
scroll to position [315, 0]
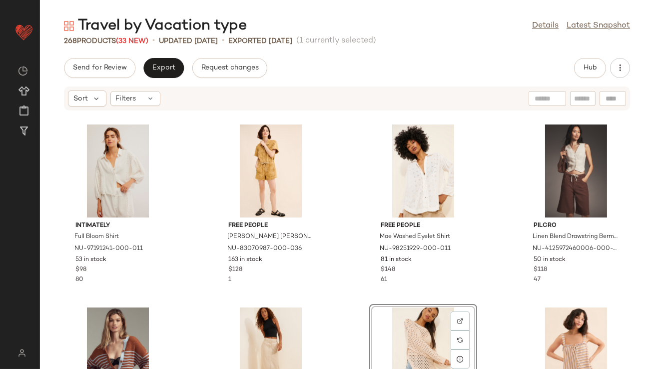
scroll to position [196, 0]
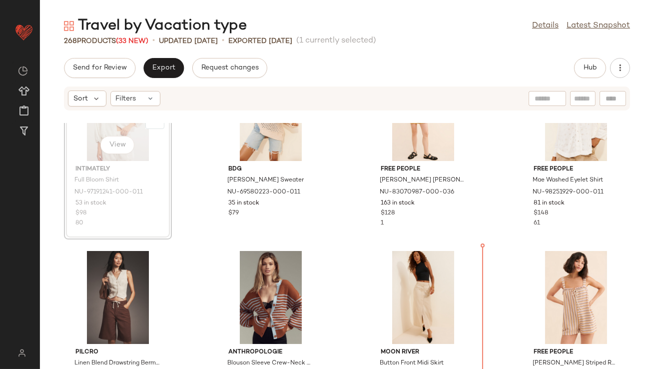
scroll to position [255, 0]
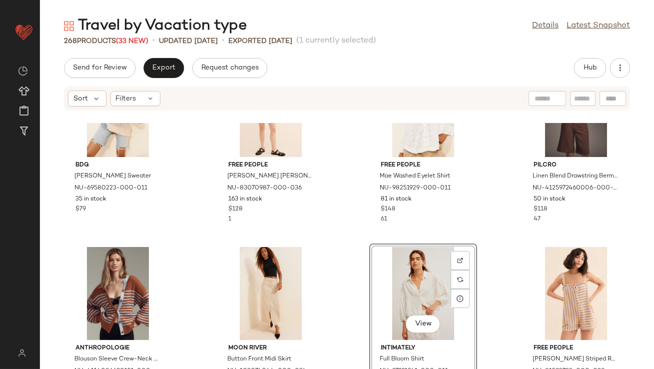
click at [478, 305] on div "BDG [PERSON_NAME] Sweater NU-69580223-000-011 35 in stock $79 Free People [PERS…" at bounding box center [347, 246] width 614 height 246
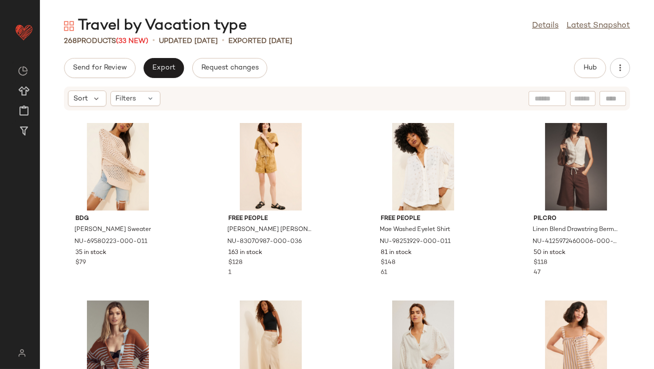
scroll to position [223, 0]
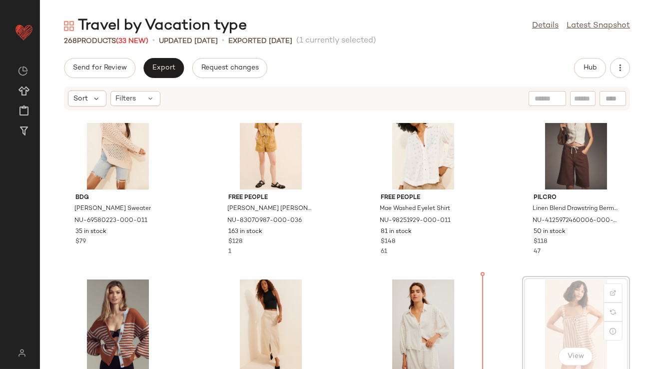
scroll to position [229, 0]
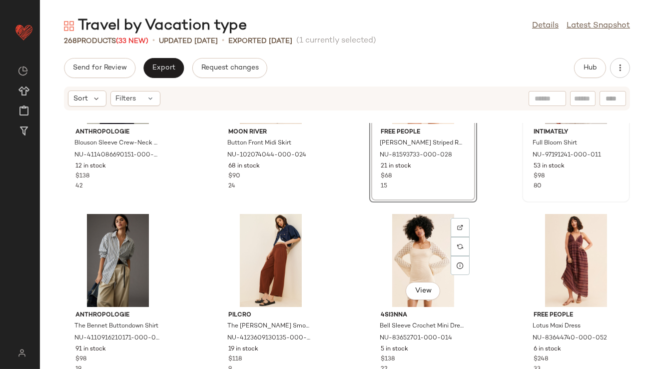
scroll to position [473, 0]
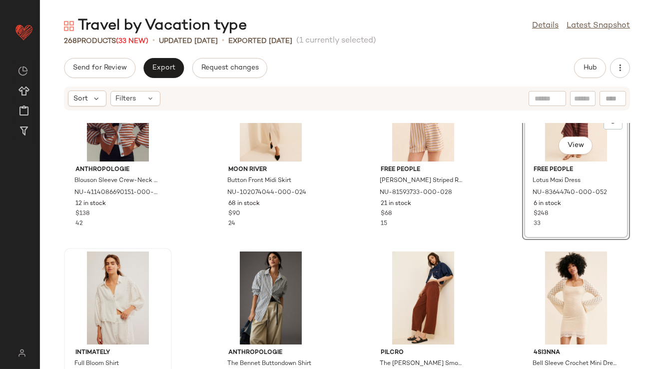
scroll to position [434, 0]
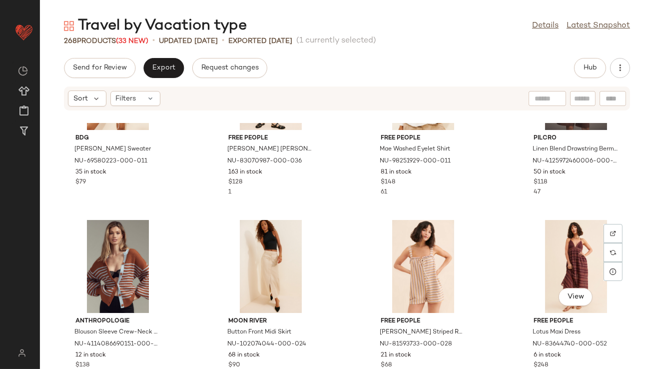
scroll to position [297, 0]
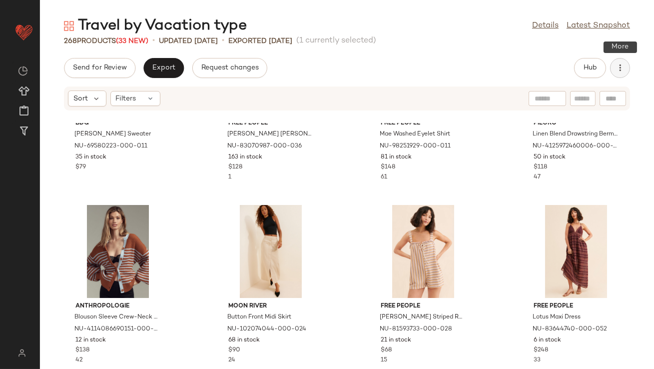
click at [613, 68] on button "button" at bounding box center [620, 68] width 20 height 20
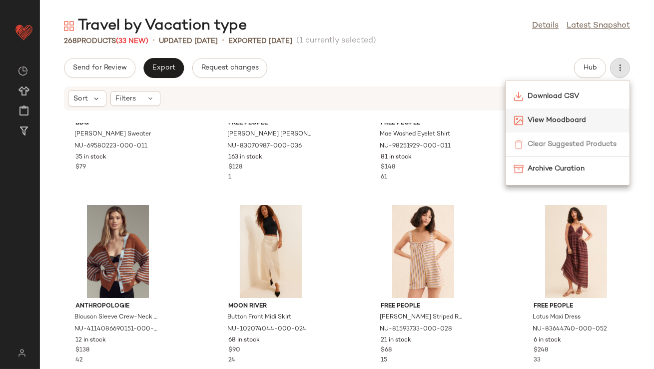
click at [560, 111] on div "View Moodboard" at bounding box center [568, 120] width 124 height 24
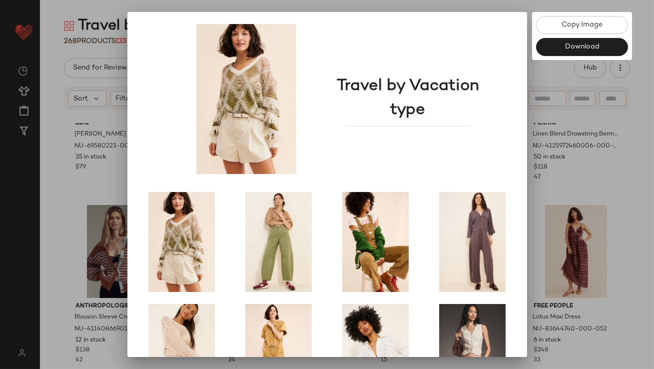
scroll to position [170, 0]
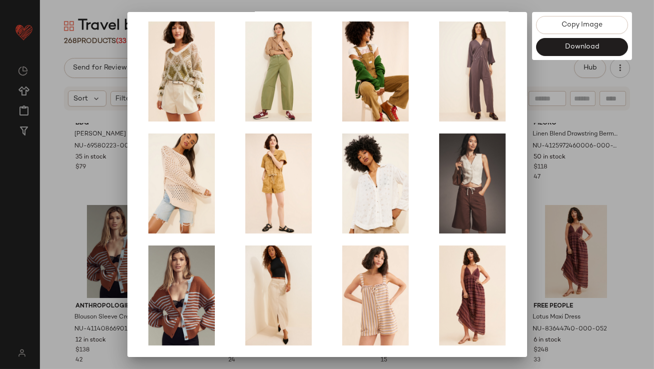
click at [575, 228] on div at bounding box center [327, 184] width 654 height 369
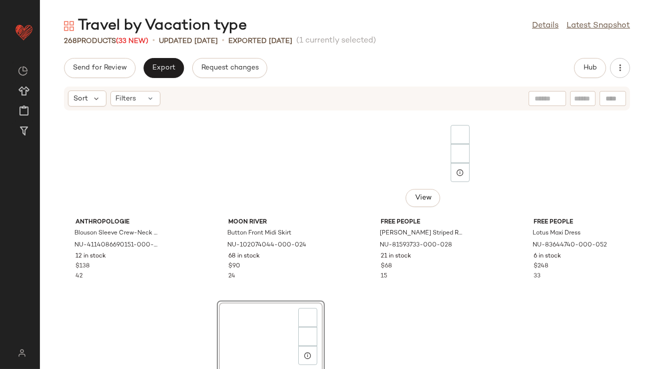
scroll to position [0, 0]
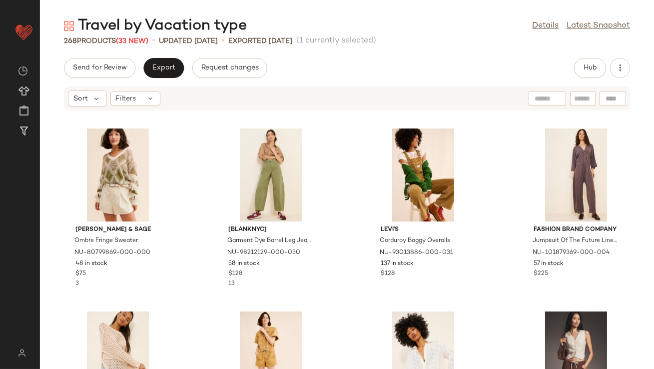
click at [596, 50] on div "Travel by Vacation type Details Latest Snapshot 268 Products (33 New) • updated…" at bounding box center [347, 192] width 614 height 353
click at [593, 60] on button "Hub" at bounding box center [590, 68] width 32 height 20
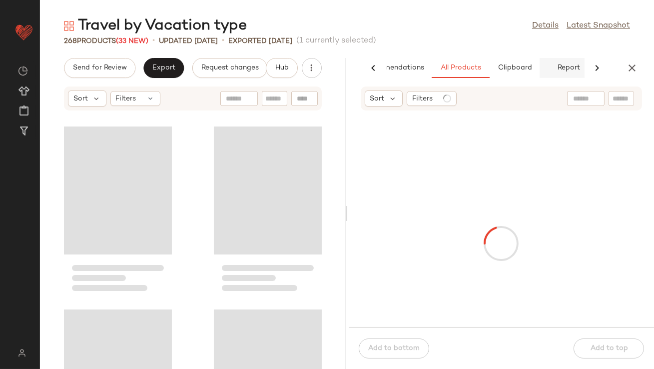
scroll to position [0, 56]
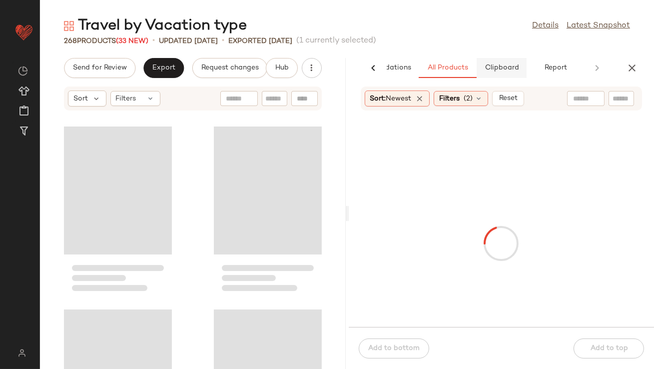
click at [512, 64] on span "Clipboard" at bounding box center [501, 68] width 34 height 8
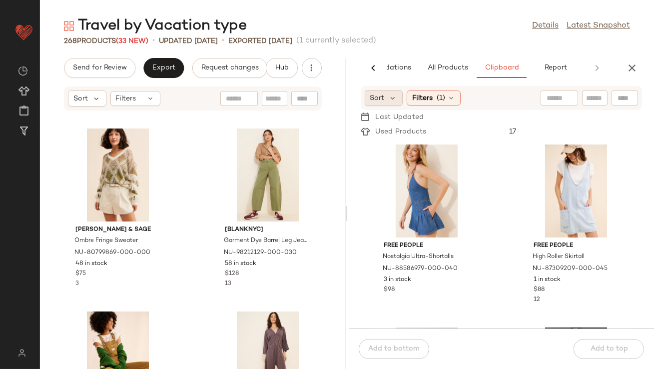
click at [393, 103] on div "Sort" at bounding box center [384, 98] width 38 height 16
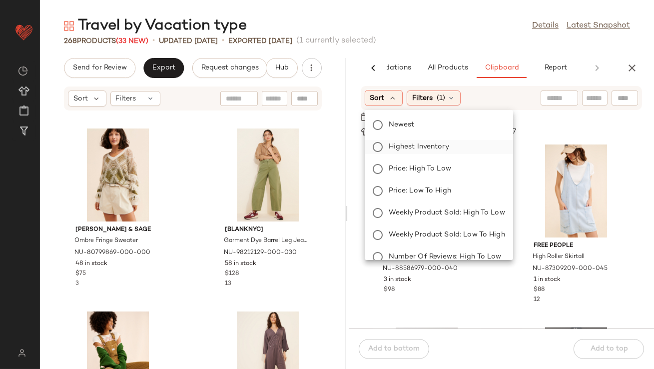
click at [391, 149] on span "Highest Inventory" at bounding box center [419, 146] width 60 height 10
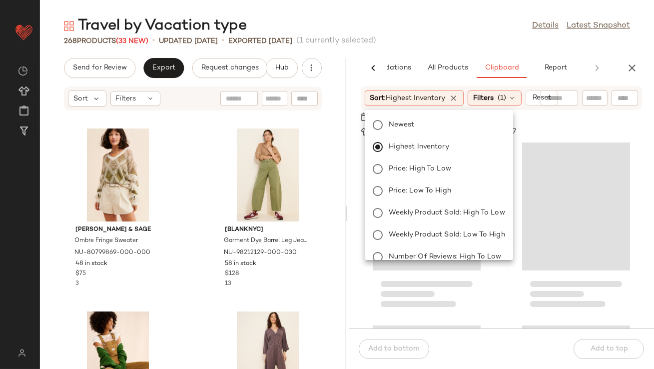
click at [430, 45] on div "268 Products (33 New) • updated [DATE] • Exported [DATE] (1 currently selected)" at bounding box center [347, 41] width 614 height 10
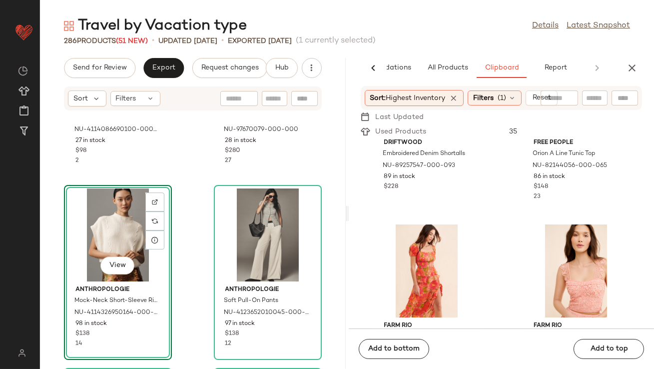
scroll to position [3327, 0]
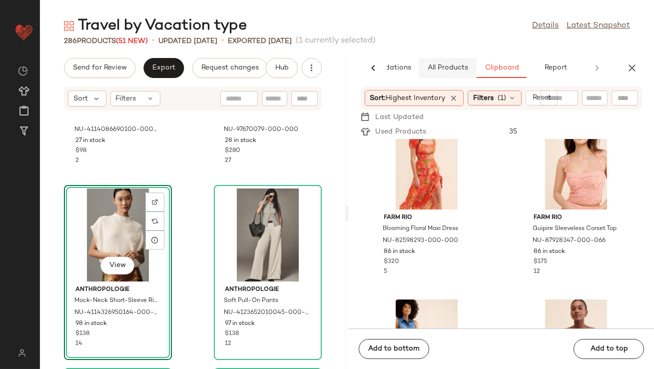
click at [451, 74] on button "All Products" at bounding box center [448, 68] width 58 height 20
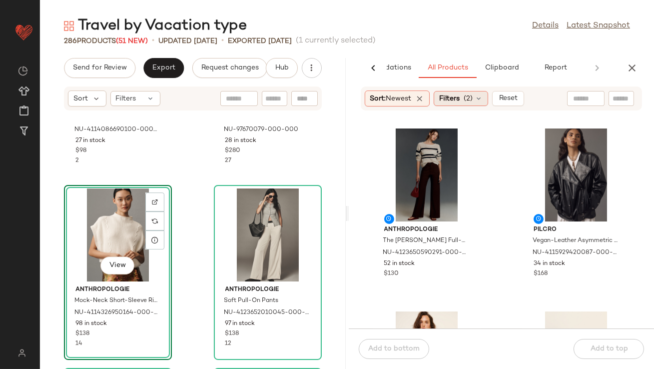
click at [460, 96] on span "Filters" at bounding box center [449, 98] width 20 height 10
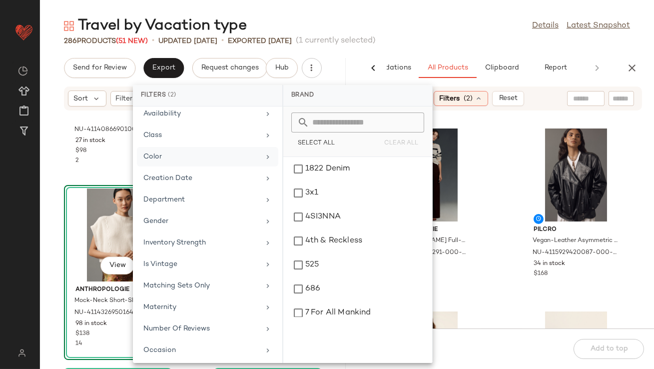
scroll to position [138, 0]
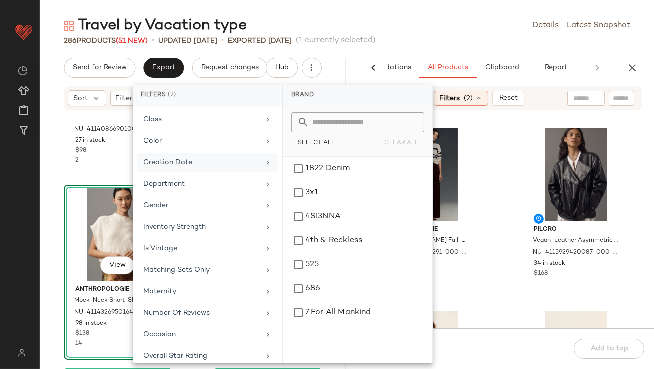
click at [189, 157] on div "Creation Date" at bounding box center [201, 162] width 116 height 10
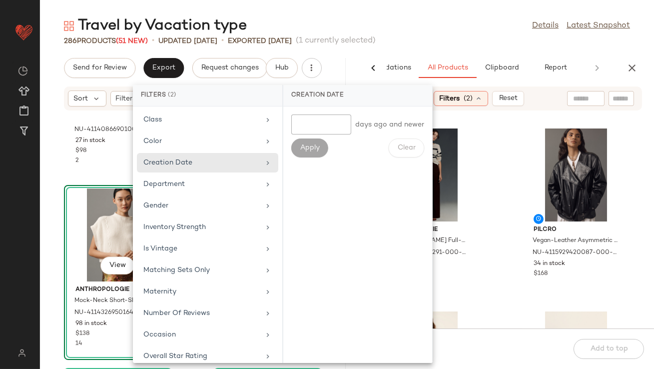
click at [342, 112] on div "days ago and newer Apply Clear" at bounding box center [357, 135] width 149 height 59
type input "*"
click at [318, 159] on div "* days ago and newer Apply Clear" at bounding box center [357, 135] width 149 height 59
click at [317, 144] on span "Apply" at bounding box center [310, 148] width 20 height 8
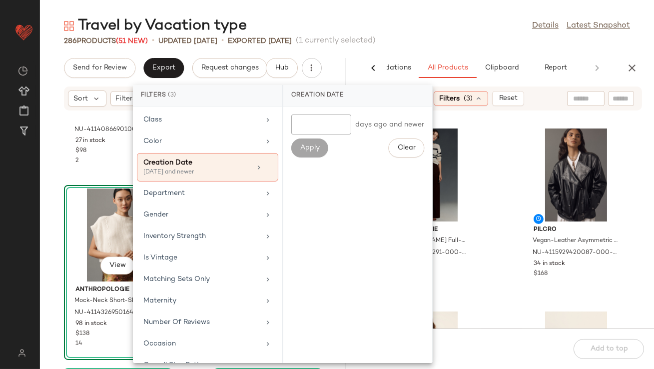
click at [405, 27] on div "Travel by Vacation type Details Latest Snapshot" at bounding box center [347, 26] width 614 height 20
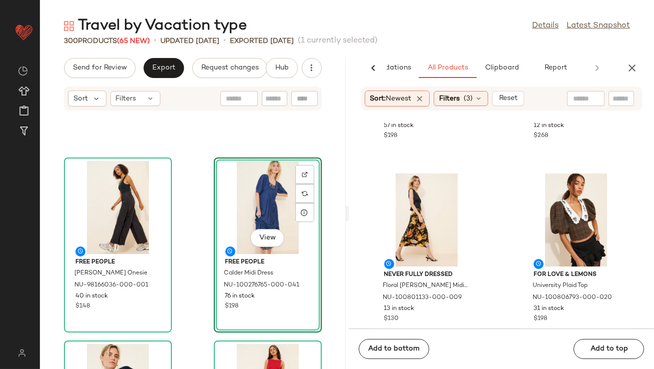
scroll to position [6501, 0]
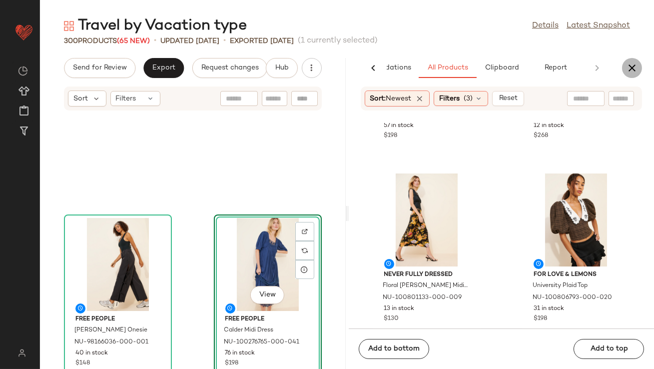
click at [631, 69] on icon "button" at bounding box center [632, 68] width 12 height 12
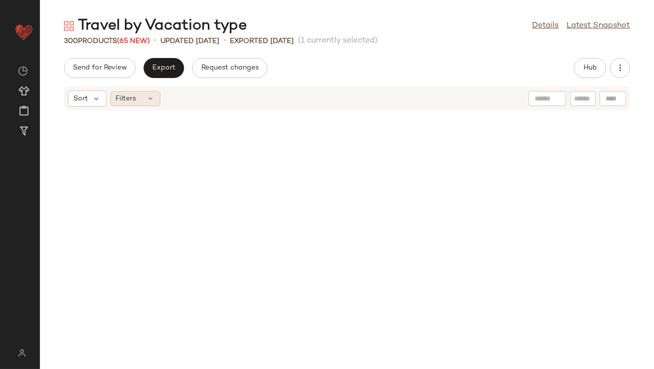
click at [154, 100] on div "Filters" at bounding box center [135, 98] width 50 height 15
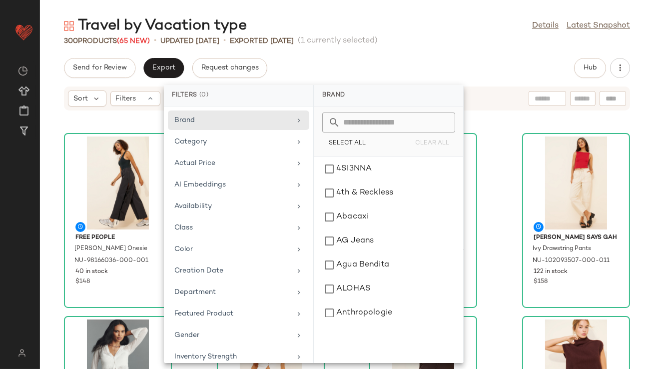
click at [140, 126] on div "Free People Justa Dream Onesie NU-98166036-000-001 40 in stock $148 View Free P…" at bounding box center [347, 246] width 614 height 246
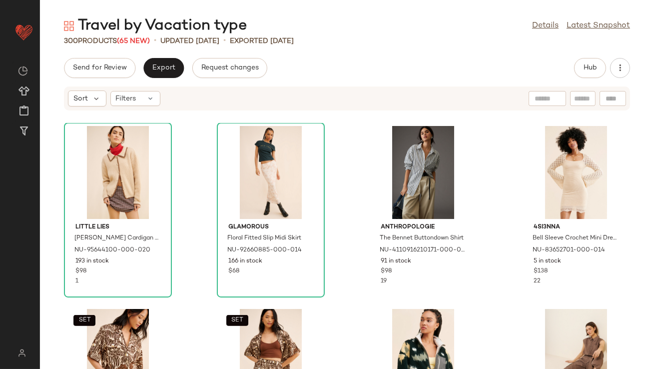
scroll to position [756, 0]
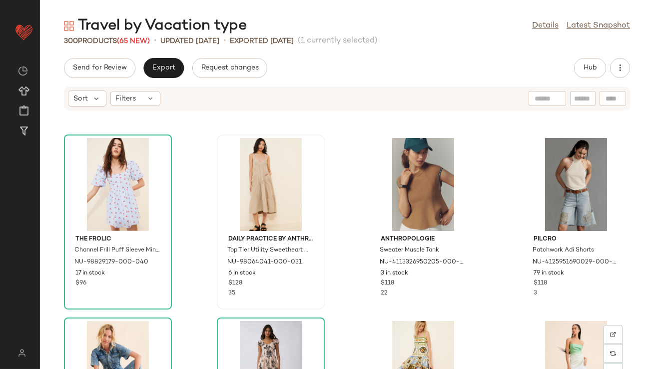
scroll to position [1005, 0]
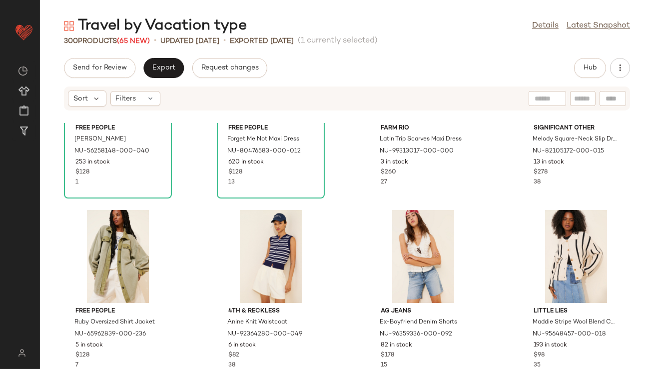
scroll to position [1399, 0]
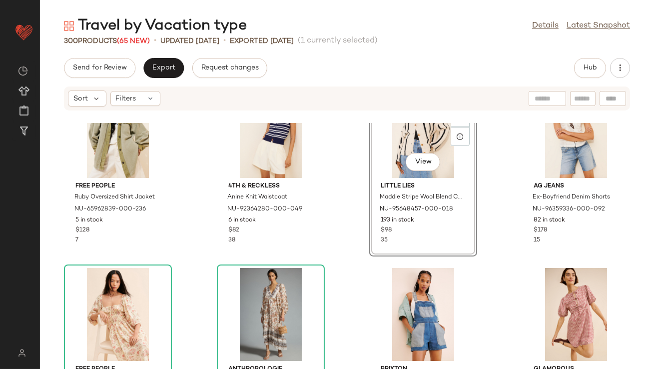
scroll to position [1453, 0]
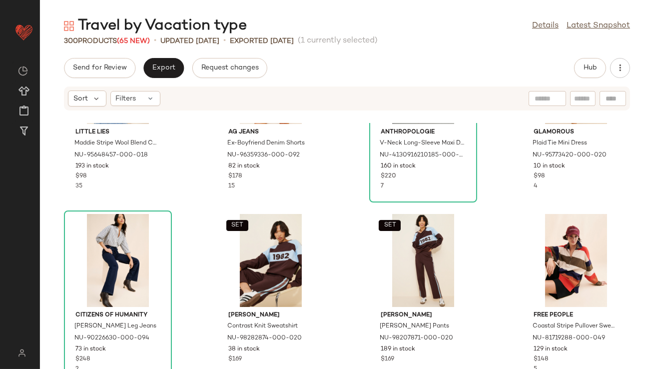
scroll to position [1753, 0]
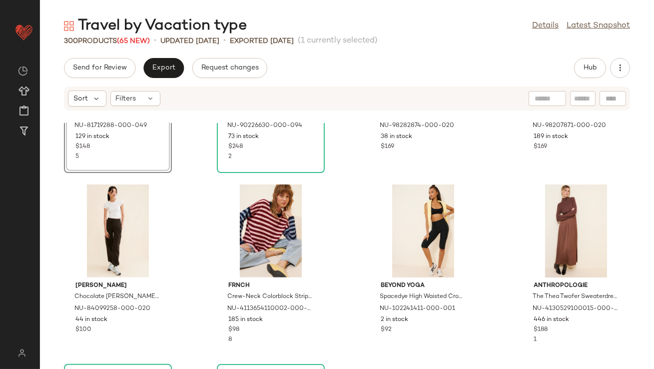
scroll to position [1974, 0]
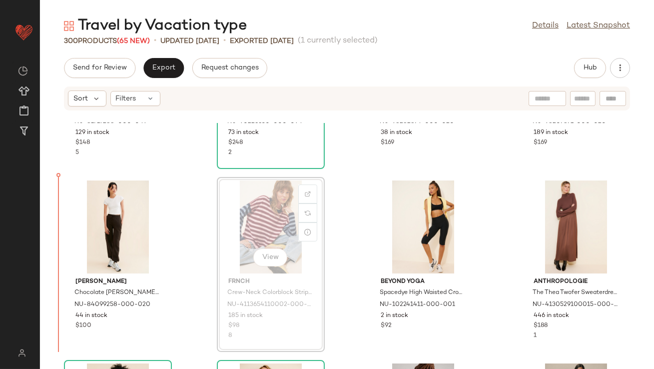
scroll to position [1946, 0]
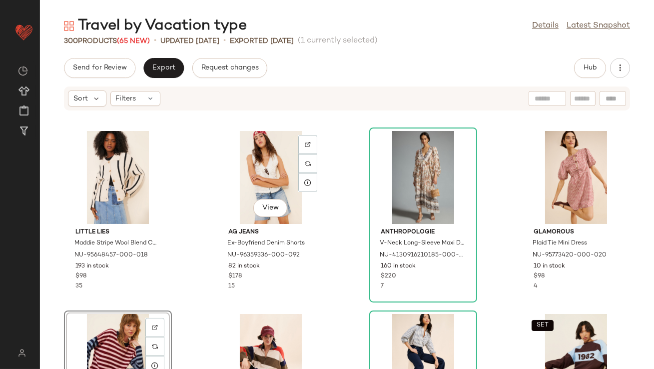
scroll to position [1725, 0]
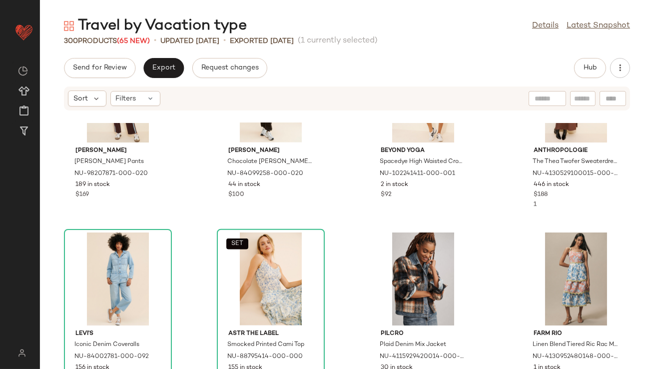
scroll to position [2136, 0]
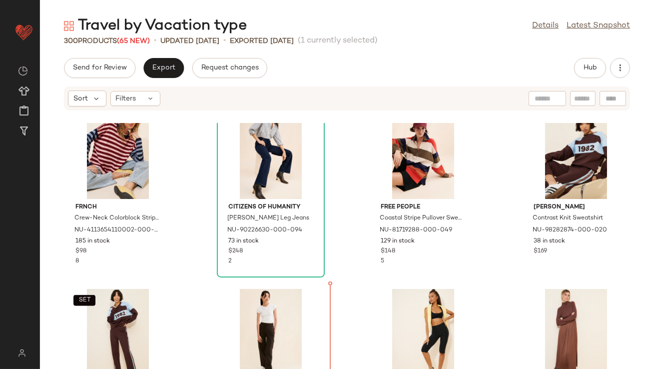
scroll to position [1834, 0]
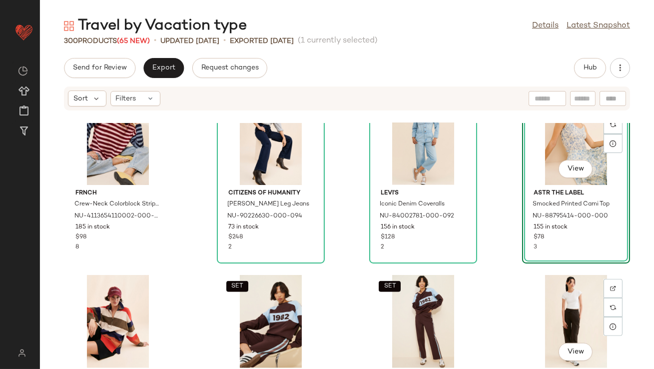
scroll to position [1701, 0]
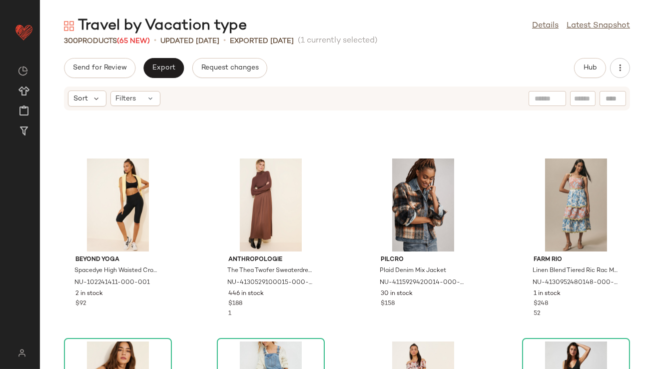
scroll to position [2170, 0]
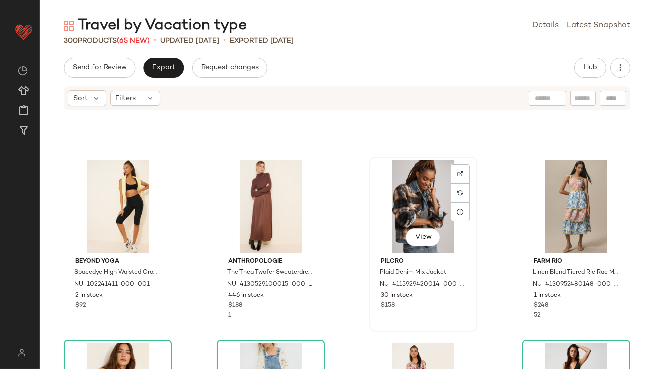
click at [416, 208] on div "View" at bounding box center [423, 206] width 101 height 93
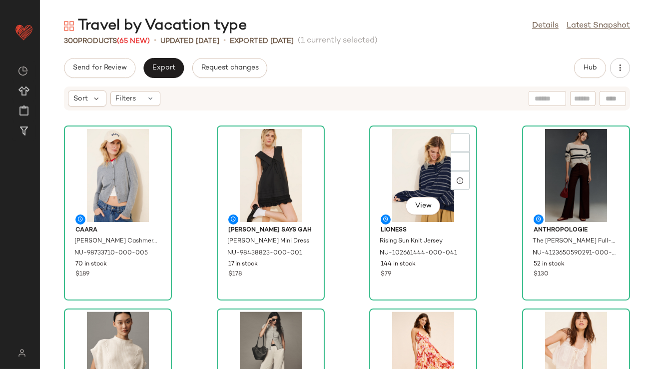
scroll to position [3648, 0]
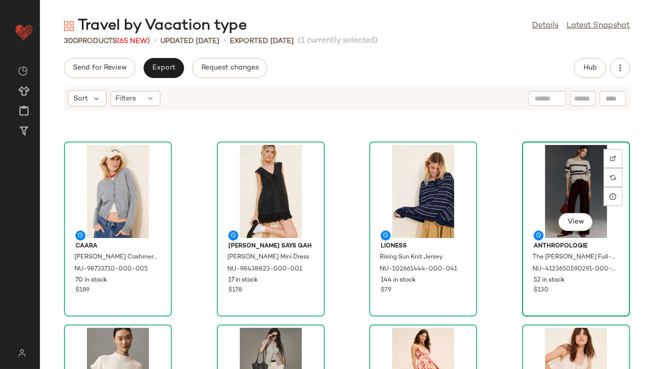
click at [556, 186] on div "View" at bounding box center [576, 191] width 101 height 93
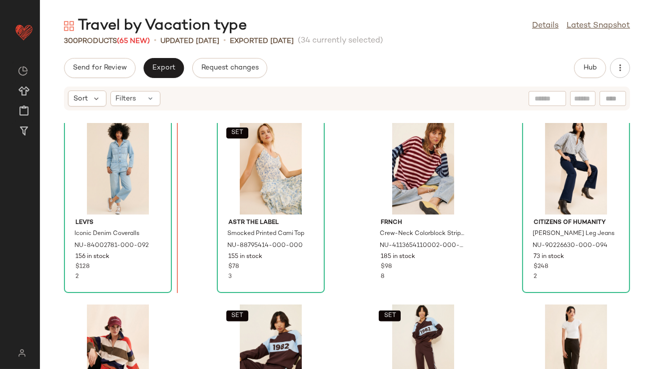
scroll to position [1827, 0]
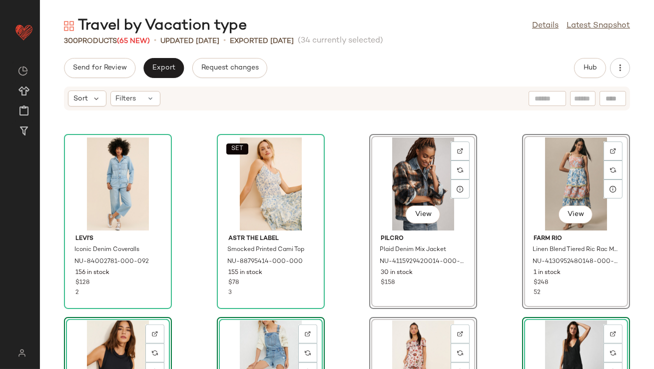
click at [356, 146] on div "Levi's Iconic Denim Coveralls NU-84002781-000-092 156 in stock $128 2 SET ASTR …" at bounding box center [347, 246] width 614 height 246
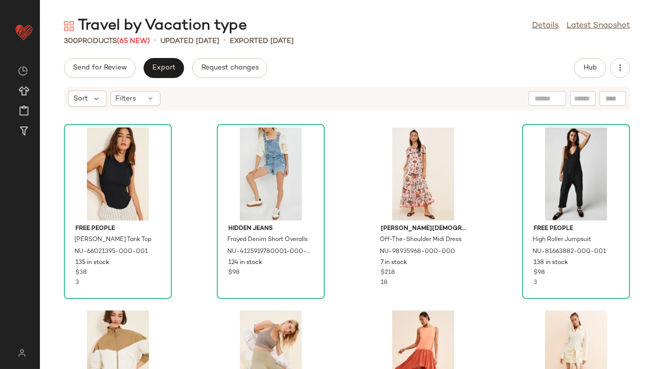
scroll to position [2019, 0]
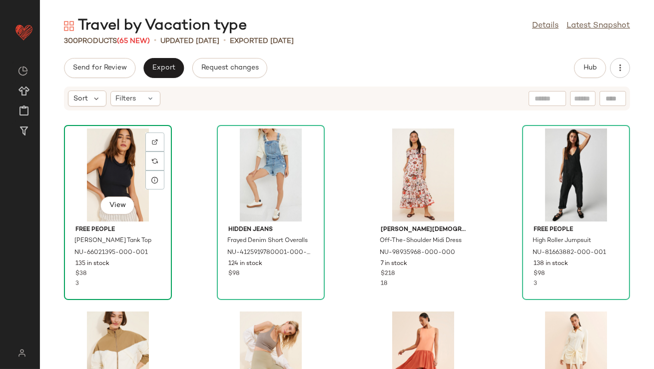
click at [113, 160] on div "View" at bounding box center [117, 174] width 101 height 93
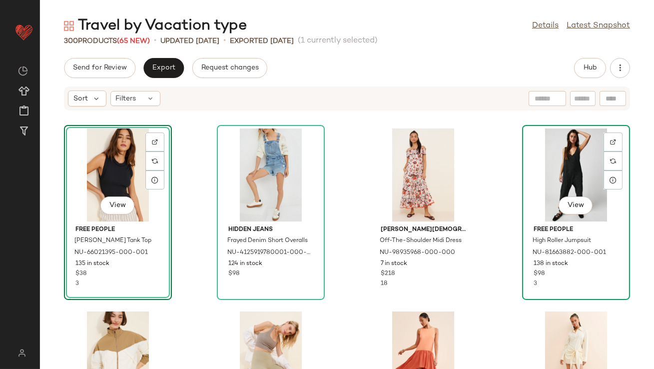
click at [556, 165] on div "View" at bounding box center [576, 174] width 101 height 93
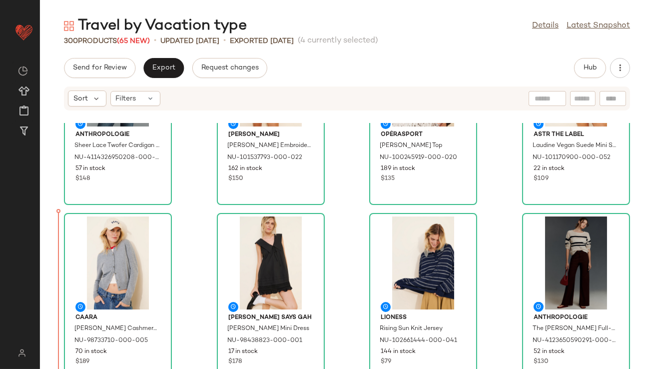
scroll to position [3240, 0]
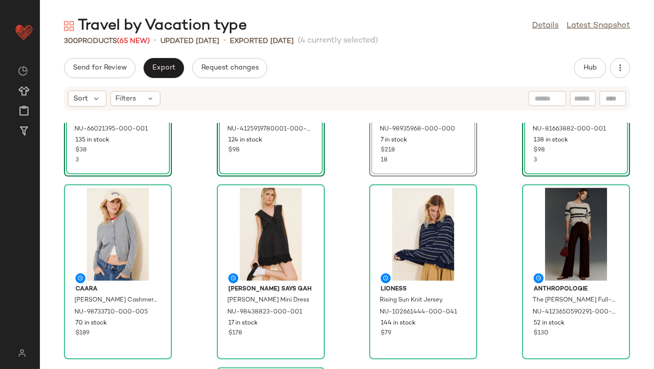
click at [194, 188] on div "SET View Free People Kate Tank Top NU-66021395-000-001 135 in stock $38 3 SET V…" at bounding box center [347, 246] width 614 height 246
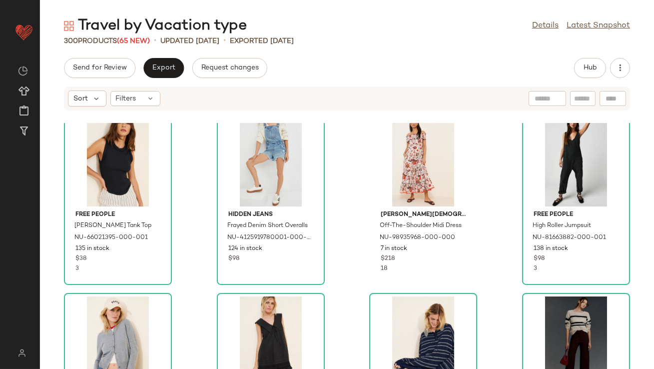
scroll to position [3143, 0]
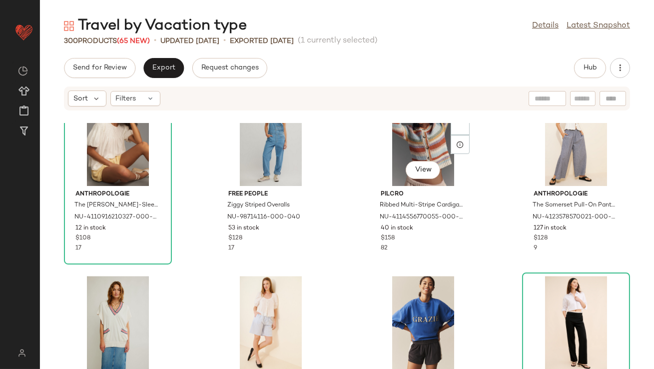
click at [362, 171] on div "Anthropologie The Liza Puff-Sleeve Smocked Linen Top NU-4110916210327-000-010 1…" at bounding box center [347, 246] width 614 height 246
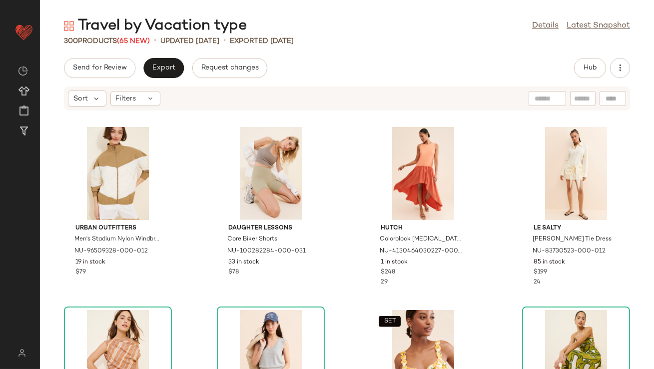
scroll to position [1757, 0]
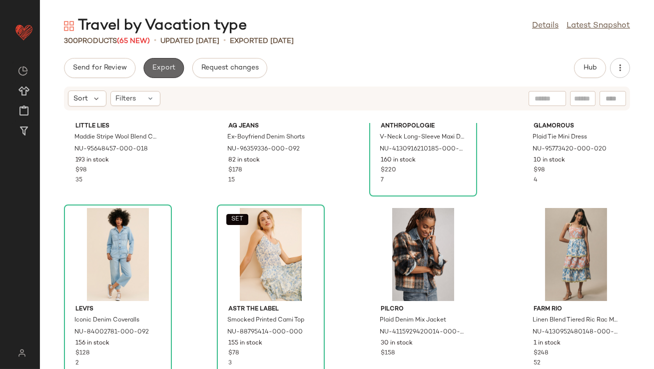
click at [163, 61] on button "Export" at bounding box center [163, 68] width 40 height 20
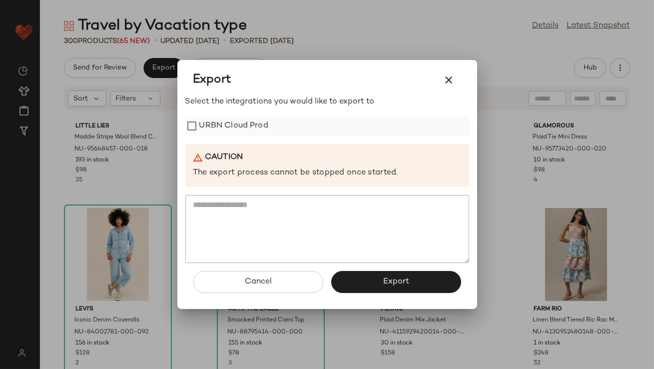
click at [217, 121] on label "URBN Cloud Prod" at bounding box center [233, 126] width 69 height 20
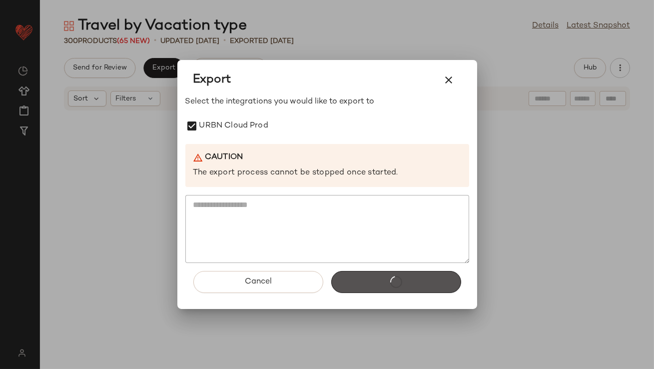
scroll to position [1757, 0]
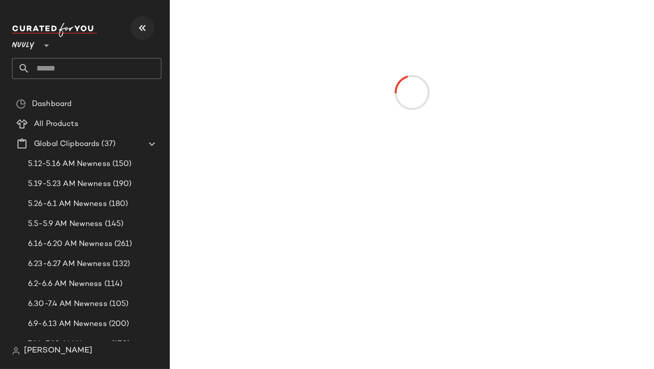
click at [132, 28] on button "button" at bounding box center [142, 28] width 24 height 24
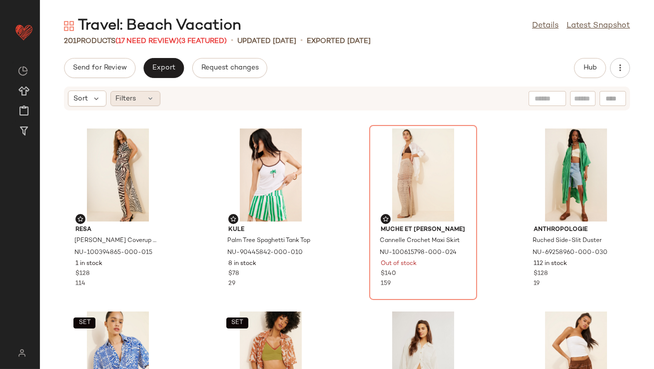
click at [159, 100] on div "Filters" at bounding box center [135, 98] width 50 height 15
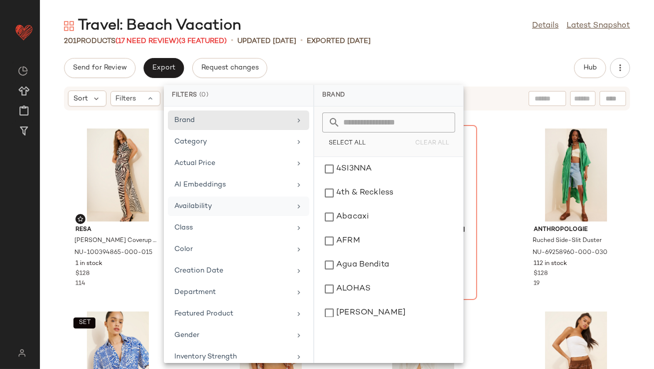
click at [193, 204] on div "Availability" at bounding box center [232, 206] width 116 height 10
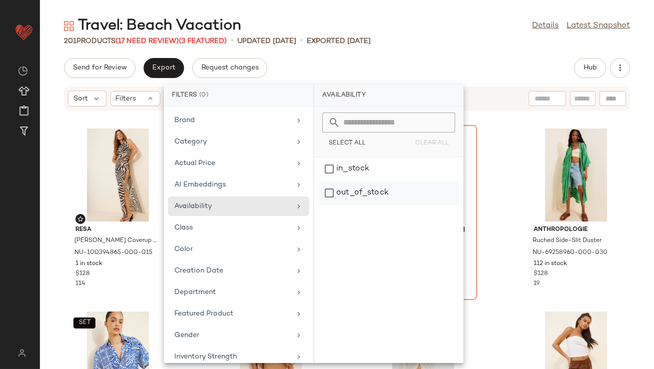
click at [395, 183] on div "out_of_stock" at bounding box center [388, 193] width 141 height 24
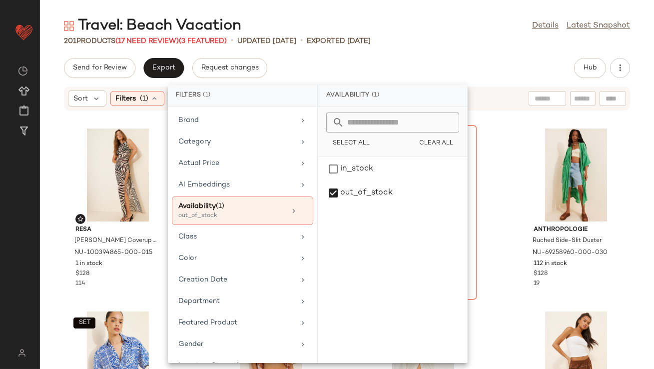
click at [419, 36] on div "201 Products (17 Need Review) (3 Featured) • updated [DATE] • Exported [DATE]" at bounding box center [347, 41] width 614 height 10
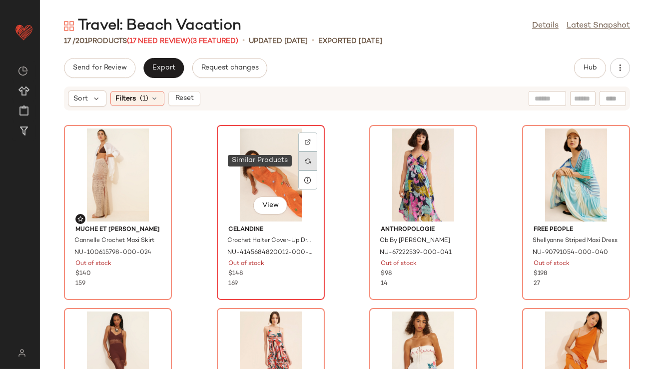
click at [309, 158] on div at bounding box center [307, 160] width 19 height 19
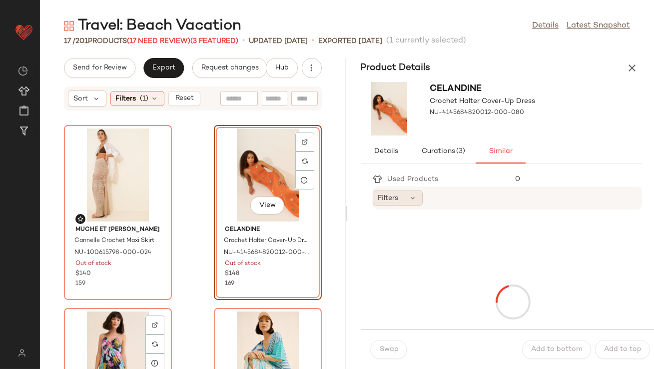
click at [410, 201] on icon at bounding box center [413, 198] width 8 height 8
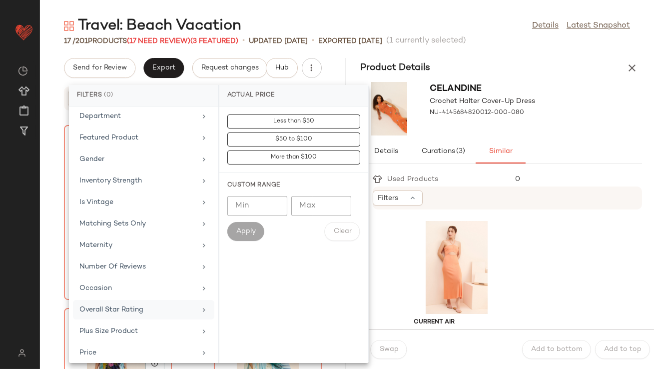
scroll to position [222, 0]
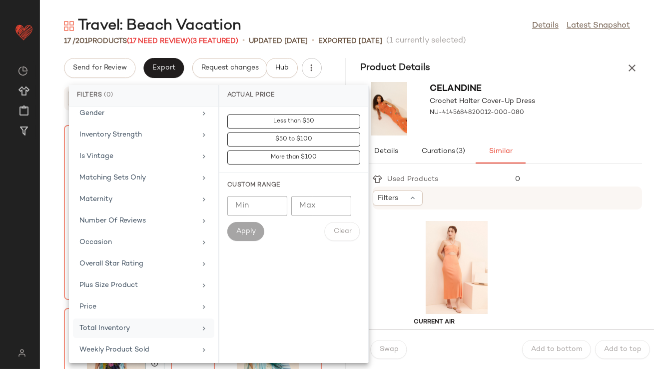
click at [103, 327] on div "Total Inventory" at bounding box center [137, 328] width 116 height 10
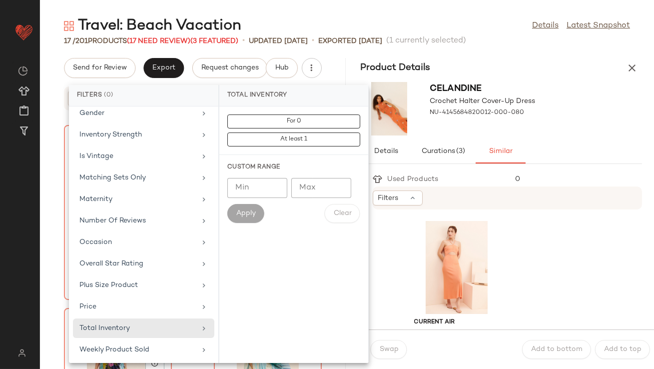
click at [265, 182] on input "Min" at bounding box center [257, 188] width 60 height 20
type input "**"
click at [258, 218] on button "Apply" at bounding box center [245, 213] width 37 height 19
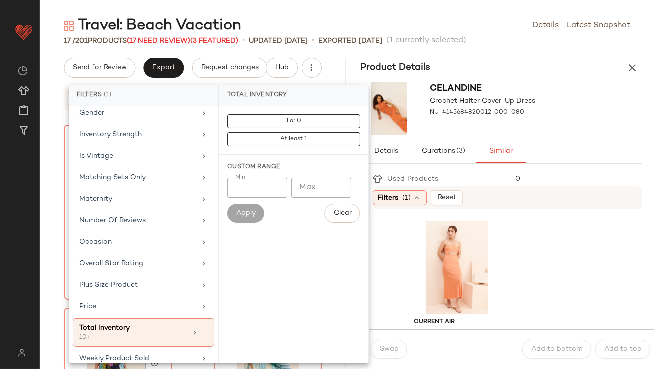
click at [605, 135] on div "Celandine Crochet Halter Cover-Up Dress NU-4145684820012-000-080" at bounding box center [502, 108] width 306 height 61
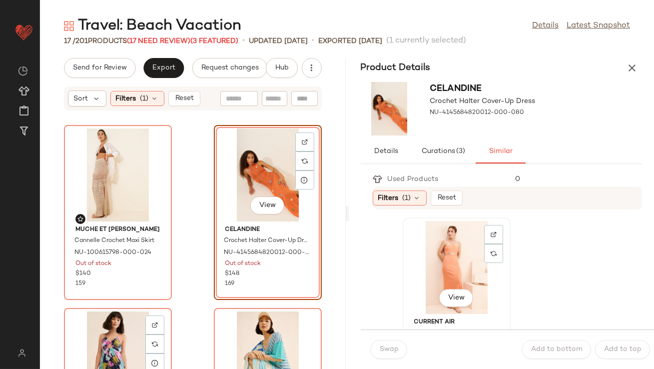
click at [450, 262] on div "View" at bounding box center [456, 267] width 101 height 93
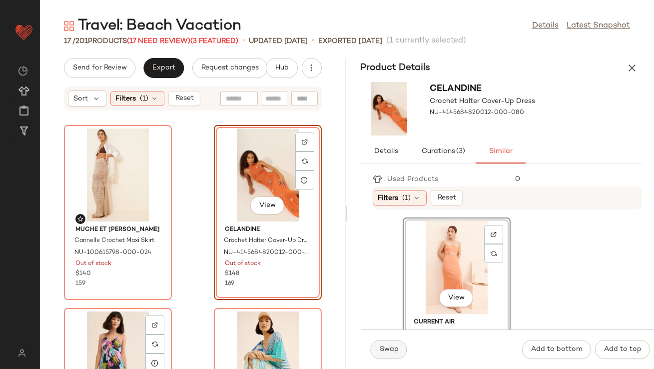
click at [389, 348] on span "Swap" at bounding box center [388, 349] width 19 height 8
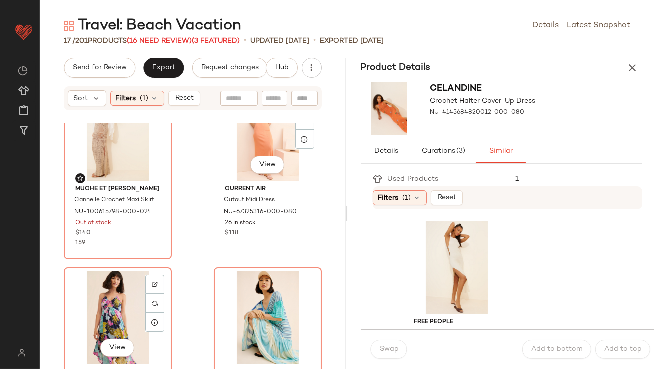
scroll to position [123, 0]
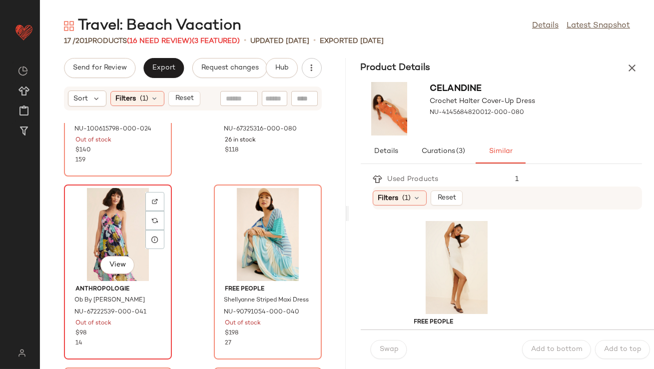
click at [110, 207] on div "View" at bounding box center [117, 234] width 101 height 93
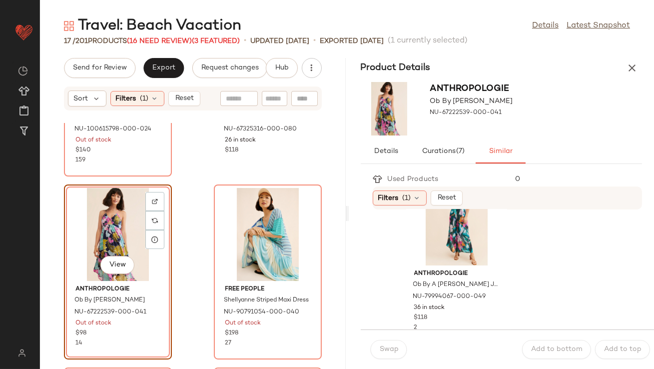
scroll to position [233, 0]
click at [446, 228] on div "View" at bounding box center [456, 216] width 101 height 93
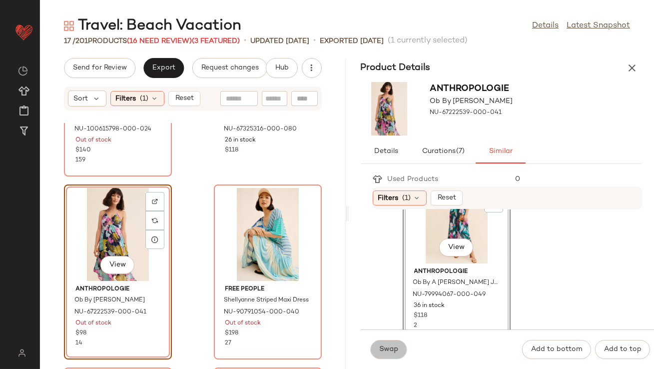
click at [384, 350] on span "Swap" at bounding box center [388, 349] width 19 height 8
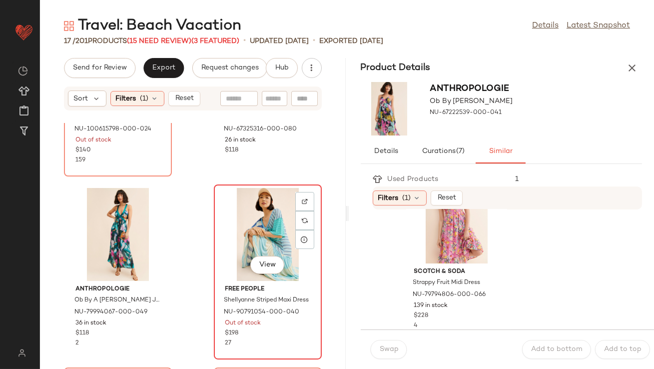
click at [252, 231] on div "View" at bounding box center [267, 234] width 101 height 93
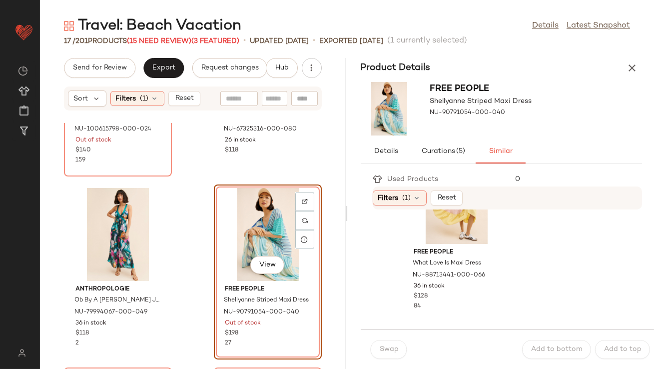
scroll to position [3, 0]
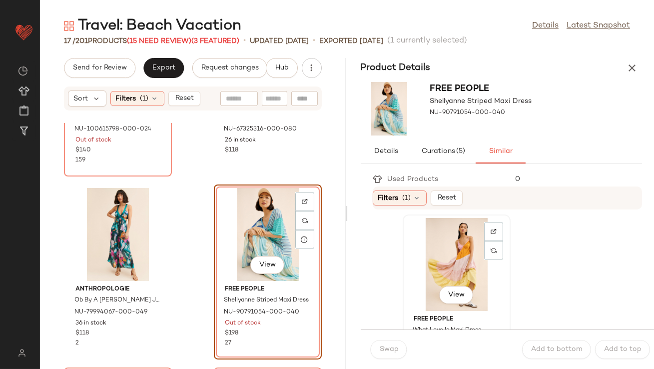
click at [436, 268] on div "View" at bounding box center [456, 264] width 101 height 93
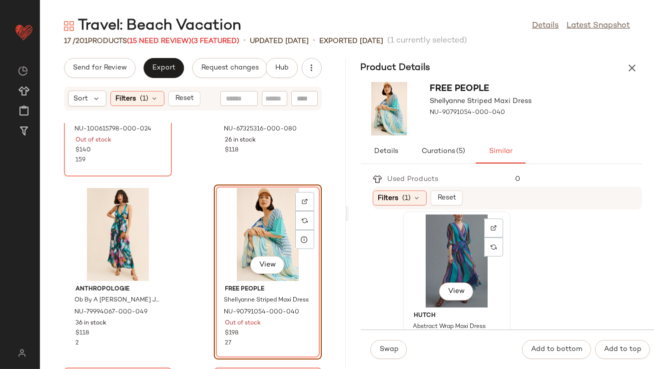
scroll to position [190, 0]
click at [417, 283] on div "View" at bounding box center [456, 260] width 101 height 93
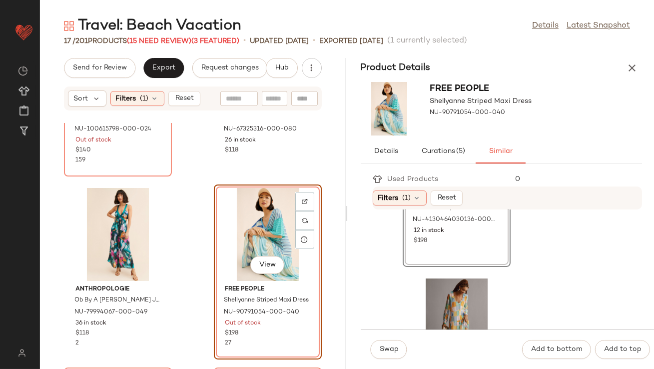
scroll to position [344, 0]
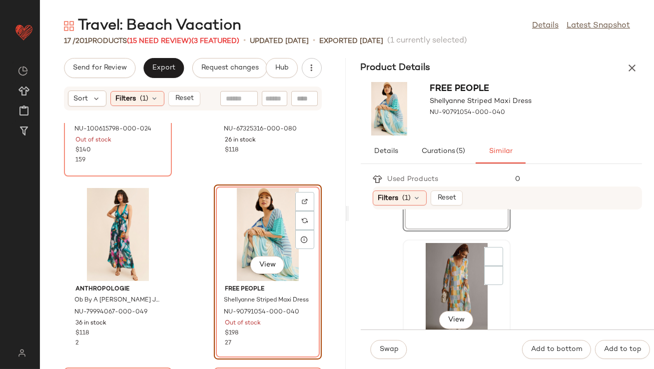
click at [440, 285] on div "View" at bounding box center [456, 289] width 101 height 93
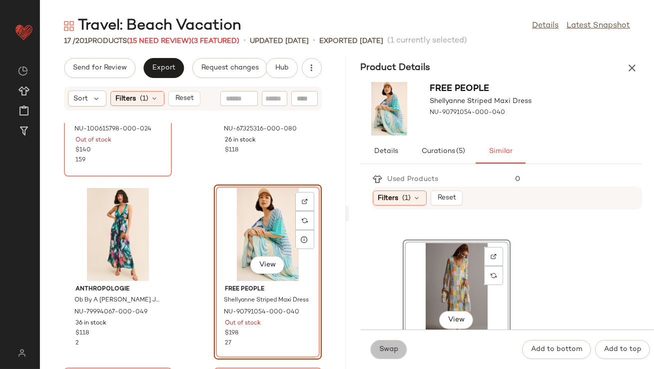
click at [388, 358] on button "Swap" at bounding box center [389, 349] width 36 height 19
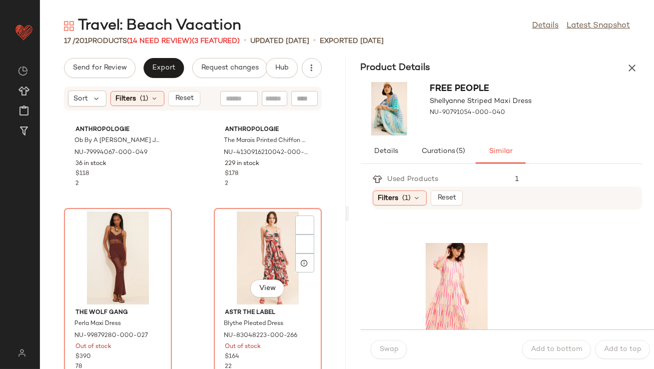
scroll to position [307, 0]
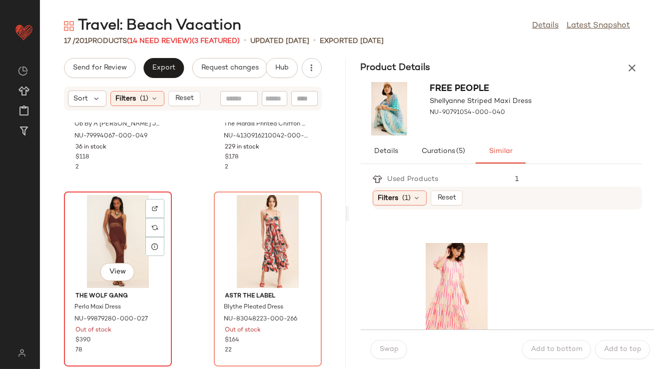
click at [142, 232] on div "View" at bounding box center [117, 241] width 101 height 93
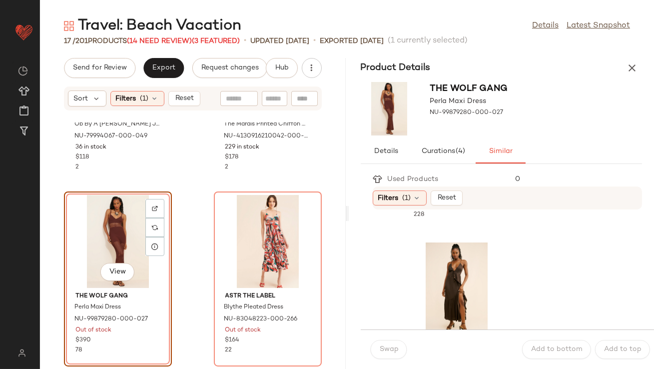
scroll to position [568, 0]
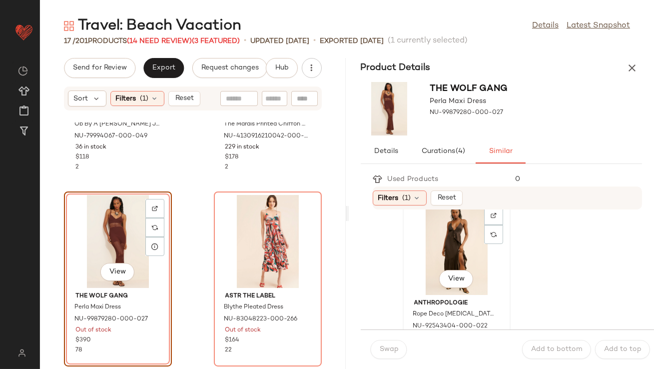
click at [456, 269] on div "View" at bounding box center [456, 248] width 101 height 93
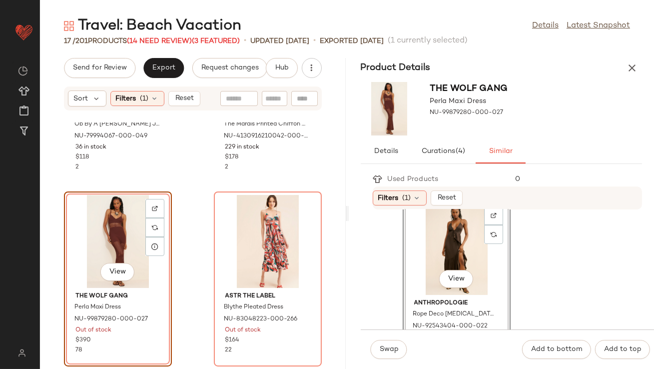
click at [452, 255] on div "View" at bounding box center [456, 248] width 101 height 93
click at [383, 358] on button "Swap" at bounding box center [389, 349] width 36 height 19
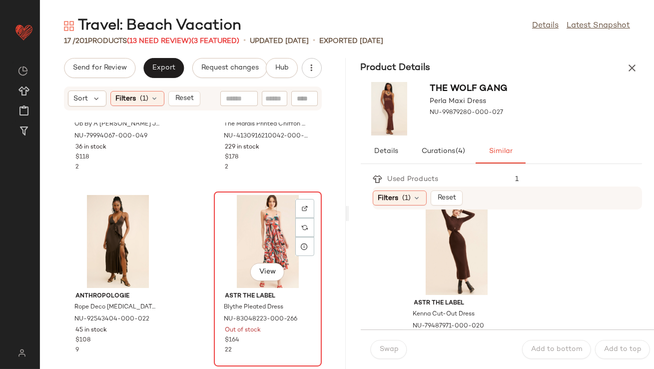
click at [277, 248] on div "View" at bounding box center [267, 241] width 101 height 93
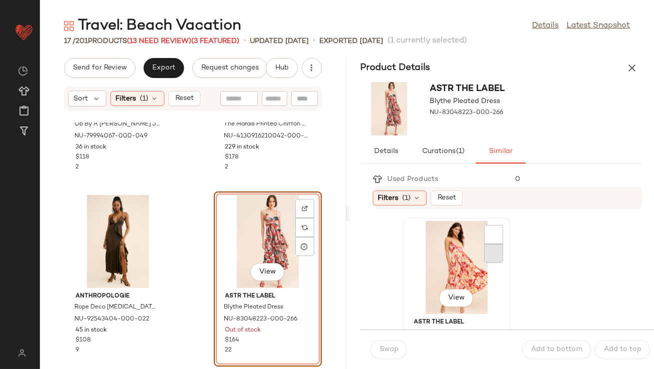
click at [490, 256] on div at bounding box center [493, 253] width 19 height 19
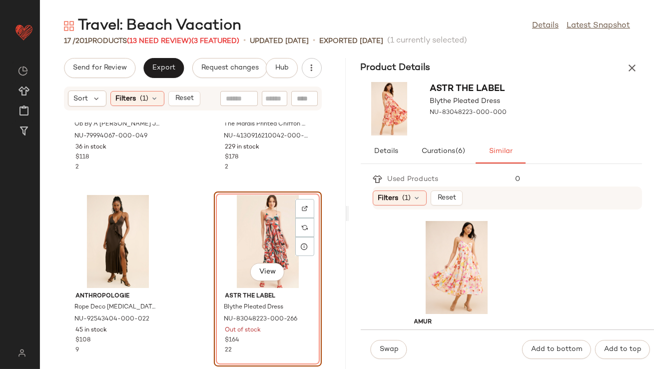
click at [390, 122] on img at bounding box center [389, 108] width 57 height 53
click at [388, 348] on span "Swap" at bounding box center [388, 349] width 19 height 8
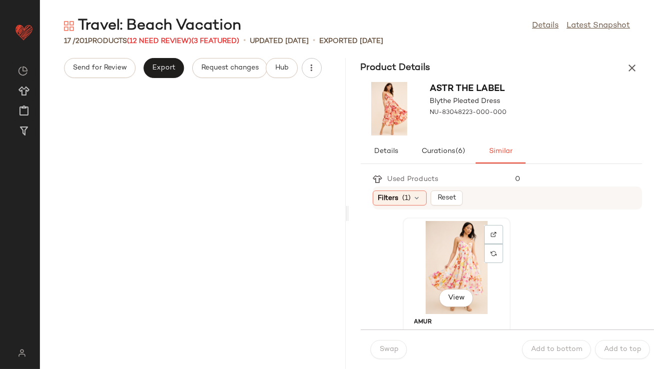
click at [439, 267] on div "View" at bounding box center [456, 267] width 101 height 93
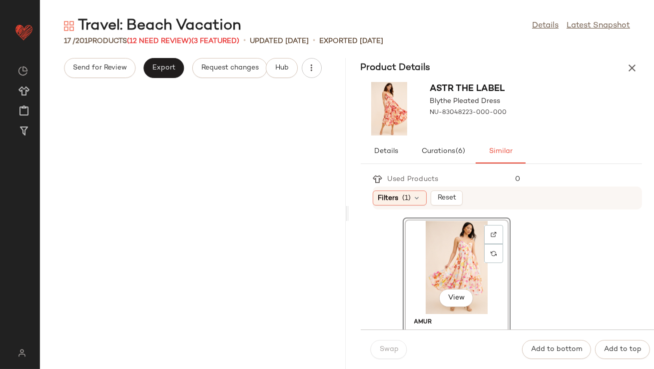
click at [157, 170] on div "Send for Review Export Request changes Hub" at bounding box center [193, 213] width 306 height 311
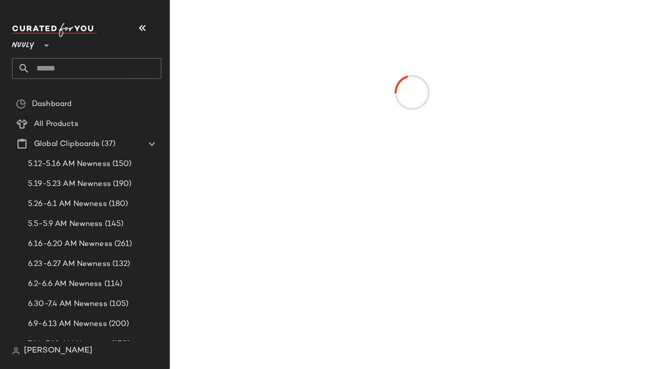
click at [148, 31] on button "button" at bounding box center [142, 28] width 24 height 24
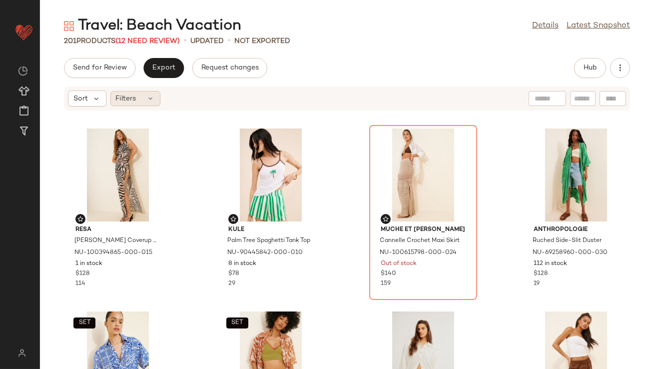
click at [154, 96] on div "Filters" at bounding box center [135, 98] width 50 height 15
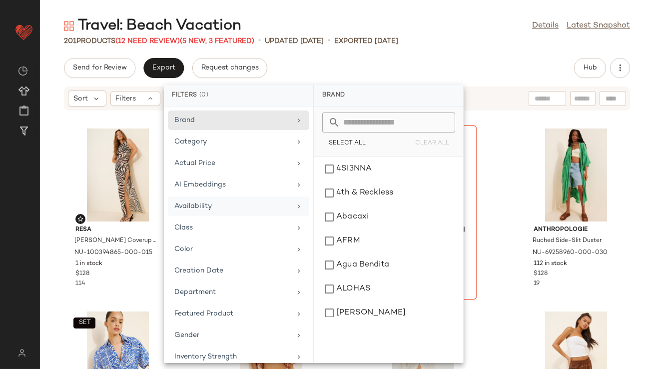
click at [207, 218] on div "Availability" at bounding box center [238, 227] width 141 height 19
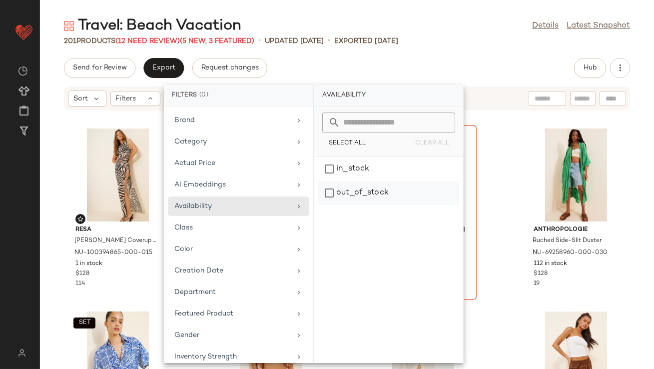
click at [346, 183] on div "out_of_stock" at bounding box center [388, 193] width 141 height 24
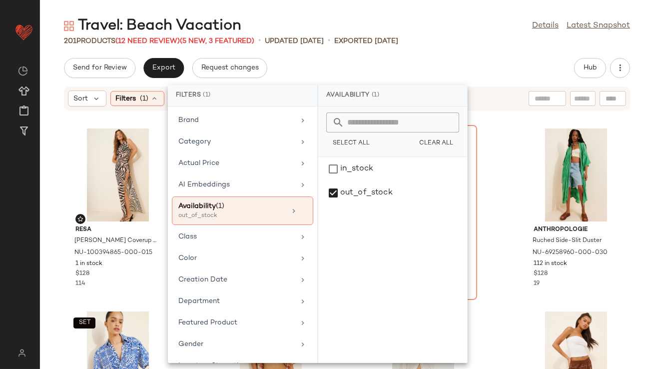
click at [384, 79] on div "Send for Review Export Request changes Hub Sort Filters (1) Reset [PERSON_NAME]…" at bounding box center [347, 213] width 614 height 311
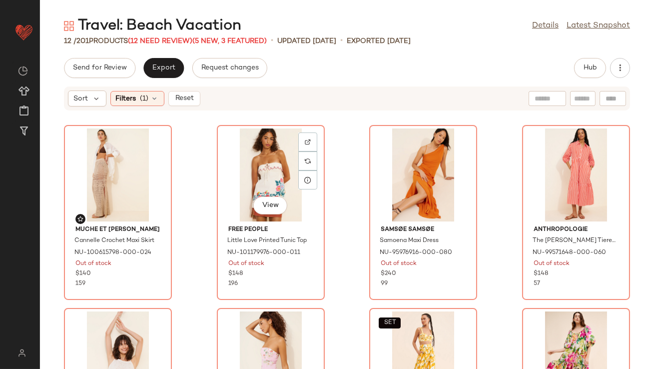
click at [299, 162] on div at bounding box center [307, 160] width 19 height 19
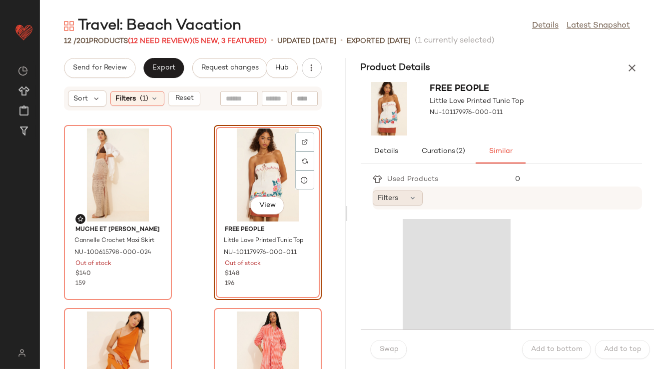
click at [419, 198] on div "Filters" at bounding box center [398, 197] width 50 height 15
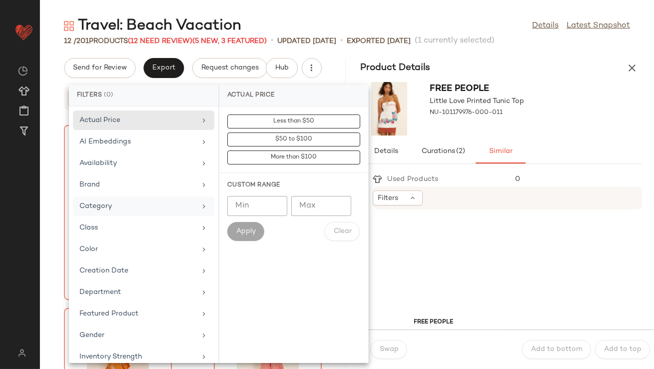
scroll to position [222, 0]
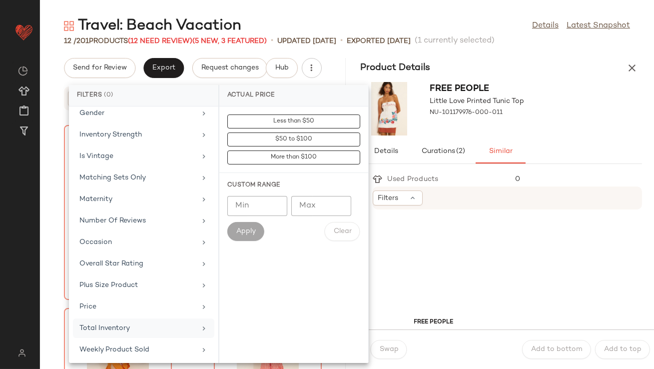
click at [112, 329] on div "Total Inventory" at bounding box center [137, 328] width 116 height 10
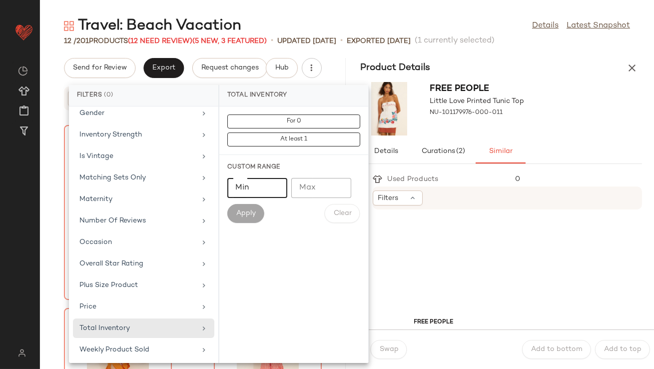
click at [268, 186] on input "Min" at bounding box center [257, 188] width 60 height 20
type input "**"
click at [257, 207] on button "Apply" at bounding box center [245, 213] width 37 height 19
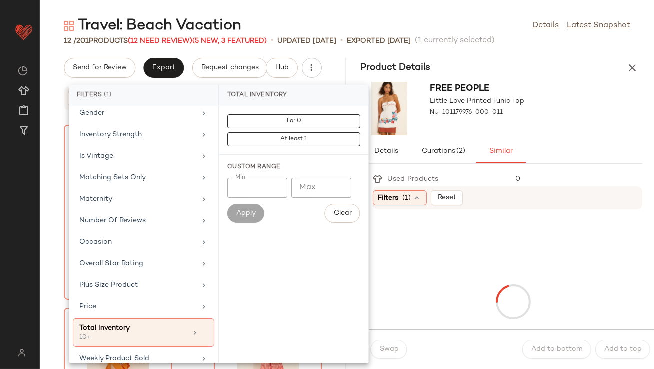
click at [578, 111] on div "Free People Little Love Printed Tunic Top NU-101179976-000-011" at bounding box center [502, 108] width 306 height 61
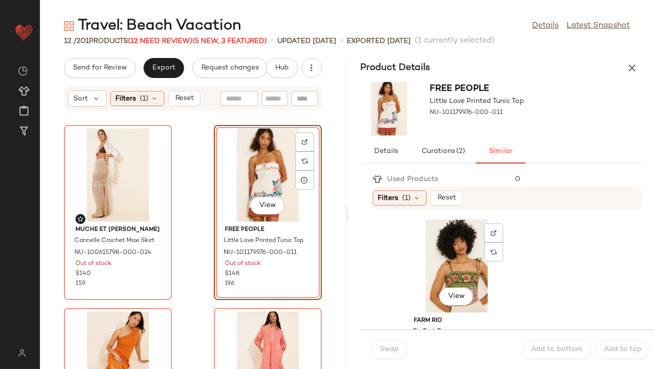
scroll to position [438, 0]
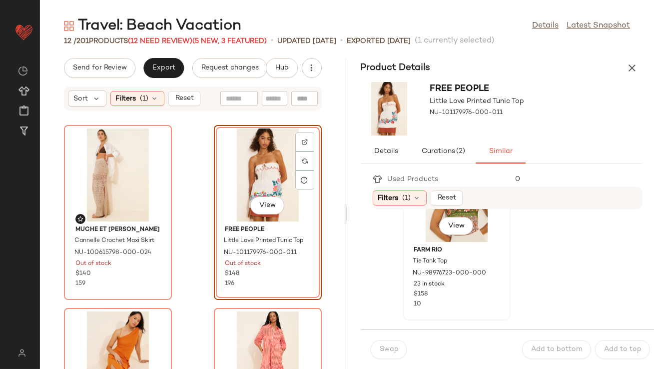
click at [424, 221] on div "View" at bounding box center [456, 195] width 101 height 93
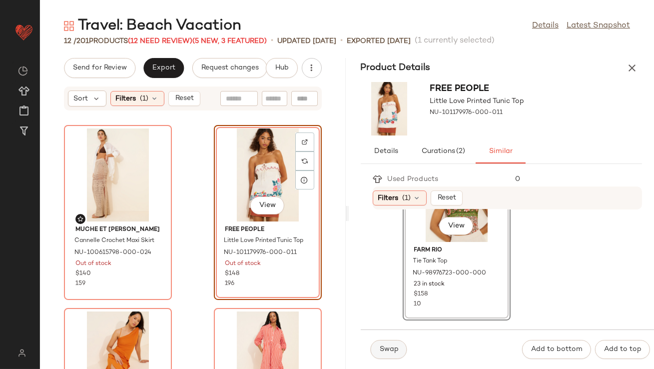
click at [395, 346] on span "Swap" at bounding box center [388, 349] width 19 height 8
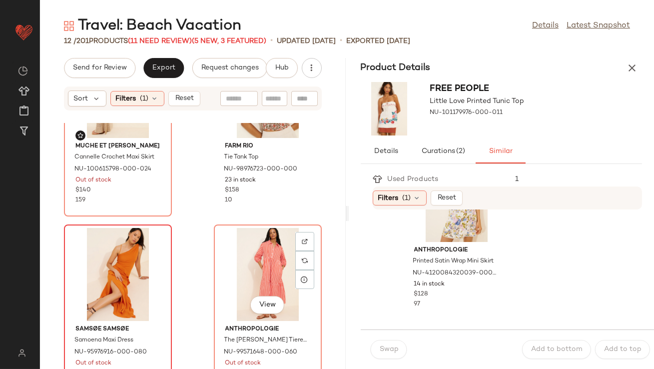
scroll to position [92, 0]
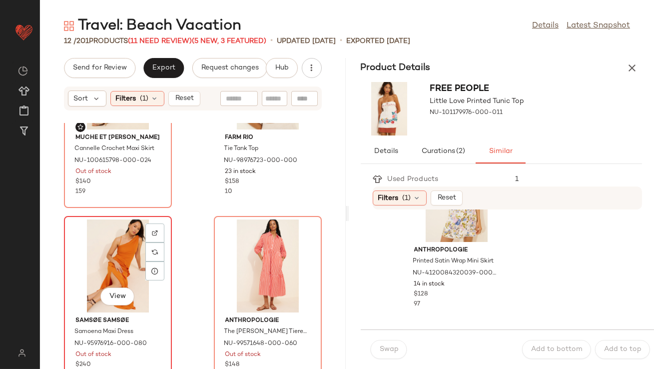
click at [123, 254] on div "View" at bounding box center [117, 265] width 101 height 93
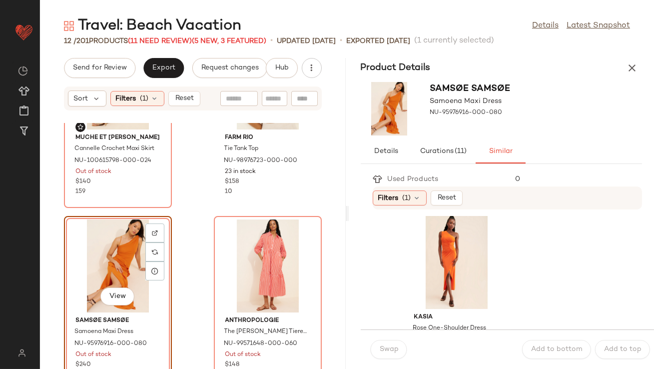
scroll to position [8, 0]
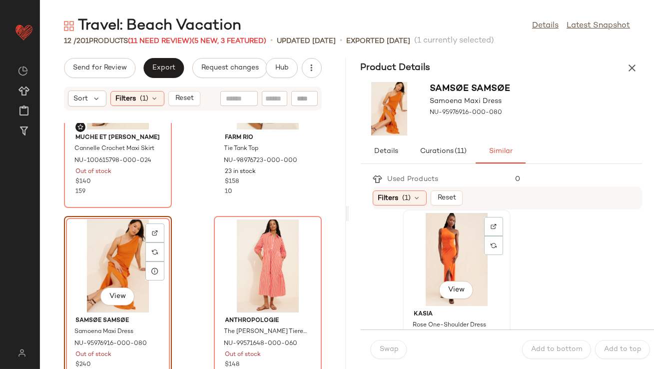
click at [440, 248] on div "View" at bounding box center [456, 259] width 101 height 93
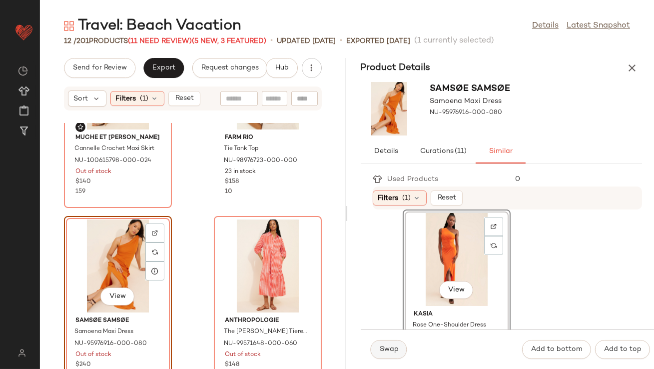
click at [384, 348] on span "Swap" at bounding box center [388, 349] width 19 height 8
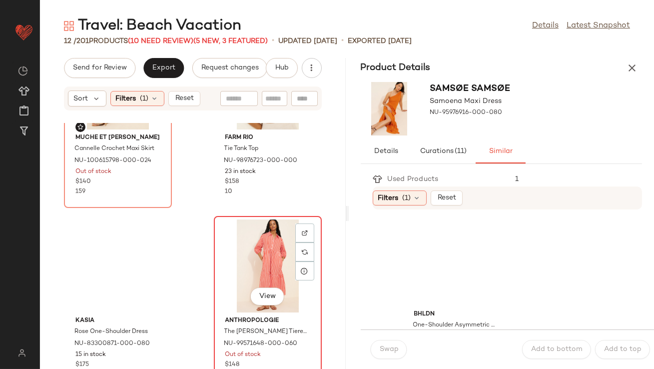
click at [261, 267] on div "View" at bounding box center [267, 265] width 101 height 93
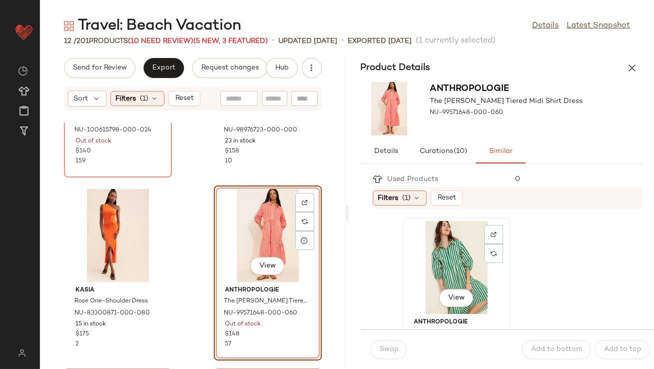
click at [420, 253] on div "View" at bounding box center [456, 267] width 101 height 93
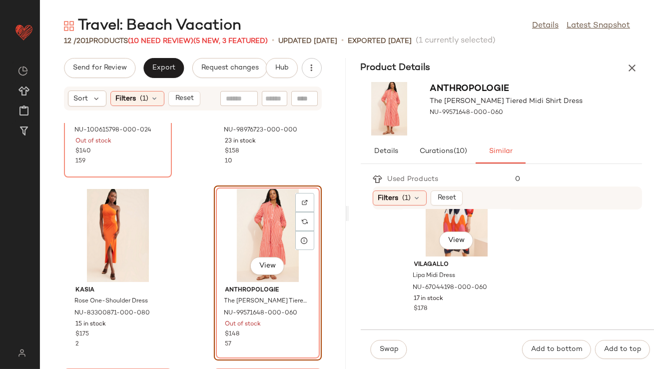
scroll to position [241, 0]
click at [430, 231] on div "View" at bounding box center [456, 209] width 101 height 93
click at [394, 342] on button "Swap" at bounding box center [389, 349] width 36 height 19
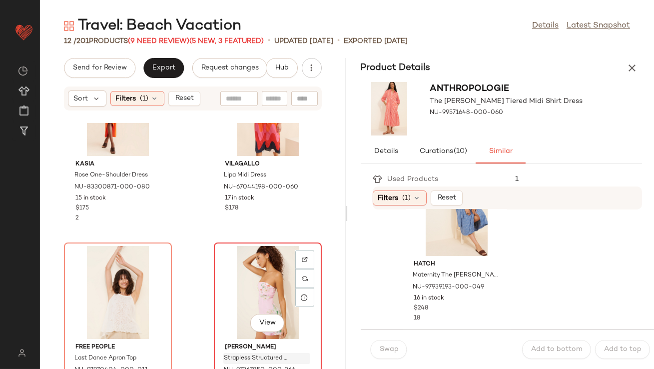
scroll to position [312, 0]
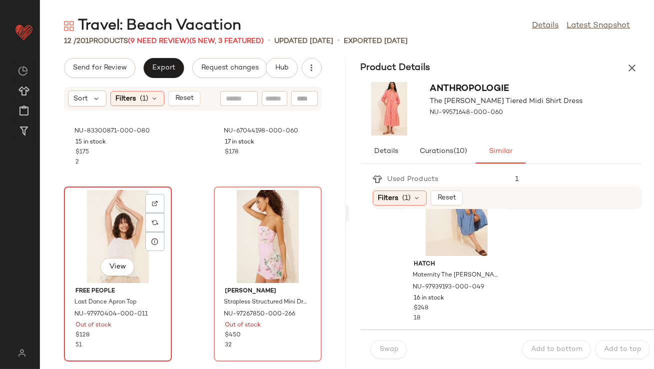
click at [130, 250] on div "View" at bounding box center [117, 236] width 101 height 93
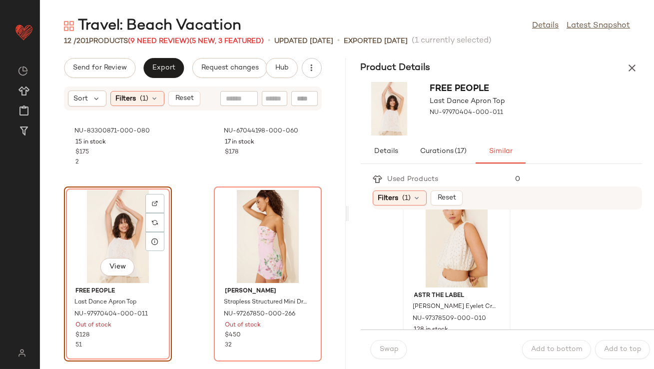
scroll to position [27, 0]
click at [423, 257] on div "View" at bounding box center [456, 240] width 101 height 93
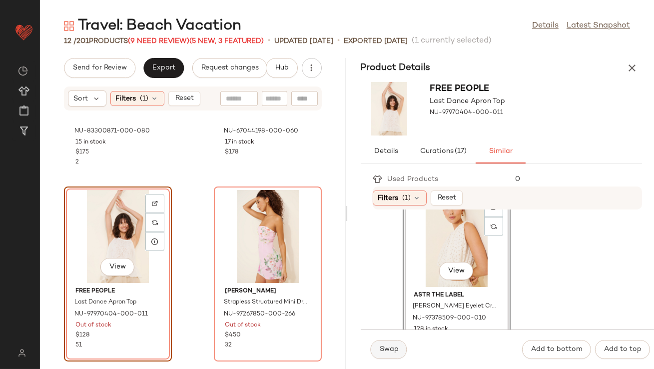
click at [388, 351] on span "Swap" at bounding box center [388, 349] width 19 height 8
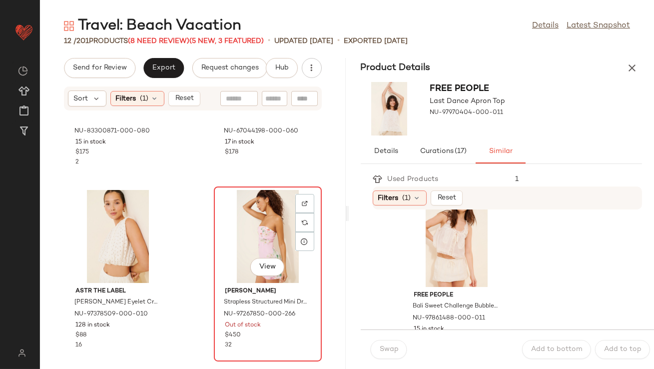
click at [220, 229] on div "View" at bounding box center [267, 236] width 101 height 93
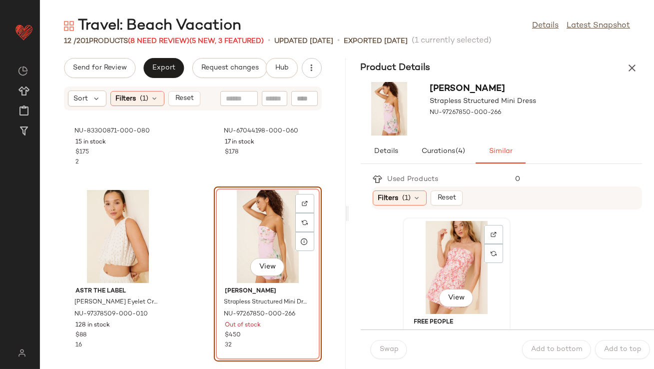
scroll to position [19, 0]
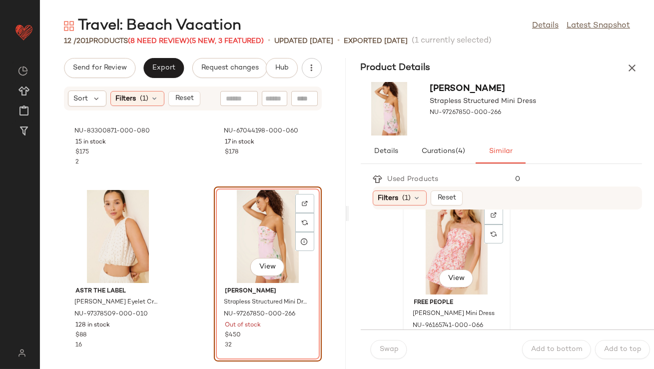
click at [428, 262] on div "View" at bounding box center [456, 247] width 101 height 93
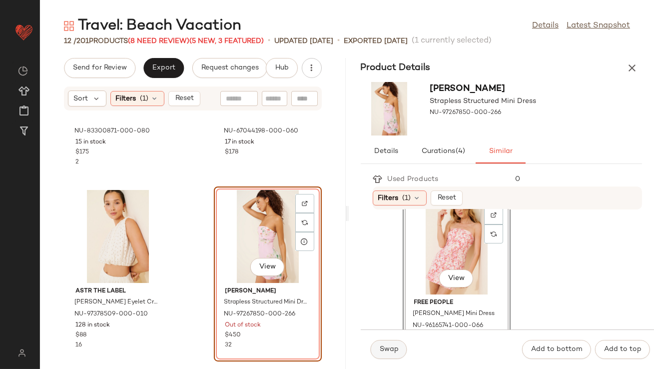
click at [382, 345] on span "Swap" at bounding box center [388, 349] width 19 height 8
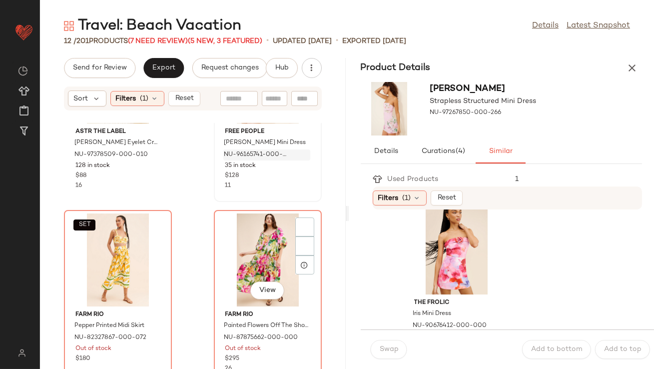
scroll to position [472, 0]
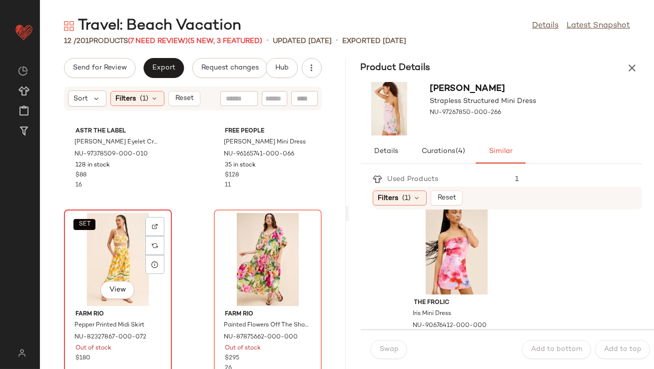
click at [115, 241] on div "SET View" at bounding box center [117, 259] width 101 height 93
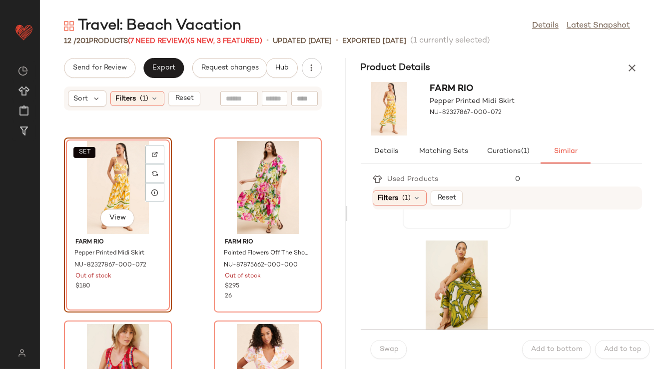
scroll to position [181, 0]
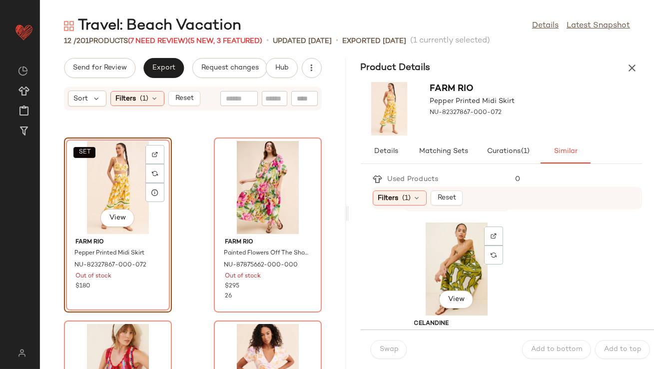
click at [451, 262] on div "View" at bounding box center [456, 268] width 101 height 93
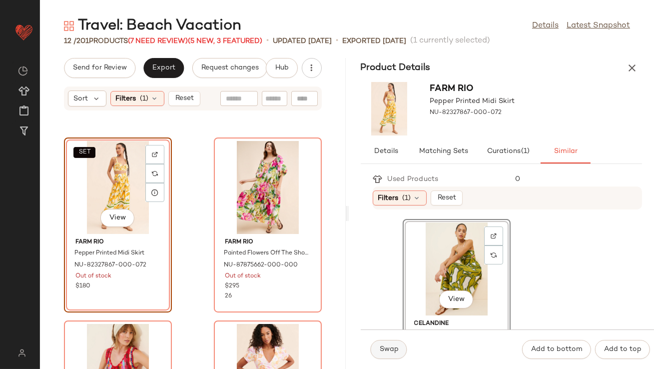
click at [387, 345] on span "Swap" at bounding box center [388, 349] width 19 height 8
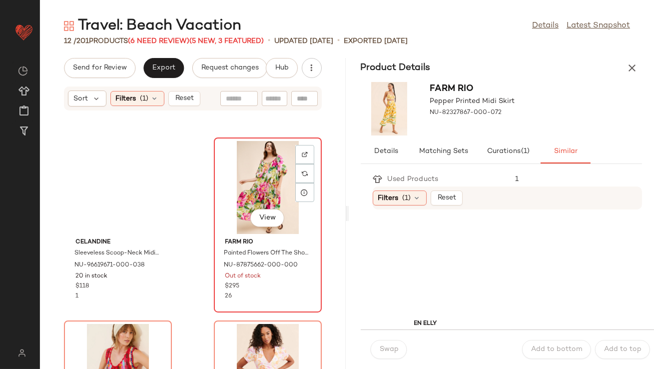
click at [270, 198] on div "View" at bounding box center [267, 187] width 101 height 93
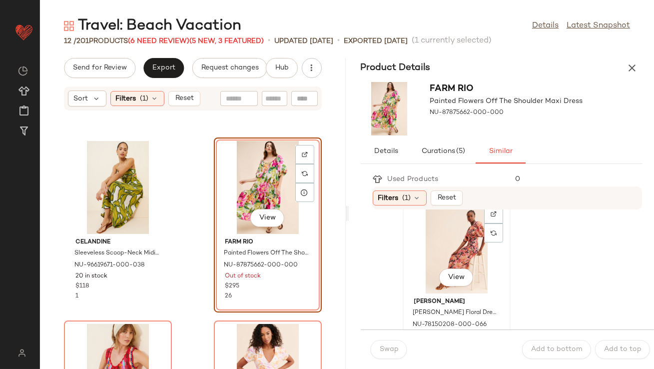
scroll to position [25, 0]
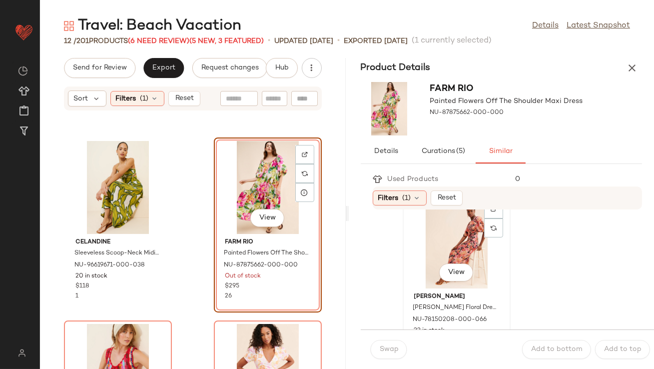
click at [441, 254] on div "View" at bounding box center [456, 241] width 101 height 93
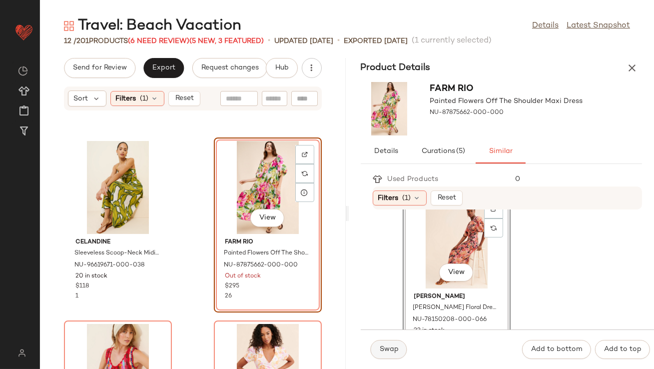
click at [398, 350] on span "Swap" at bounding box center [388, 349] width 19 height 8
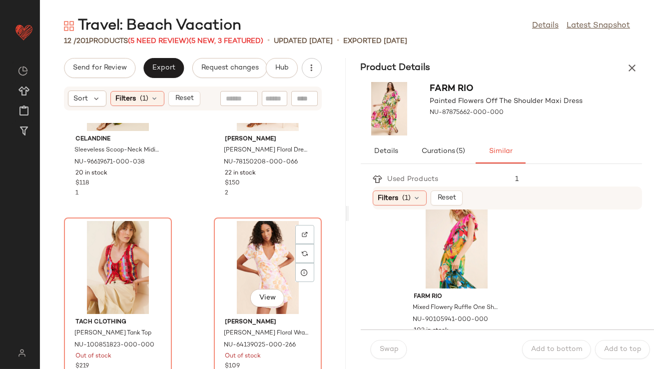
scroll to position [668, 0]
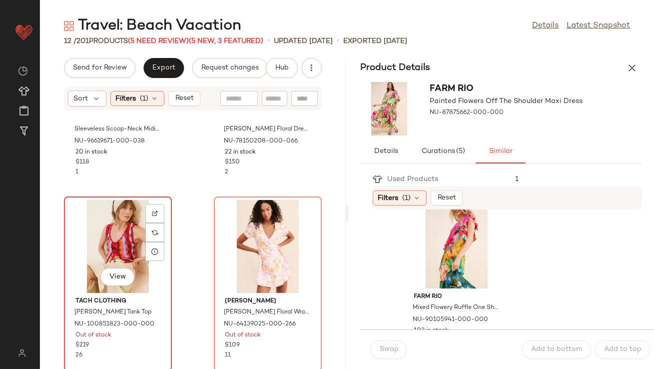
click at [115, 215] on div "View" at bounding box center [117, 246] width 101 height 93
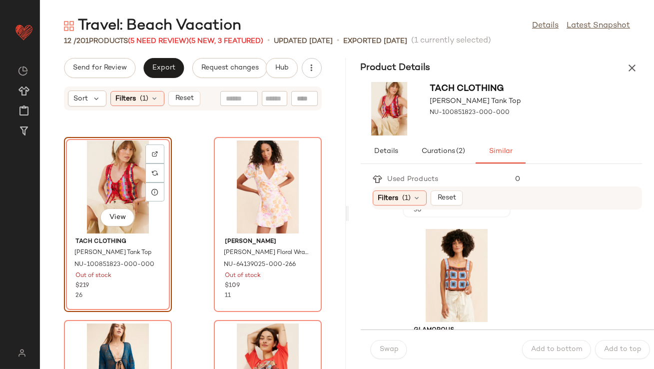
scroll to position [182, 0]
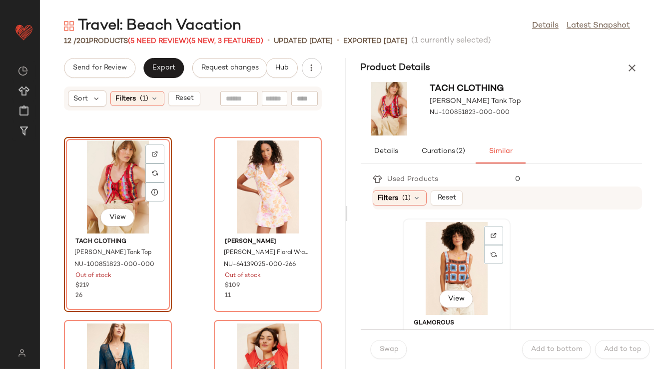
click at [429, 259] on div "View" at bounding box center [456, 268] width 101 height 93
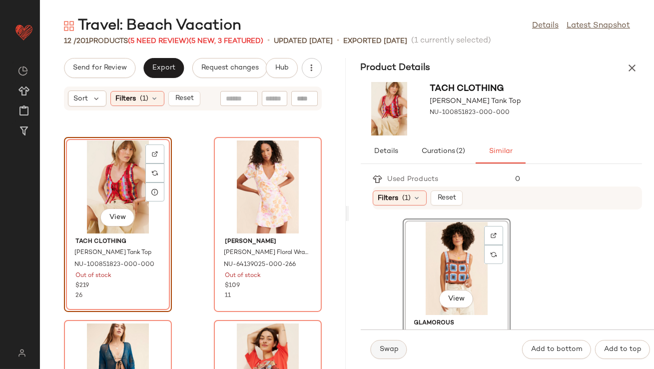
click at [376, 352] on button "Swap" at bounding box center [389, 349] width 36 height 19
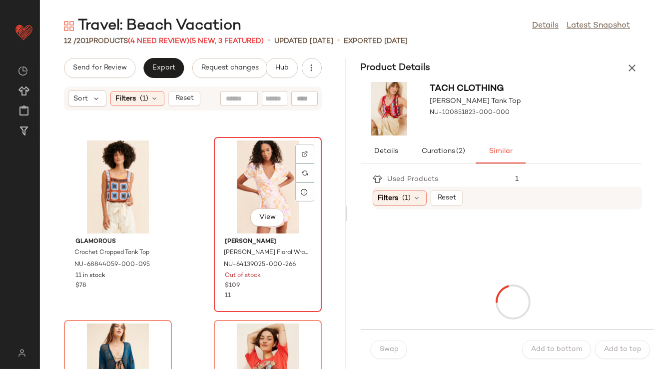
click at [234, 167] on div "View" at bounding box center [267, 186] width 101 height 93
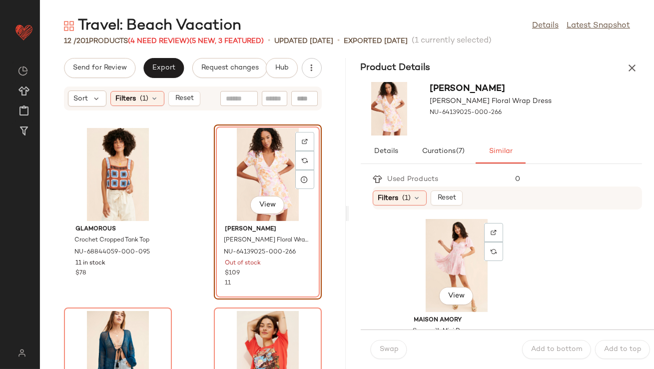
scroll to position [189, 0]
click at [434, 262] on div "View" at bounding box center [456, 261] width 101 height 93
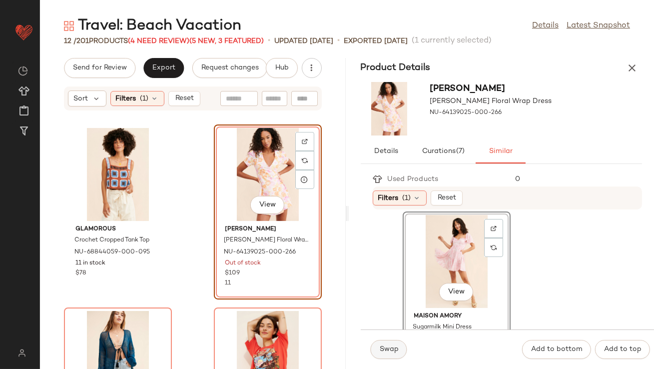
click at [384, 346] on span "Swap" at bounding box center [388, 349] width 19 height 8
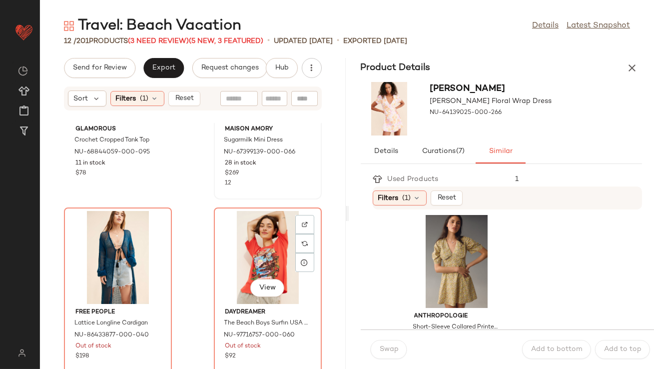
scroll to position [853, 0]
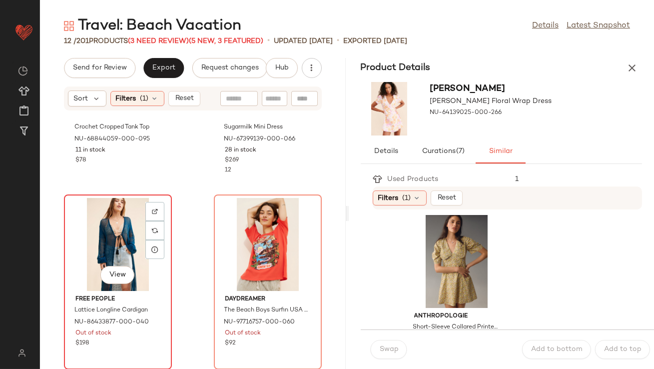
click at [124, 259] on div "View" at bounding box center [117, 244] width 101 height 93
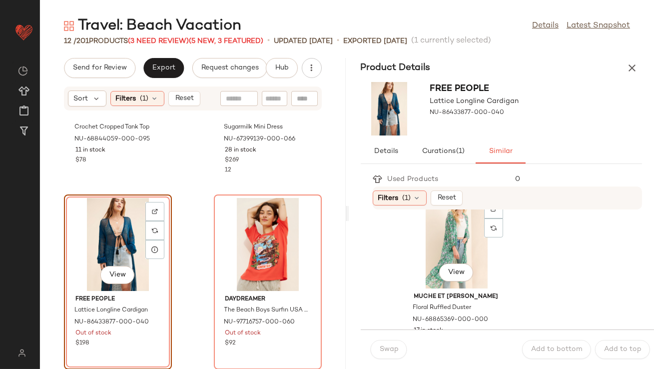
scroll to position [392, 0]
click at [425, 264] on div "View" at bounding box center [456, 240] width 101 height 93
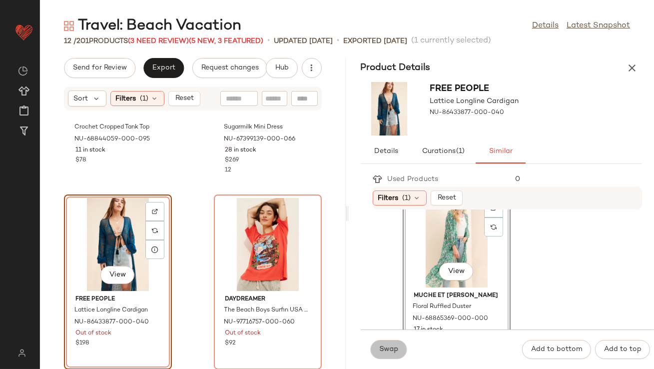
click at [398, 347] on button "Swap" at bounding box center [389, 349] width 36 height 19
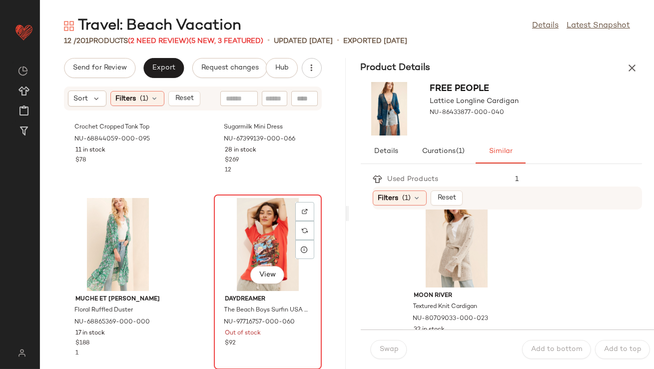
click at [248, 235] on div "View" at bounding box center [267, 244] width 101 height 93
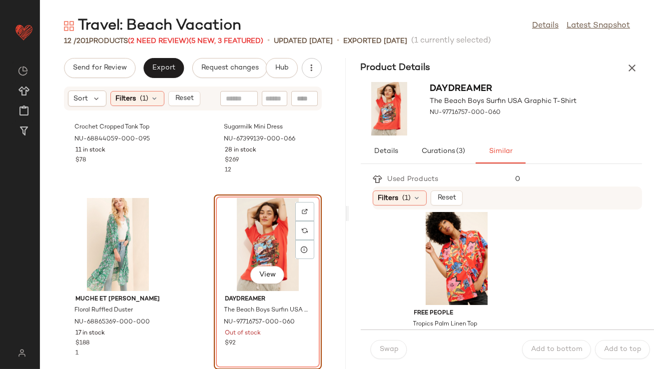
scroll to position [13, 0]
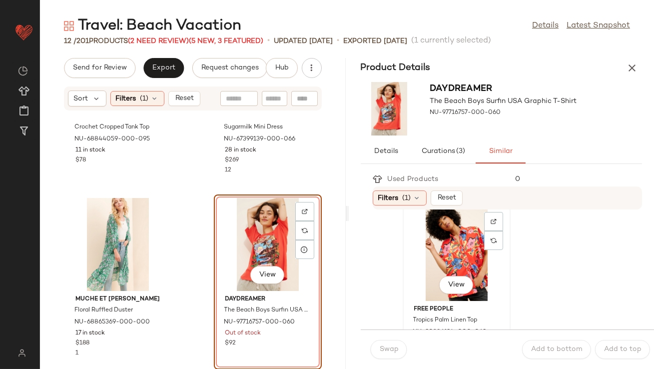
click at [433, 247] on div "View" at bounding box center [456, 254] width 101 height 93
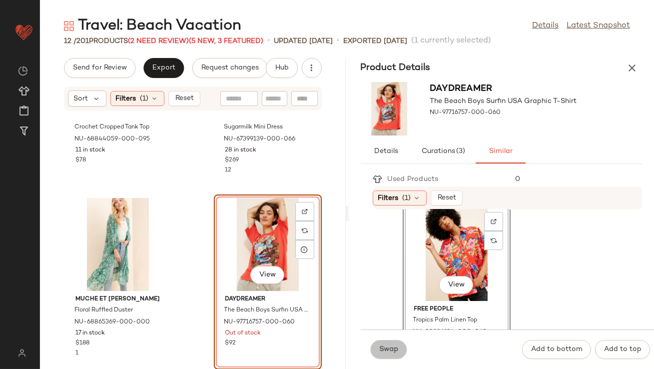
click at [386, 340] on button "Swap" at bounding box center [389, 349] width 36 height 19
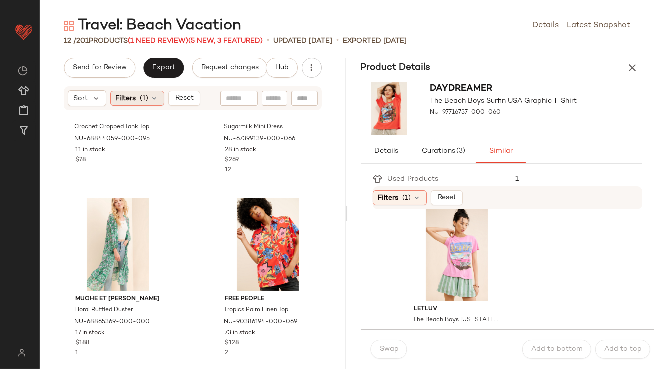
click at [156, 92] on div "Filters (1)" at bounding box center [137, 98] width 54 height 15
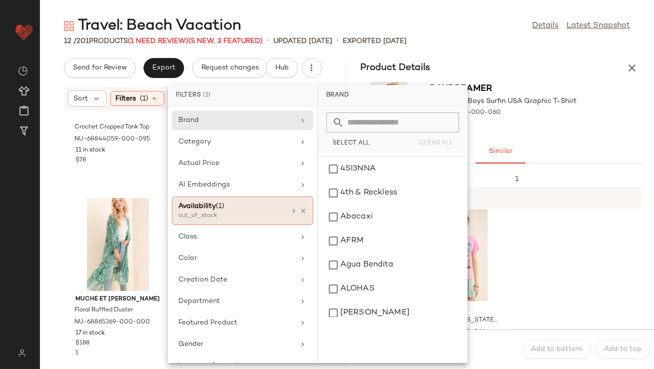
click at [300, 207] on icon at bounding box center [303, 210] width 7 height 7
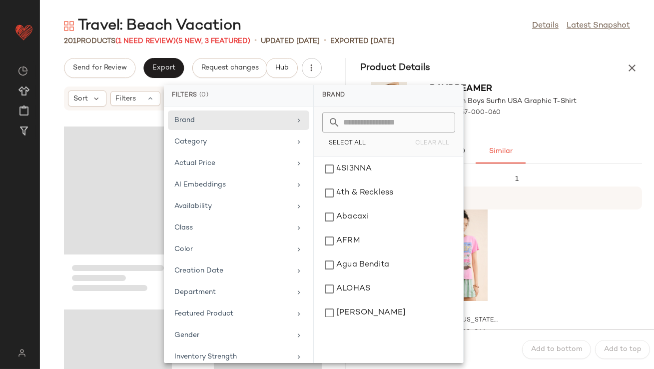
click at [512, 68] on div "Product Details" at bounding box center [502, 68] width 306 height 20
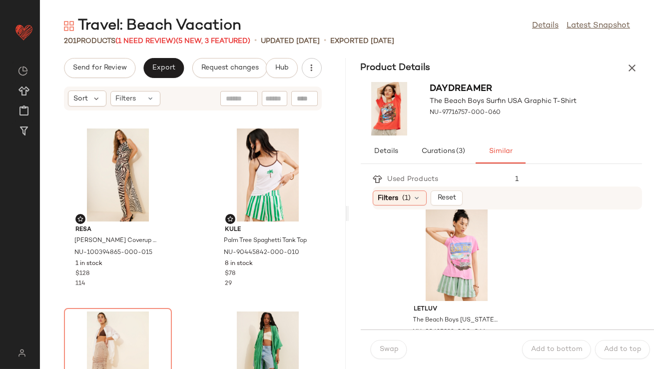
click at [629, 60] on button "button" at bounding box center [632, 68] width 20 height 20
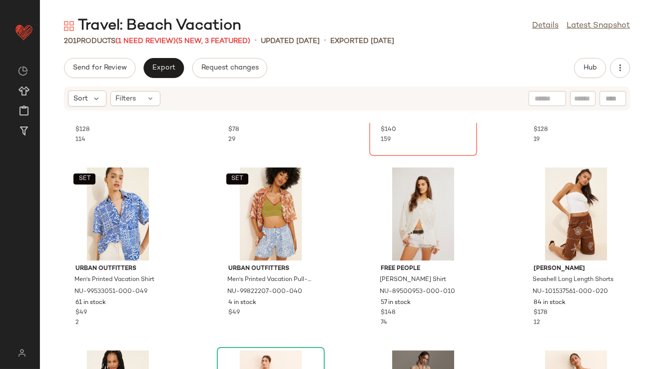
scroll to position [145, 0]
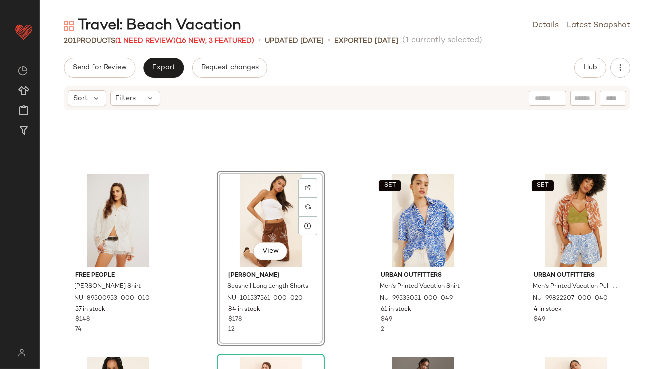
scroll to position [304, 0]
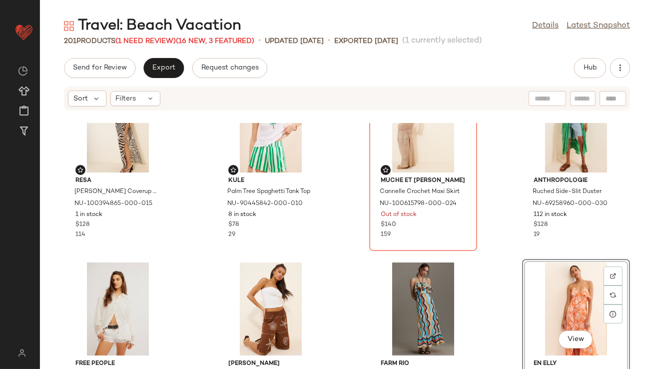
scroll to position [8, 0]
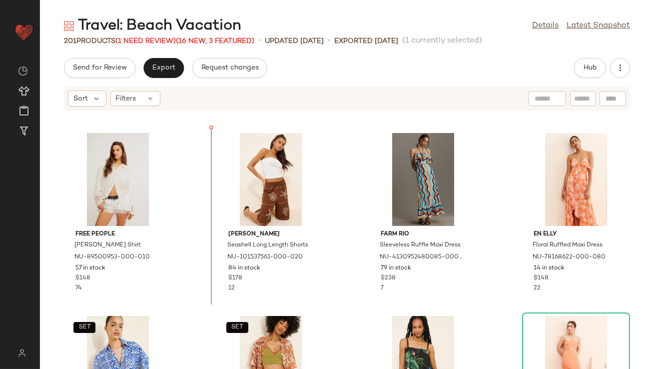
scroll to position [186, 0]
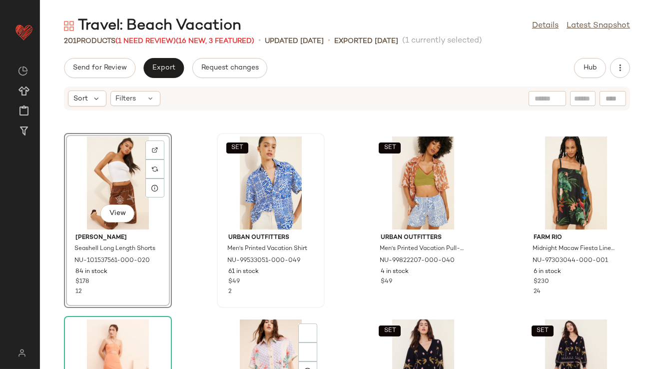
scroll to position [458, 0]
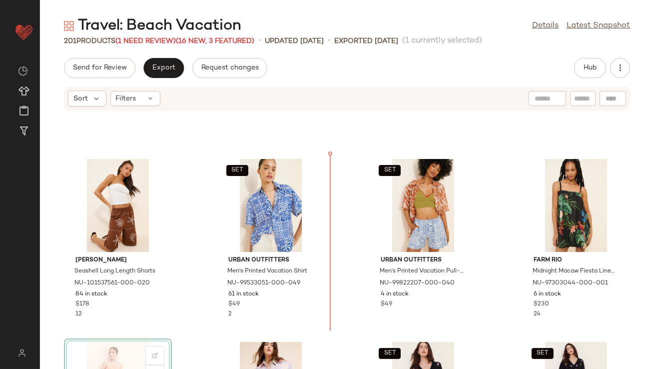
scroll to position [329, 0]
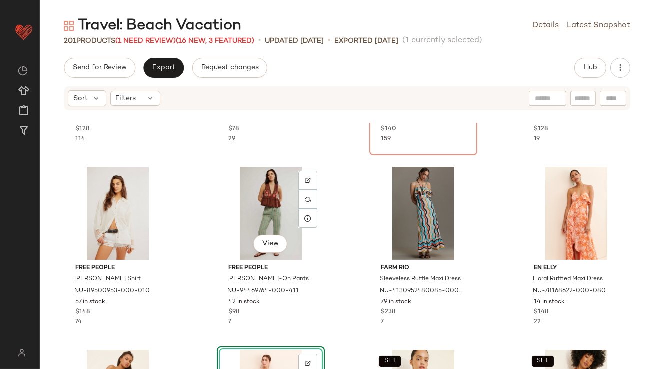
scroll to position [106, 0]
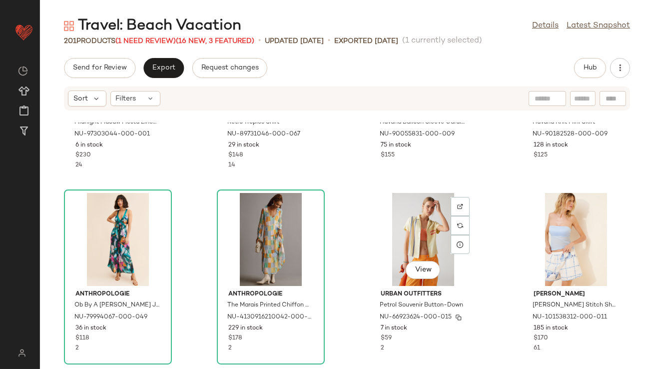
scroll to position [675, 0]
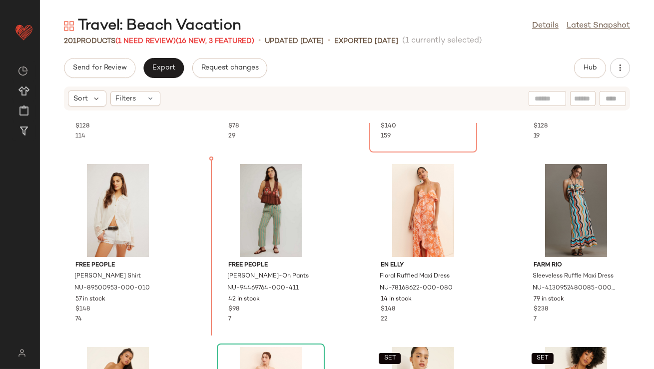
scroll to position [147, 0]
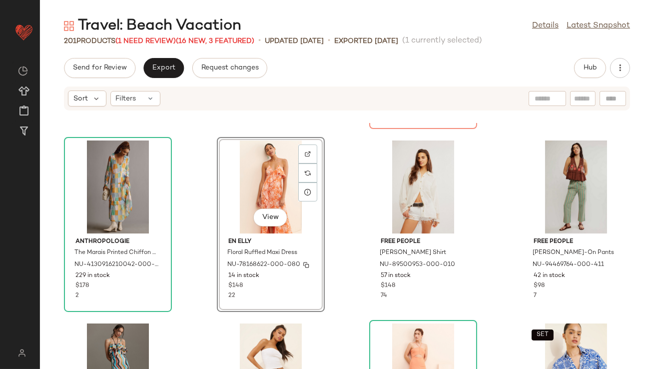
scroll to position [215, 0]
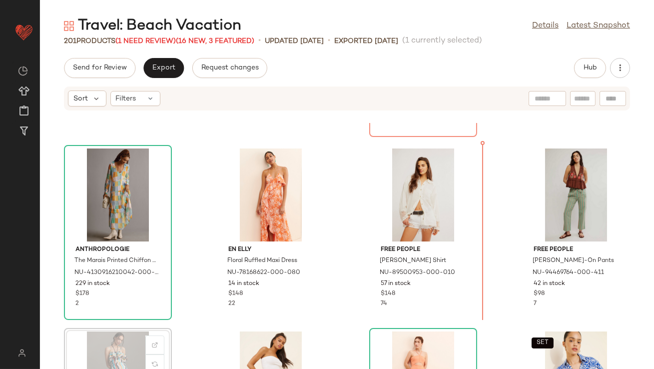
scroll to position [145, 0]
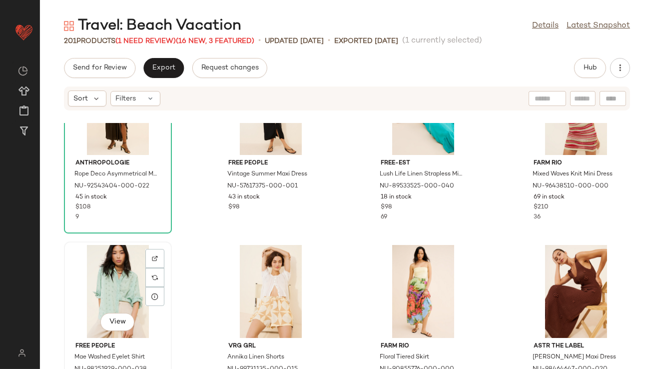
scroll to position [1022, 0]
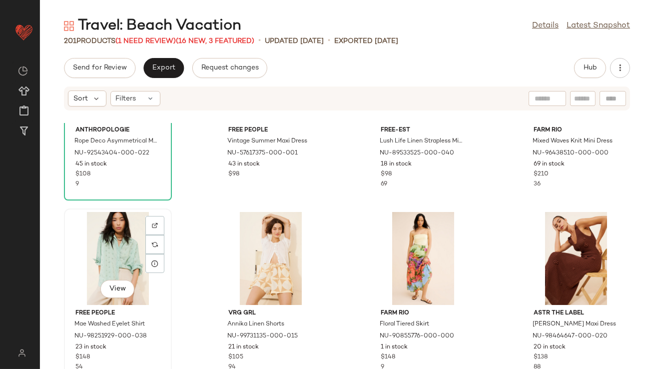
click at [109, 262] on div "View" at bounding box center [117, 258] width 101 height 93
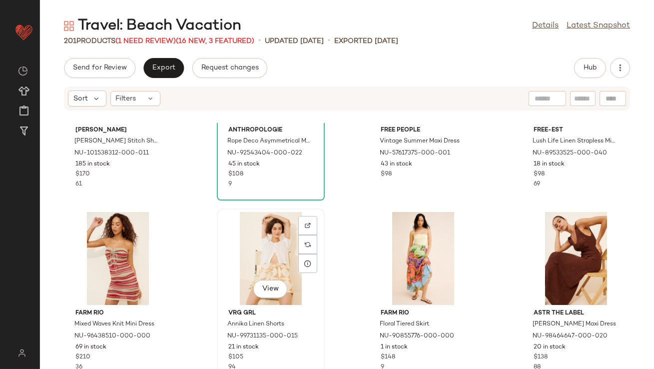
click at [258, 250] on div "View" at bounding box center [270, 258] width 101 height 93
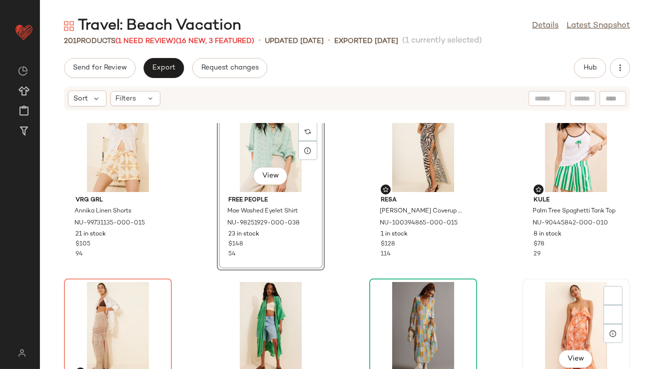
scroll to position [41, 0]
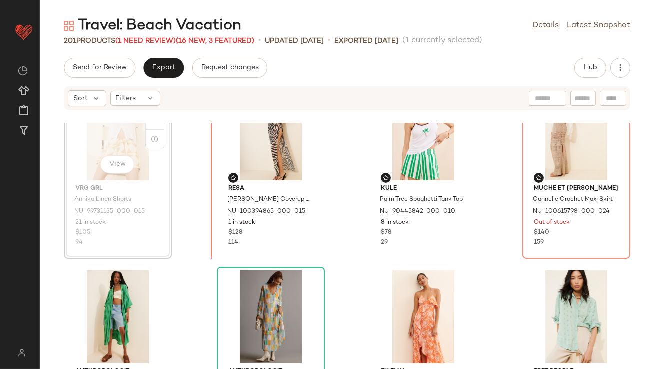
scroll to position [34, 0]
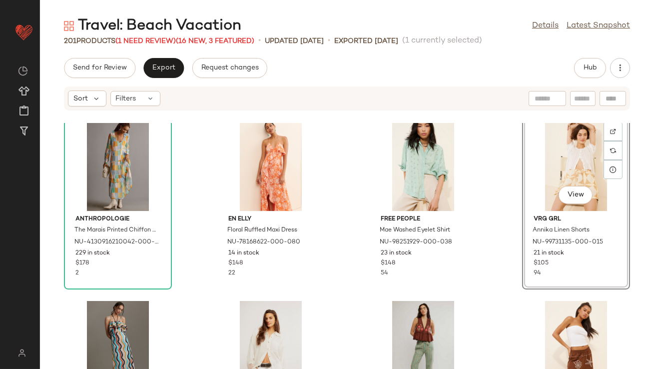
scroll to position [313, 0]
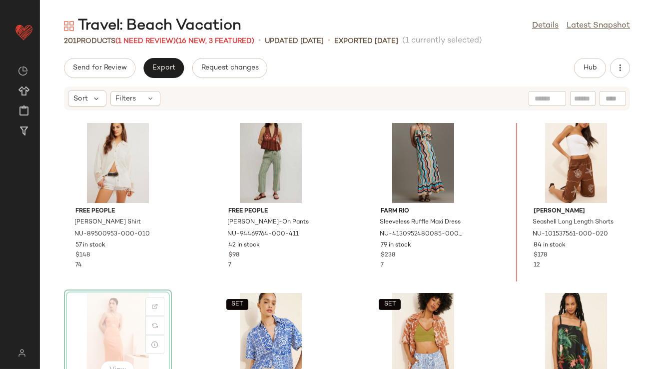
scroll to position [384, 0]
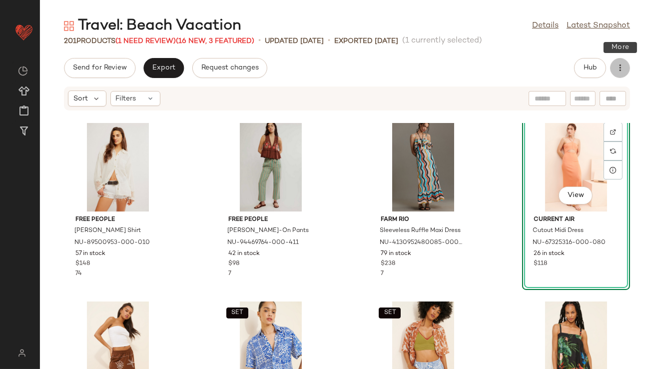
click at [614, 60] on button "button" at bounding box center [620, 68] width 20 height 20
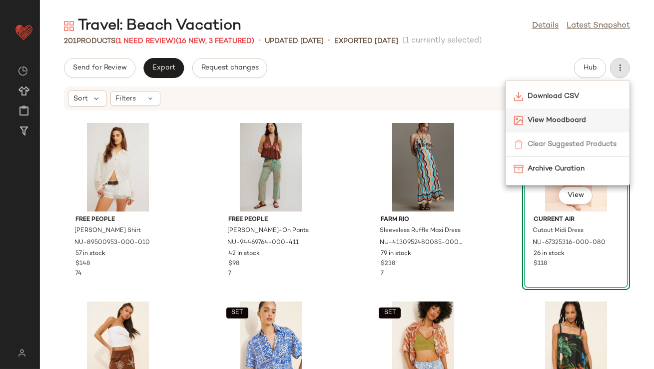
click at [568, 124] on span "View Moodboard" at bounding box center [575, 120] width 94 height 10
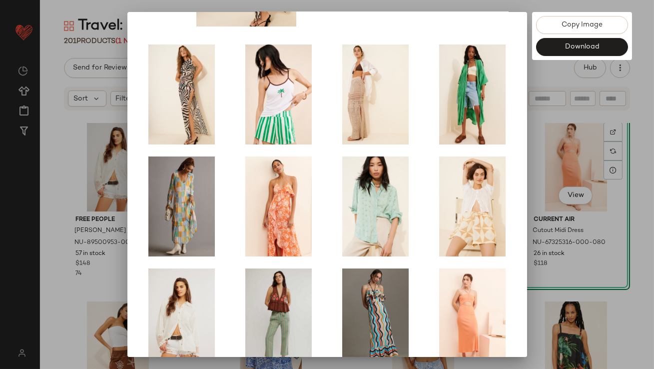
scroll to position [161, 0]
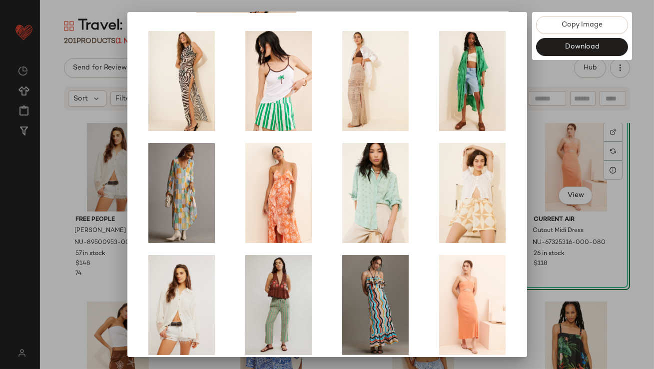
click at [563, 237] on div at bounding box center [327, 184] width 654 height 369
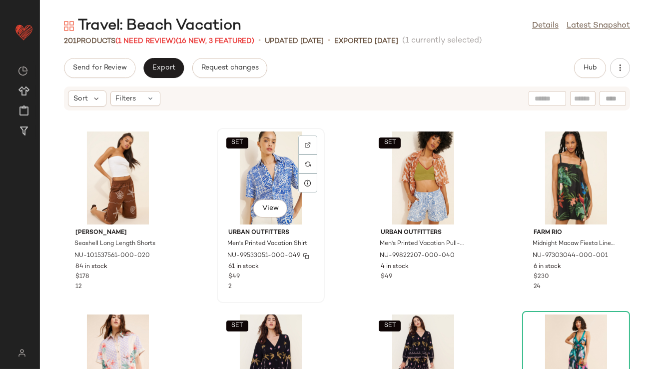
scroll to position [557, 0]
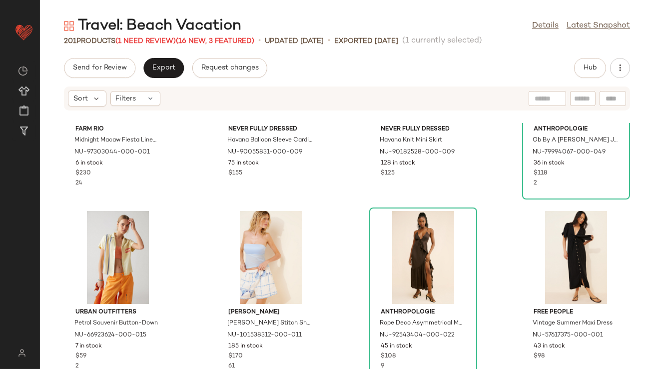
scroll to position [840, 0]
click at [113, 251] on div "View" at bounding box center [117, 256] width 101 height 93
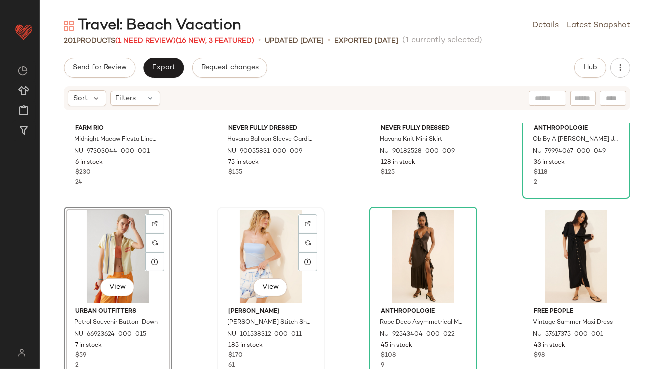
click at [236, 249] on div "View" at bounding box center [270, 256] width 101 height 93
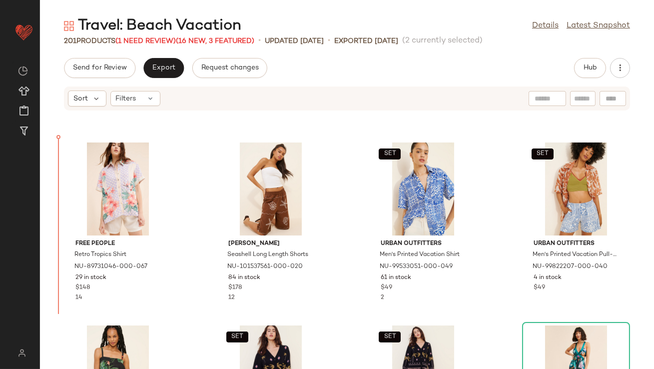
scroll to position [543, 0]
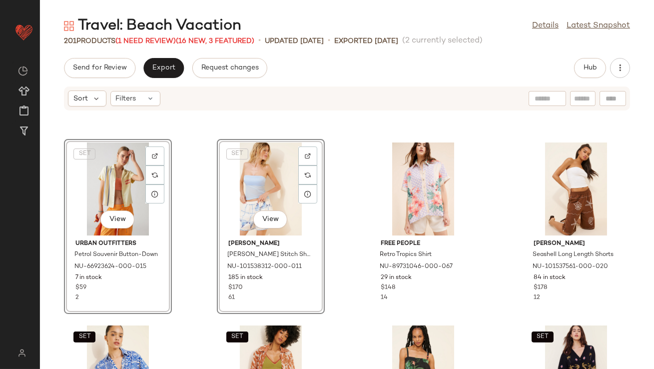
click at [196, 215] on div "SET View Urban Outfitters Petrol Souvenir Button-Down NU-66923624-000-015 7 in …" at bounding box center [347, 246] width 614 height 246
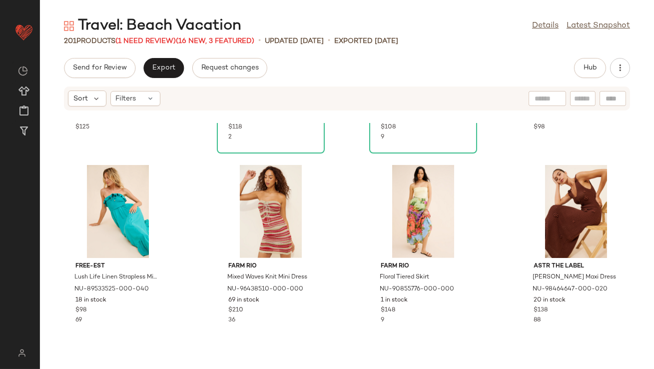
scroll to position [1076, 0]
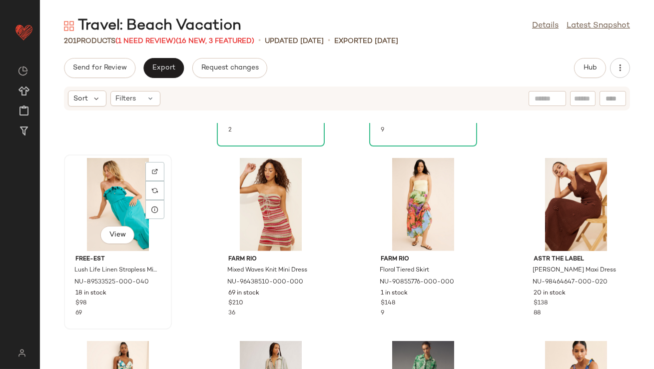
click at [113, 201] on div "View" at bounding box center [117, 204] width 101 height 93
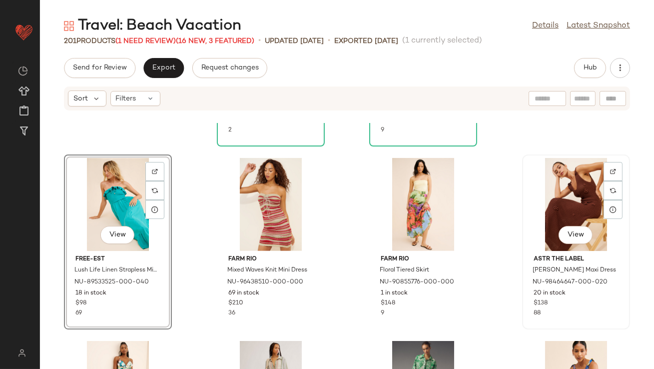
click at [549, 198] on div "View" at bounding box center [576, 204] width 101 height 93
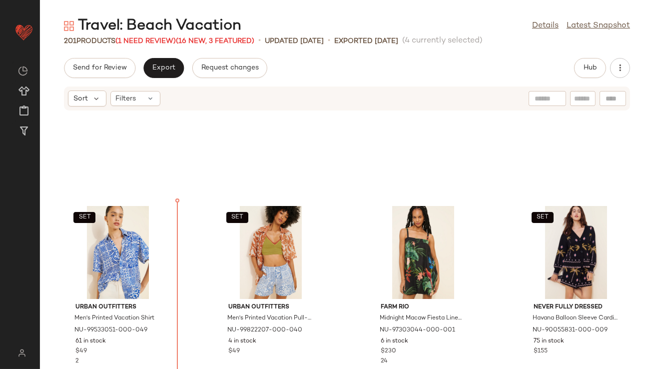
scroll to position [640, 0]
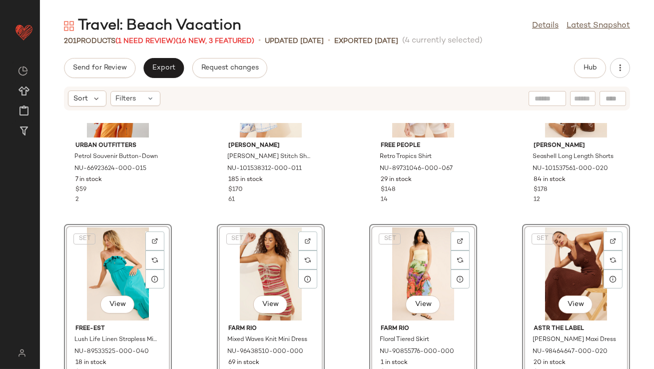
click at [180, 185] on div "Urban Outfitters Petrol Souvenir Button-Down NU-66923624-000-015 7 in stock $59…" at bounding box center [347, 246] width 614 height 246
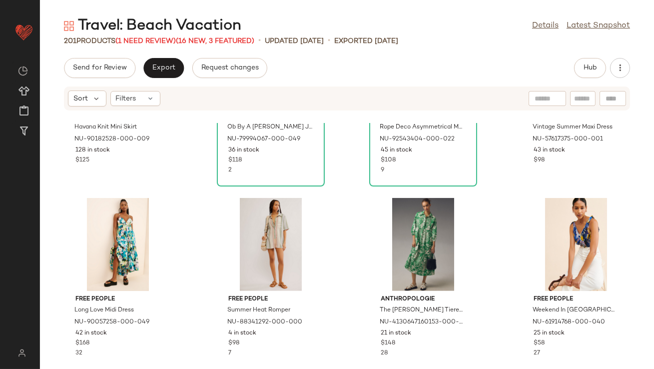
scroll to position [1274, 0]
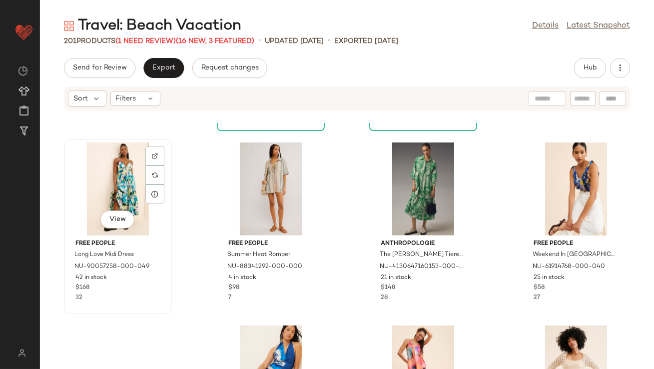
click at [112, 175] on div "View" at bounding box center [117, 188] width 101 height 93
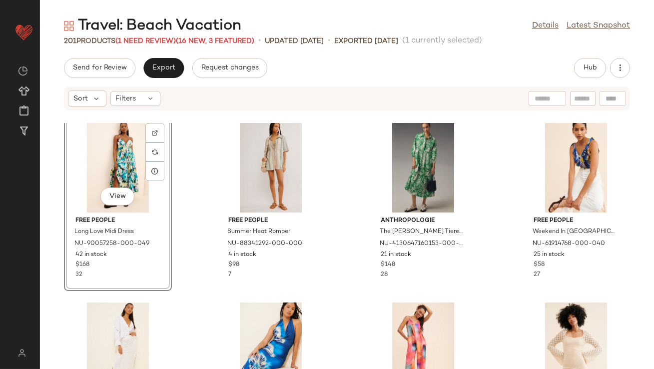
scroll to position [1292, 0]
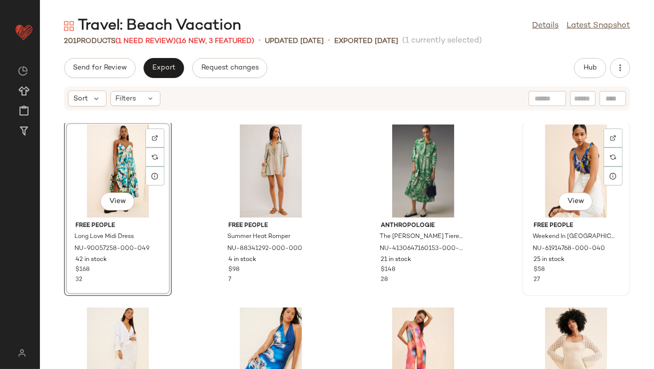
click at [554, 167] on div "View" at bounding box center [576, 170] width 101 height 93
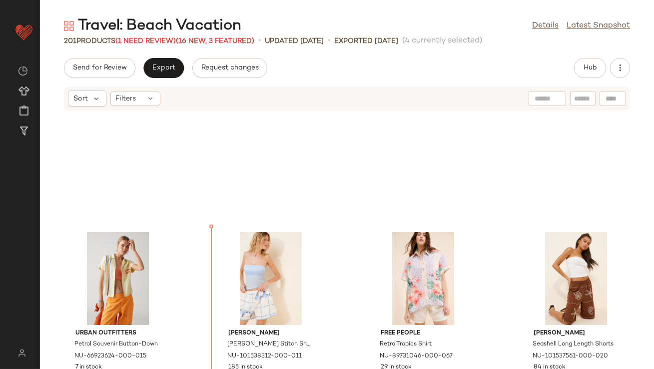
scroll to position [446, 0]
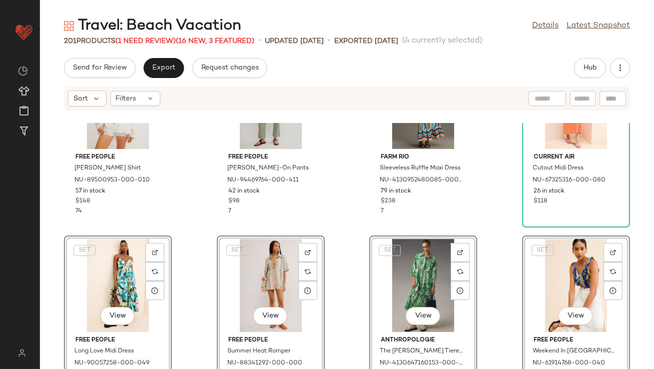
click at [203, 187] on div "Free People Rhiannon Crochet Shirt NU-89500953-000-010 57 in stock $148 74 Free…" at bounding box center [347, 246] width 614 height 246
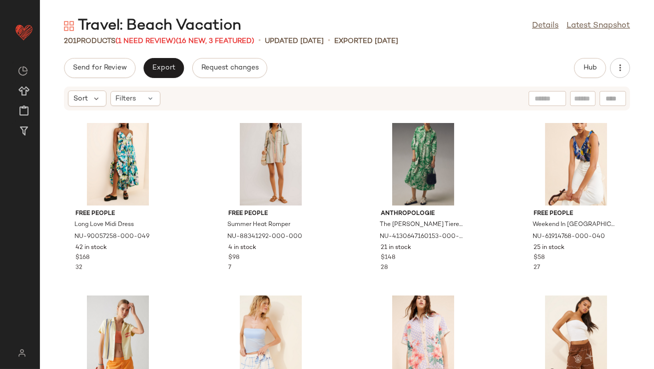
scroll to position [566, 0]
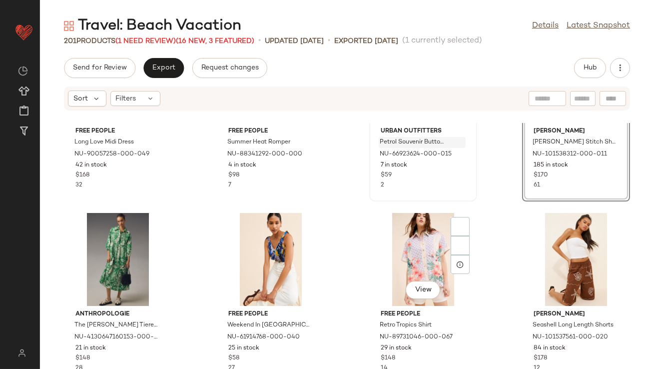
scroll to position [673, 0]
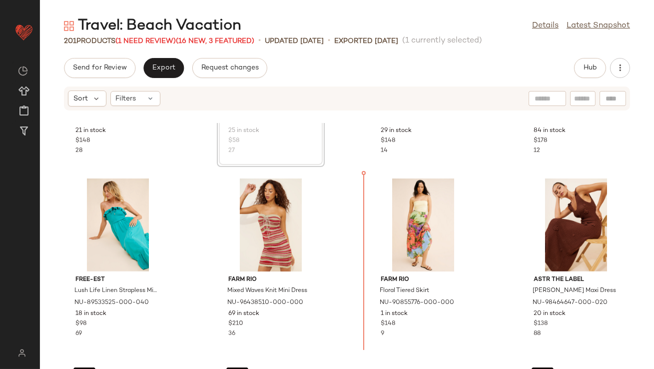
scroll to position [888, 0]
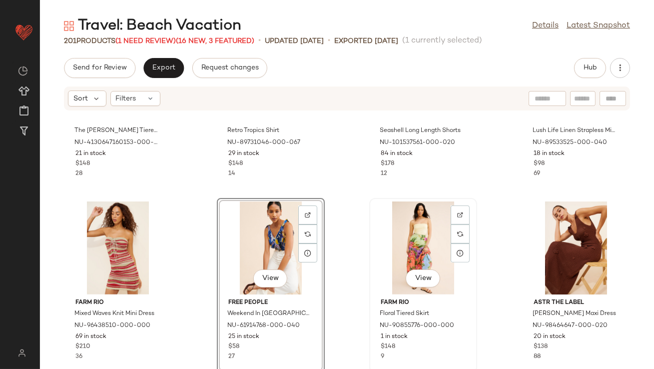
scroll to position [848, 0]
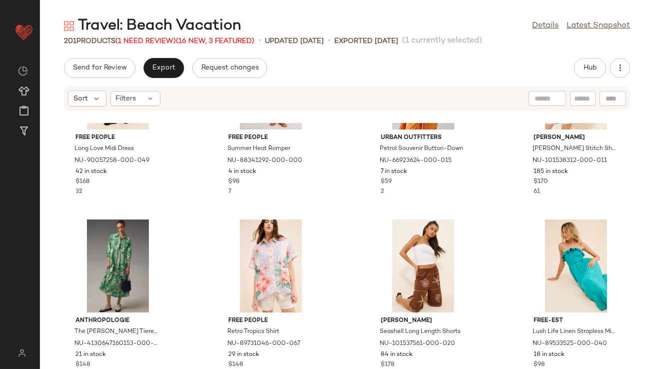
scroll to position [697, 0]
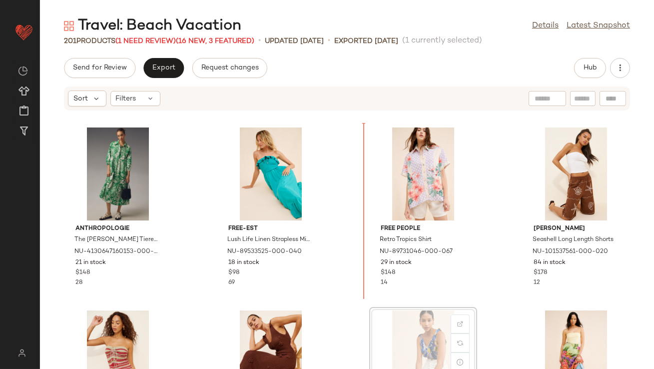
scroll to position [741, 0]
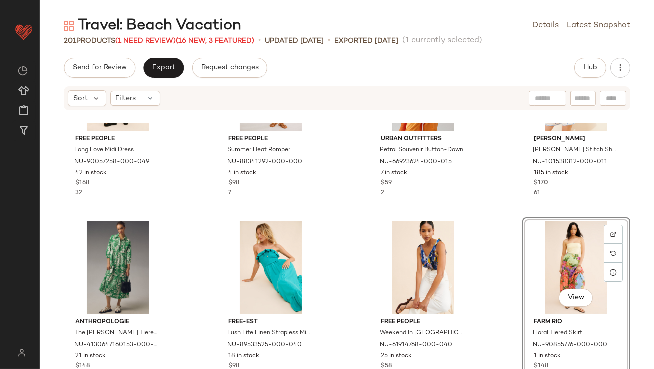
scroll to position [865, 0]
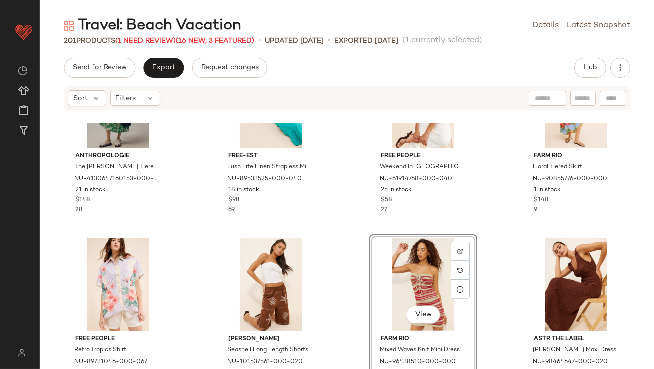
scroll to position [794, 0]
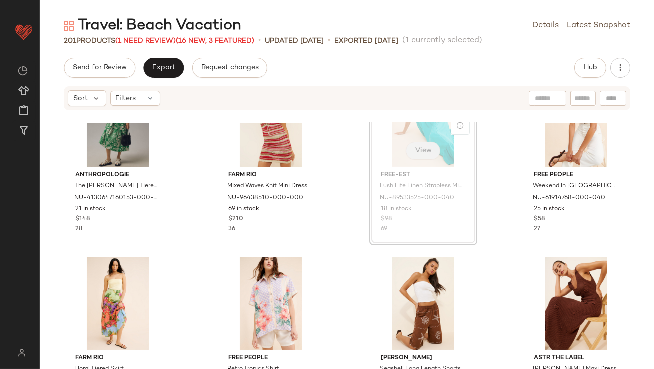
scroll to position [793, 0]
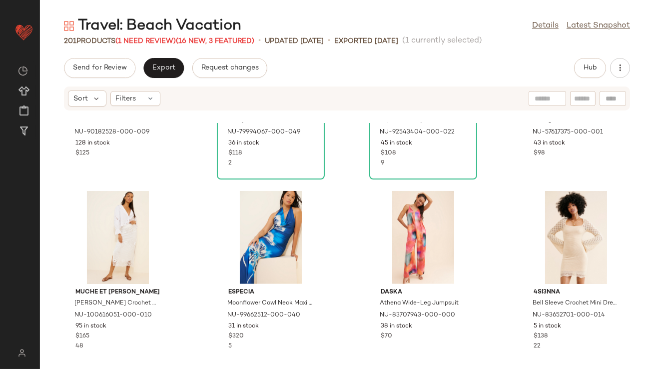
scroll to position [1399, 0]
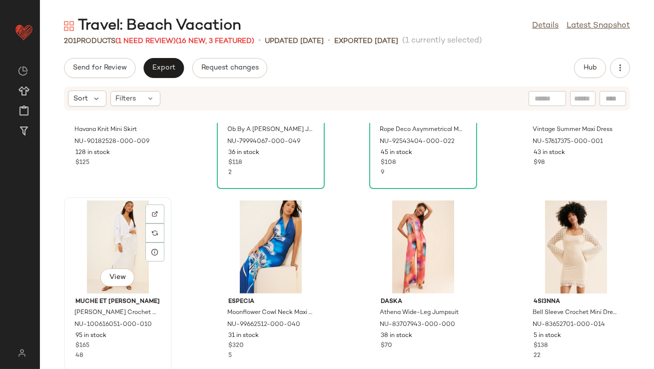
click at [105, 248] on div "View" at bounding box center [117, 246] width 101 height 93
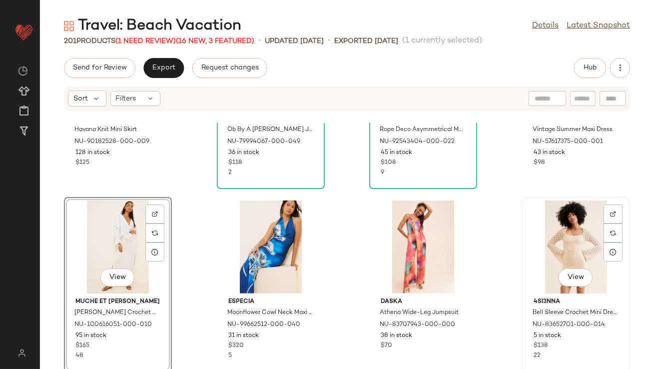
click at [550, 242] on div "View" at bounding box center [576, 246] width 101 height 93
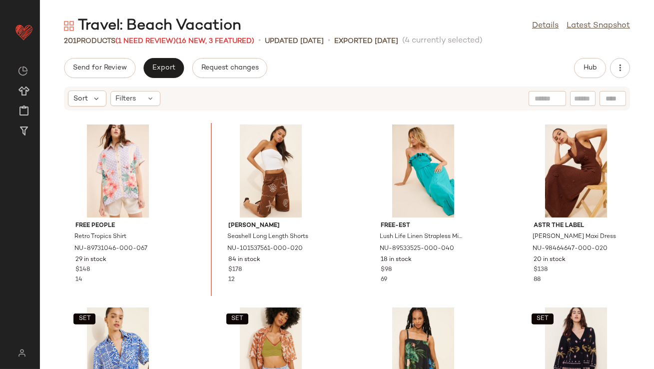
scroll to position [913, 0]
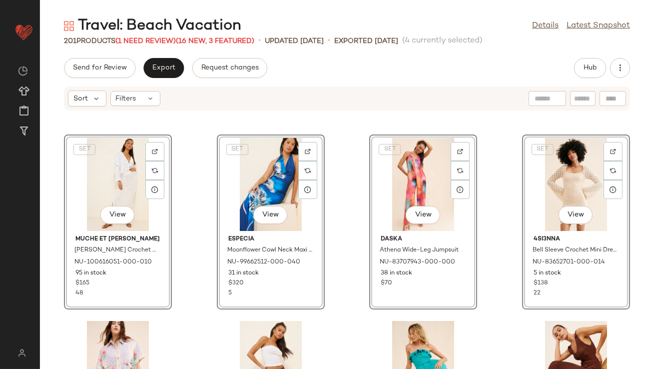
click at [194, 168] on div "SET View Muche et Muchette Banko Crochet Skirt NU-100616051-000-010 95 in stock…" at bounding box center [347, 246] width 614 height 246
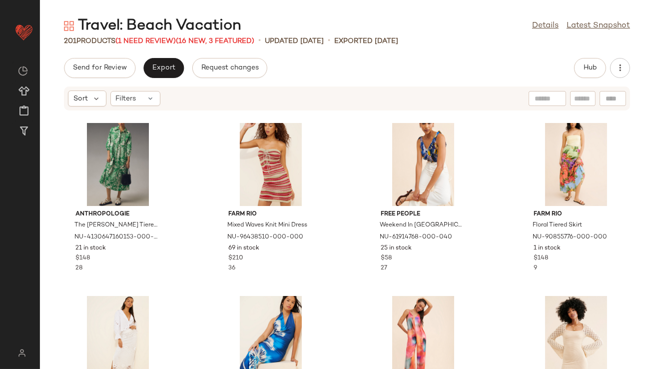
scroll to position [753, 0]
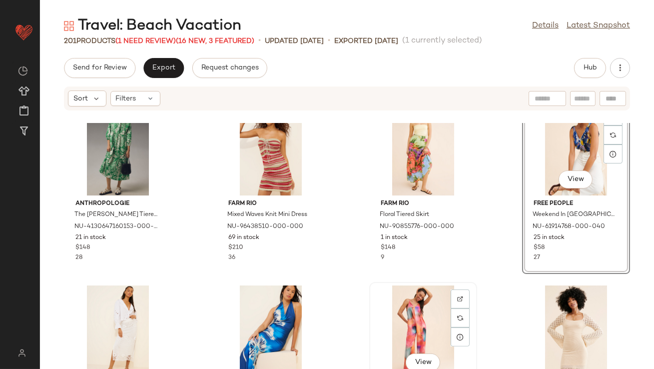
scroll to position [764, 0]
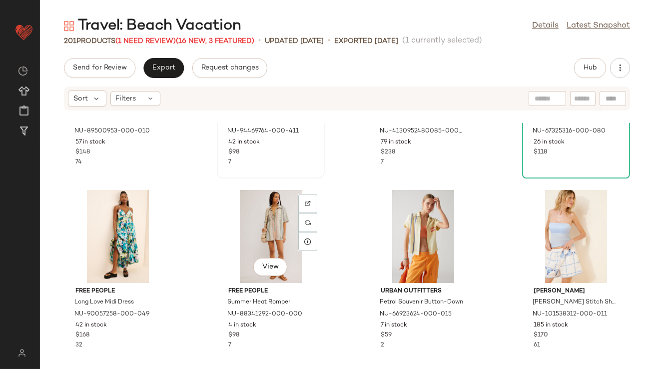
scroll to position [530, 0]
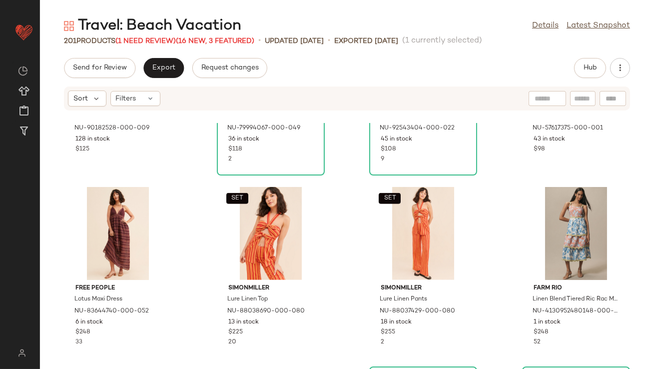
scroll to position [1656, 0]
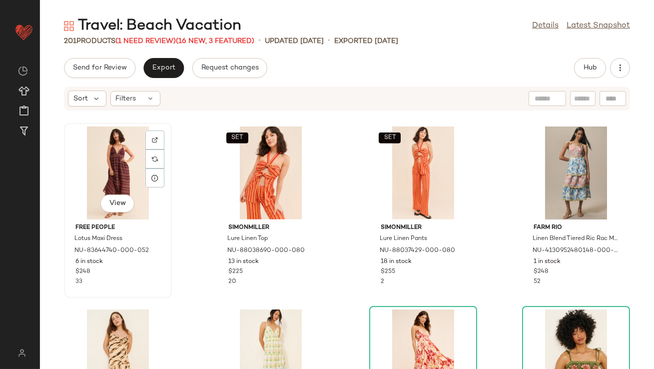
click at [122, 168] on div "View" at bounding box center [117, 172] width 101 height 93
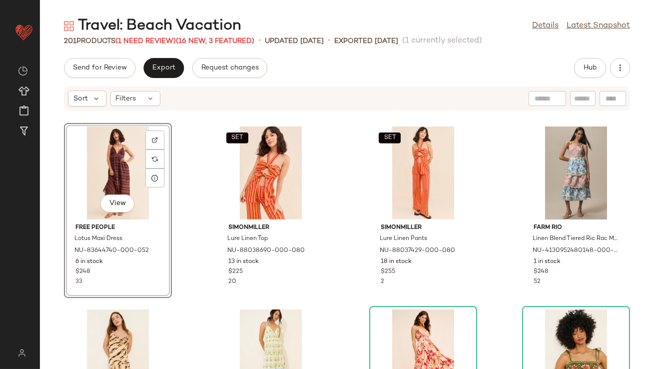
click at [198, 215] on div "SET Never Fully Dressed Havana Knit Mini Skirt NU-90182528-000-009 128 in stock…" at bounding box center [347, 246] width 614 height 246
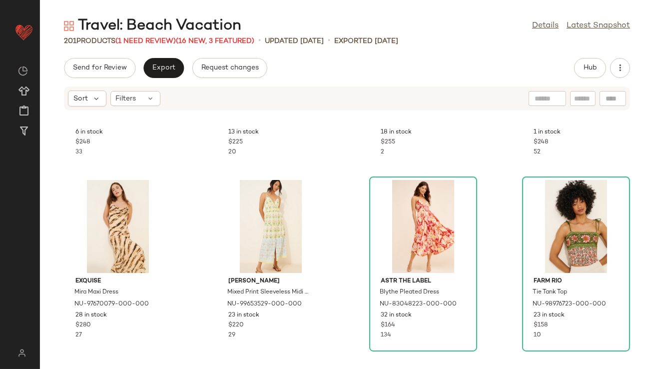
scroll to position [1789, 0]
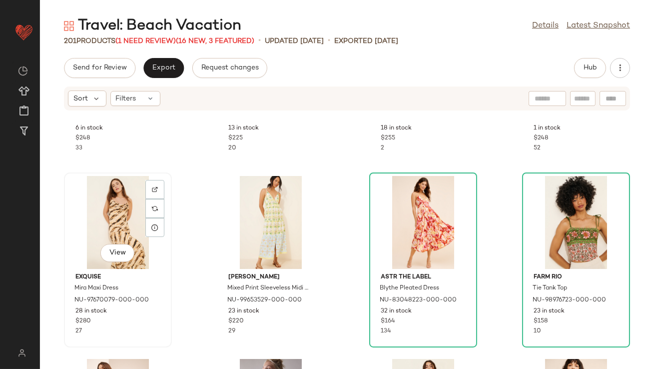
click at [114, 206] on div "View" at bounding box center [117, 222] width 101 height 93
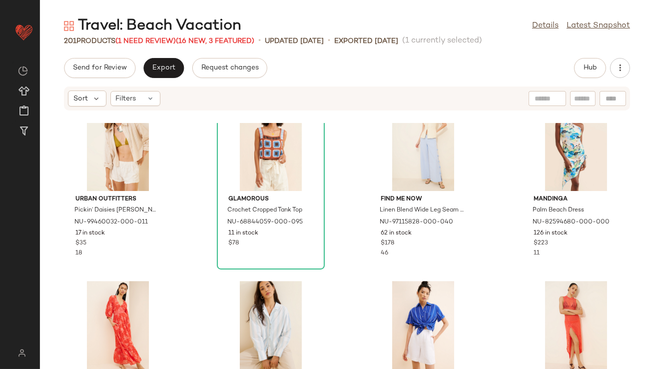
scroll to position [5884, 0]
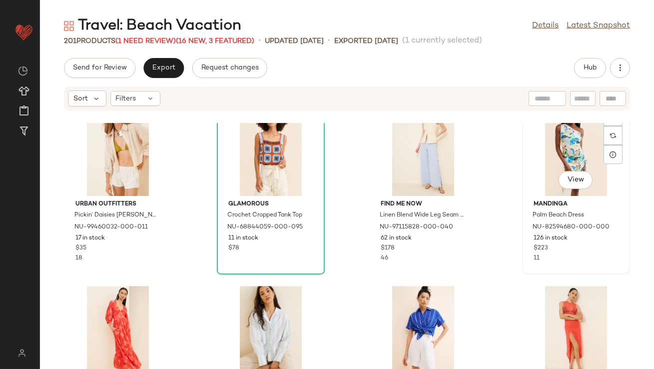
click at [549, 155] on div "View" at bounding box center [576, 149] width 101 height 93
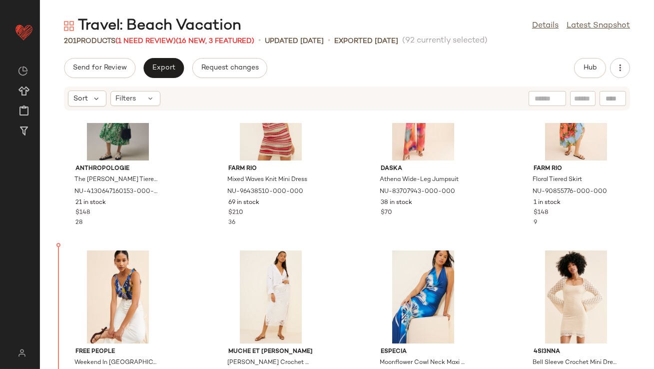
scroll to position [826, 0]
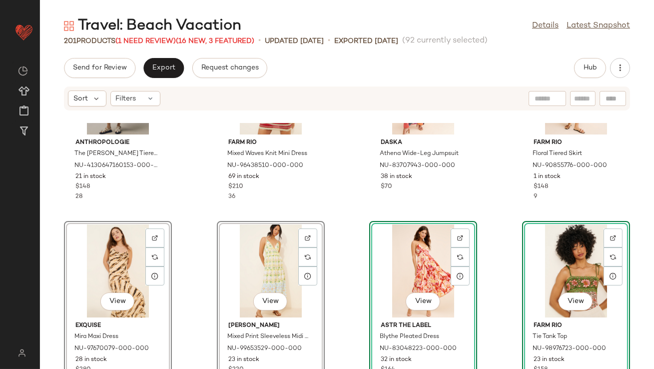
click at [191, 207] on div "Anthropologie The Bettina Tiered Shirt Dress NU-4130647160153-000-030 21 in sto…" at bounding box center [347, 246] width 614 height 246
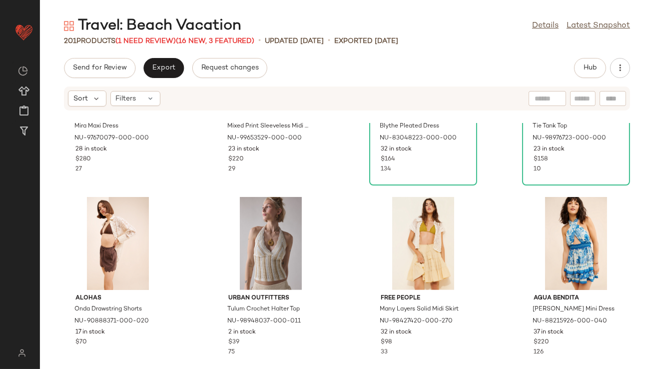
scroll to position [1050, 0]
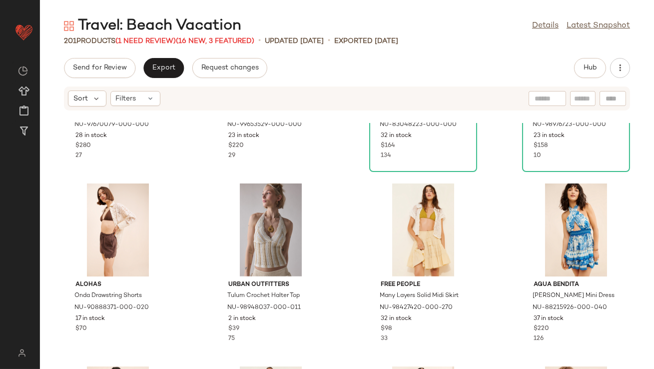
click at [191, 208] on div "Exquise Mira Maxi Dress NU-97670079-000-000 28 in stock $280 27 Niki Mahajan Mi…" at bounding box center [347, 246] width 614 height 246
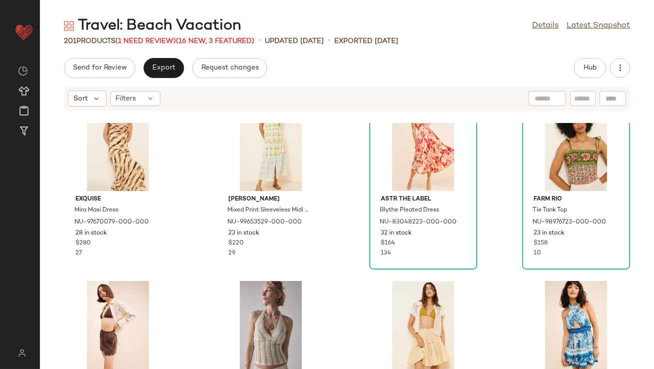
scroll to position [951, 0]
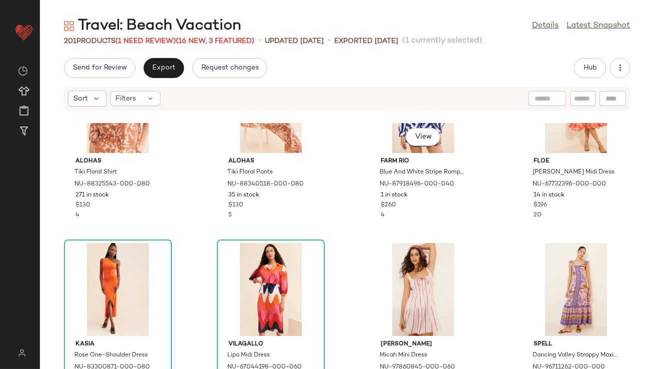
scroll to position [1554, 0]
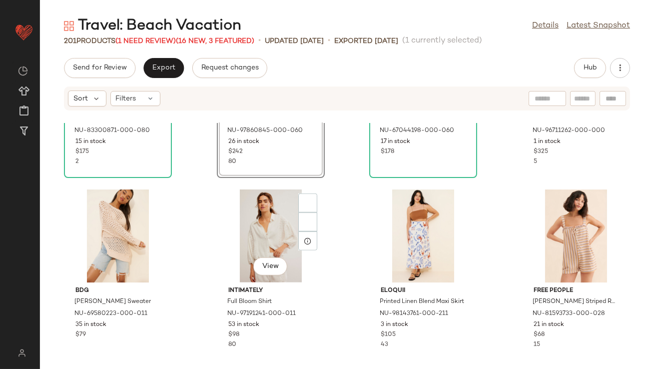
scroll to position [1795, 0]
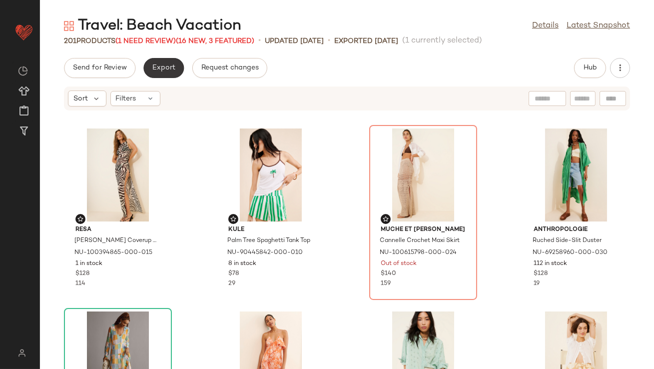
click at [153, 58] on button "Export" at bounding box center [163, 68] width 40 height 20
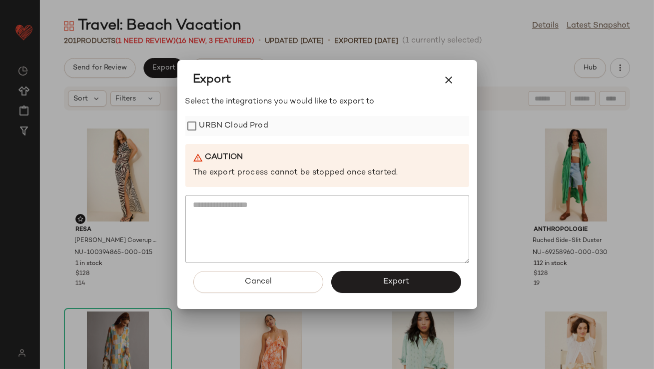
click at [216, 126] on label "URBN Cloud Prod" at bounding box center [233, 126] width 69 height 20
click at [371, 278] on button "Export" at bounding box center [396, 282] width 130 height 22
